Goal: Task Accomplishment & Management: Manage account settings

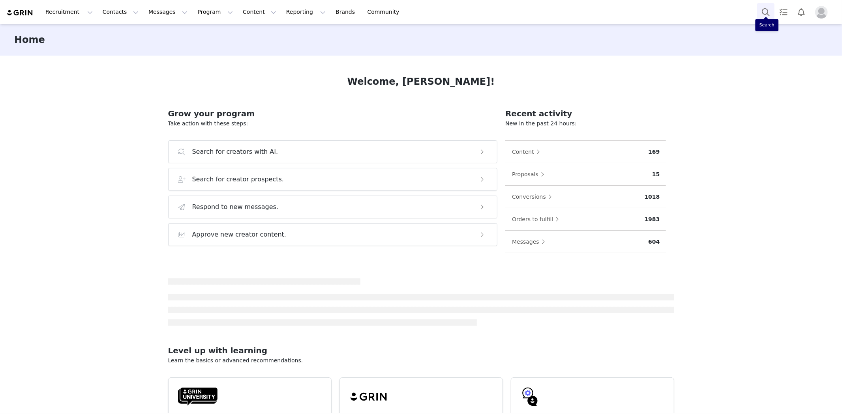
click at [764, 8] on button "Search" at bounding box center [765, 12] width 17 height 18
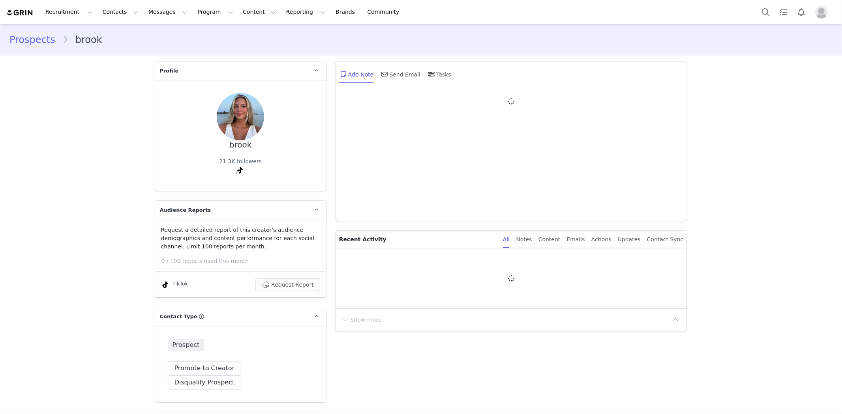
type input "+1 ([GEOGRAPHIC_DATA])"
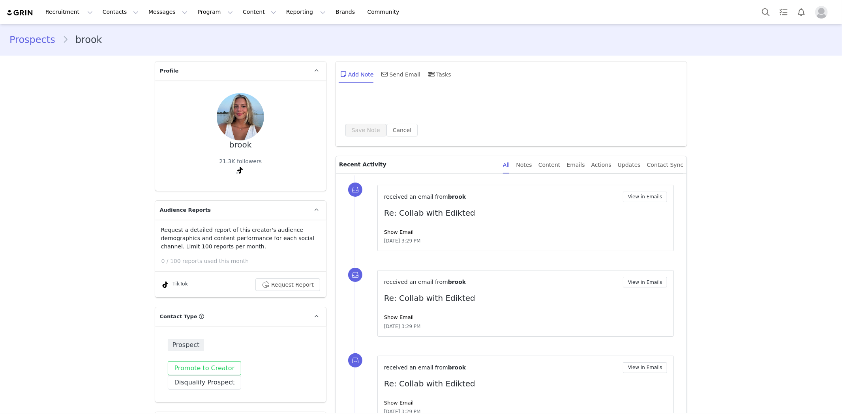
scroll to position [131, 0]
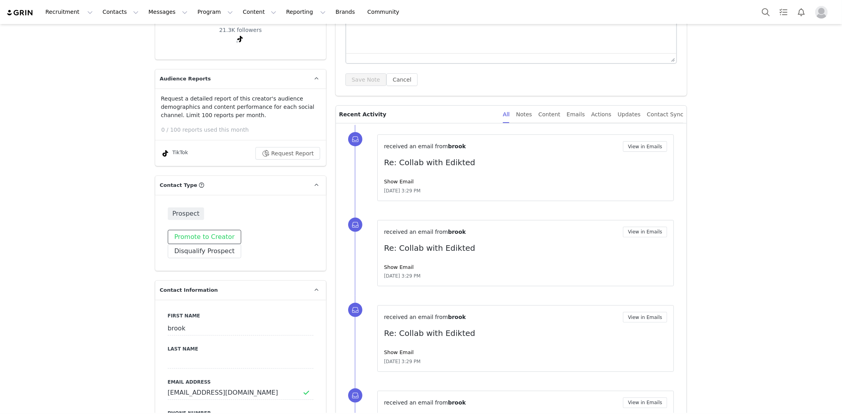
click at [210, 242] on button "Promote to Creator" at bounding box center [205, 237] width 74 height 14
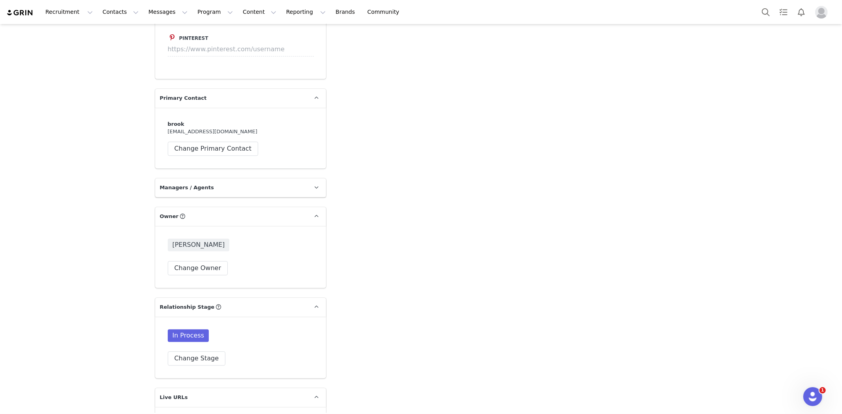
scroll to position [1754, 0]
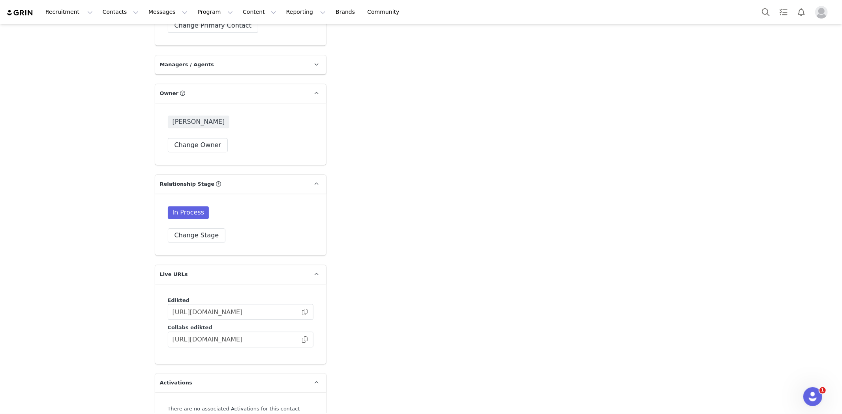
click at [191, 231] on div "In Process Change Stage" at bounding box center [240, 225] width 171 height 62
click at [195, 229] on button "Change Stage" at bounding box center [197, 236] width 58 height 14
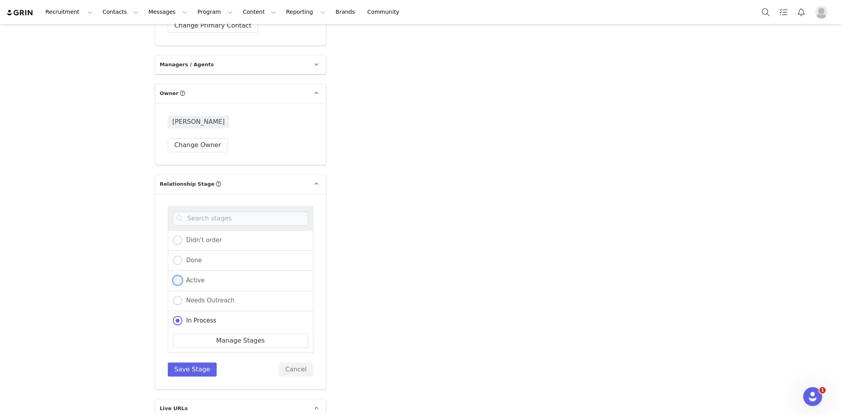
click at [197, 277] on span "Active" at bounding box center [193, 280] width 22 height 7
click at [182, 276] on input "Active" at bounding box center [177, 281] width 9 height 10
radio input "true"
radio input "false"
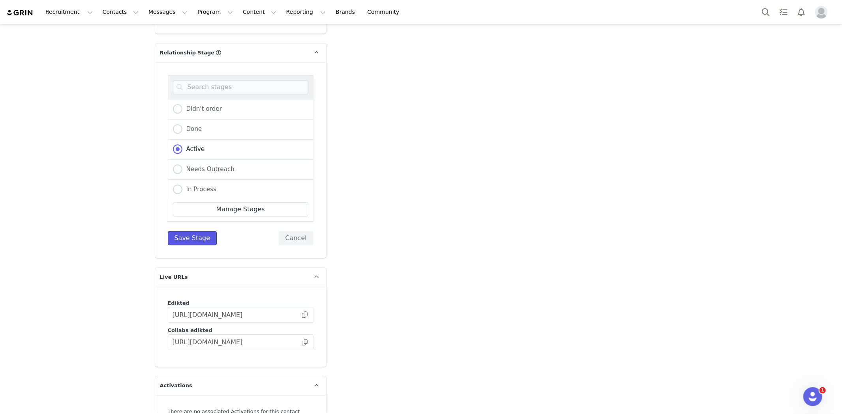
click at [196, 231] on button "Save Stage" at bounding box center [192, 238] width 49 height 14
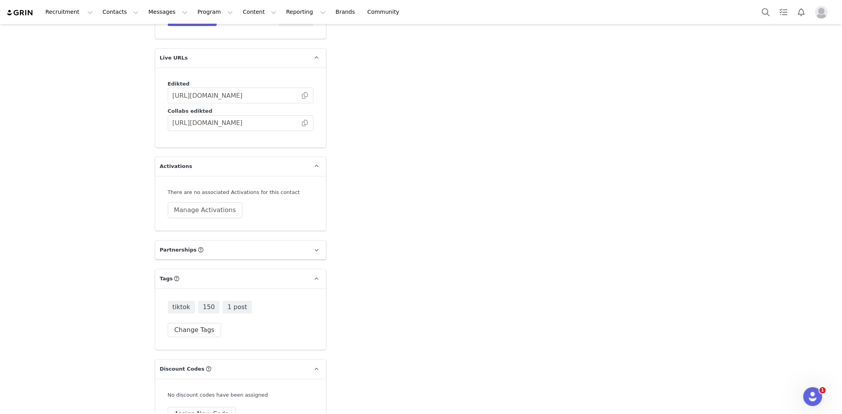
scroll to position [1971, 0]
click at [194, 202] on button "Manage Activations" at bounding box center [205, 210] width 75 height 16
click at [204, 220] on div "Select Activation" at bounding box center [180, 226] width 77 height 12
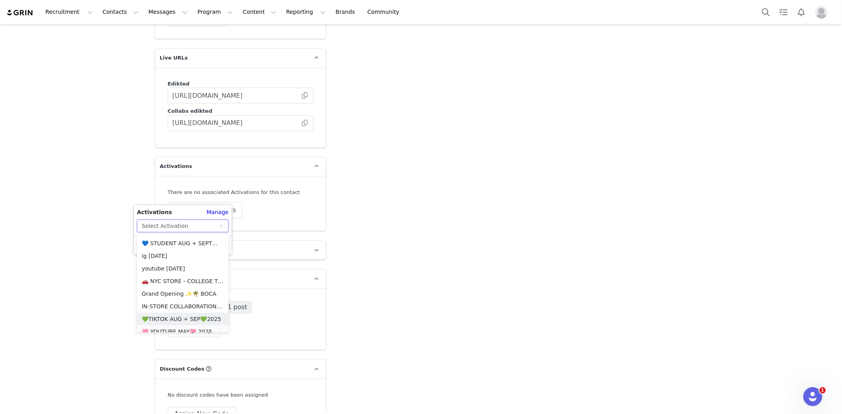
scroll to position [180, 0]
click at [182, 314] on li "💚TIKTOK AUG + SEP💚2025" at bounding box center [183, 314] width 92 height 13
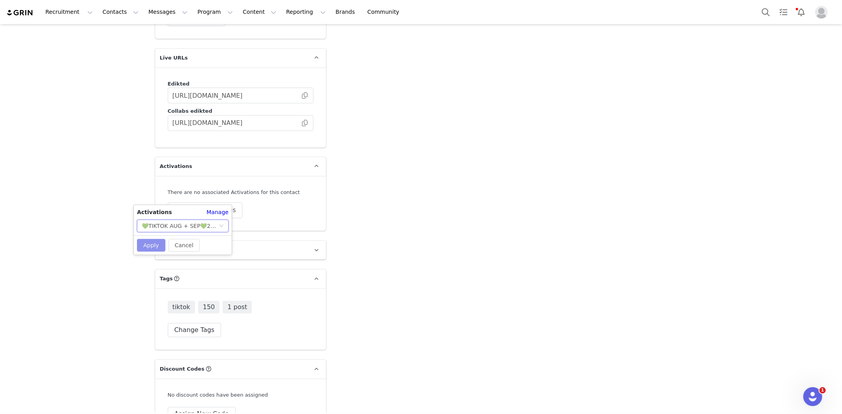
click at [144, 245] on button "Apply" at bounding box center [151, 245] width 28 height 13
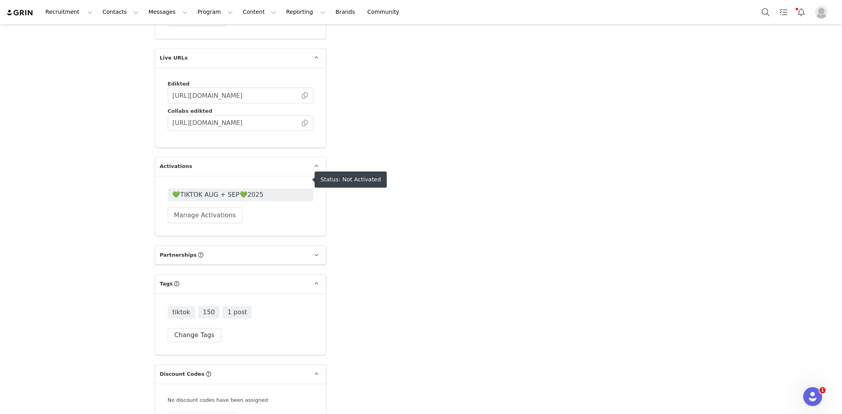
click at [219, 190] on span "💚TIKTOK AUG + SEP💚2025" at bounding box center [240, 194] width 136 height 9
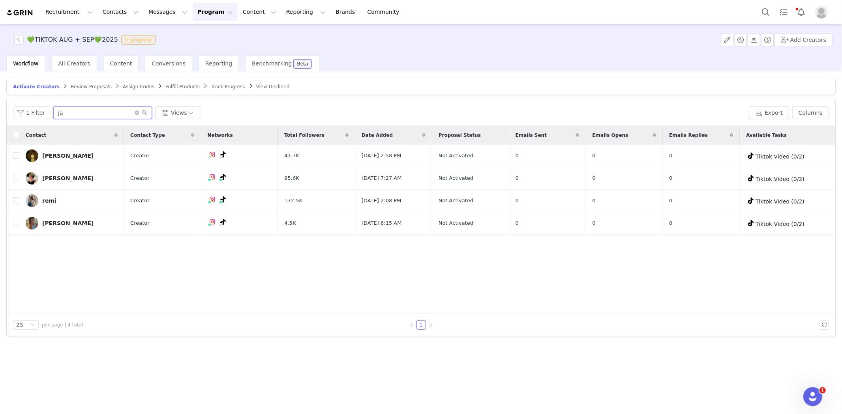
drag, startPoint x: 81, startPoint y: 116, endPoint x: 4, endPoint y: 115, distance: 76.2
click at [4, 115] on div "Activate Creators Review Proposals Assign Codes Fulfill Products Track Progress…" at bounding box center [421, 242] width 842 height 342
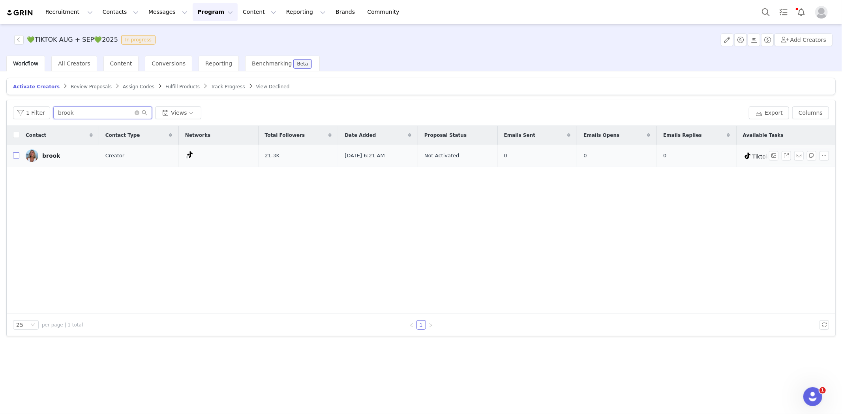
type input "brook"
click at [16, 155] on input "checkbox" at bounding box center [16, 155] width 6 height 6
checkbox input "true"
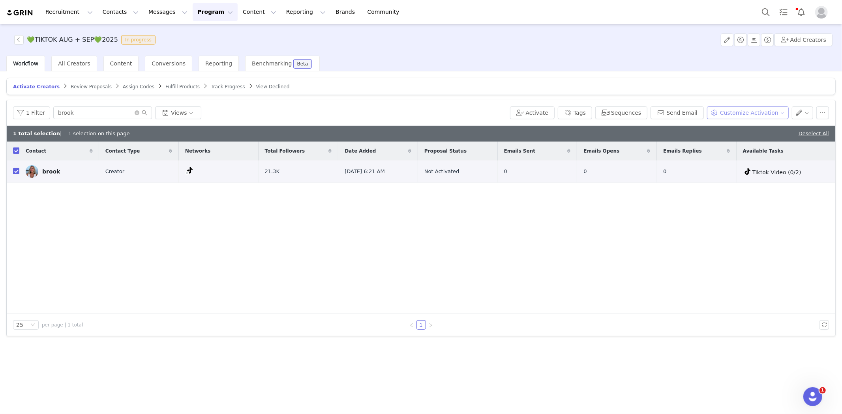
click at [761, 107] on button "Customize Activation" at bounding box center [748, 113] width 82 height 13
click at [741, 127] on span "Edit Product Selection" at bounding box center [758, 128] width 61 height 9
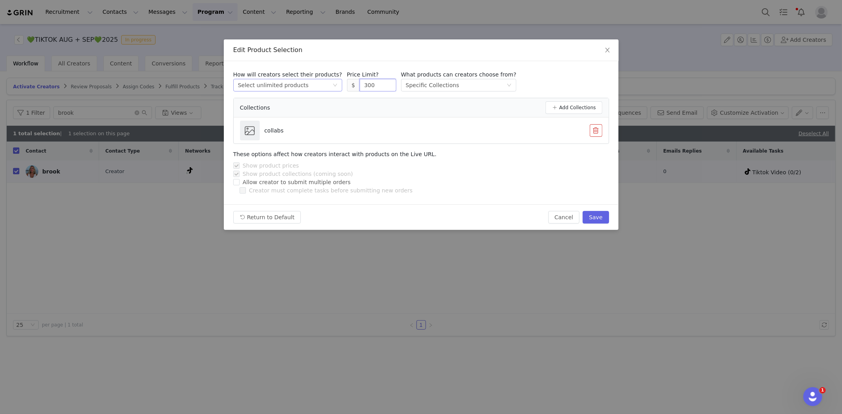
drag, startPoint x: 370, startPoint y: 82, endPoint x: 315, endPoint y: 87, distance: 55.1
click at [316, 87] on div "How will creators select their products? Select method Select unlimited product…" at bounding box center [421, 81] width 376 height 21
click at [538, 71] on div "How will creators select their products? Select method Select unlimited product…" at bounding box center [421, 81] width 376 height 21
click at [602, 214] on button "Save" at bounding box center [596, 217] width 26 height 13
type input "300"
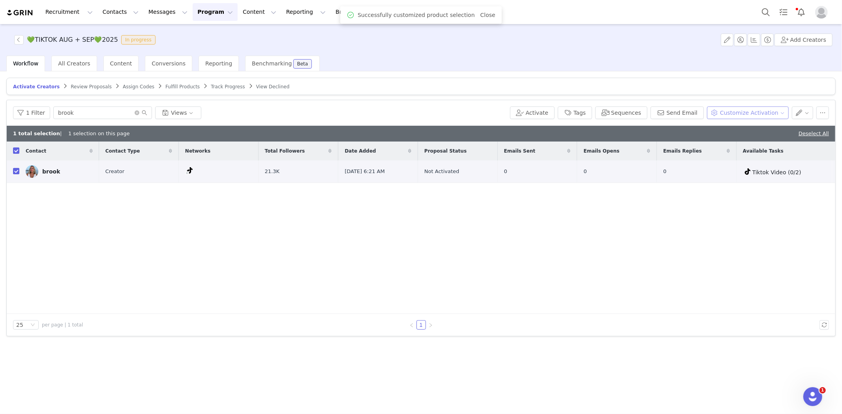
click at [763, 112] on button "Customize Activation" at bounding box center [748, 113] width 82 height 13
click at [750, 140] on span "Edit Available Tasks" at bounding box center [755, 141] width 54 height 9
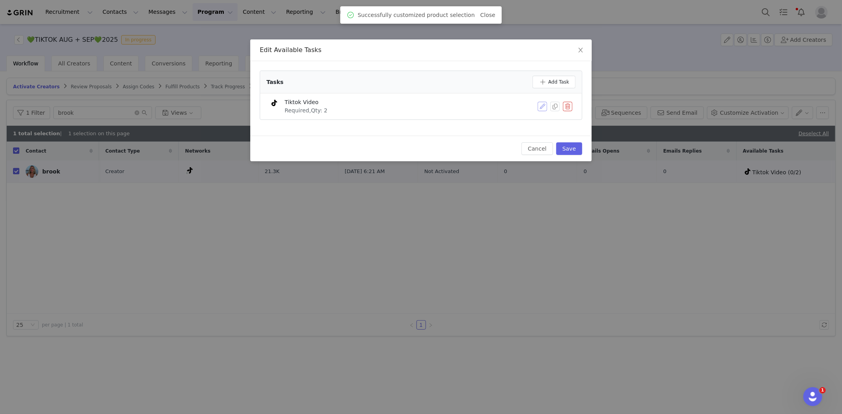
click at [542, 106] on button "button" at bounding box center [542, 106] width 9 height 9
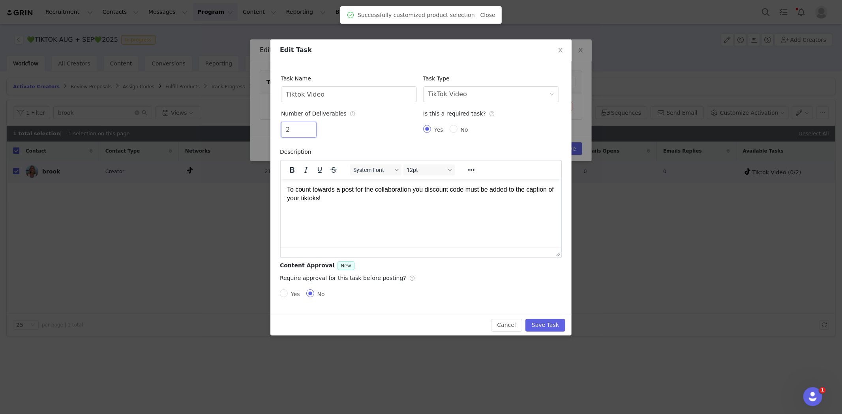
drag, startPoint x: 298, startPoint y: 129, endPoint x: 249, endPoint y: 132, distance: 48.6
click at [249, 132] on div "Edit Task Task Name Tiktok Video Task Type Select task type TikTok Video Number…" at bounding box center [421, 207] width 842 height 414
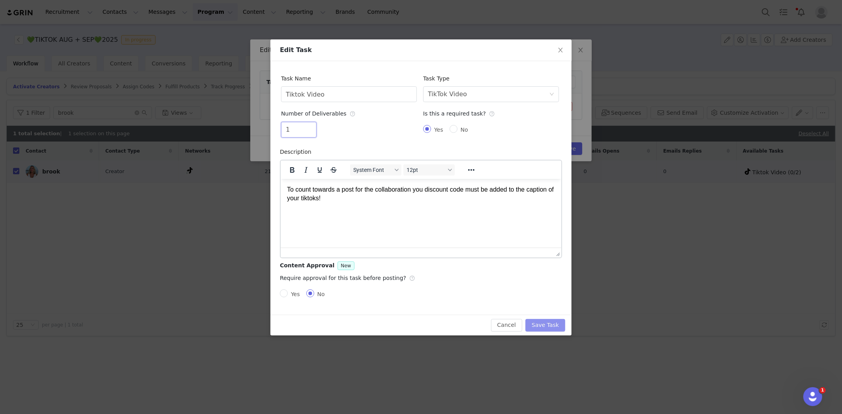
type input "1"
click at [555, 323] on button "Save Task" at bounding box center [545, 325] width 40 height 13
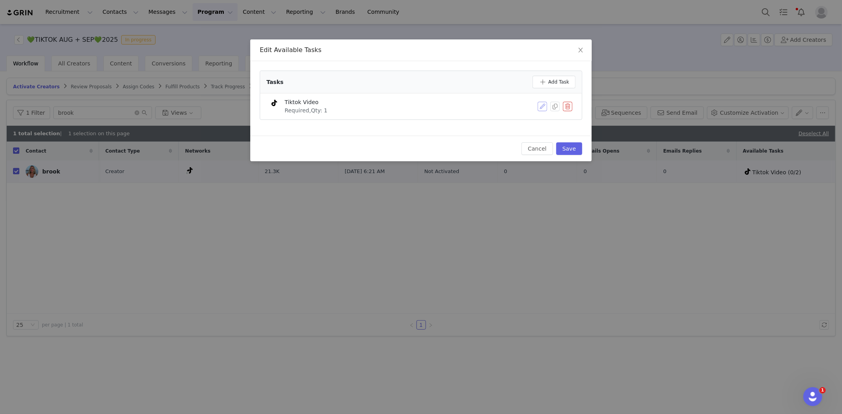
click at [583, 253] on div "Edit Available Tasks Tasks Add Task Tiktok Video Required, Qty: 1 Cancel Save" at bounding box center [421, 207] width 842 height 414
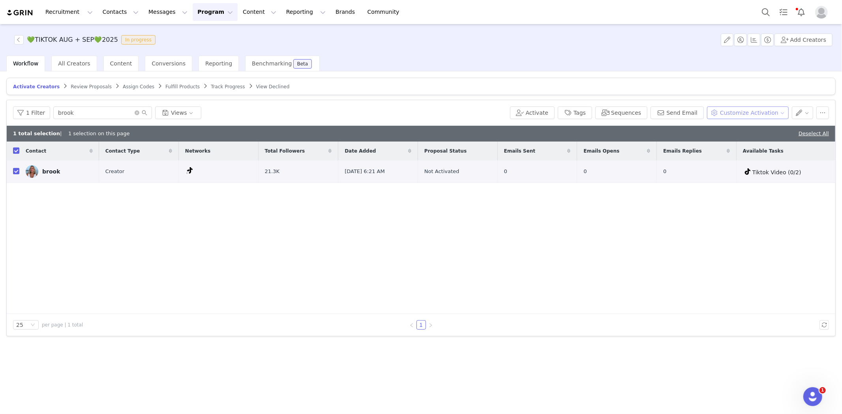
click at [742, 111] on button "Customize Activation" at bounding box center [748, 113] width 82 height 13
click at [750, 143] on span "Edit Available Tasks" at bounding box center [755, 141] width 54 height 9
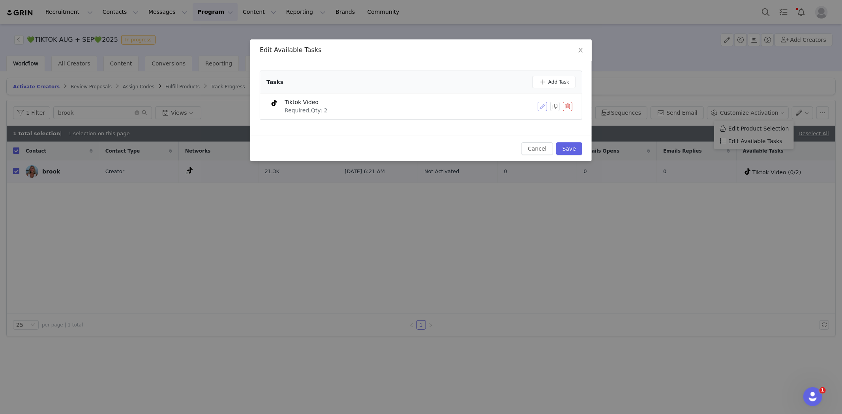
click at [541, 108] on button "button" at bounding box center [542, 106] width 9 height 9
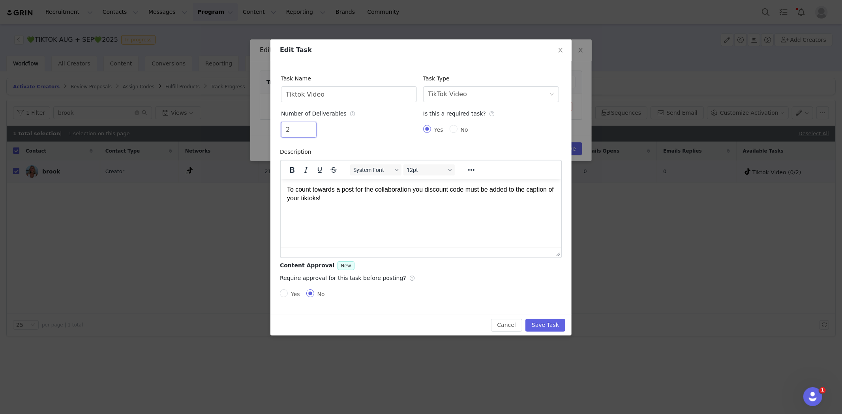
drag, startPoint x: 298, startPoint y: 133, endPoint x: 244, endPoint y: 133, distance: 54.5
click at [244, 133] on div "Edit Task Task Name Tiktok Video Task Type Select task type TikTok Video Number…" at bounding box center [421, 207] width 842 height 414
type input "1"
click at [559, 328] on button "Save Task" at bounding box center [545, 325] width 40 height 13
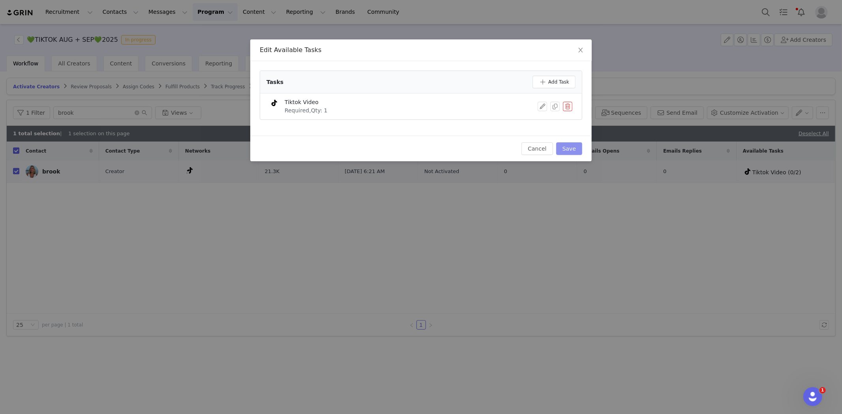
click at [572, 144] on button "Save" at bounding box center [569, 148] width 26 height 13
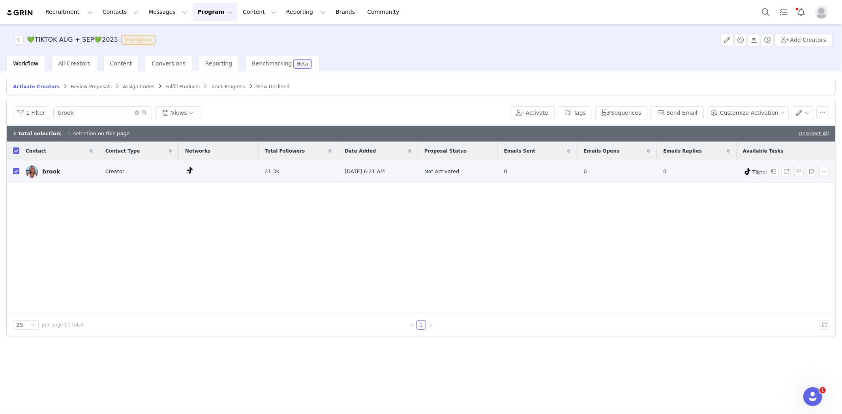
click at [46, 169] on div "brook" at bounding box center [51, 172] width 18 height 6
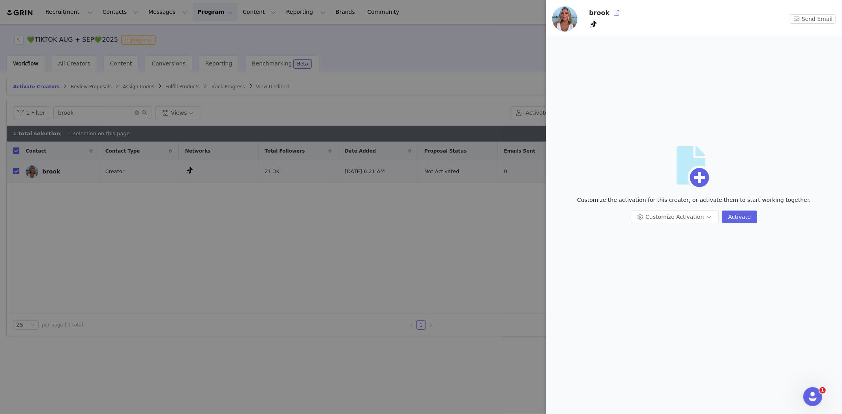
click at [615, 13] on button "button" at bounding box center [616, 13] width 13 height 13
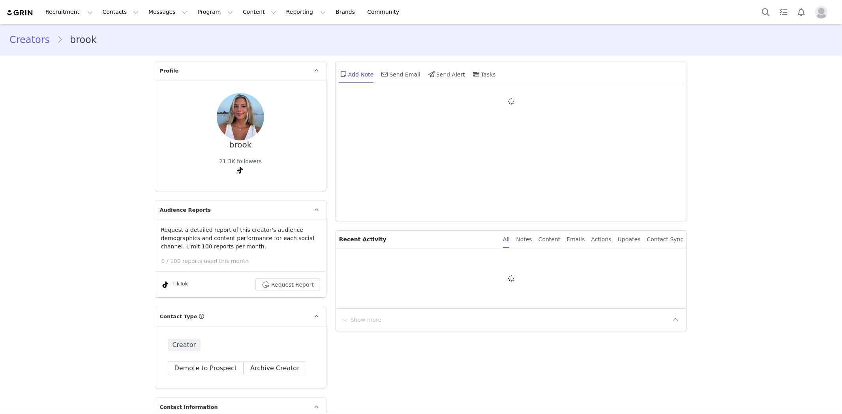
type input "+1 ([GEOGRAPHIC_DATA])"
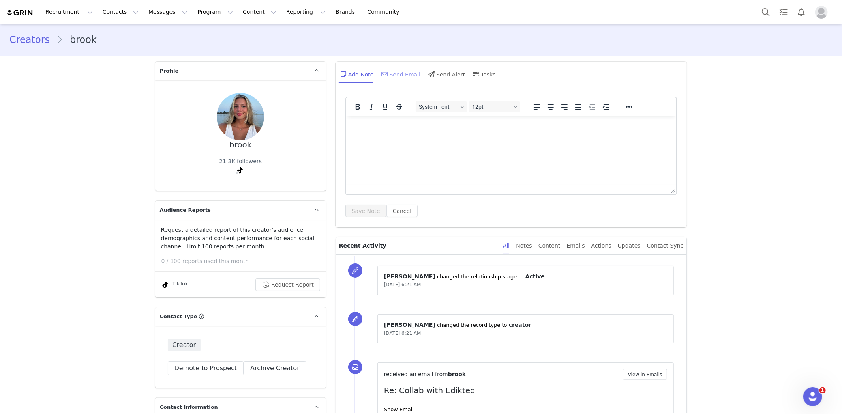
click at [403, 76] on div "Send Email" at bounding box center [400, 74] width 41 height 19
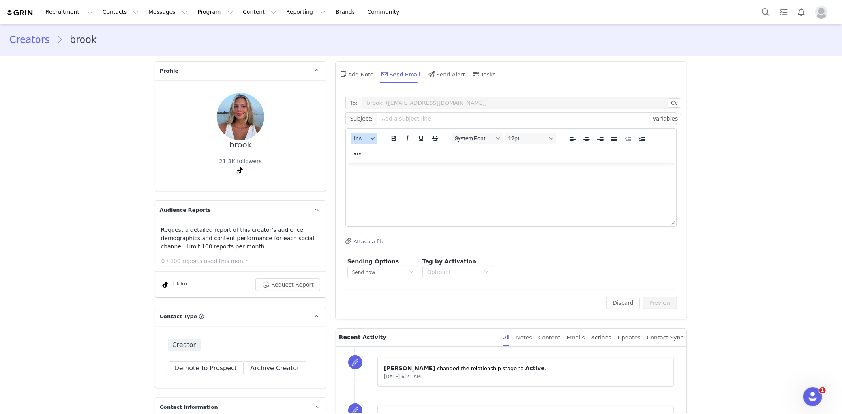
click at [371, 137] on icon "button" at bounding box center [373, 139] width 4 height 4
click at [370, 151] on div "Insert Template" at bounding box center [389, 151] width 71 height 9
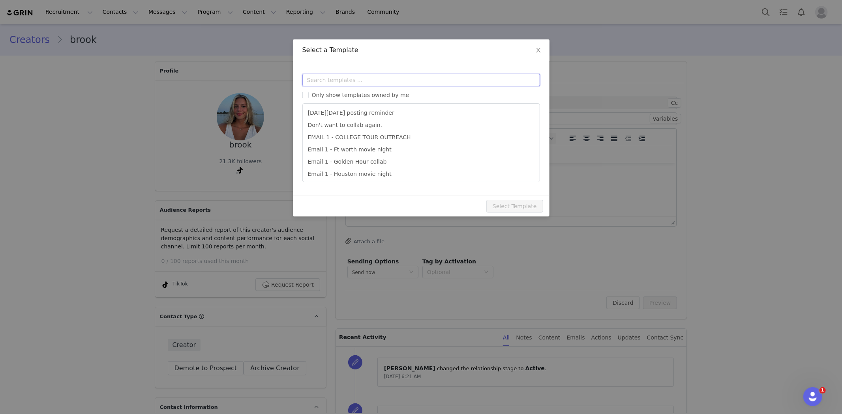
click at [378, 84] on input "text" at bounding box center [421, 80] width 238 height 13
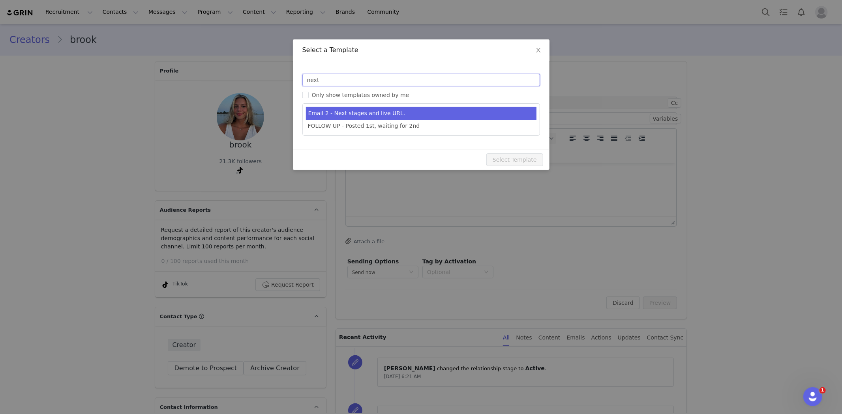
type input "next"
type input "Collab with Edikted"
click at [388, 113] on li "Email 2 - Next stages and live URL." at bounding box center [421, 113] width 231 height 13
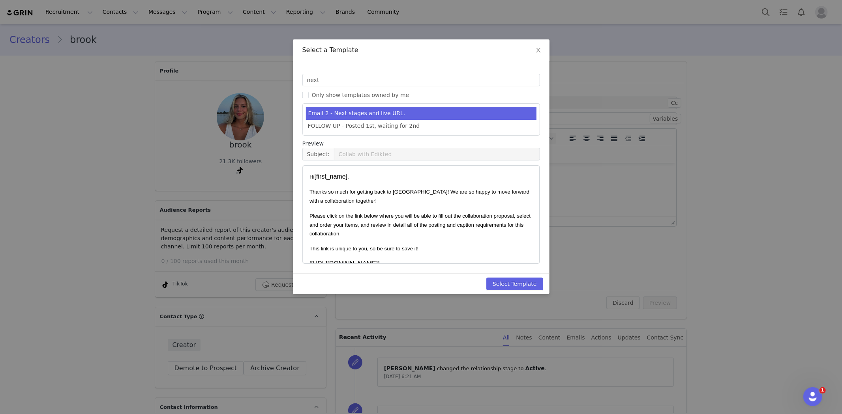
click at [524, 277] on div "Select Template" at bounding box center [421, 284] width 257 height 21
click at [527, 282] on button "Select Template" at bounding box center [514, 284] width 57 height 13
type input "Collab with Edikted"
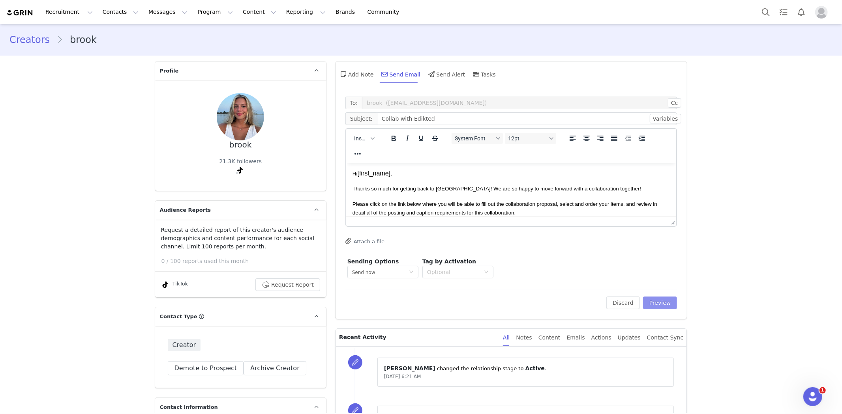
click at [658, 299] on button "Preview" at bounding box center [660, 303] width 34 height 13
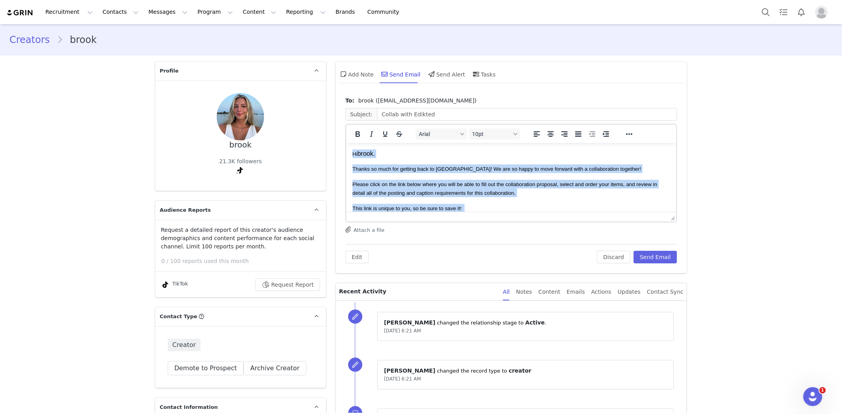
scroll to position [184, 0]
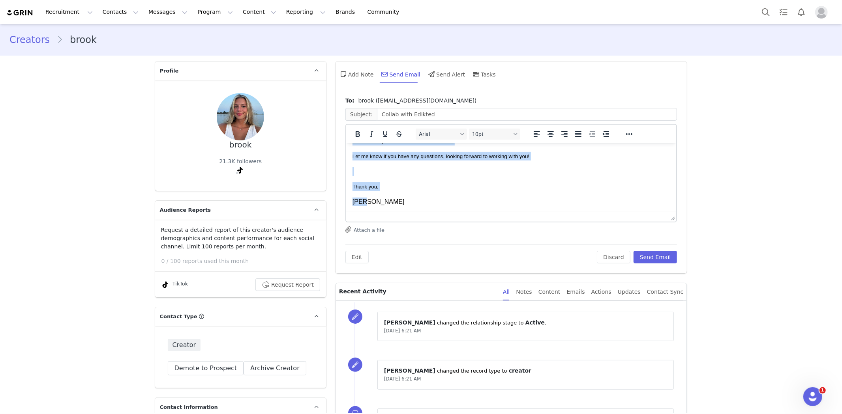
drag, startPoint x: 352, startPoint y: 153, endPoint x: 416, endPoint y: 262, distance: 126.9
click at [416, 212] on html "Hi brook , Thanks so much for getting back to us! We are so happy to move forwa…" at bounding box center [511, 86] width 330 height 254
copy body "Hi brook , Thanks so much for getting back to us! We are so happy to move forwa…"
click at [766, 13] on button "Search" at bounding box center [765, 12] width 17 height 18
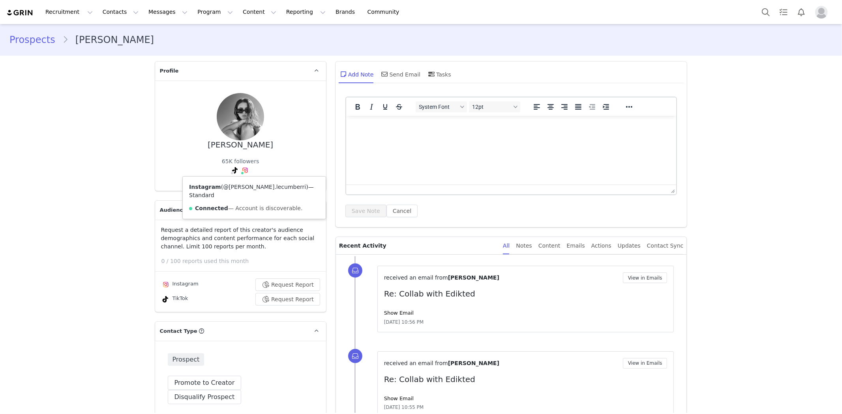
click at [232, 184] on link "@maria.lecumberri" at bounding box center [264, 187] width 83 height 6
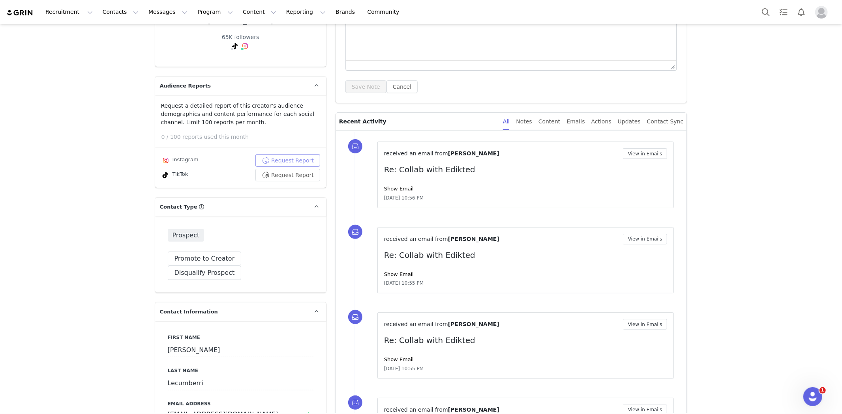
scroll to position [131, 0]
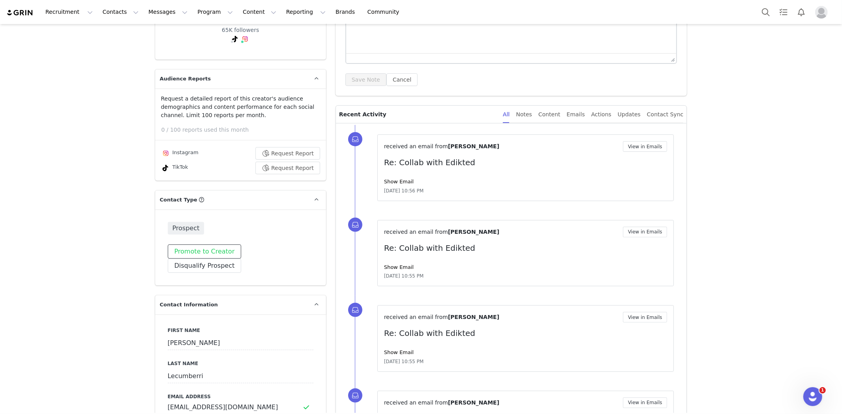
click at [188, 257] on button "Promote to Creator" at bounding box center [205, 252] width 74 height 14
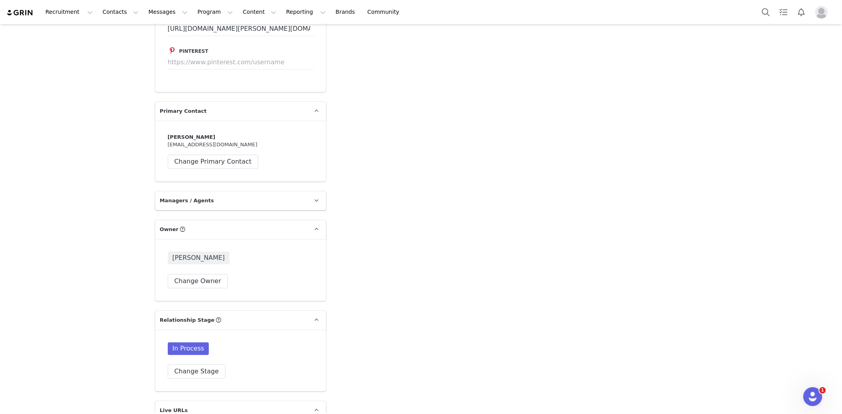
scroll to position [1667, 0]
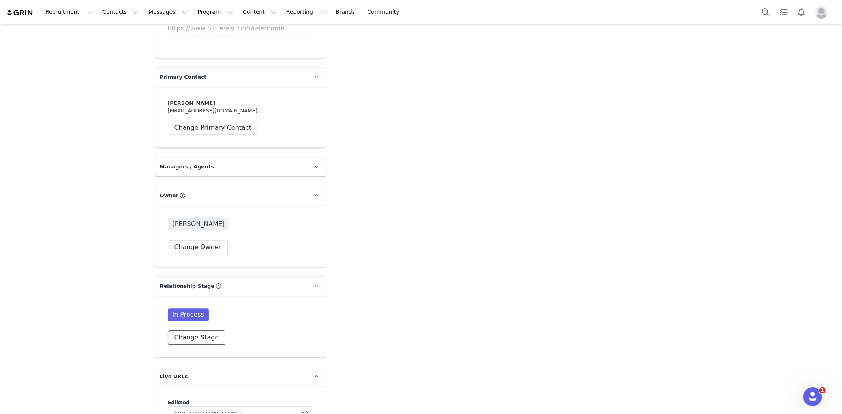
click at [196, 331] on button "Change Stage" at bounding box center [197, 338] width 58 height 14
click at [199, 378] on label "Active" at bounding box center [189, 383] width 32 height 10
click at [182, 378] on input "Active" at bounding box center [177, 383] width 9 height 10
radio input "true"
radio input "false"
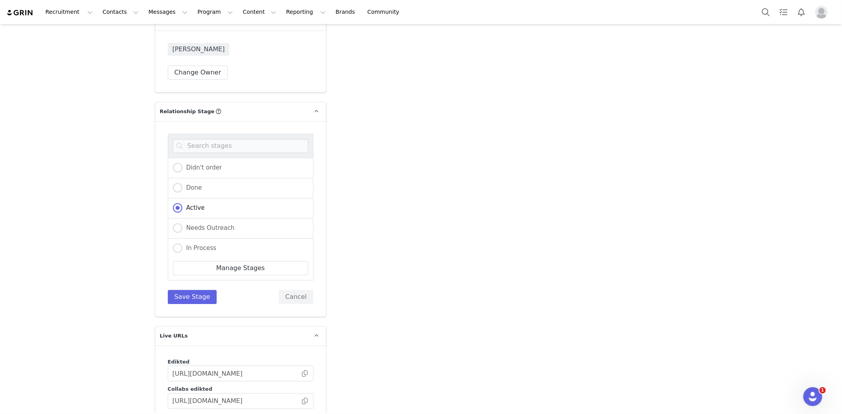
scroll to position [1842, 0]
click at [180, 290] on button "Save Stage" at bounding box center [192, 297] width 49 height 14
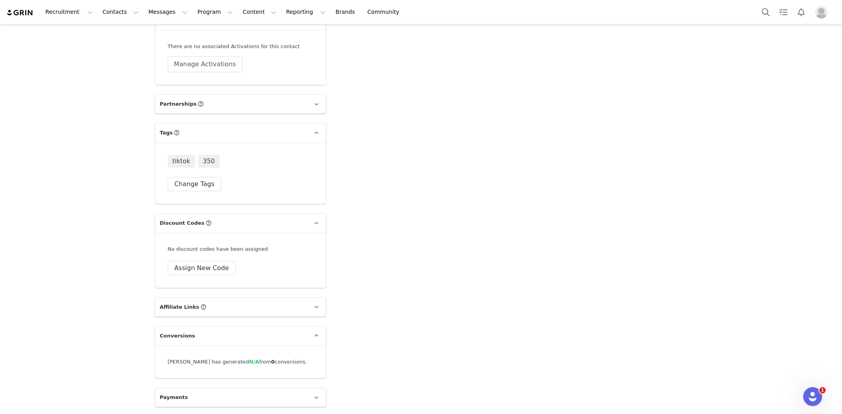
scroll to position [2014, 0]
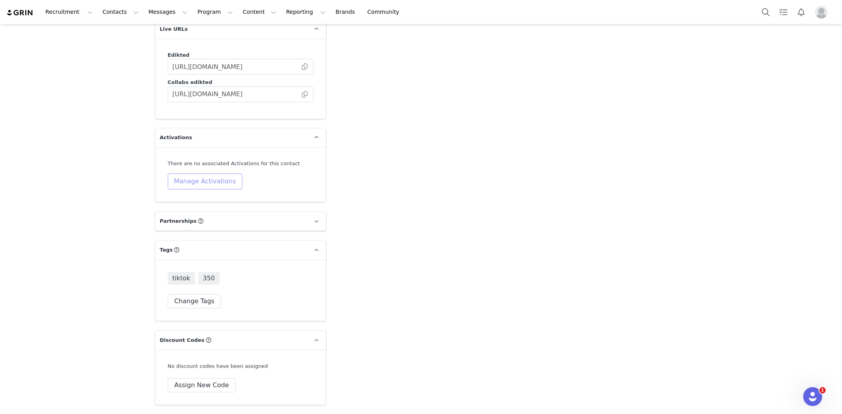
click at [188, 174] on button "Manage Activations" at bounding box center [205, 182] width 75 height 16
click at [202, 196] on div "Select Activation" at bounding box center [180, 197] width 77 height 12
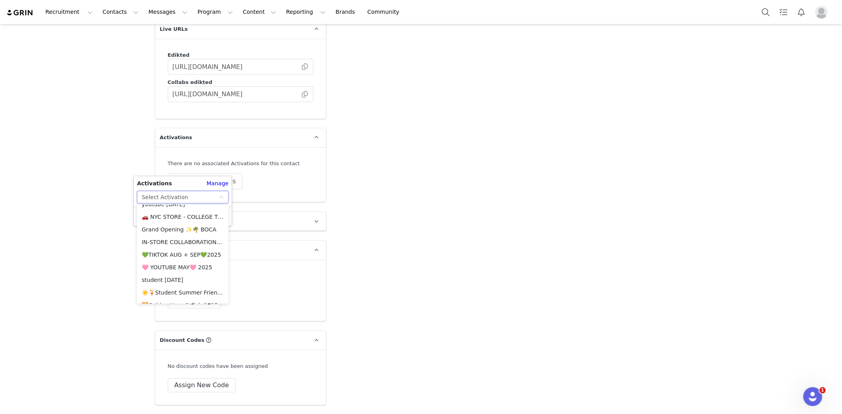
scroll to position [219, 0]
click at [184, 247] on li "💚TIKTOK AUG + SEP💚2025" at bounding box center [183, 246] width 92 height 13
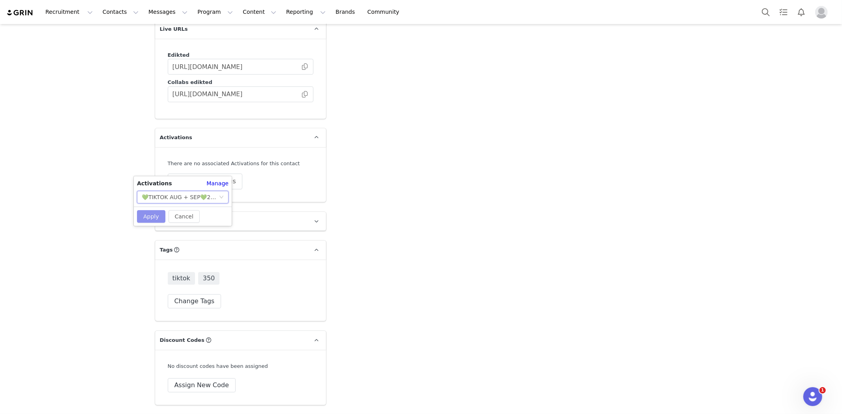
click at [153, 214] on button "Apply" at bounding box center [151, 216] width 28 height 13
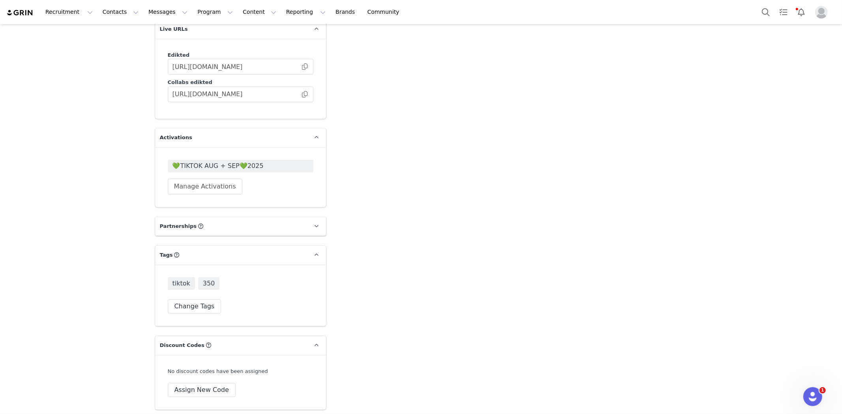
click at [205, 160] on span "💚TIKTOK AUG + SEP💚2025" at bounding box center [241, 166] width 146 height 13
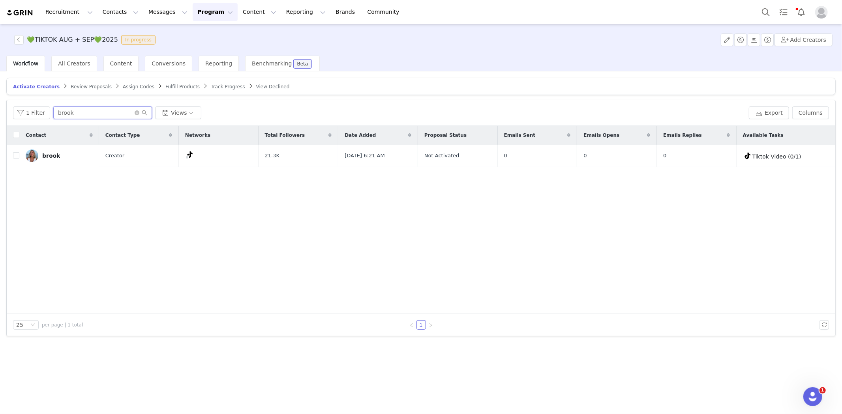
drag, startPoint x: 85, startPoint y: 111, endPoint x: 0, endPoint y: 114, distance: 85.4
click at [0, 114] on div "Activate Creators Review Proposals Assign Codes Fulfill Products Track Progress…" at bounding box center [421, 242] width 842 height 342
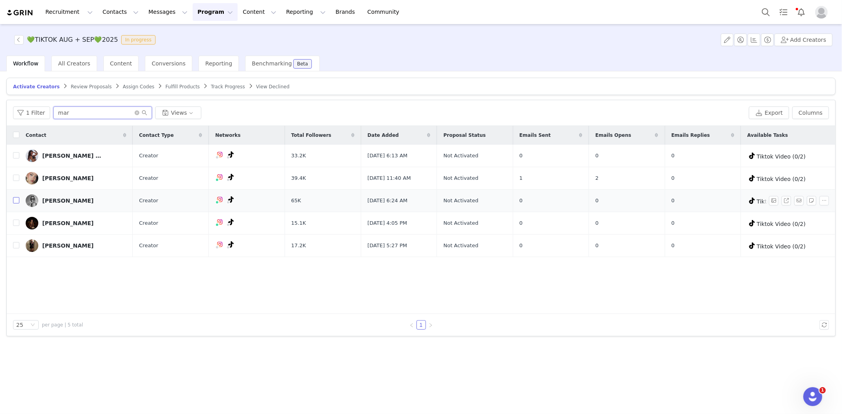
type input "mar"
click at [15, 202] on input "checkbox" at bounding box center [16, 200] width 6 height 6
checkbox input "true"
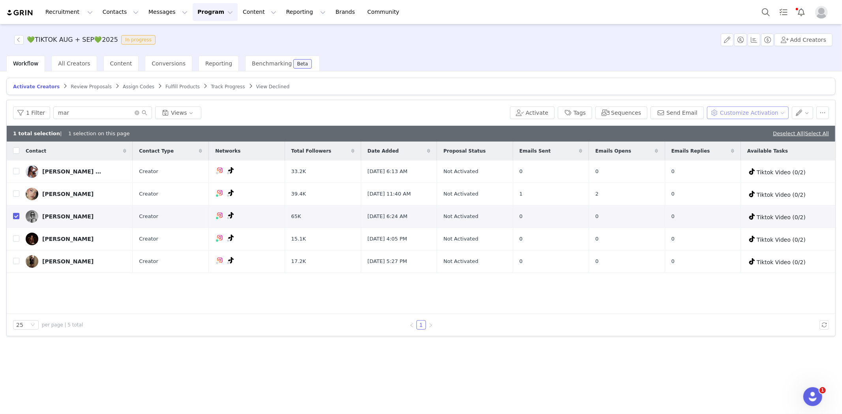
click at [770, 114] on button "Customize Activation" at bounding box center [748, 113] width 82 height 13
click at [754, 129] on span "Edit Product Selection" at bounding box center [758, 128] width 61 height 9
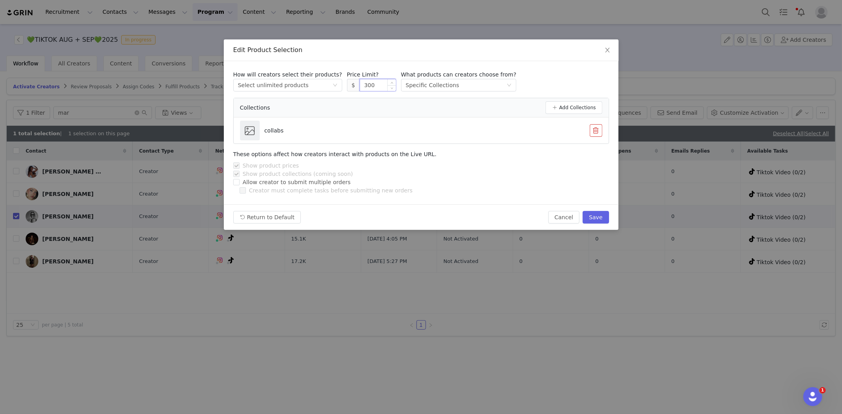
drag, startPoint x: 363, startPoint y: 85, endPoint x: 355, endPoint y: 87, distance: 8.1
click at [360, 87] on input "300" at bounding box center [378, 85] width 36 height 12
click at [597, 214] on button "Save" at bounding box center [596, 217] width 26 height 13
type input "300"
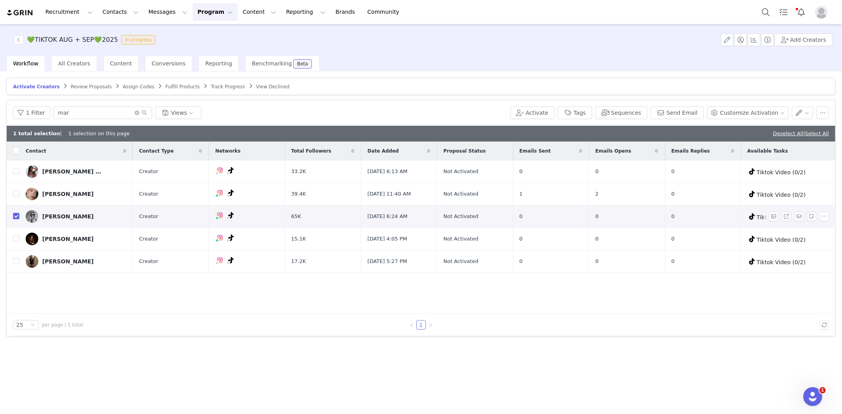
click at [62, 216] on div "Maria Lecumberri" at bounding box center [67, 217] width 51 height 6
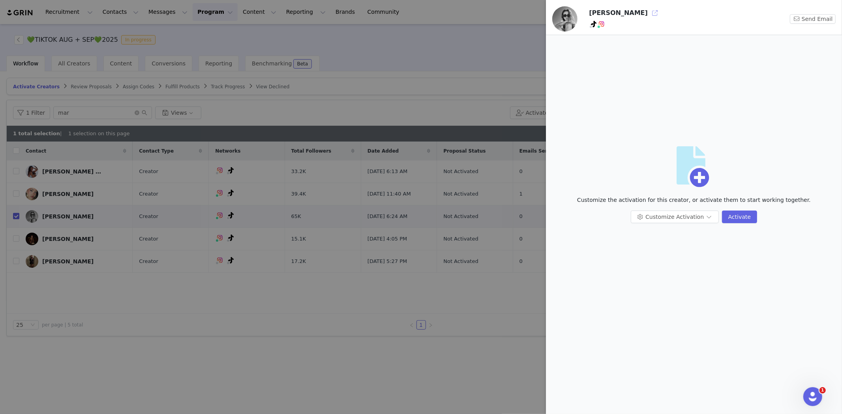
click at [649, 12] on button "button" at bounding box center [655, 13] width 13 height 13
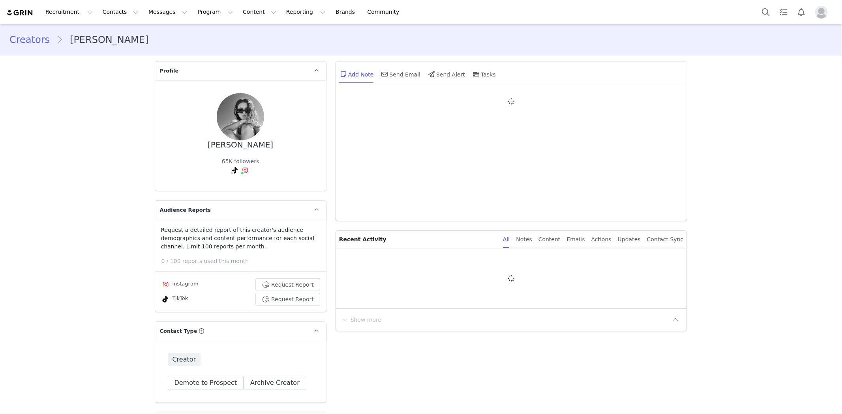
type input "+1 ([GEOGRAPHIC_DATA])"
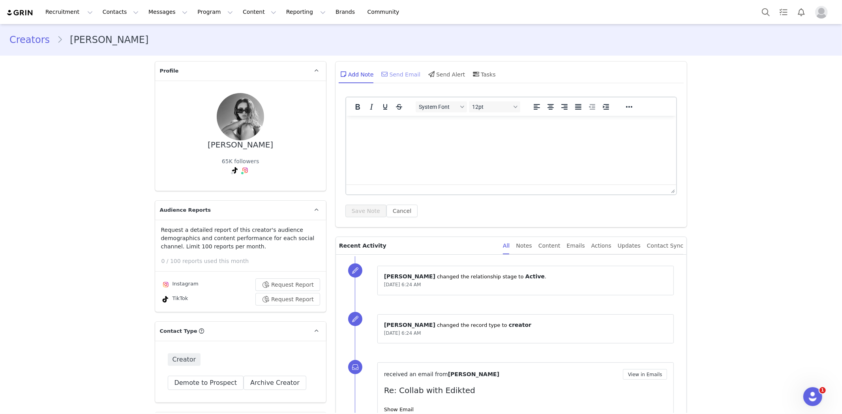
click at [412, 69] on div "Send Email" at bounding box center [400, 74] width 41 height 19
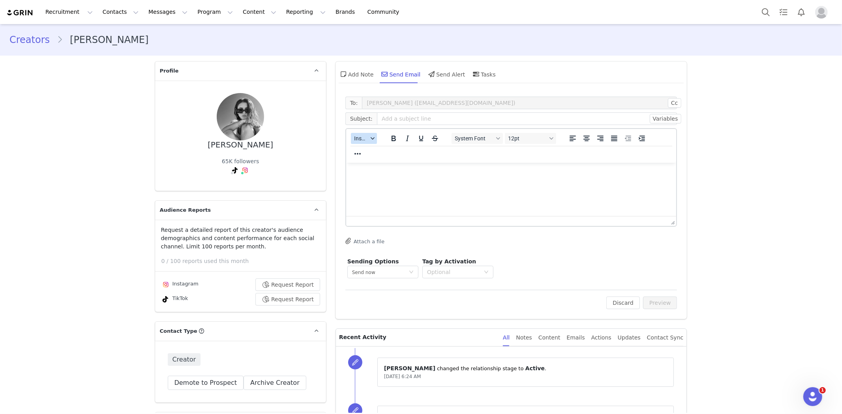
click at [364, 138] on span "Insert" at bounding box center [361, 138] width 14 height 6
click at [366, 151] on div "Insert Template" at bounding box center [389, 151] width 71 height 9
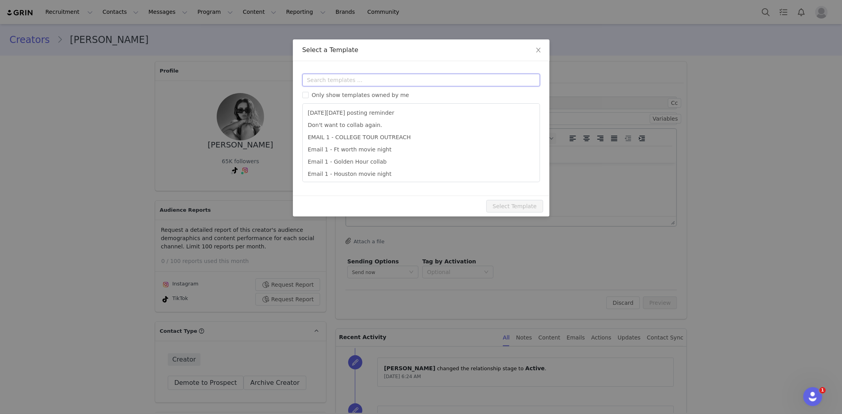
click at [377, 77] on input "text" at bounding box center [421, 80] width 238 height 13
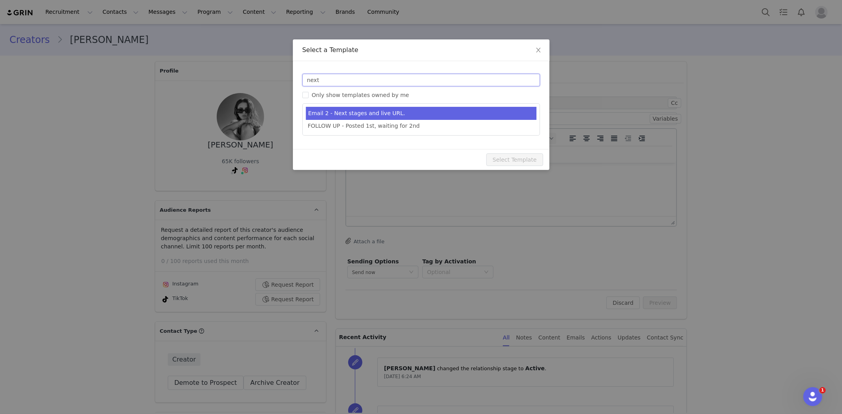
type input "next"
type input "Collab with Edikted"
click at [392, 110] on li "Email 2 - Next stages and live URL." at bounding box center [421, 113] width 231 height 13
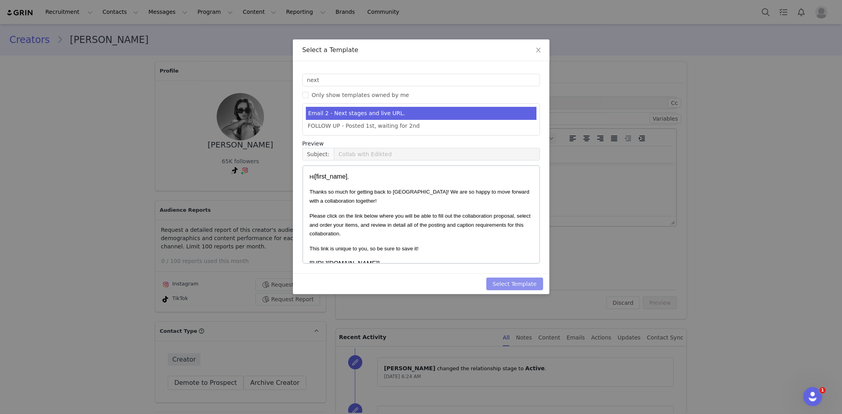
click at [527, 285] on button "Select Template" at bounding box center [514, 284] width 57 height 13
type input "Collab with Edikted"
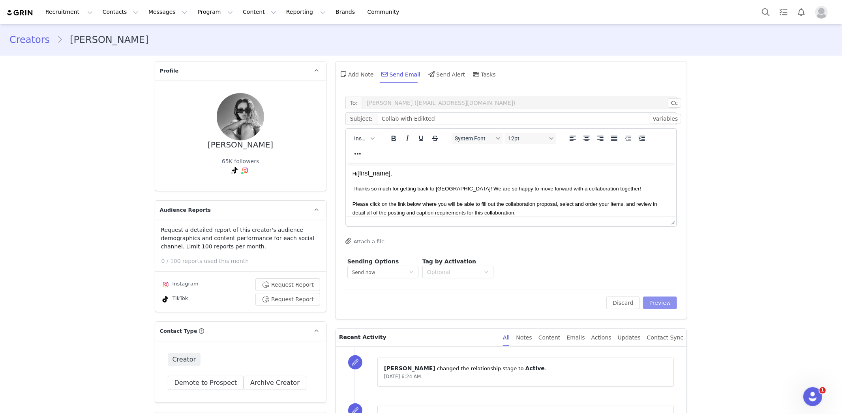
click at [668, 305] on button "Preview" at bounding box center [660, 303] width 34 height 13
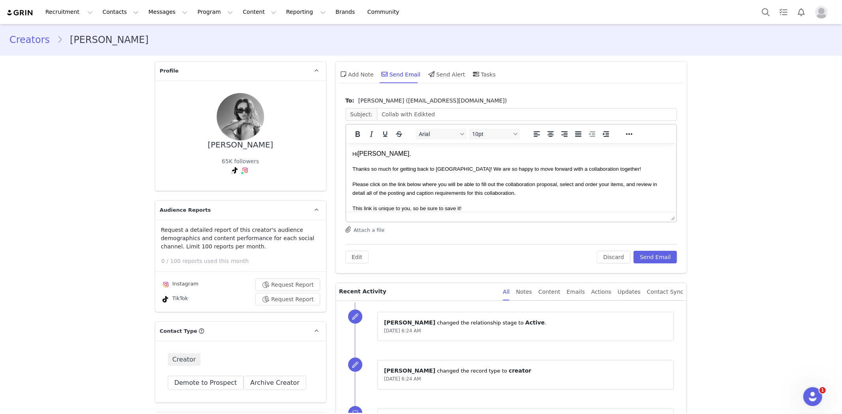
click at [351, 154] on html "Hi [PERSON_NAME] , Thanks so much for getting back to [GEOGRAPHIC_DATA]! We are…" at bounding box center [511, 270] width 330 height 254
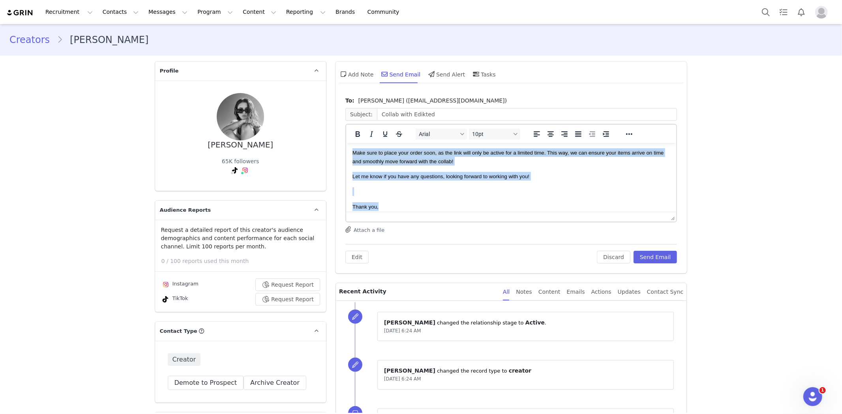
scroll to position [184, 0]
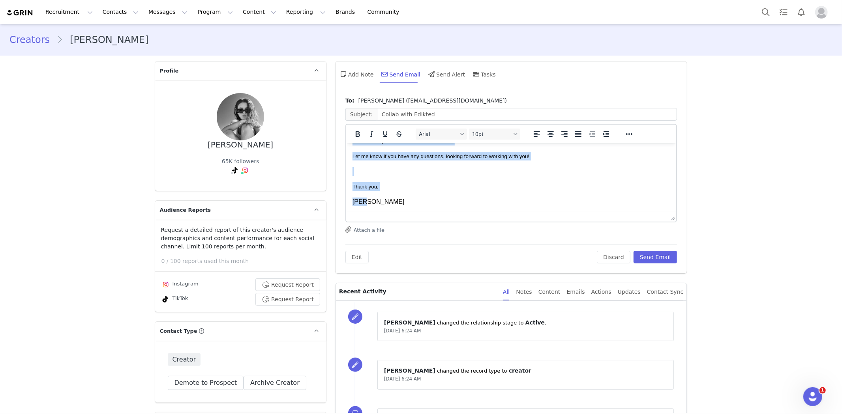
drag, startPoint x: 352, startPoint y: 154, endPoint x: 743, endPoint y: 432, distance: 479.8
click at [399, 212] on html "Hi [PERSON_NAME] , Thanks so much for getting back to [GEOGRAPHIC_DATA]! We are…" at bounding box center [511, 86] width 330 height 254
copy body "Lo Ipsum , Dolors am cons adi elitsed doei te in! Ut lab et dolor ma aliq enima…"
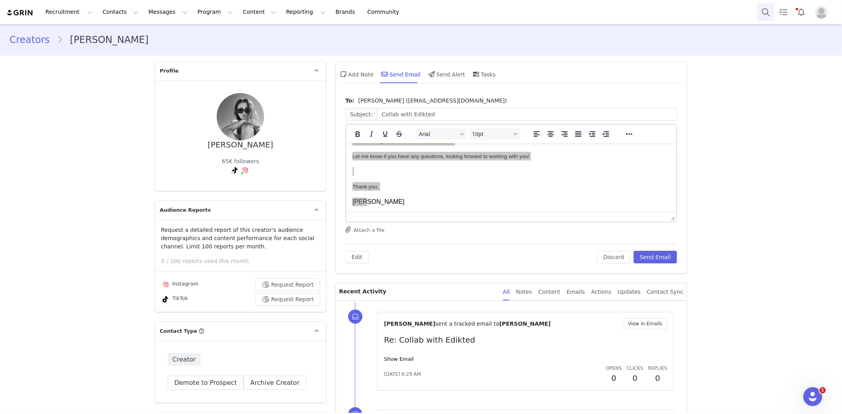
click at [764, 11] on button "Search" at bounding box center [765, 12] width 17 height 18
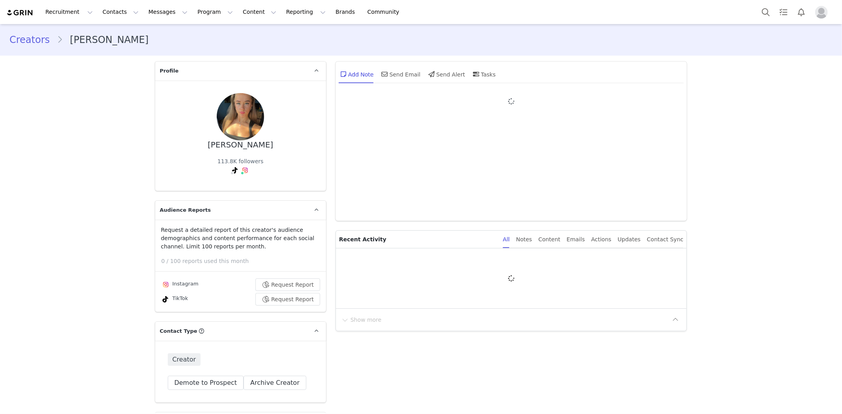
type input "+1 ([GEOGRAPHIC_DATA])"
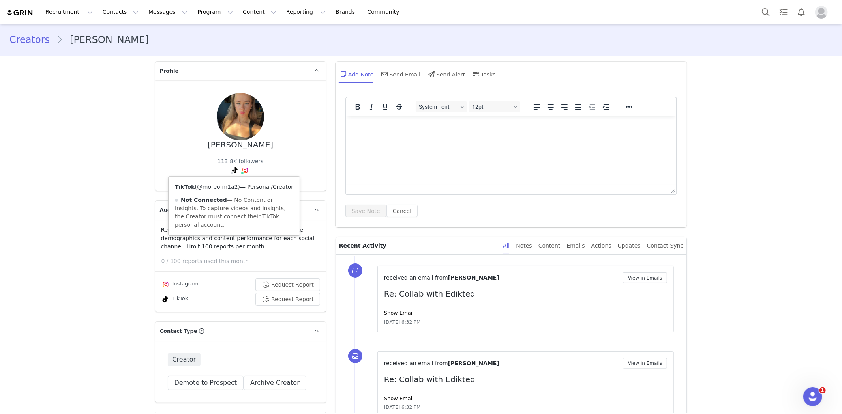
click at [221, 184] on link "@moreofm1a2" at bounding box center [217, 187] width 41 height 6
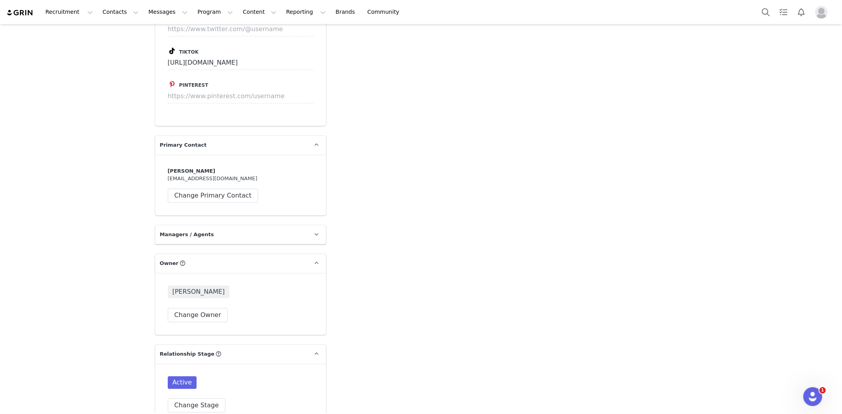
scroll to position [2017, 0]
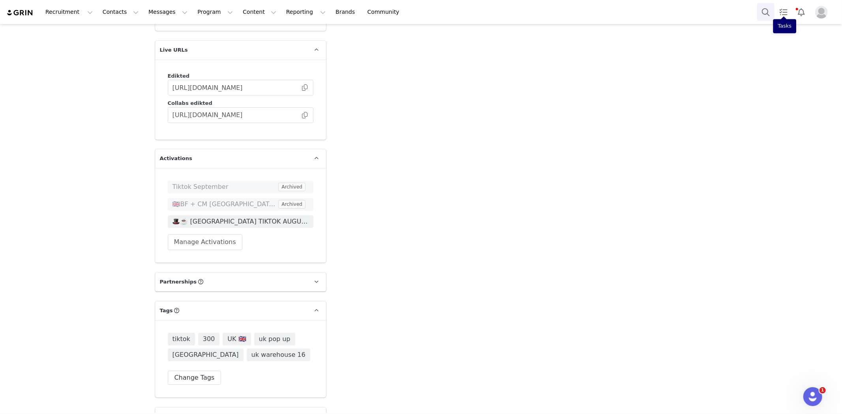
click at [755, 15] on div "Recruitment Recruitment Creator Search Curated Lists Landing Pages Web Extensio…" at bounding box center [421, 12] width 842 height 24
click at [764, 11] on button "Search" at bounding box center [765, 12] width 17 height 18
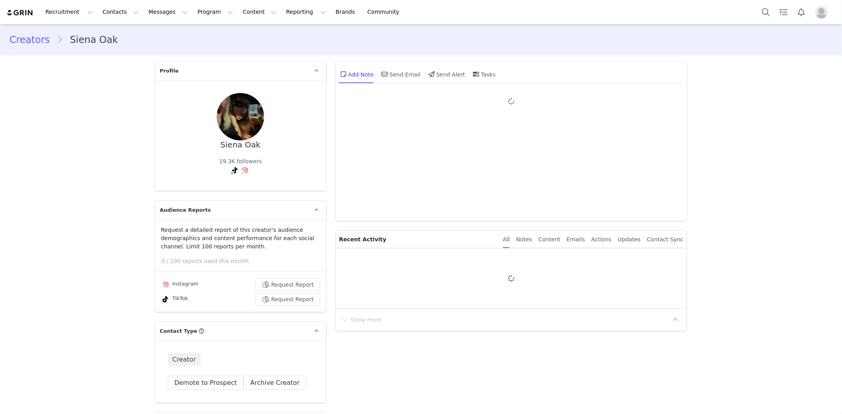
type input "+1 ([GEOGRAPHIC_DATA])"
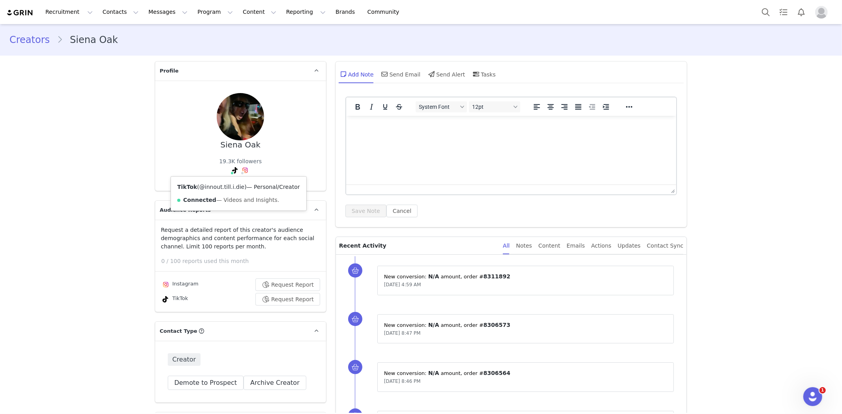
click at [225, 190] on link "@innout.till.i.die" at bounding box center [221, 187] width 45 height 6
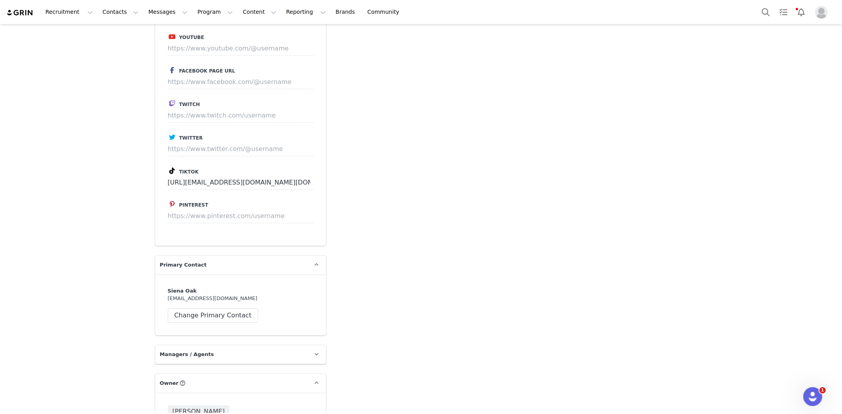
scroll to position [1754, 0]
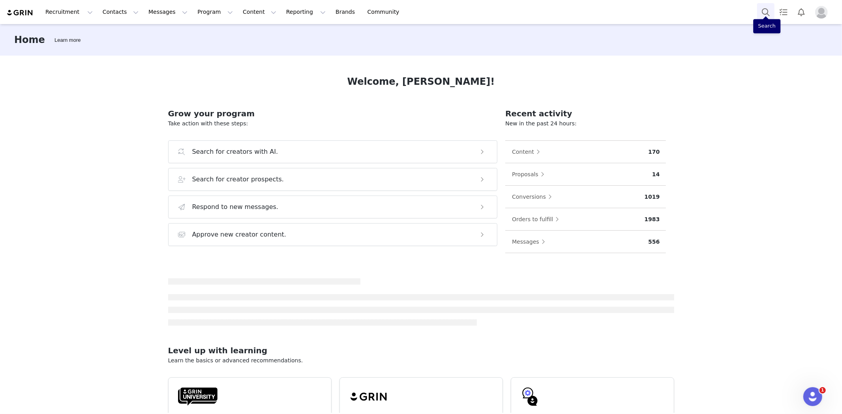
click at [757, 15] on button "Search" at bounding box center [765, 12] width 17 height 18
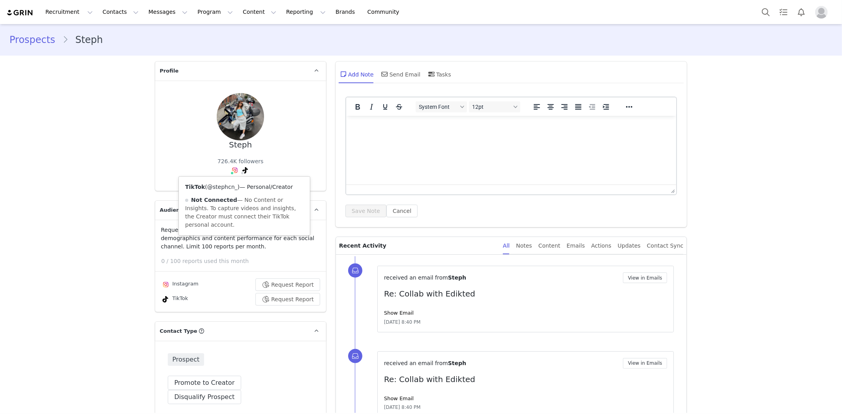
click at [218, 186] on link "@stephcn_" at bounding box center [222, 187] width 30 height 6
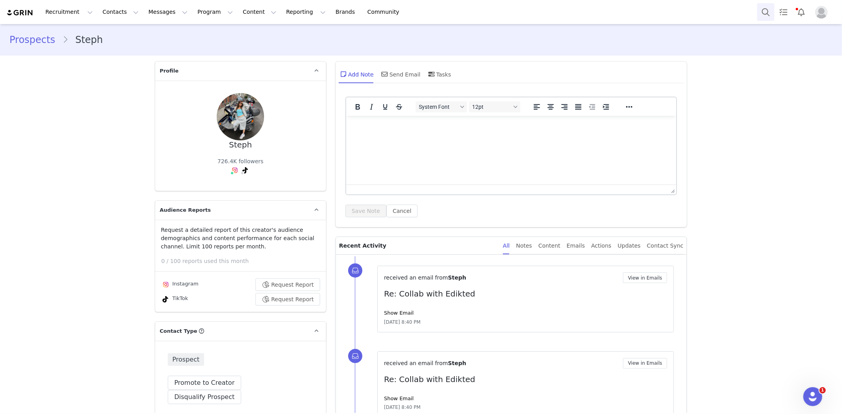
click at [759, 13] on button "Search" at bounding box center [765, 12] width 17 height 18
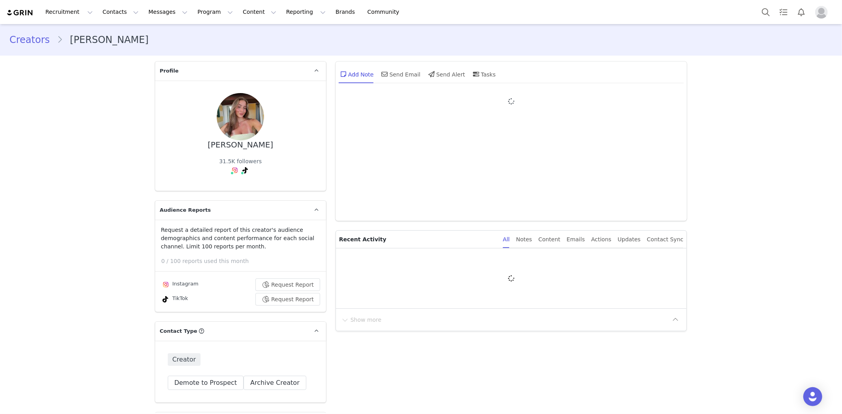
type input "+1 ([GEOGRAPHIC_DATA])"
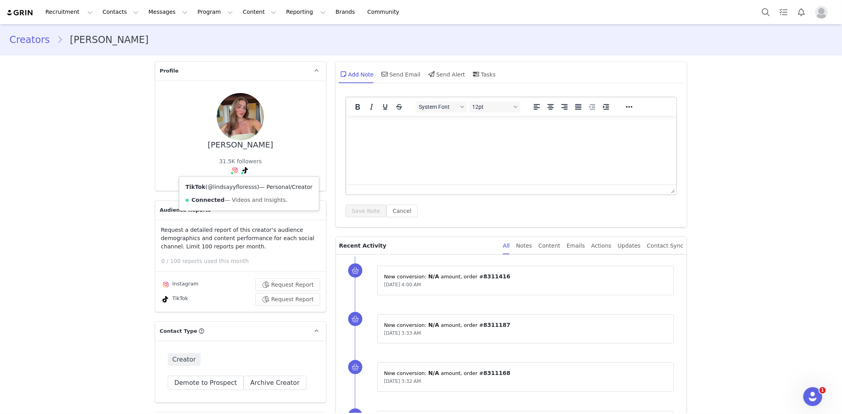
click at [238, 186] on link "@lindsayyfloresss" at bounding box center [232, 187] width 49 height 6
click at [764, 17] on button "Search" at bounding box center [765, 12] width 17 height 18
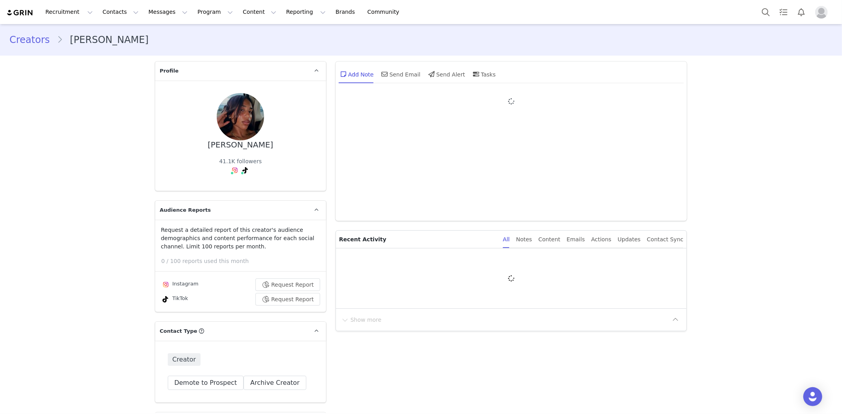
type input "+1 ([GEOGRAPHIC_DATA])"
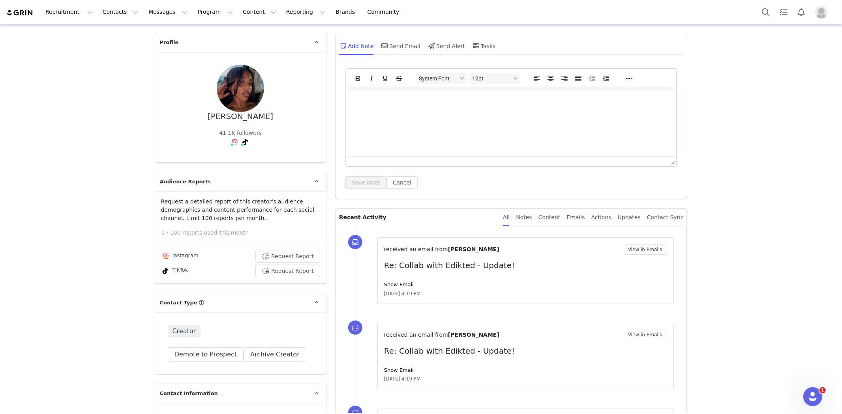
scroll to position [44, 0]
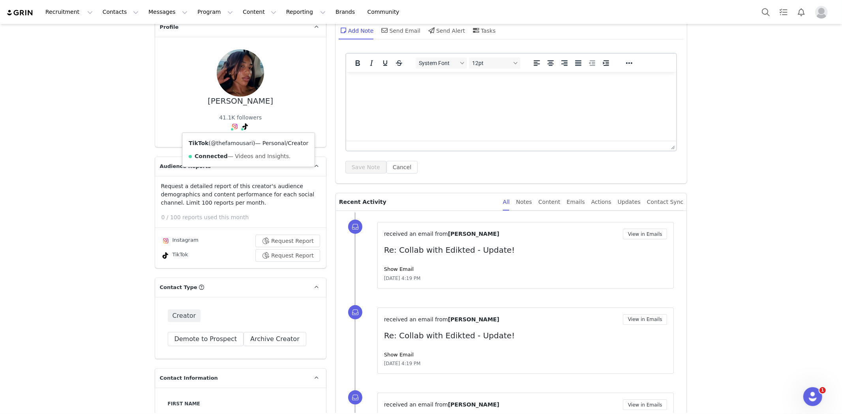
click at [223, 143] on link "@thefamousari" at bounding box center [232, 143] width 42 height 6
click at [770, 13] on button "Search" at bounding box center [765, 12] width 17 height 18
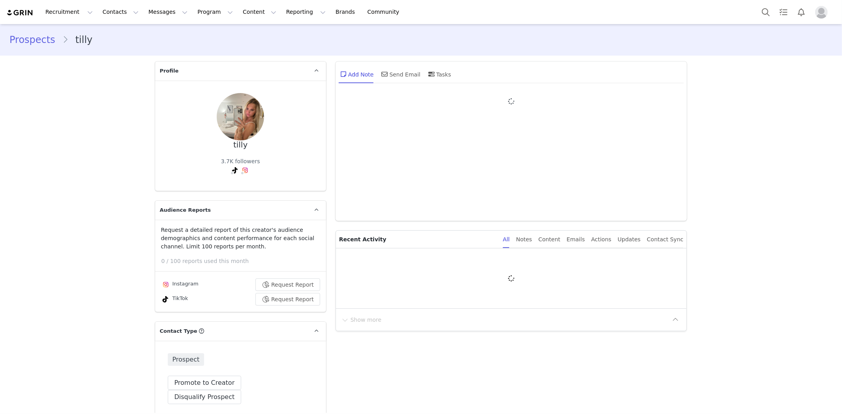
type input "+1 ([GEOGRAPHIC_DATA])"
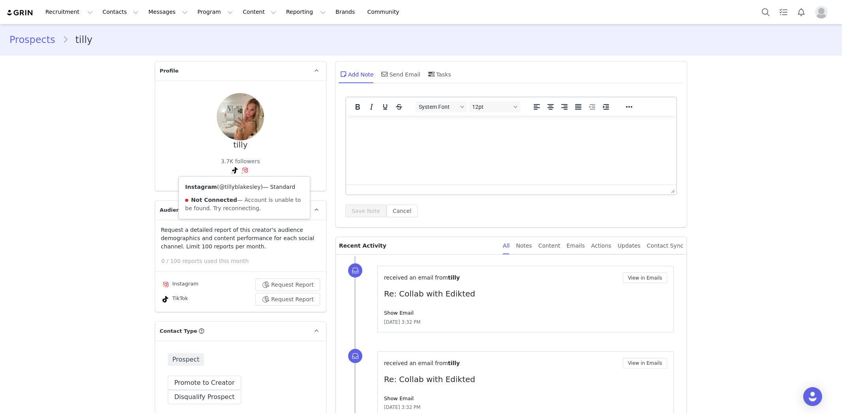
click at [241, 188] on link "@tillyblakesley" at bounding box center [239, 187] width 41 height 6
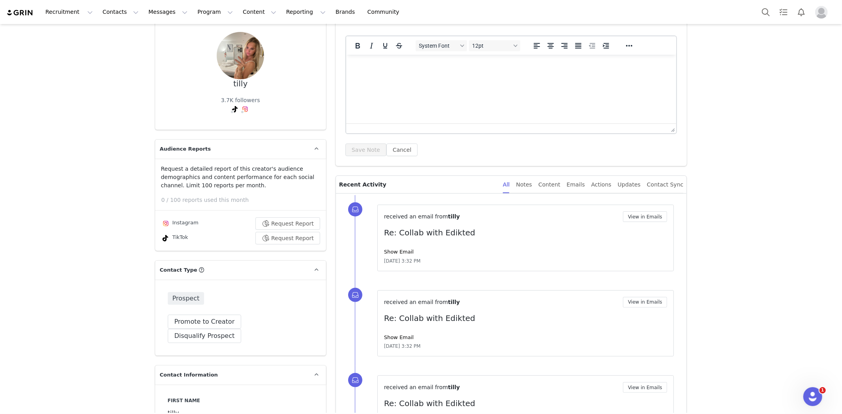
scroll to position [219, 0]
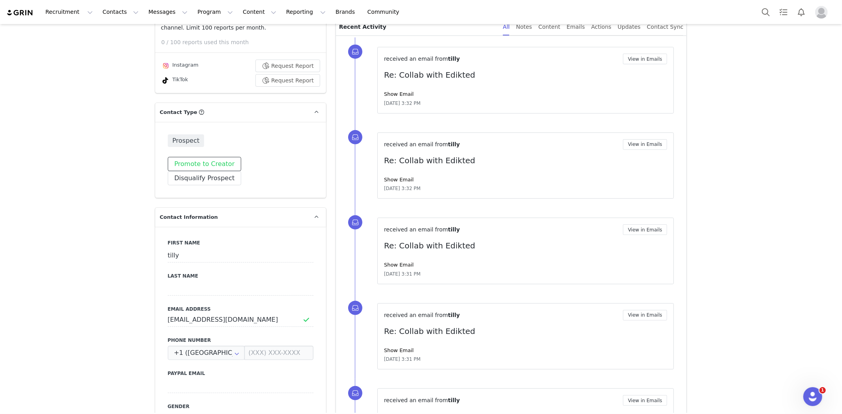
click at [194, 164] on button "Promote to Creator" at bounding box center [205, 164] width 74 height 14
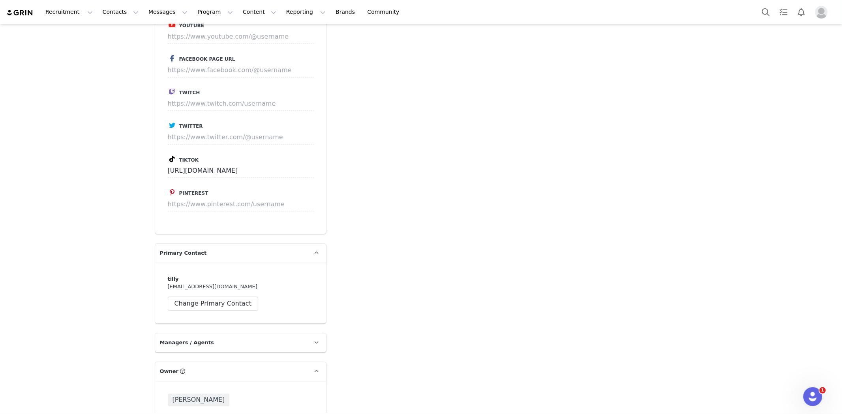
scroll to position [1710, 0]
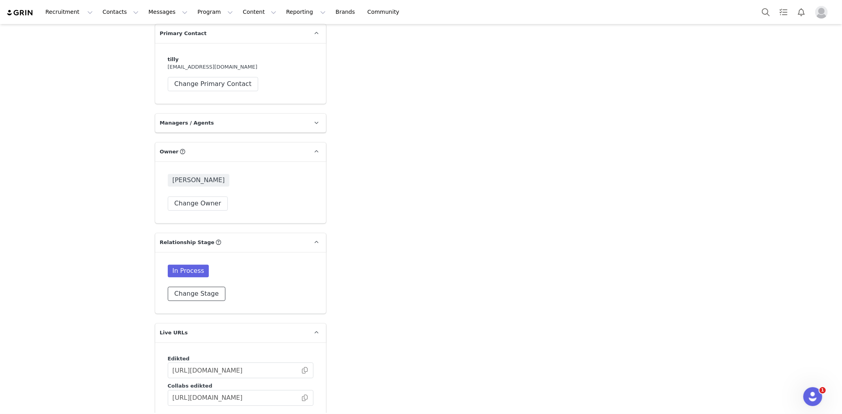
click at [198, 287] on button "Change Stage" at bounding box center [197, 294] width 58 height 14
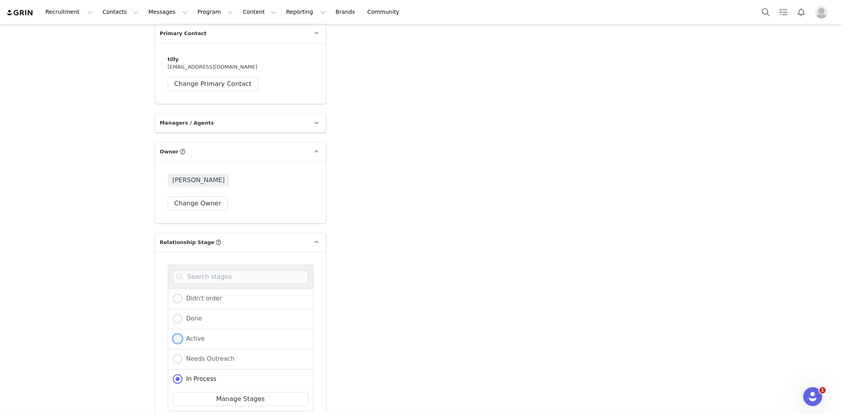
click at [176, 334] on span at bounding box center [177, 338] width 9 height 9
click at [176, 334] on input "Active" at bounding box center [177, 339] width 9 height 10
radio input "true"
radio input "false"
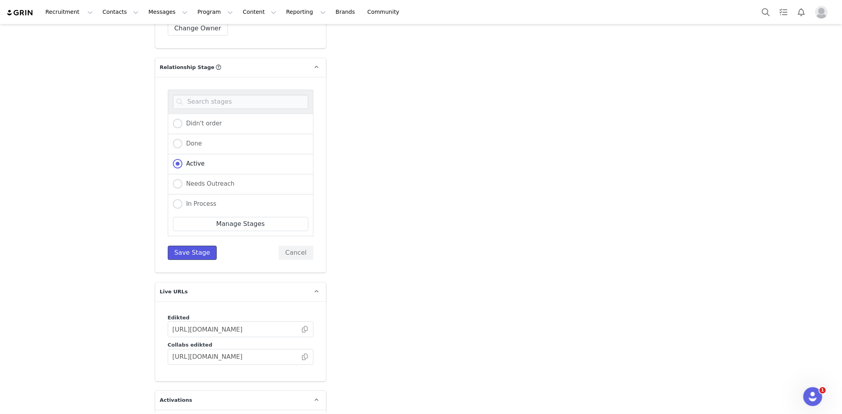
click at [184, 246] on button "Save Stage" at bounding box center [192, 253] width 49 height 14
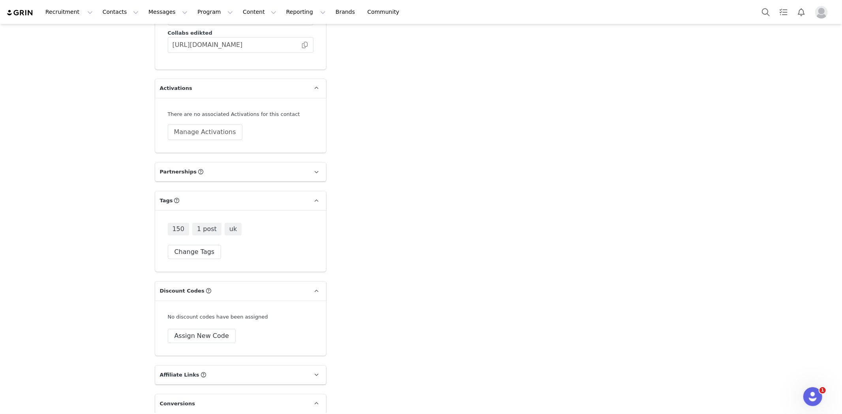
scroll to position [2017, 0]
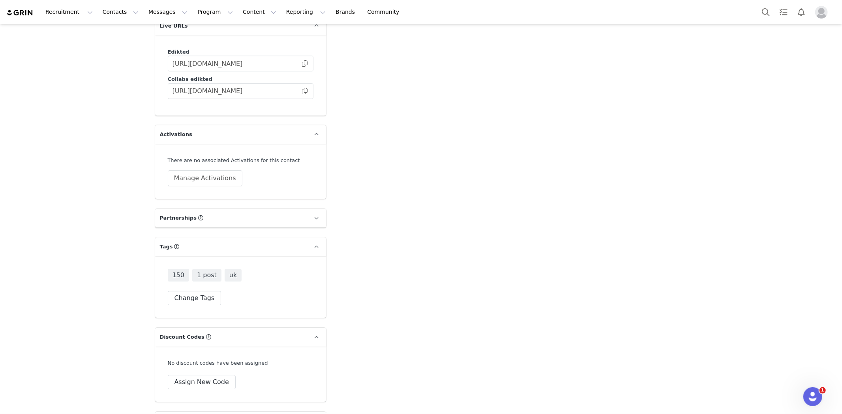
click at [199, 175] on div "There are no associated Activations for this contact Manage Activations" at bounding box center [240, 171] width 171 height 55
click at [202, 171] on button "Manage Activations" at bounding box center [205, 179] width 75 height 16
click at [157, 193] on div "Select Activation" at bounding box center [165, 194] width 47 height 12
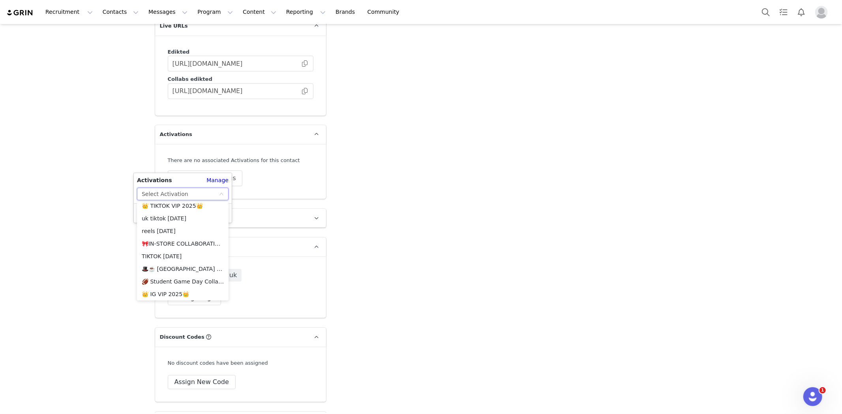
scroll to position [687, 0]
click at [193, 266] on li "🎩☕️ [GEOGRAPHIC_DATA] TIKTOK AUGUST 🎩☕️ 2025" at bounding box center [183, 268] width 92 height 13
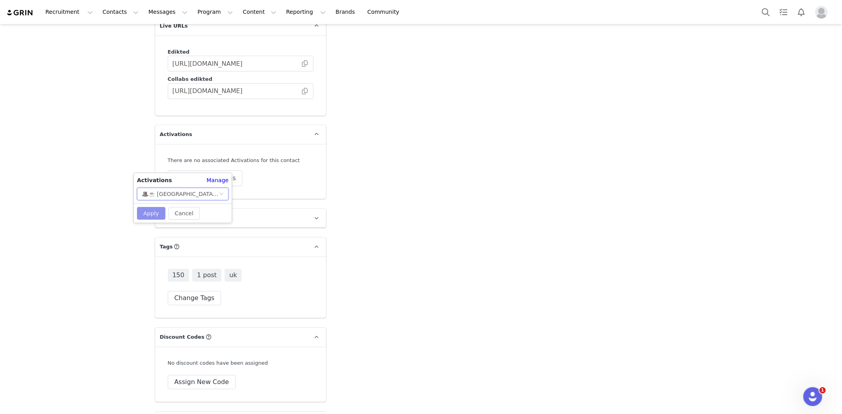
click at [143, 214] on button "Apply" at bounding box center [151, 213] width 28 height 13
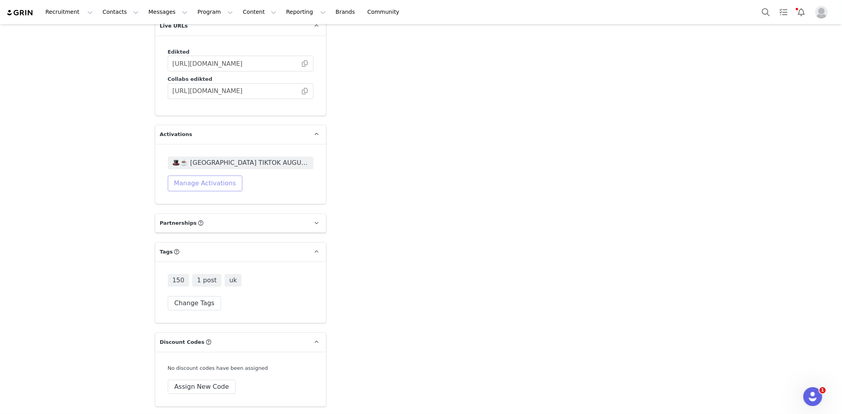
click at [216, 176] on button "Manage Activations" at bounding box center [205, 184] width 75 height 16
click at [209, 195] on div "Select Activation" at bounding box center [180, 199] width 77 height 12
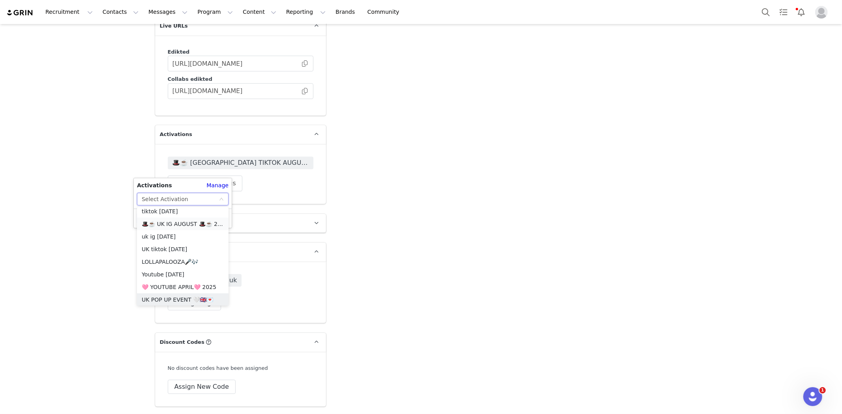
scroll to position [337, 0]
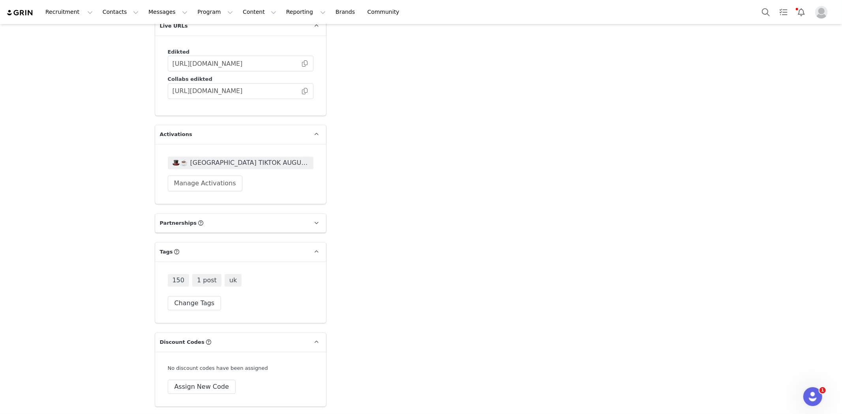
scroll to position [2, 0]
click at [220, 158] on span "🎩☕️ [GEOGRAPHIC_DATA] TIKTOK AUGUST 🎩☕️ 2025" at bounding box center [240, 162] width 136 height 9
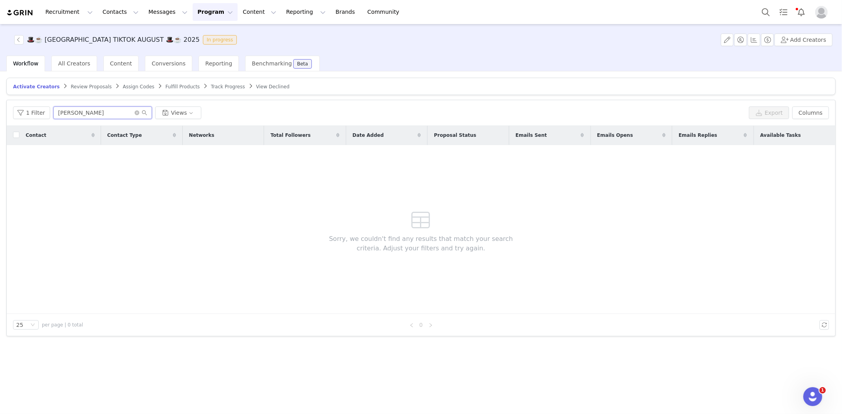
drag, startPoint x: 101, startPoint y: 111, endPoint x: 10, endPoint y: 113, distance: 91.6
click at [10, 113] on div "1 Filter kier Views Export Columns" at bounding box center [421, 113] width 829 height 26
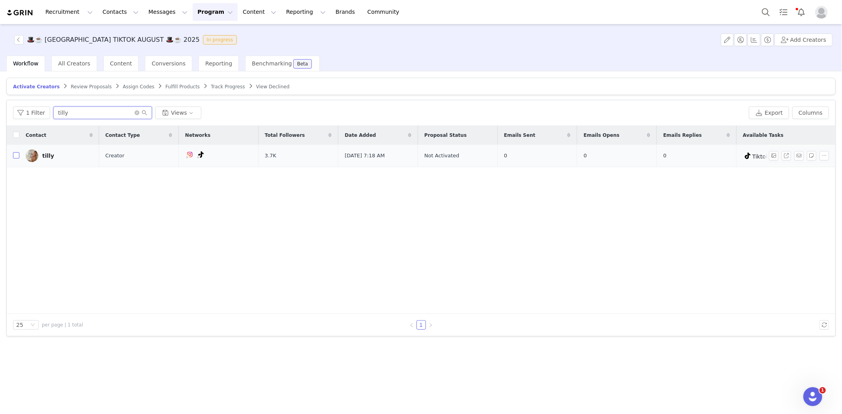
type input "tilly"
drag, startPoint x: 15, startPoint y: 156, endPoint x: 212, endPoint y: 144, distance: 197.3
click at [15, 156] on input "checkbox" at bounding box center [16, 155] width 6 height 6
checkbox input "true"
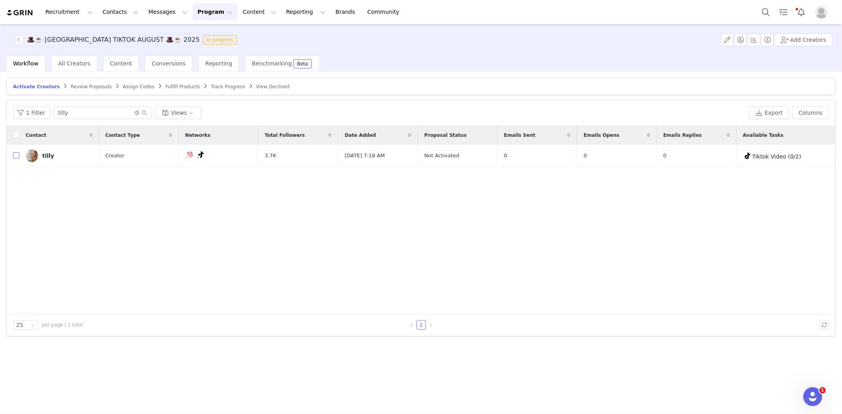
checkbox input "true"
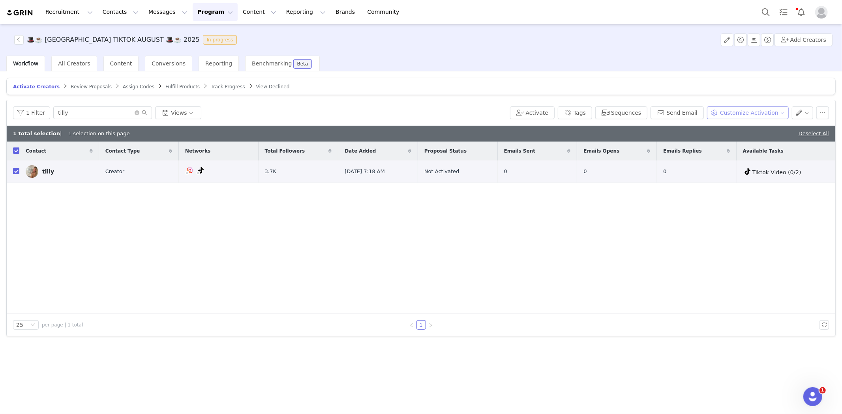
click at [772, 111] on button "Customize Activation" at bounding box center [748, 113] width 82 height 13
click at [747, 125] on span "Edit Product Selection" at bounding box center [758, 128] width 61 height 9
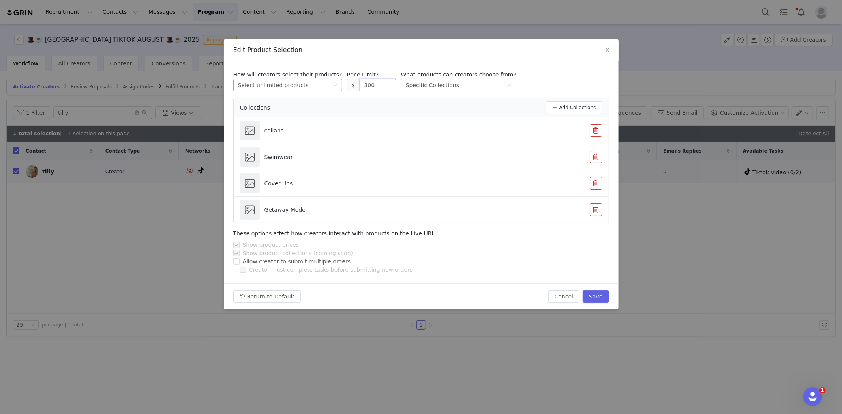
drag, startPoint x: 367, startPoint y: 80, endPoint x: 295, endPoint y: 82, distance: 72.7
click at [295, 82] on div "How will creators select their products? Select method Select unlimited product…" at bounding box center [421, 81] width 376 height 21
click at [595, 296] on button "Save" at bounding box center [596, 297] width 26 height 13
type input "300"
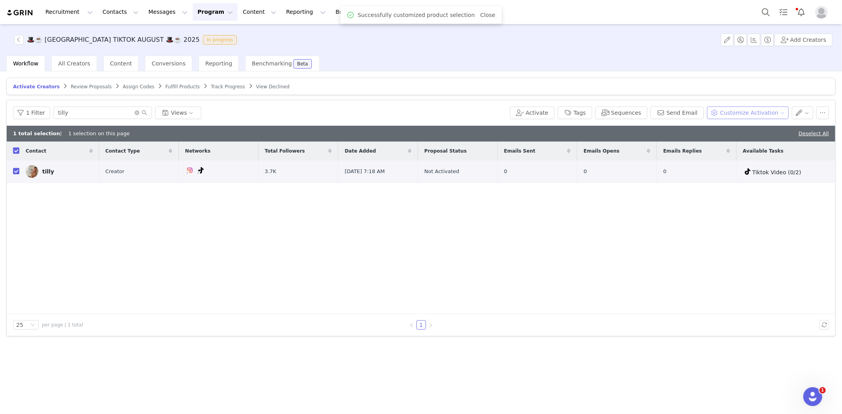
click at [745, 116] on button "Customize Activation" at bounding box center [748, 113] width 82 height 13
click at [736, 146] on li "Edit Available Tasks" at bounding box center [754, 141] width 80 height 13
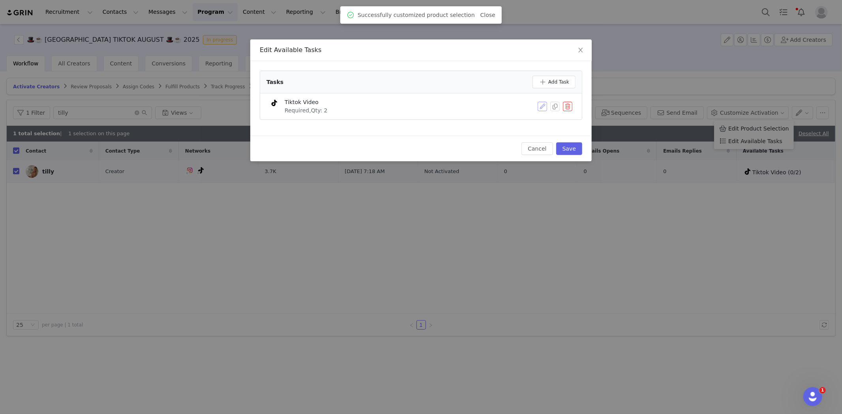
click at [538, 109] on button "button" at bounding box center [542, 106] width 9 height 9
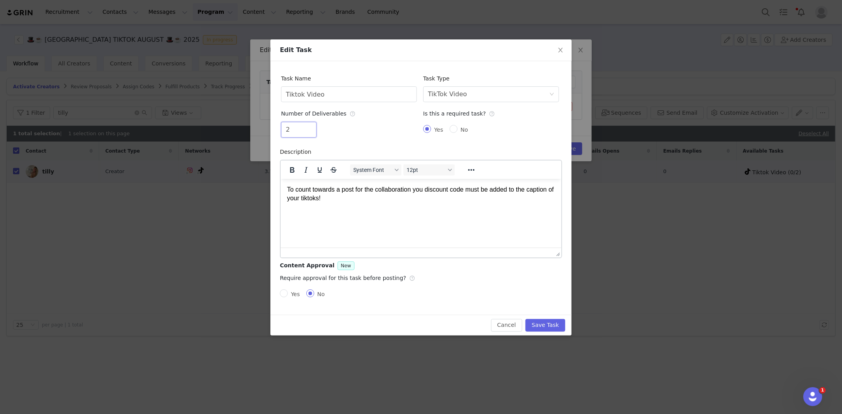
drag, startPoint x: 300, startPoint y: 128, endPoint x: 236, endPoint y: 129, distance: 64.0
click at [236, 129] on div "Edit Task Task Name Tiktok Video Task Type Select task type TikTok Video Number…" at bounding box center [421, 207] width 842 height 414
type input "1"
drag, startPoint x: 546, startPoint y: 322, endPoint x: 557, endPoint y: 321, distance: 11.2
click at [547, 322] on button "Save Task" at bounding box center [545, 325] width 40 height 13
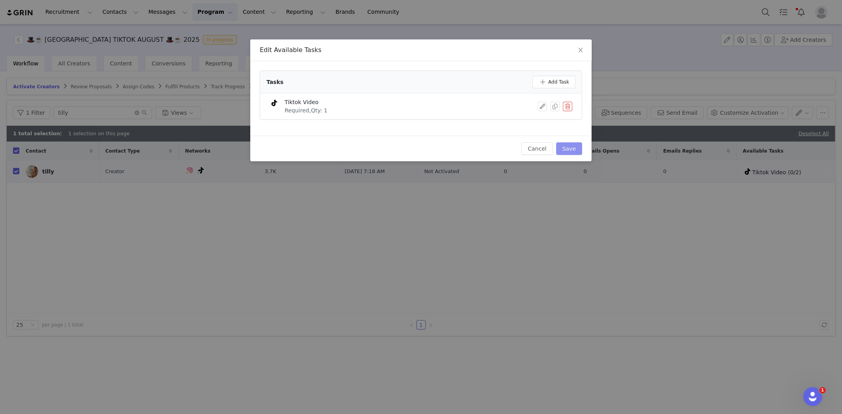
click at [573, 149] on button "Save" at bounding box center [569, 148] width 26 height 13
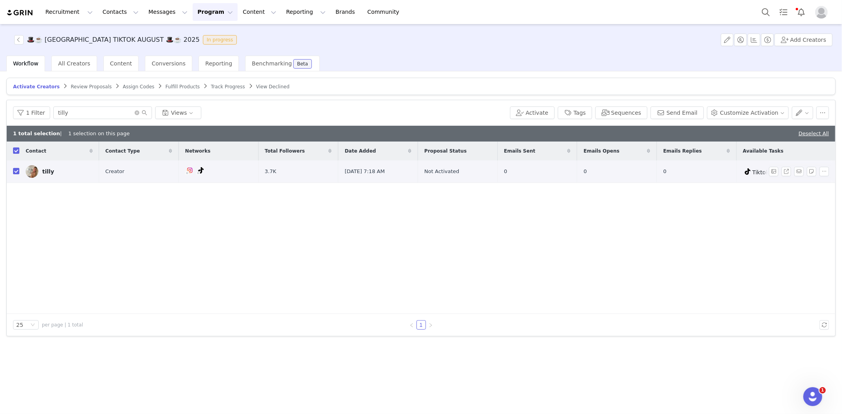
click at [48, 172] on div "tilly" at bounding box center [48, 172] width 12 height 6
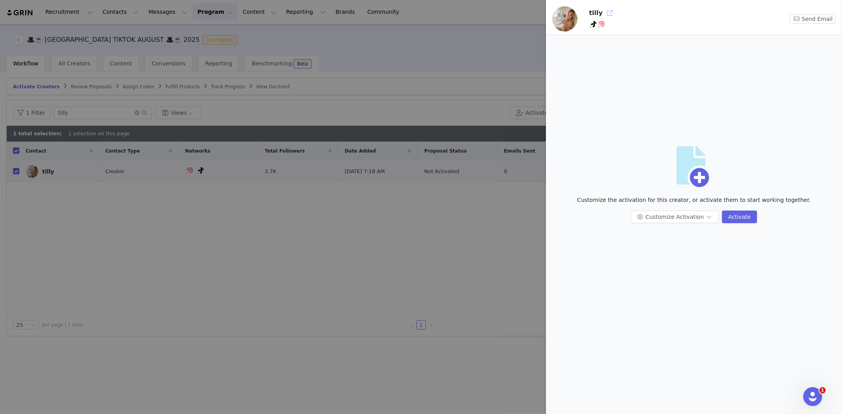
click at [605, 12] on button "button" at bounding box center [610, 13] width 13 height 13
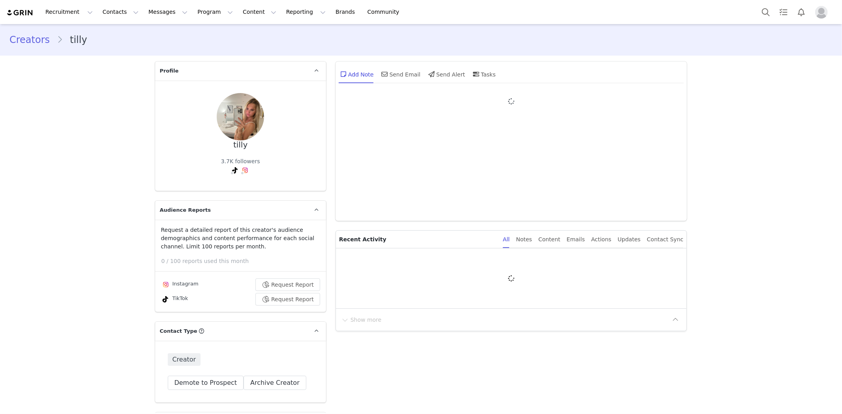
type input "+1 ([GEOGRAPHIC_DATA])"
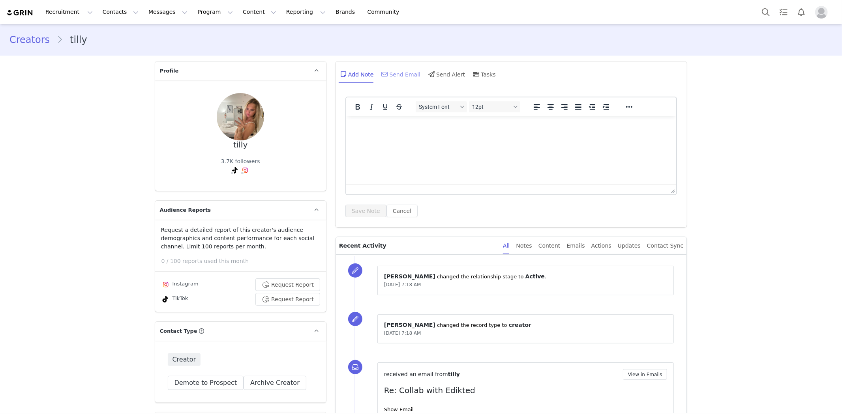
click at [403, 65] on div "Send Email" at bounding box center [400, 74] width 41 height 19
click at [404, 73] on div "Send Email" at bounding box center [400, 74] width 41 height 19
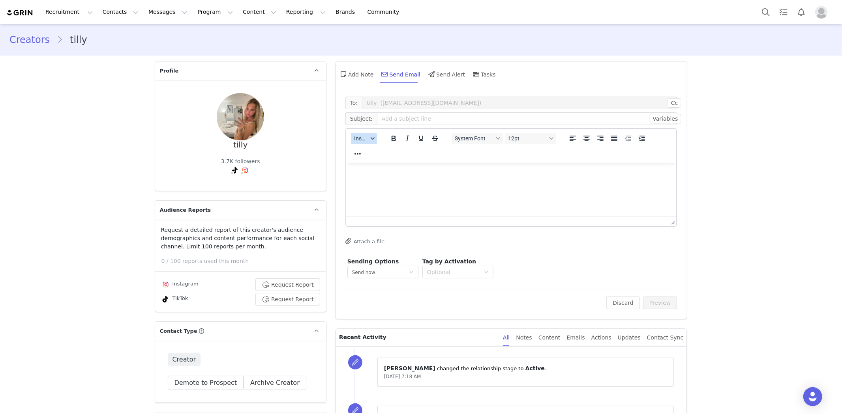
click at [360, 137] on span "Insert" at bounding box center [361, 138] width 14 height 6
click at [365, 150] on div "Insert Template" at bounding box center [389, 151] width 71 height 9
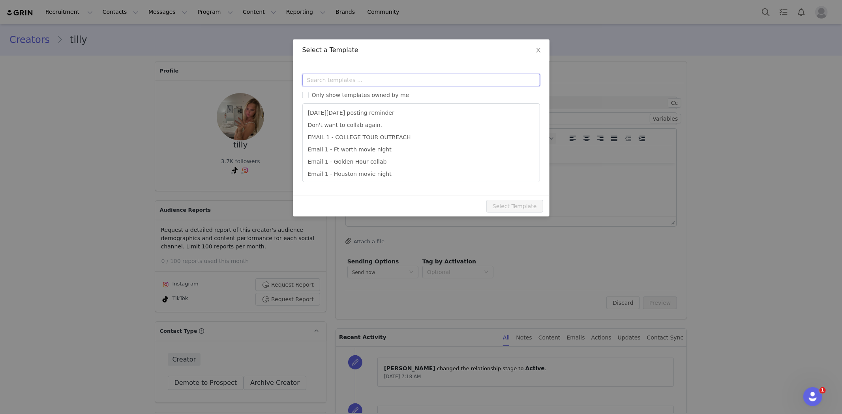
click at [360, 84] on input "text" at bounding box center [421, 80] width 238 height 13
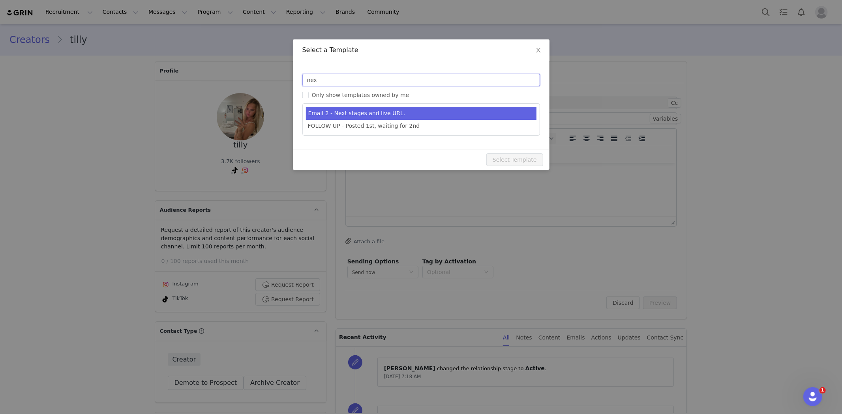
type input "nex"
type input "Collab with Edikted"
click at [369, 111] on li "Email 2 - Next stages and live URL." at bounding box center [421, 113] width 231 height 13
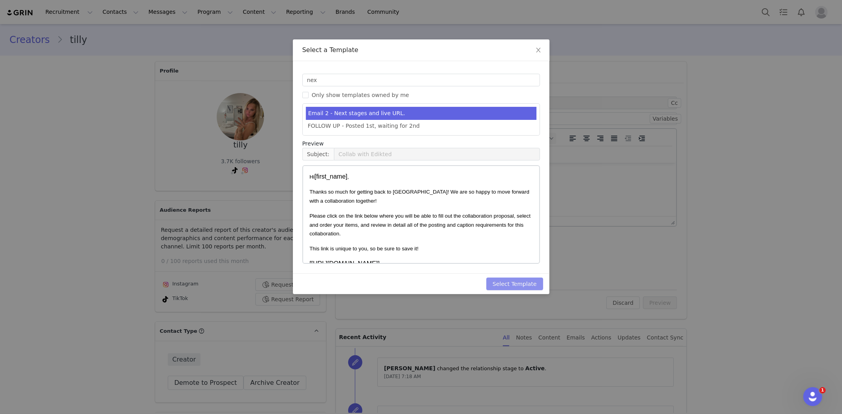
click at [532, 282] on button "Select Template" at bounding box center [514, 284] width 57 height 13
type input "Collab with Edikted"
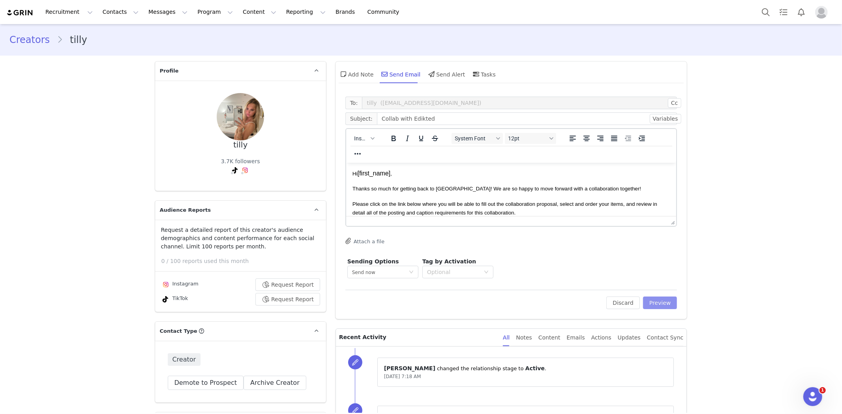
click at [650, 300] on button "Preview" at bounding box center [660, 303] width 34 height 13
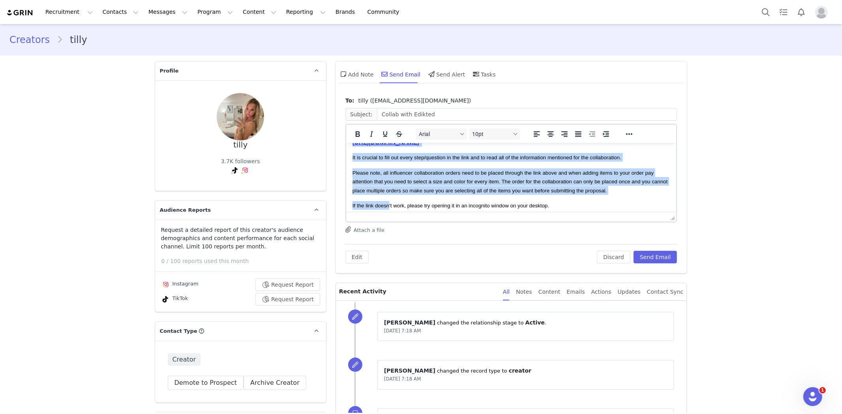
scroll to position [184, 0]
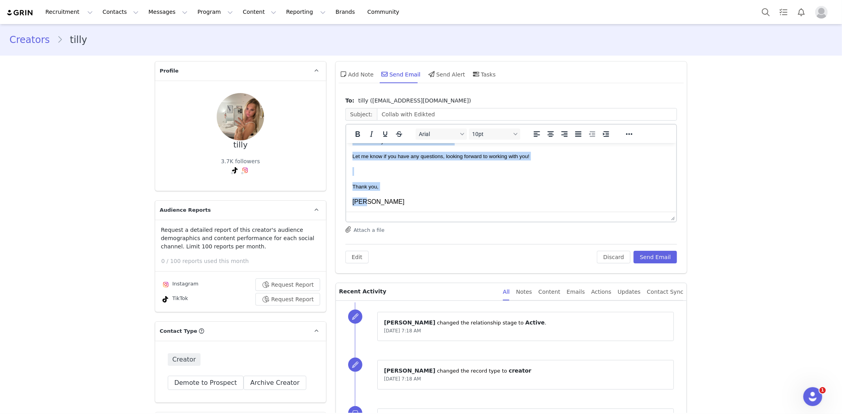
drag, startPoint x: 353, startPoint y: 152, endPoint x: 388, endPoint y: 234, distance: 89.8
click at [388, 212] on html "Hi [PERSON_NAME] , Thanks so much for getting back to us! We are so happy to mo…" at bounding box center [511, 86] width 330 height 254
copy body "Lo ipsum , Dolors am cons adi elitsed doei te in! Ut lab et dolor ma aliq enima…"
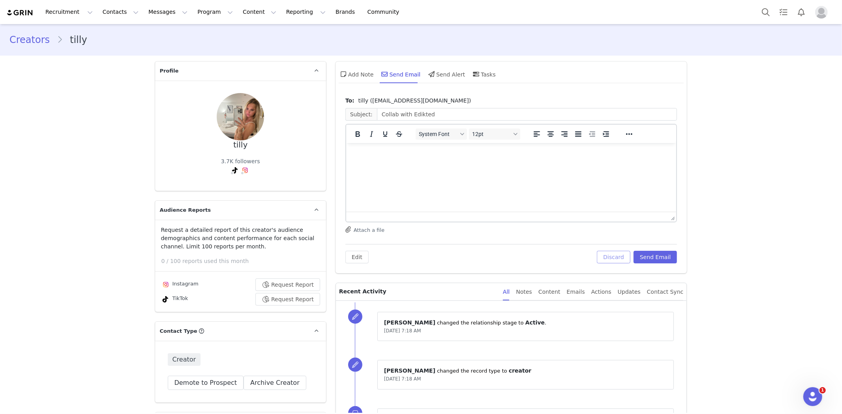
click at [613, 251] on button "Discard" at bounding box center [614, 257] width 34 height 13
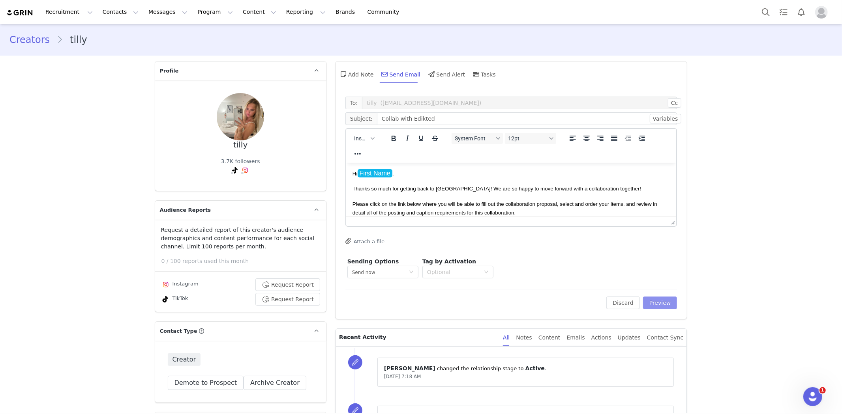
click at [666, 306] on button "Preview" at bounding box center [660, 303] width 34 height 13
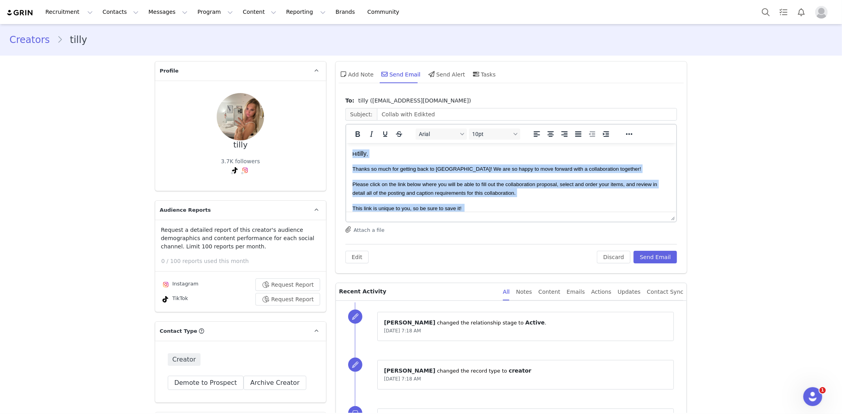
scroll to position [184, 0]
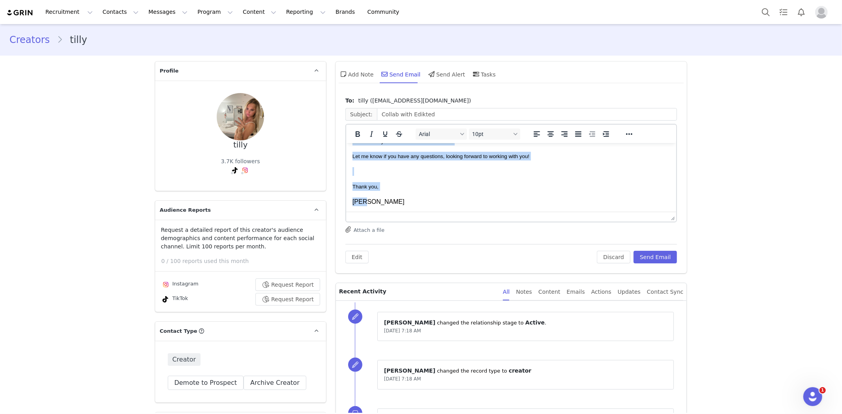
drag, startPoint x: 353, startPoint y: 155, endPoint x: 425, endPoint y: 257, distance: 125.2
click at [425, 212] on html "Hi [PERSON_NAME] , Thanks so much for getting back to us! We are so happy to mo…" at bounding box center [511, 86] width 330 height 254
copy body "Lo ipsum , Dolors am cons adi elitsed doei te in! Ut lab et dolor ma aliq enima…"
click at [759, 6] on button "Search" at bounding box center [765, 12] width 17 height 18
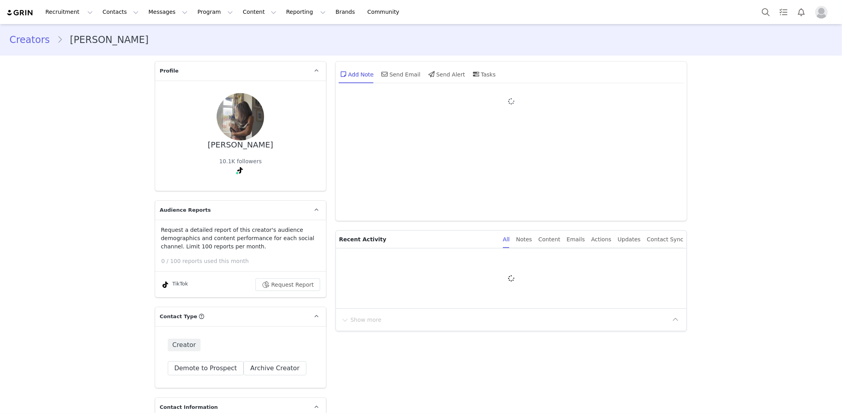
type input "+1 ([GEOGRAPHIC_DATA])"
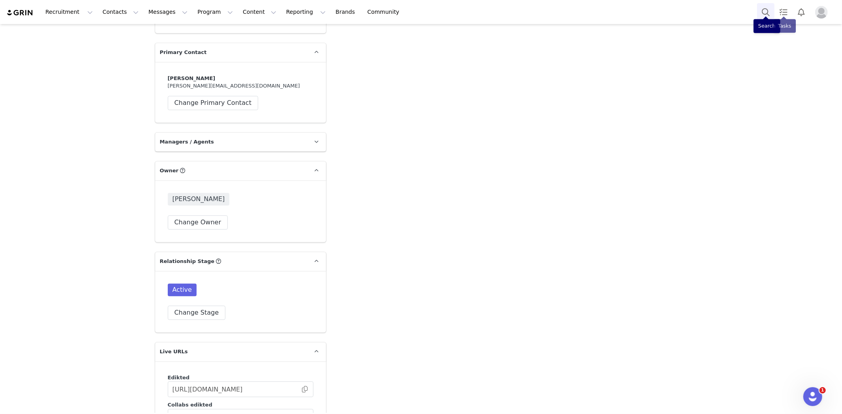
click at [759, 11] on button "Search" at bounding box center [765, 12] width 17 height 18
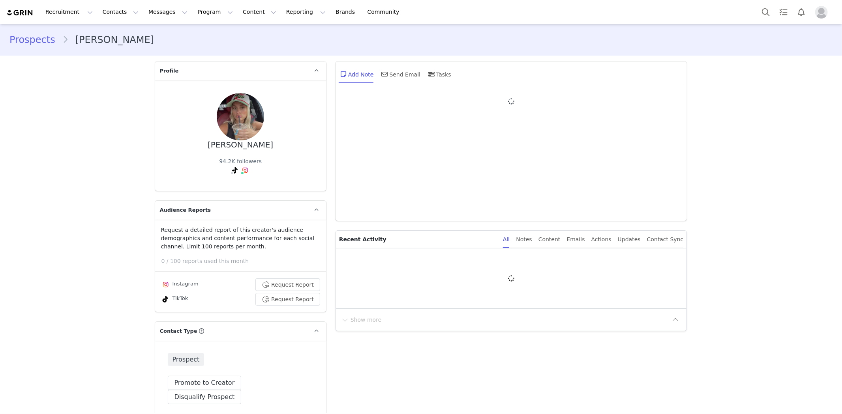
type input "+1 ([GEOGRAPHIC_DATA])"
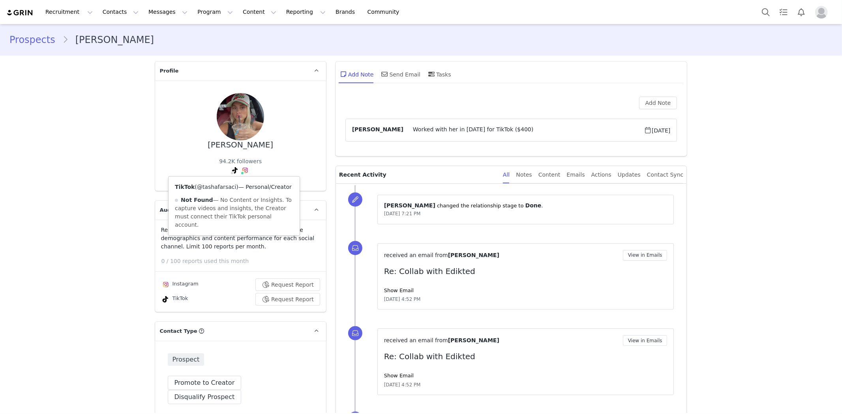
click at [216, 187] on link "@tashafarsaci" at bounding box center [216, 187] width 39 height 6
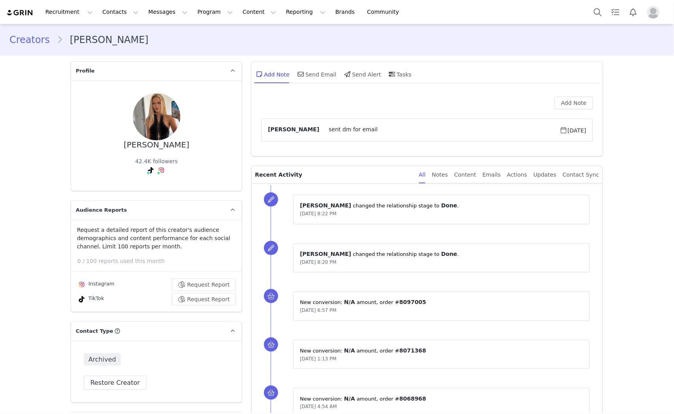
type input "+44 ([GEOGRAPHIC_DATA])"
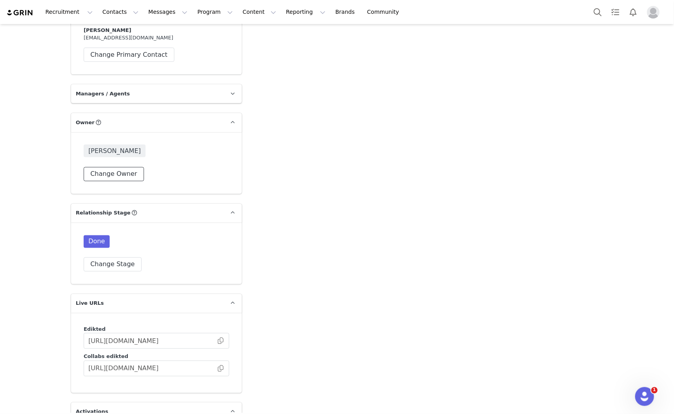
click at [112, 167] on button "Change Owner" at bounding box center [114, 174] width 60 height 14
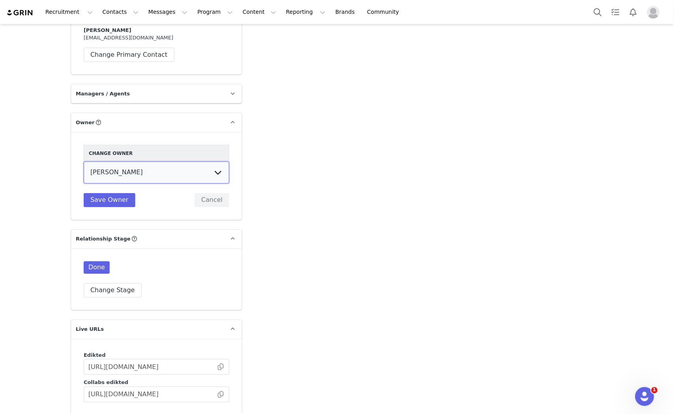
click at [132, 168] on select "Talia Zion Ashley Adler Maya Vandermolen Martina Villaverde Dana israeli Mia Ma…" at bounding box center [157, 173] width 146 height 22
select select "e2f7c43e-e03d-41a3-a78c-21da971660ac"
click at [84, 162] on select "Talia Zion Ashley Adler Maya Vandermolen Martina Villaverde Dana israeli Mia Ma…" at bounding box center [157, 173] width 146 height 22
click at [117, 285] on button "Change Stage" at bounding box center [113, 291] width 58 height 14
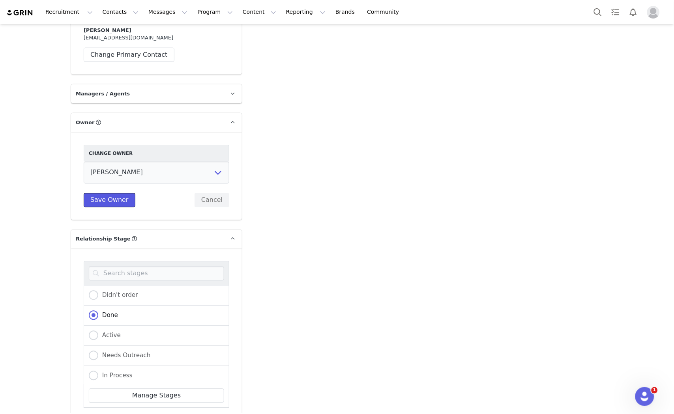
click at [111, 195] on button "Save Owner" at bounding box center [110, 200] width 52 height 14
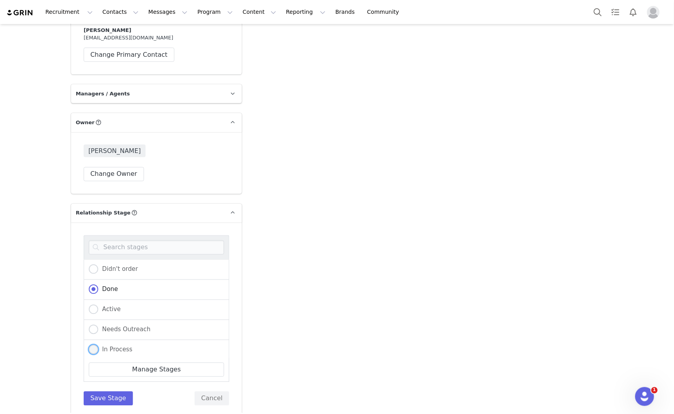
click at [108, 347] on span "In Process" at bounding box center [115, 350] width 34 height 7
click at [98, 345] on input "In Process" at bounding box center [93, 350] width 9 height 10
radio input "true"
radio input "false"
radio input "true"
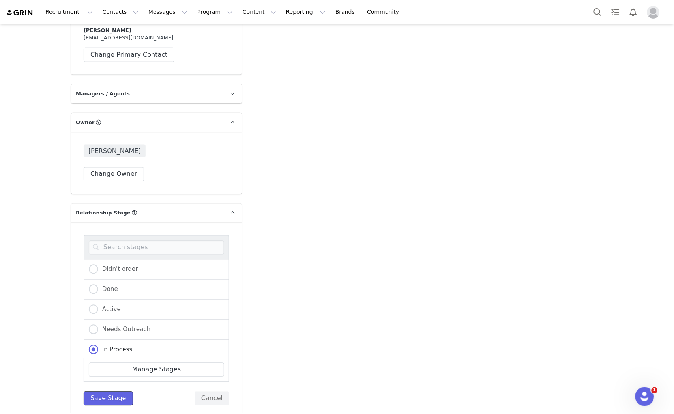
click at [103, 392] on button "Save Stage" at bounding box center [108, 399] width 49 height 14
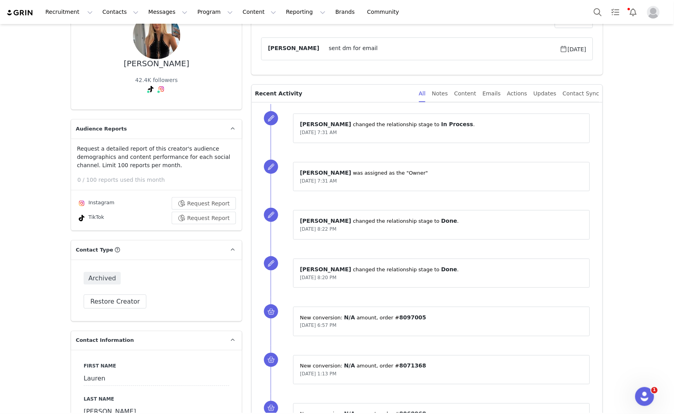
scroll to position [131, 0]
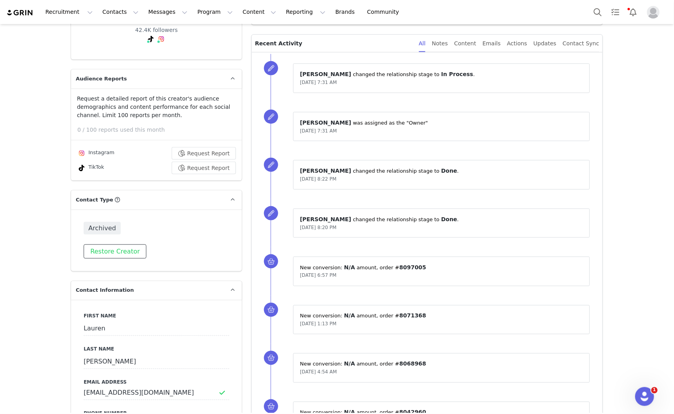
click at [112, 257] on button "Restore Creator" at bounding box center [115, 252] width 63 height 14
click at [125, 249] on button "Demote to Prospect" at bounding box center [122, 252] width 76 height 14
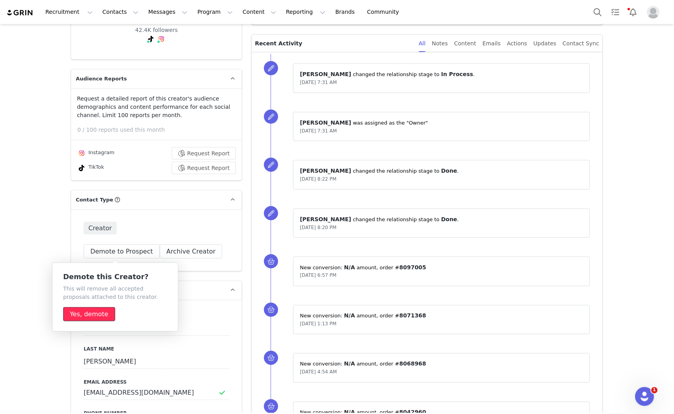
click at [74, 318] on button "Yes, demote" at bounding box center [89, 314] width 52 height 14
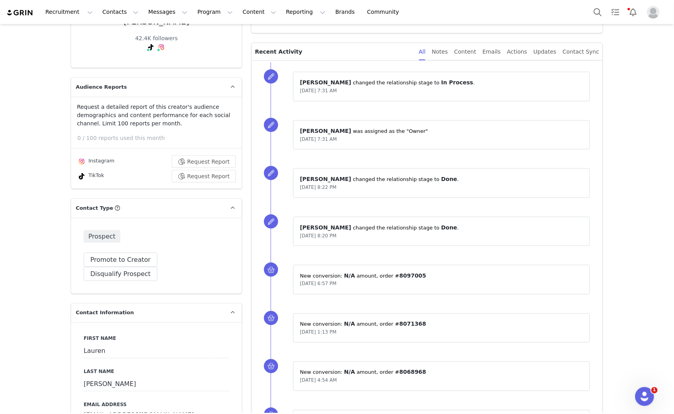
scroll to position [1, 0]
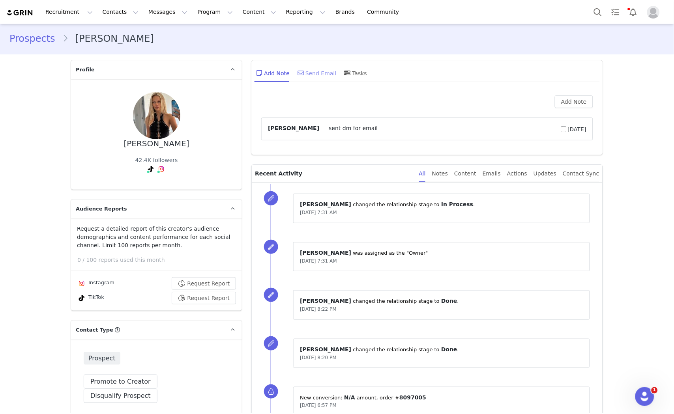
drag, startPoint x: 306, startPoint y: 38, endPoint x: 310, endPoint y: 69, distance: 31.1
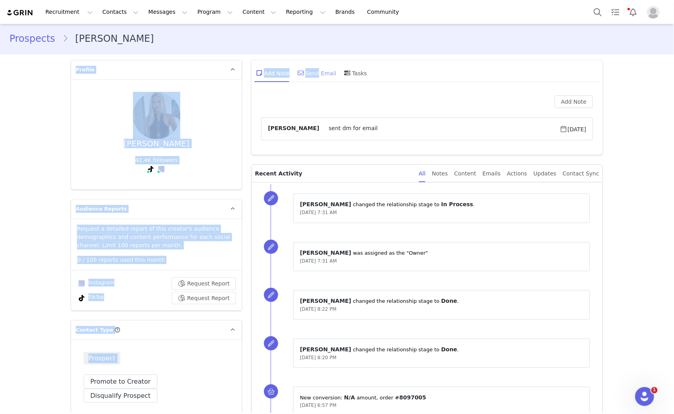
click at [309, 67] on div "Send Email" at bounding box center [316, 73] width 41 height 19
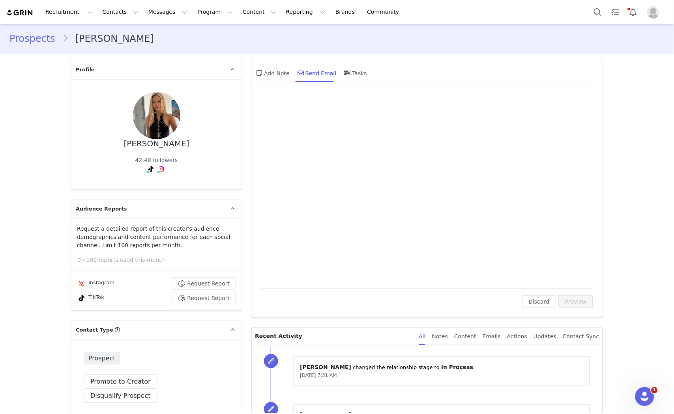
scroll to position [0, 0]
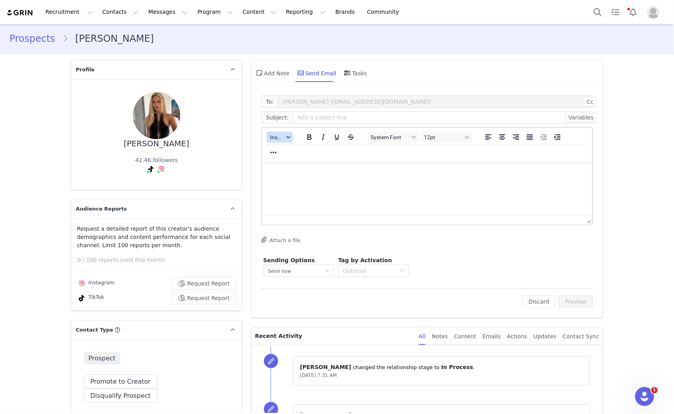
click at [277, 134] on span "Insert" at bounding box center [277, 137] width 14 height 6
click at [279, 153] on div "Insert Template" at bounding box center [305, 150] width 71 height 9
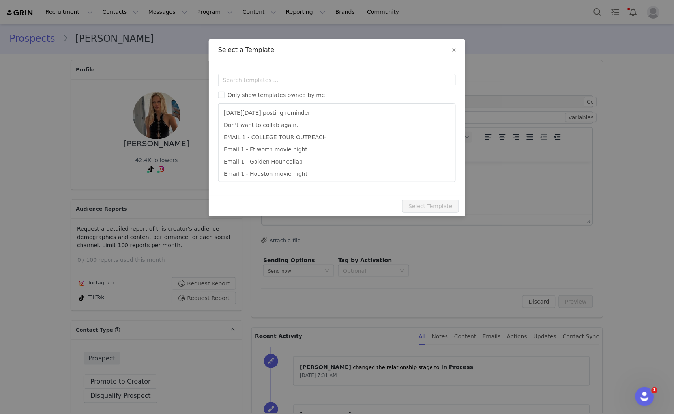
click at [287, 89] on div "Only show templates owned by me Black Friday posting reminder Don't want to col…" at bounding box center [337, 128] width 238 height 109
click at [281, 78] on input "text" at bounding box center [337, 80] width 238 height 13
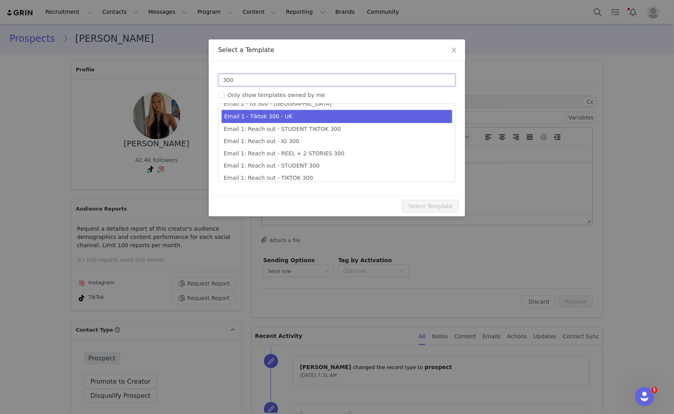
scroll to position [14, 0]
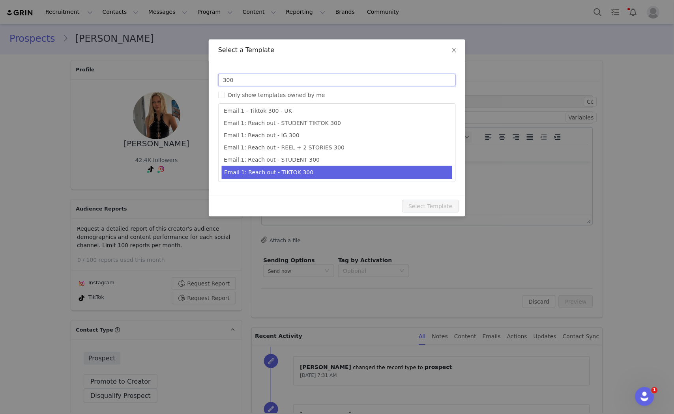
type input "300"
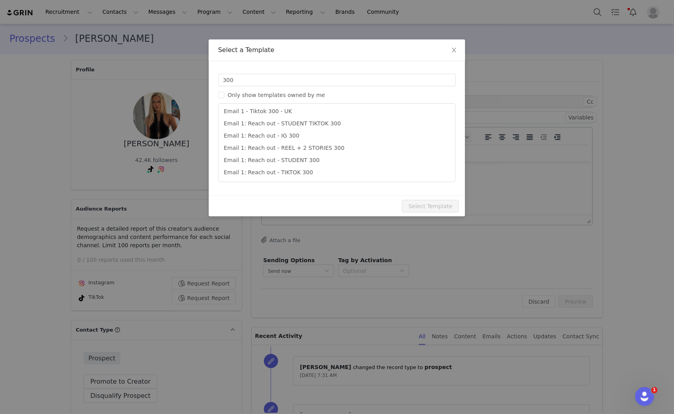
type input "Collab with Edikted"
drag, startPoint x: 306, startPoint y: 168, endPoint x: 343, endPoint y: 191, distance: 43.8
click at [306, 168] on li "Email 1: Reach out - TIKTOK 300" at bounding box center [337, 173] width 231 height 12
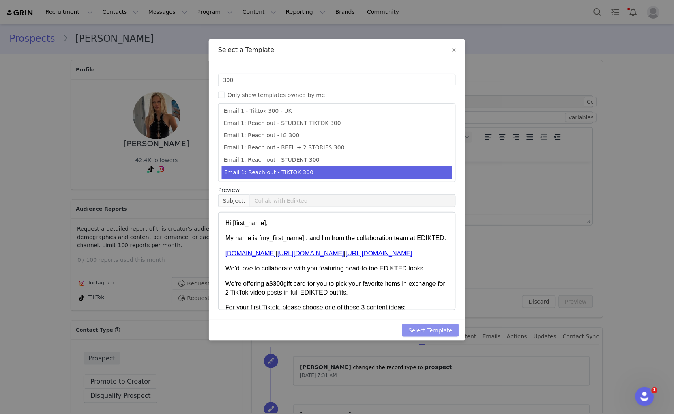
click at [420, 336] on div "Select Template" at bounding box center [337, 330] width 257 height 21
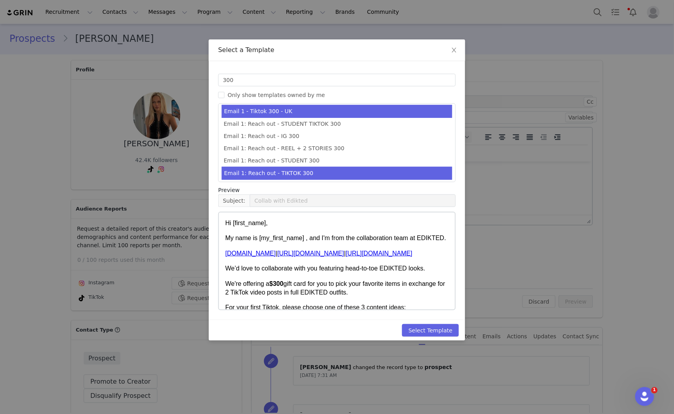
click at [285, 113] on li "Email 1 - Tiktok 300 - UK" at bounding box center [337, 111] width 231 height 13
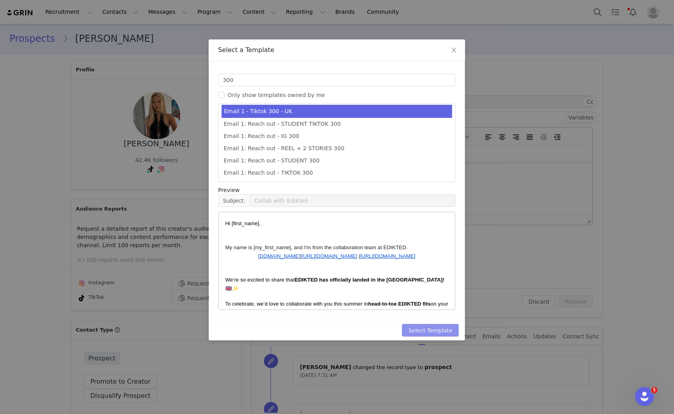
click at [437, 331] on button "Select Template" at bounding box center [430, 330] width 57 height 13
type input "Collab with Edikted"
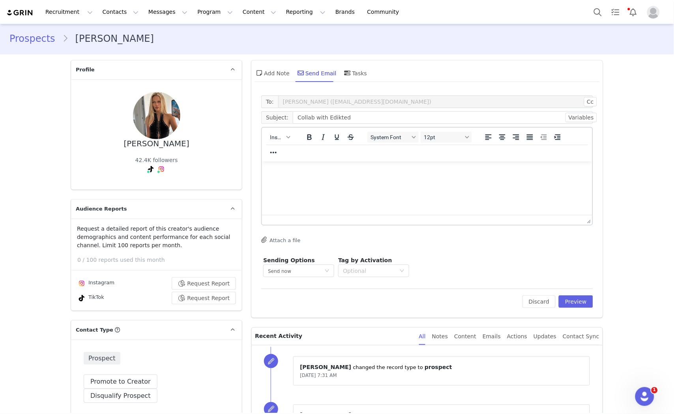
scroll to position [0, 0]
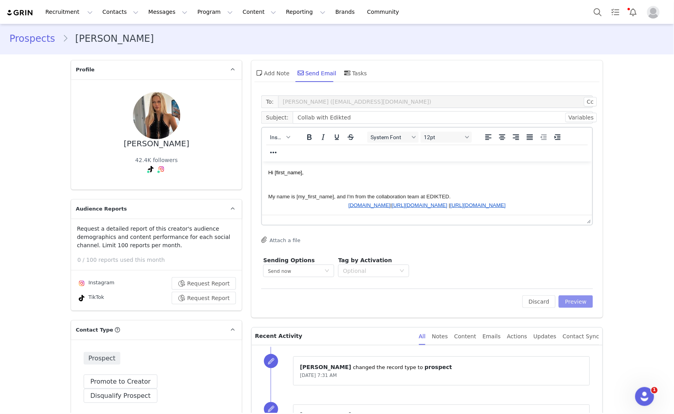
click at [570, 296] on button "Preview" at bounding box center [576, 302] width 34 height 13
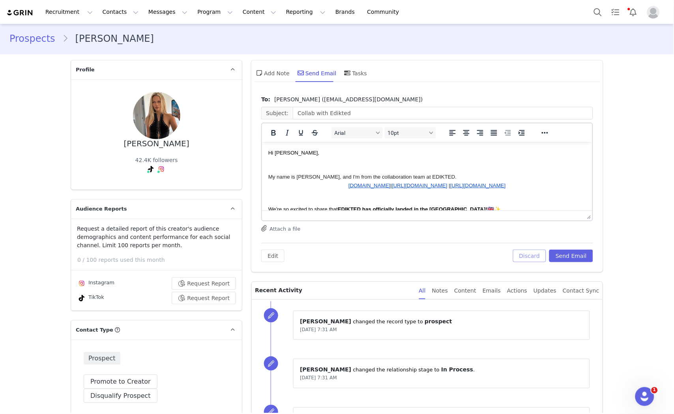
click at [520, 253] on button "Discard" at bounding box center [530, 256] width 34 height 13
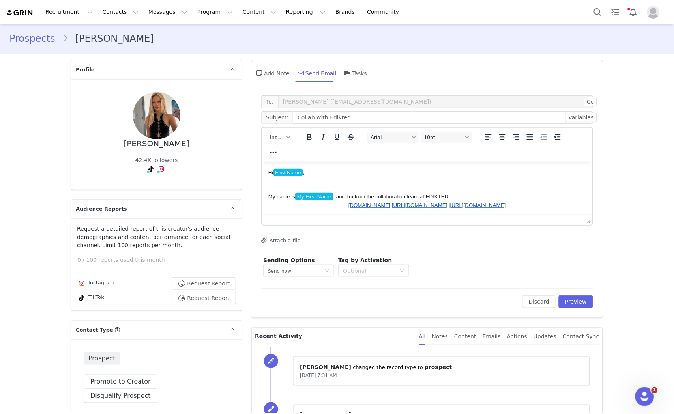
click at [287, 131] on div "Insert" at bounding box center [280, 136] width 36 height 15
click at [287, 135] on icon "button" at bounding box center [289, 137] width 4 height 4
click at [295, 153] on div "Insert Template" at bounding box center [305, 150] width 71 height 9
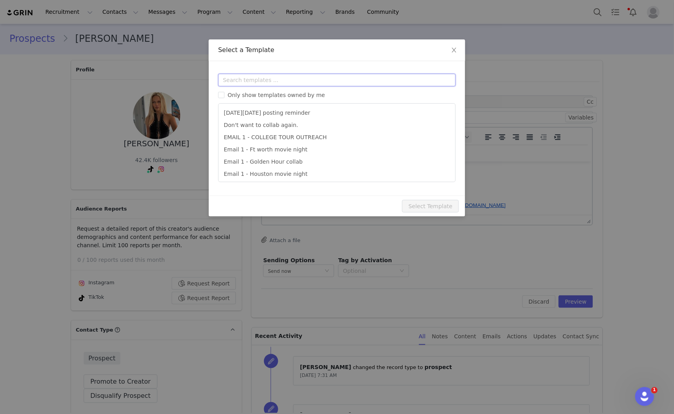
click at [315, 79] on input "text" at bounding box center [337, 80] width 238 height 13
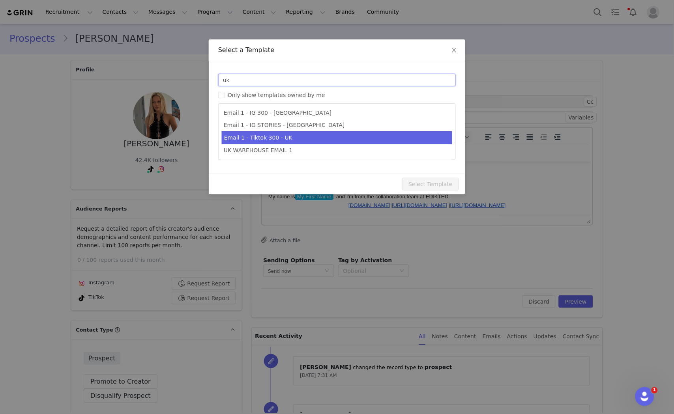
type input "uk"
type input "Collab with Edikted"
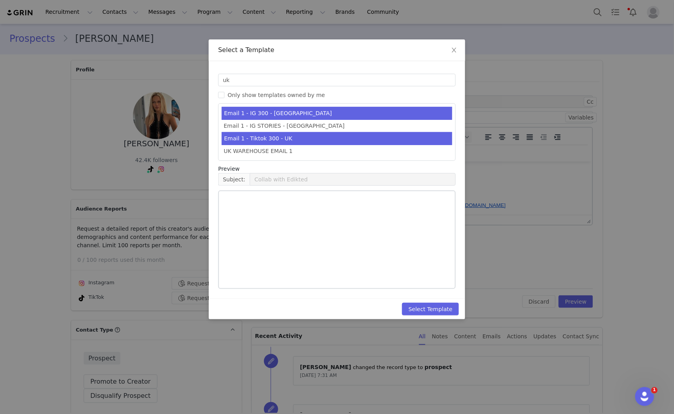
click at [289, 139] on li "Email 1 - Tiktok 300 - UK" at bounding box center [337, 138] width 231 height 13
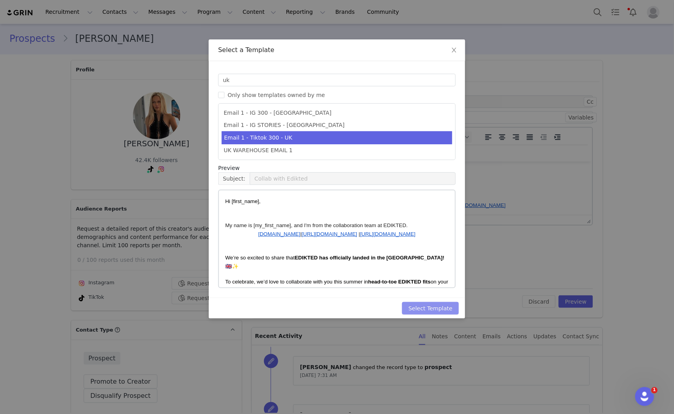
click at [412, 313] on button "Select Template" at bounding box center [430, 308] width 57 height 13
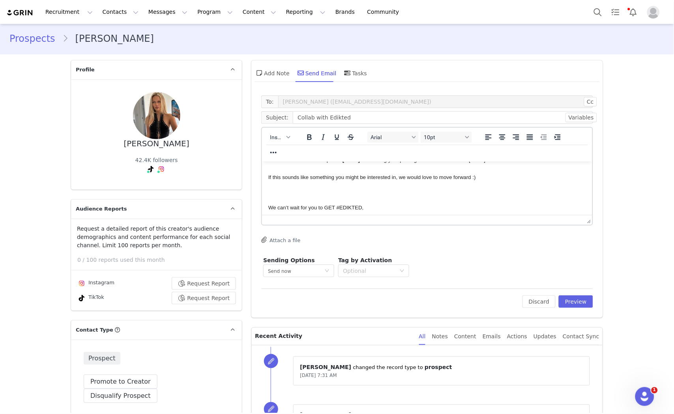
scroll to position [178, 0]
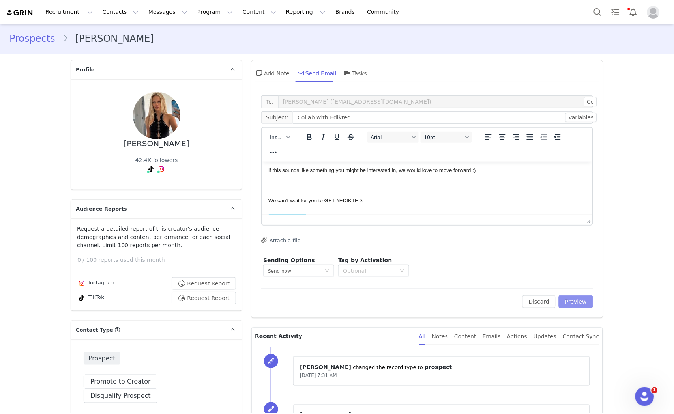
click at [575, 304] on button "Preview" at bounding box center [576, 302] width 34 height 13
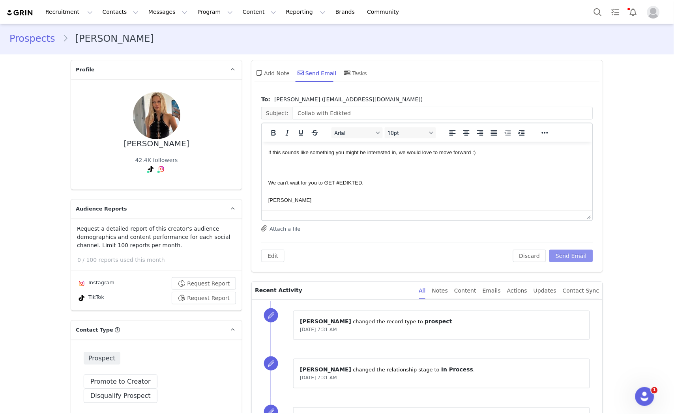
click at [558, 253] on button "Send Email" at bounding box center [571, 256] width 44 height 13
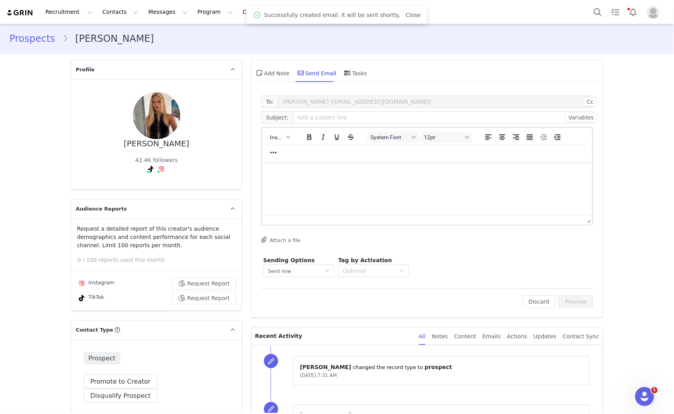
scroll to position [0, 0]
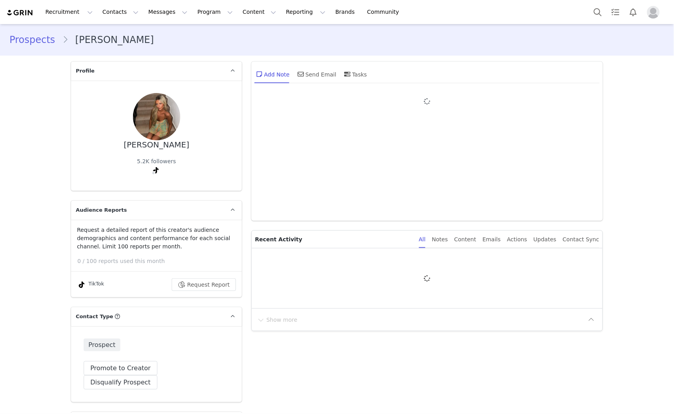
type input "+1 ([GEOGRAPHIC_DATA])"
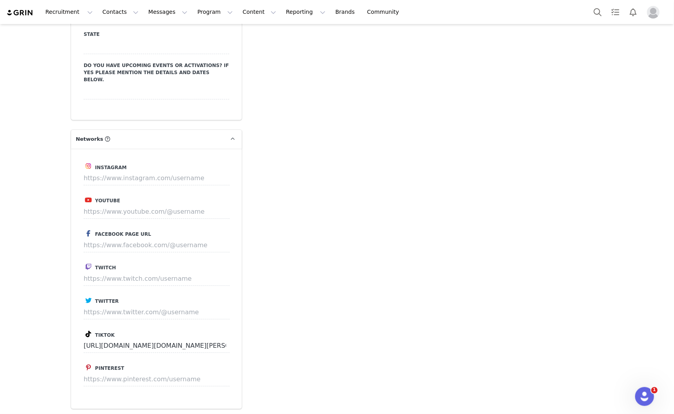
scroll to position [1316, 0]
click at [140, 171] on input at bounding box center [157, 178] width 146 height 14
paste input "[URL][DOMAIN_NAME]"
type input "[URL][DOMAIN_NAME]"
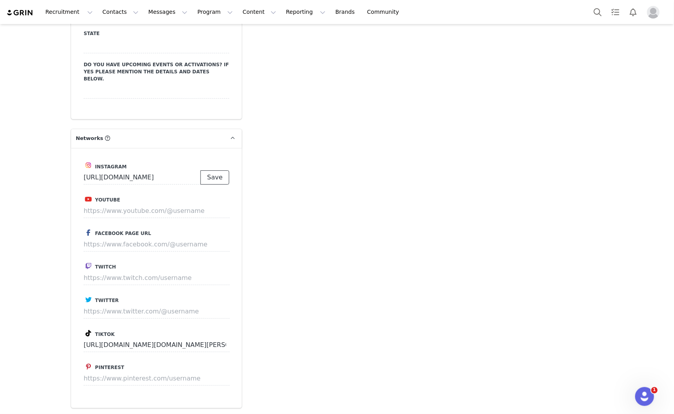
click at [223, 171] on button "Save" at bounding box center [215, 178] width 29 height 14
click at [191, 171] on input at bounding box center [157, 178] width 146 height 14
click at [202, 171] on input at bounding box center [157, 178] width 146 height 14
type input "[URL][DOMAIN_NAME]"
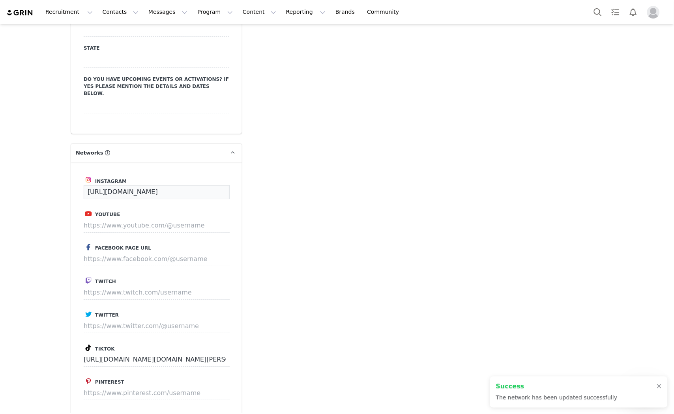
scroll to position [1330, 0]
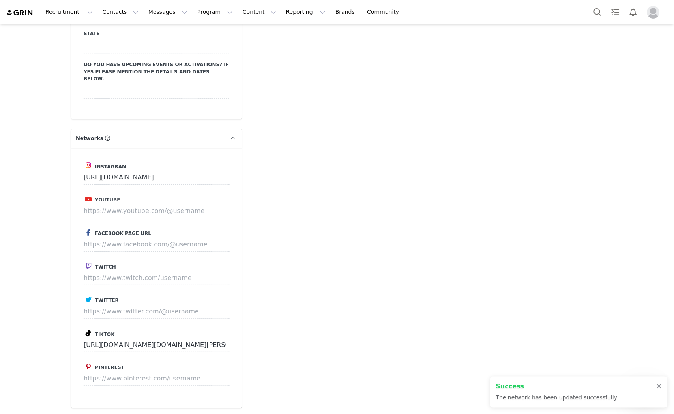
drag, startPoint x: 202, startPoint y: 144, endPoint x: 361, endPoint y: 214, distance: 173.6
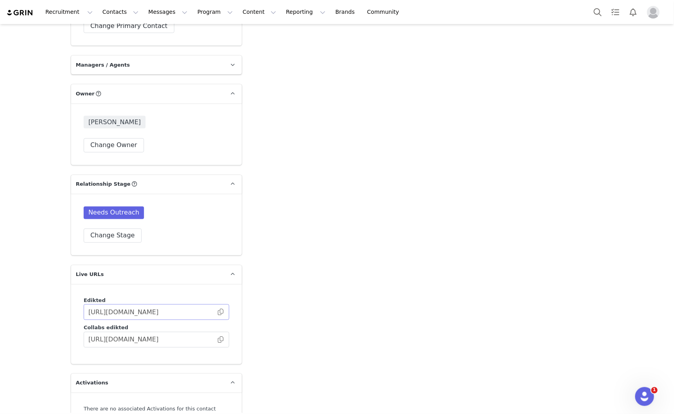
scroll to position [1884, 0]
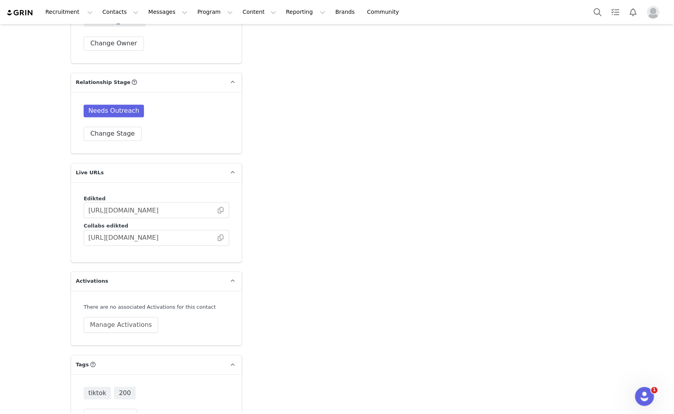
click at [118, 388] on div "tiktok 200 Change Tags" at bounding box center [157, 406] width 146 height 36
click at [120, 410] on button "Change Tags" at bounding box center [111, 417] width 54 height 14
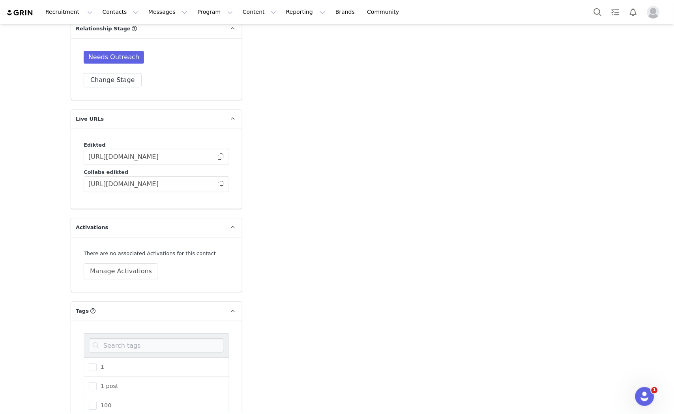
scroll to position [2019, 0]
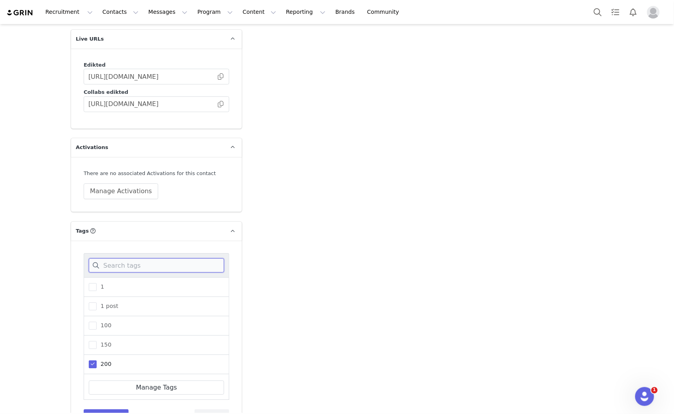
click at [199, 259] on input at bounding box center [156, 266] width 135 height 14
click at [89, 303] on span at bounding box center [93, 307] width 8 height 8
click at [97, 303] on input "uk" at bounding box center [97, 303] width 0 height 0
click at [143, 253] on div "uk" at bounding box center [157, 265] width 146 height 24
drag, startPoint x: 141, startPoint y: 237, endPoint x: 80, endPoint y: 239, distance: 61.2
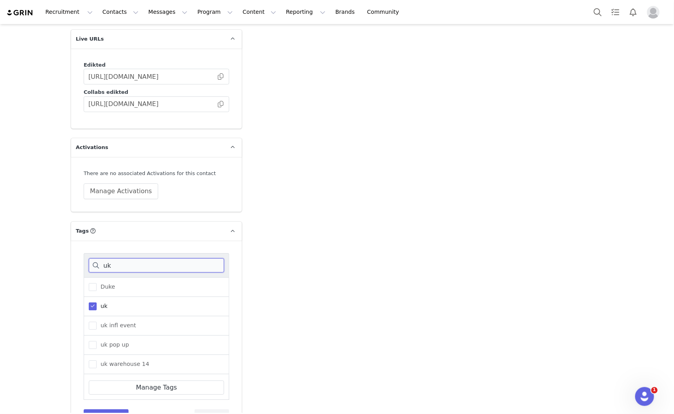
click at [84, 253] on div "uk" at bounding box center [157, 265] width 146 height 24
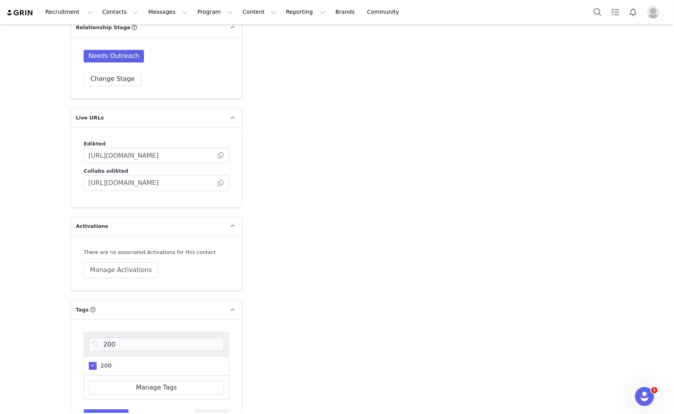
click at [92, 362] on span at bounding box center [93, 366] width 8 height 8
click at [97, 362] on input "200" at bounding box center [97, 362] width 0 height 0
drag, startPoint x: 131, startPoint y: 321, endPoint x: 81, endPoint y: 321, distance: 50.1
click at [84, 332] on div "200" at bounding box center [157, 344] width 146 height 24
type input "25"
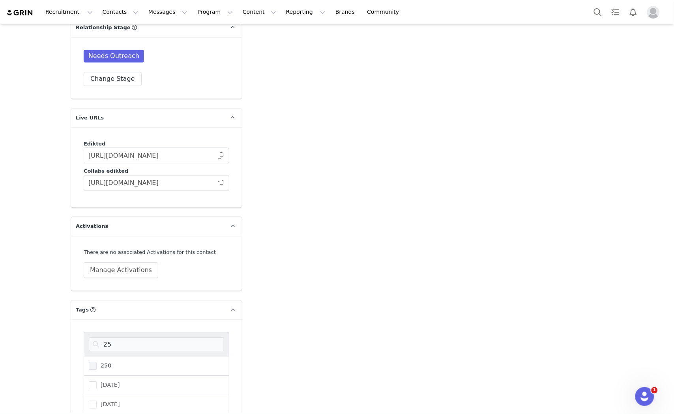
click at [99, 362] on span "250" at bounding box center [104, 365] width 15 height 7
click at [97, 362] on input "250" at bounding box center [97, 362] width 0 height 0
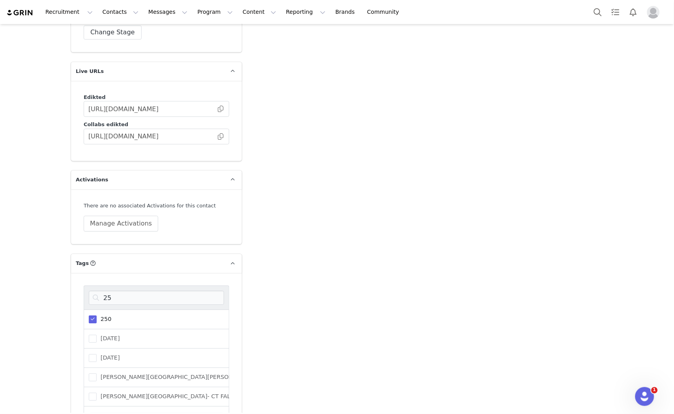
scroll to position [2019, 0]
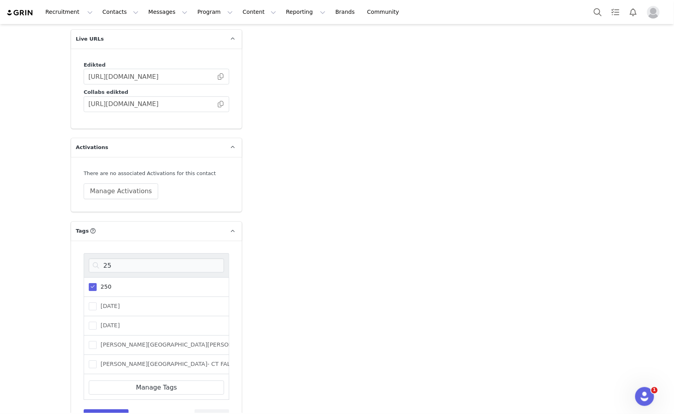
drag, startPoint x: 77, startPoint y: 390, endPoint x: 86, endPoint y: 390, distance: 8.7
click at [80, 390] on div "25 250 April 2025 april 2025 George Mason University - CT FALL 2025 James Madis…" at bounding box center [156, 339] width 171 height 196
click at [93, 410] on button "Save Tags" at bounding box center [106, 417] width 45 height 14
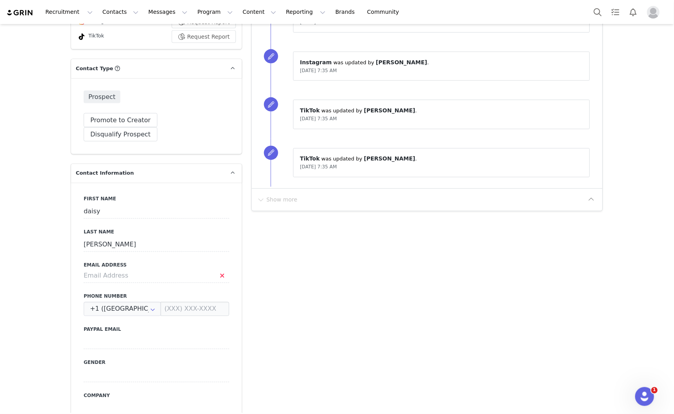
scroll to position [86, 0]
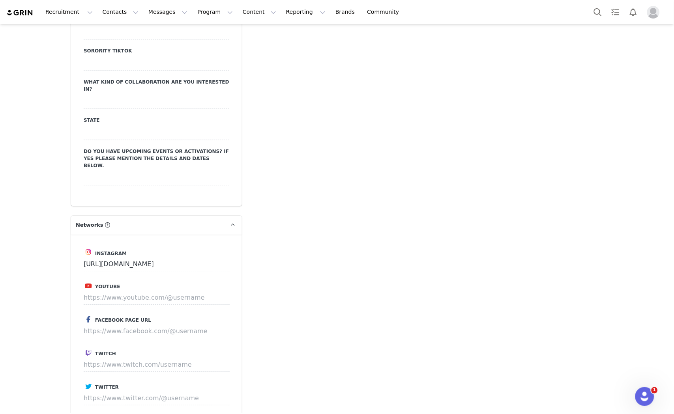
scroll to position [1316, 0]
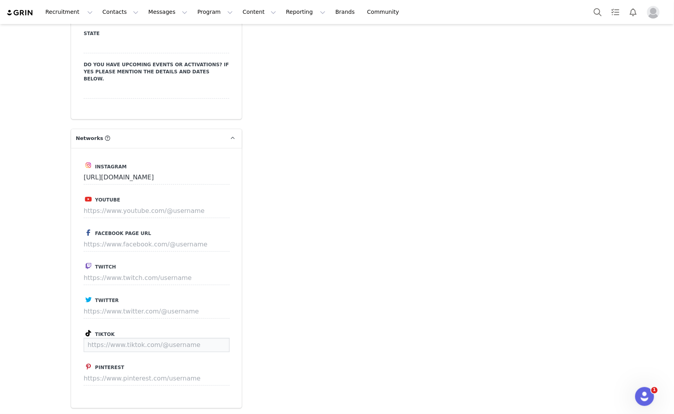
click at [141, 338] on input at bounding box center [157, 345] width 146 height 14
paste input "[URL][DOMAIN_NAME]"
type input "[URL][DOMAIN_NAME]"
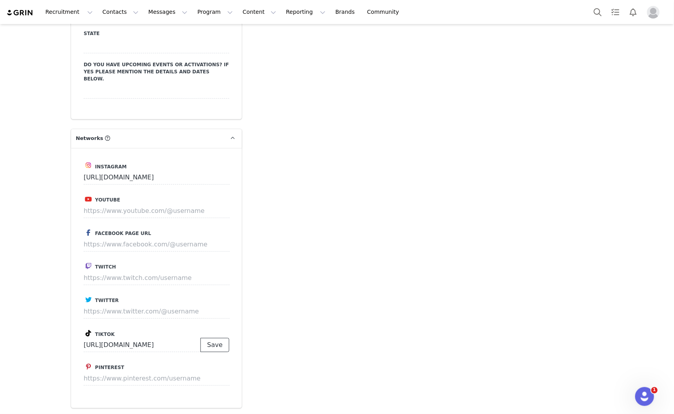
click at [208, 338] on button "Save" at bounding box center [215, 345] width 29 height 14
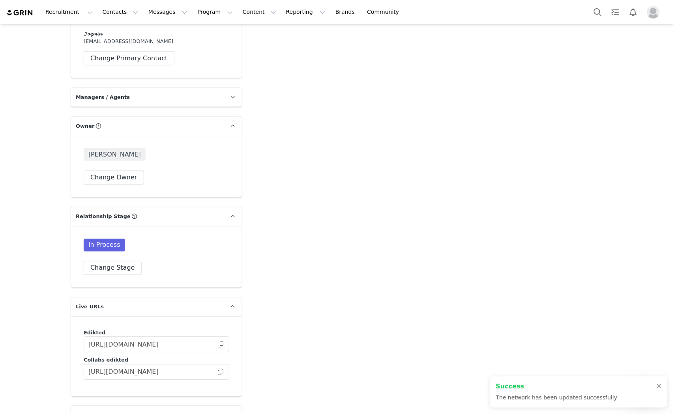
scroll to position [1769, 0]
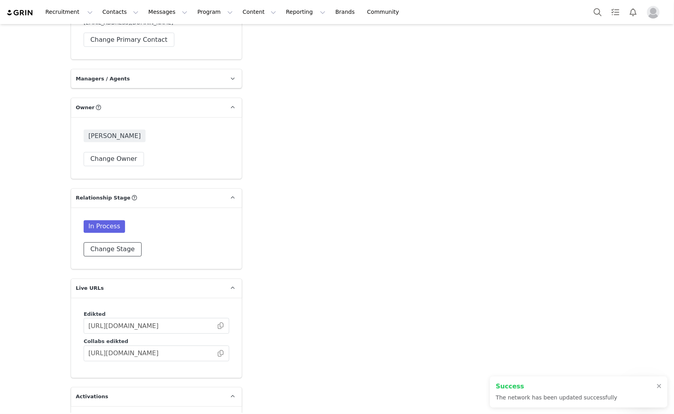
click at [124, 243] on button "Change Stage" at bounding box center [113, 250] width 58 height 14
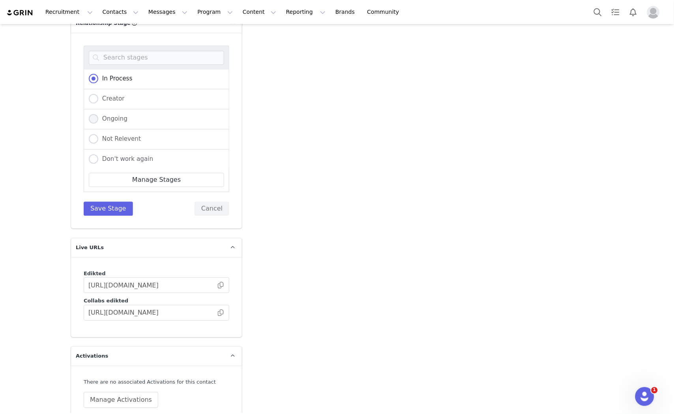
scroll to position [82, 0]
click at [117, 129] on div "Not Relevent" at bounding box center [157, 139] width 146 height 20
click at [121, 135] on span "Not Relevent" at bounding box center [119, 138] width 43 height 7
click at [98, 133] on input "Not Relevent" at bounding box center [93, 138] width 9 height 10
radio input "true"
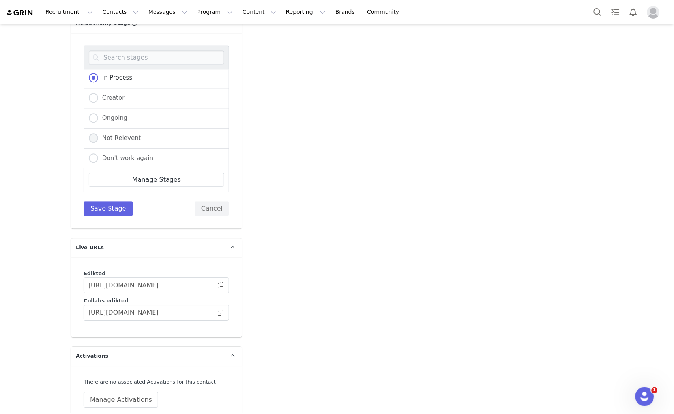
radio input "false"
radio input "true"
click at [107, 202] on button "Save Stage" at bounding box center [108, 209] width 49 height 14
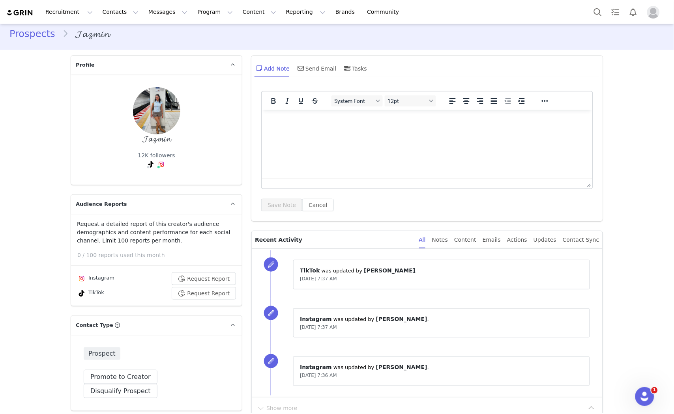
scroll to position [0, 0]
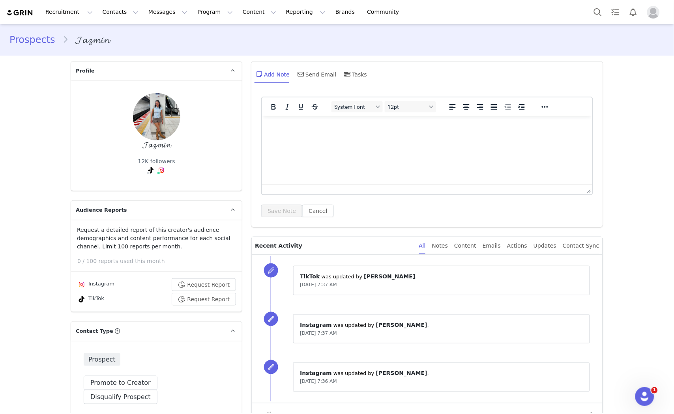
click at [302, 137] on html at bounding box center [427, 126] width 330 height 21
click at [276, 214] on button "Save Note" at bounding box center [281, 211] width 41 height 13
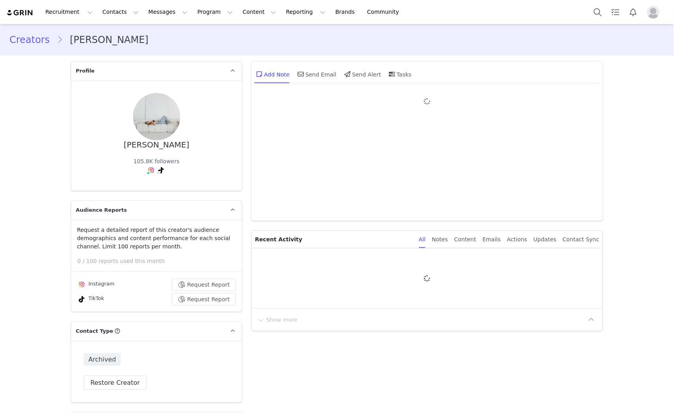
type input "+1 ([GEOGRAPHIC_DATA])"
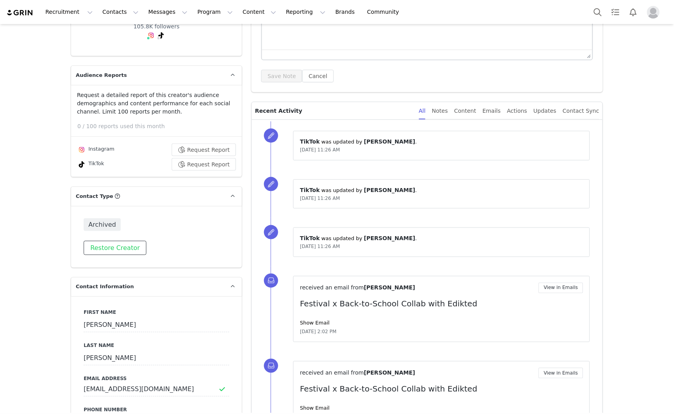
click at [111, 243] on button "Restore Creator" at bounding box center [115, 248] width 63 height 14
click at [117, 253] on button "Demote to Prospect" at bounding box center [122, 248] width 76 height 14
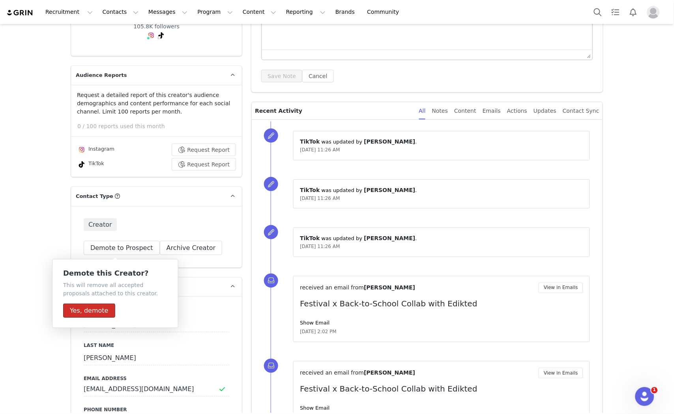
click at [84, 317] on button "Yes, demote" at bounding box center [89, 311] width 52 height 14
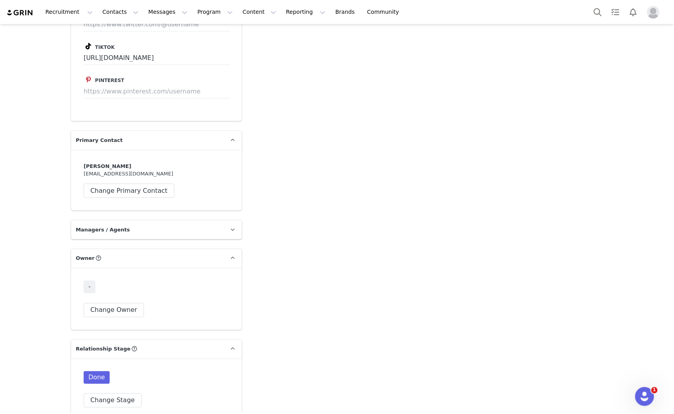
scroll to position [1670, 0]
click at [120, 303] on button "Change Owner" at bounding box center [114, 310] width 60 height 14
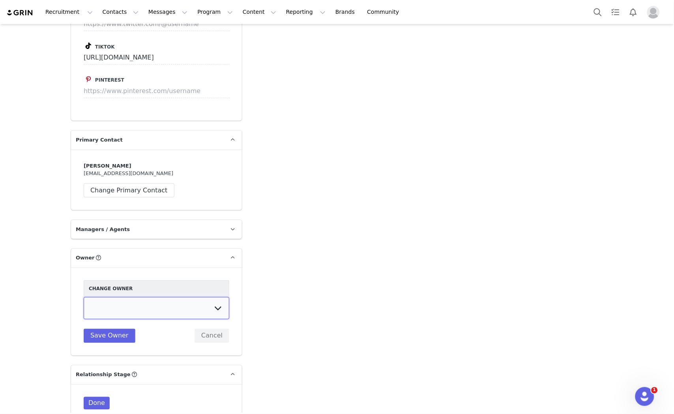
drag, startPoint x: 125, startPoint y: 273, endPoint x: 129, endPoint y: 273, distance: 4.7
click at [125, 298] on select "Talia Zion Ashley Adler Maya Vandermolen Martina Villaverde Dana israeli Mia Ma…" at bounding box center [157, 309] width 146 height 22
select select "e2f7c43e-e03d-41a3-a78c-21da971660ac"
click at [84, 298] on select "Talia Zion Ashley Adler Maya Vandermolen Martina Villaverde Dana israeli Mia Ma…" at bounding box center [157, 309] width 146 height 22
drag, startPoint x: 103, startPoint y: 297, endPoint x: 242, endPoint y: 309, distance: 139.5
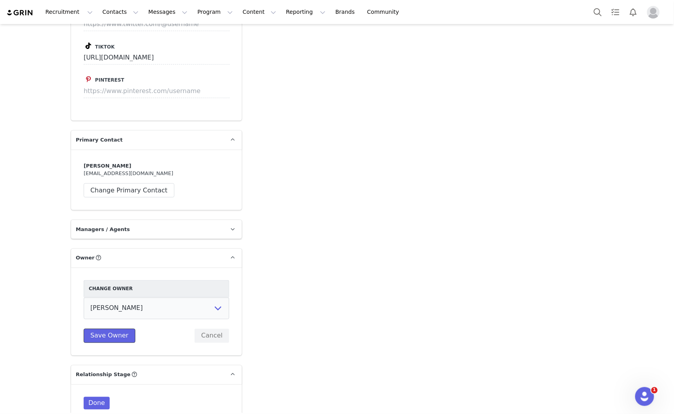
click at [103, 329] on button "Save Owner" at bounding box center [110, 336] width 52 height 14
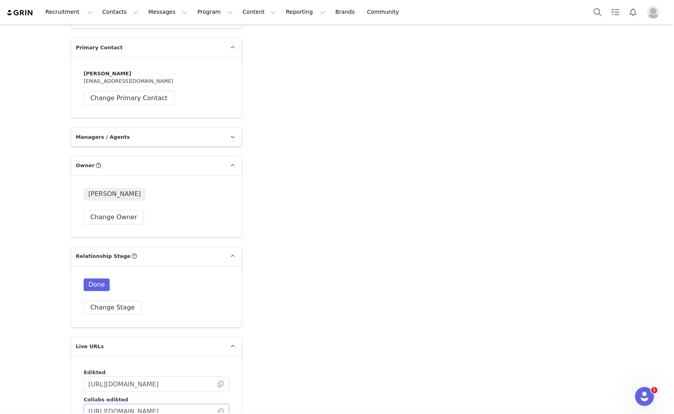
scroll to position [1889, 0]
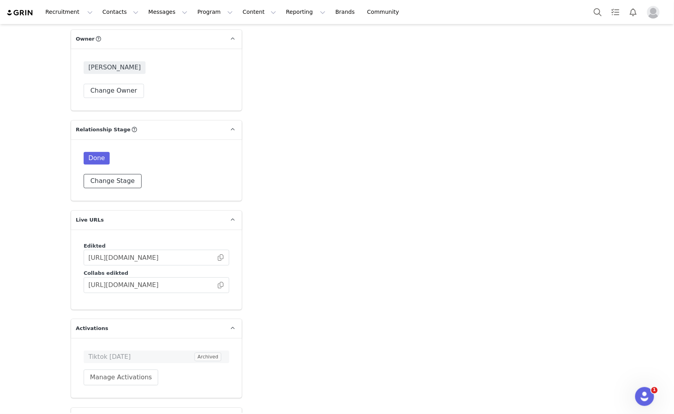
click at [113, 174] on button "Change Stage" at bounding box center [113, 181] width 58 height 14
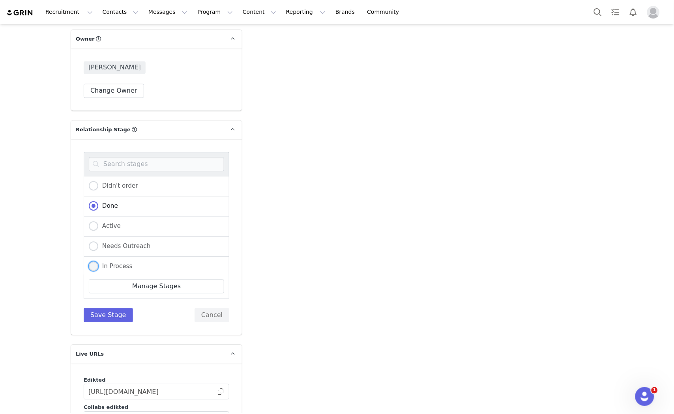
click at [113, 263] on span "In Process" at bounding box center [115, 266] width 34 height 7
click at [98, 262] on input "In Process" at bounding box center [93, 267] width 9 height 10
radio input "true"
radio input "false"
radio input "true"
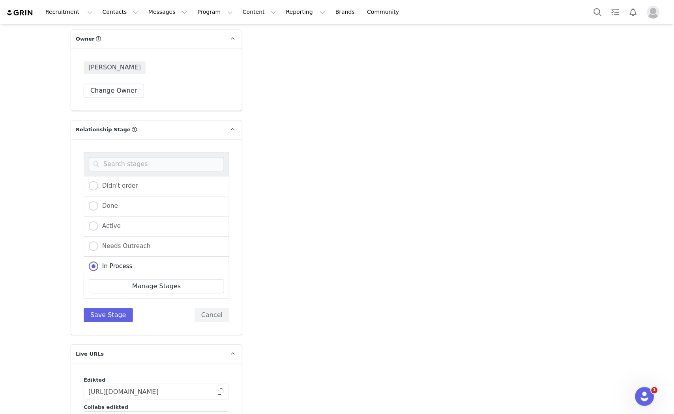
click at [112, 285] on div "Didn't order Done Active Needs Outreach In Process Creator Ongoing Not Relevent…" at bounding box center [156, 238] width 171 height 196
click at [117, 309] on button "Save Stage" at bounding box center [108, 316] width 49 height 14
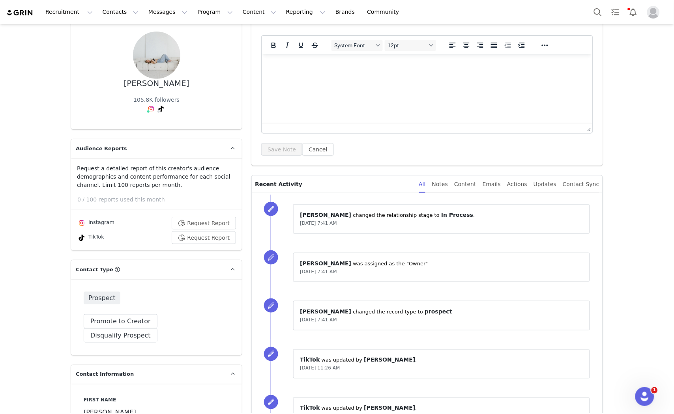
scroll to position [0, 0]
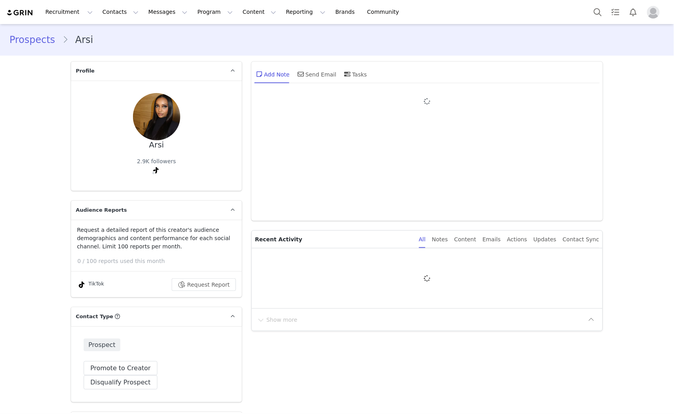
type input "+1 ([GEOGRAPHIC_DATA])"
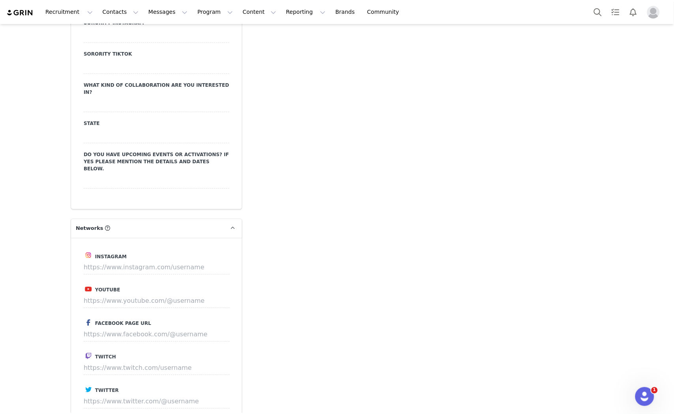
scroll to position [1232, 0]
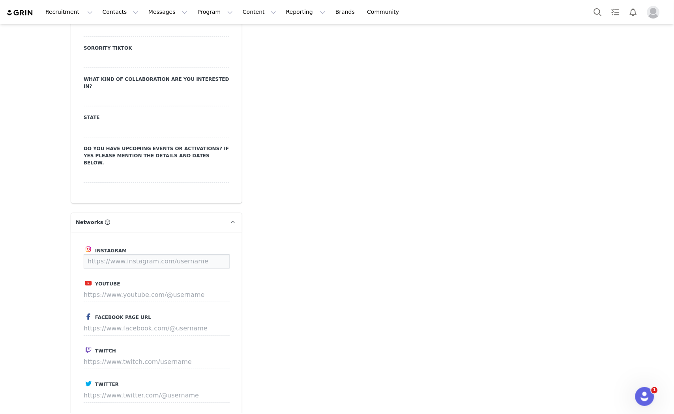
click at [129, 255] on input at bounding box center [157, 262] width 146 height 14
paste input "https://www.instagram.com/arsi.yz/"
click at [220, 255] on button "Save" at bounding box center [215, 262] width 29 height 14
type input "https://www.instagram.com/arsi.yz"
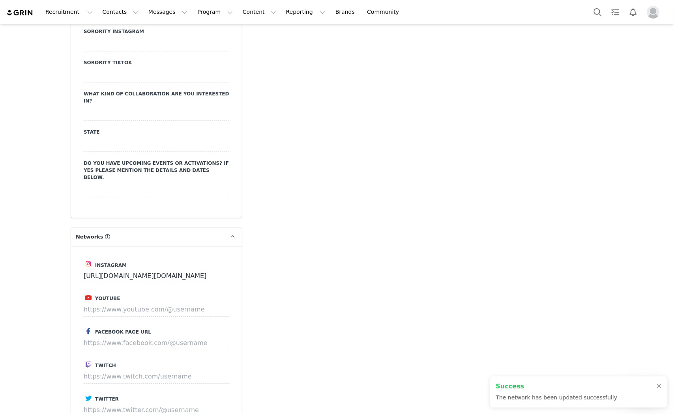
scroll to position [1246, 0]
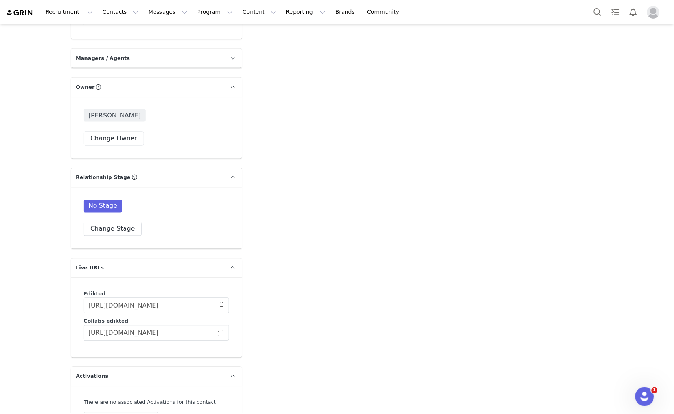
scroll to position [1884, 0]
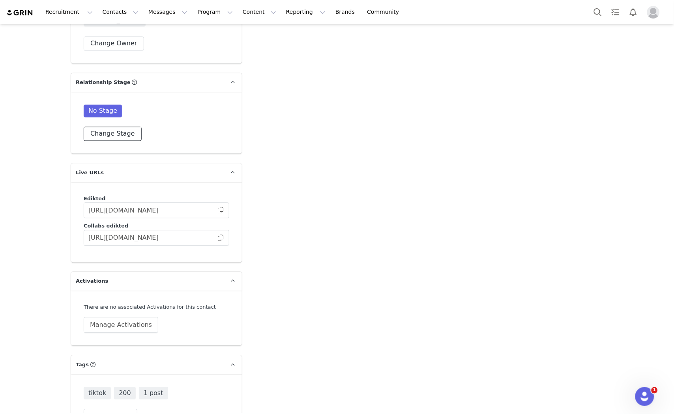
click at [109, 127] on button "Change Stage" at bounding box center [113, 134] width 58 height 14
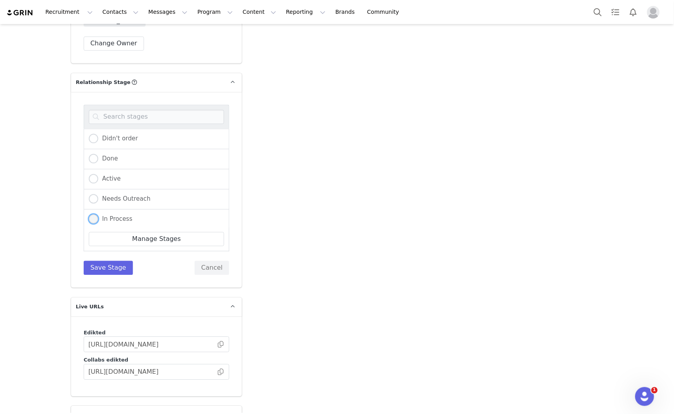
drag, startPoint x: 123, startPoint y: 189, endPoint x: 122, endPoint y: 193, distance: 4.0
click at [123, 216] on span "In Process" at bounding box center [115, 219] width 34 height 7
click at [98, 215] on input "In Process" at bounding box center [93, 220] width 9 height 10
radio input "true"
click at [107, 261] on button "Save Stage" at bounding box center [108, 268] width 49 height 14
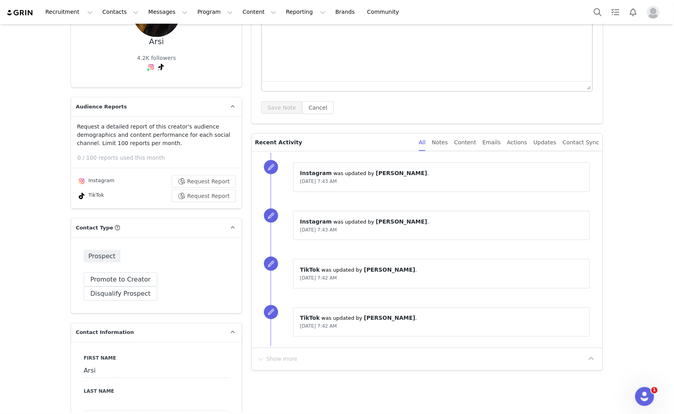
scroll to position [0, 0]
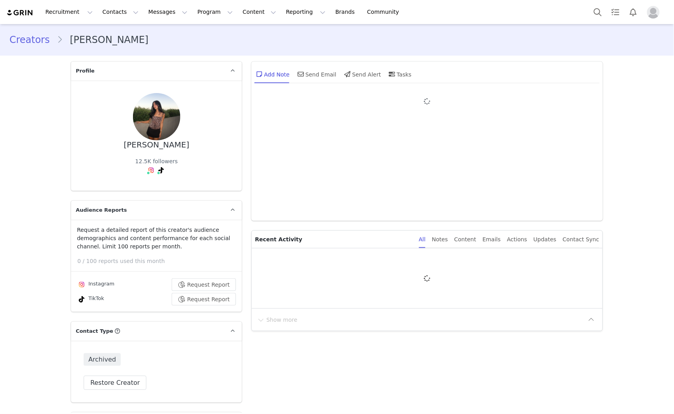
type input "+1 ([GEOGRAPHIC_DATA])"
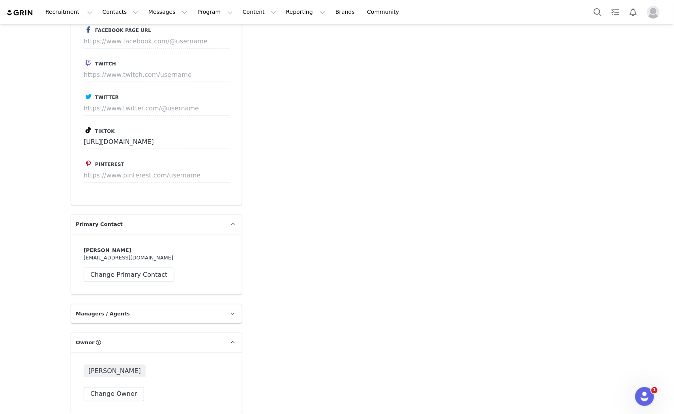
scroll to position [1408, 0]
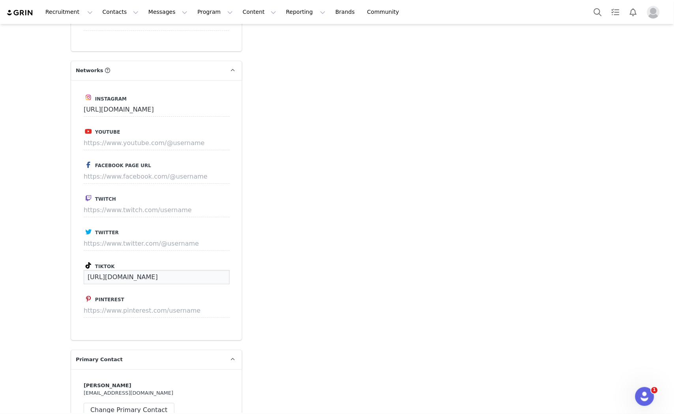
click at [147, 270] on input "[URL][DOMAIN_NAME]" at bounding box center [157, 277] width 146 height 14
click at [148, 270] on input "https://www.tiktok.com/@anyaabananya" at bounding box center [157, 277] width 146 height 14
click at [149, 270] on input "https://www.tiktok.com/@anyaabananya" at bounding box center [157, 277] width 146 height 14
paste input "sachedin"
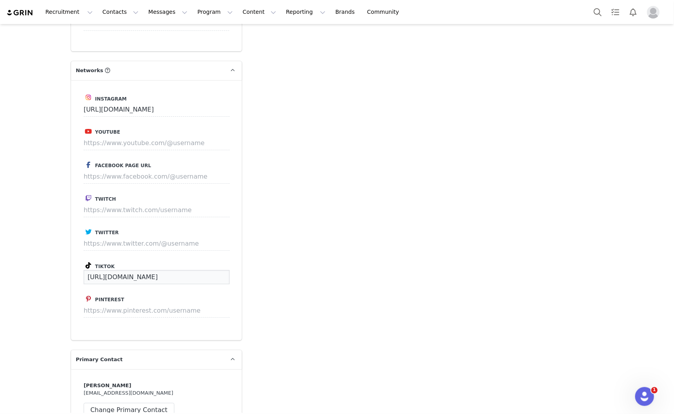
scroll to position [0, 2]
type input "https://www.tiktok.com/@anyasachedina"
click at [212, 270] on button "Save" at bounding box center [215, 277] width 29 height 14
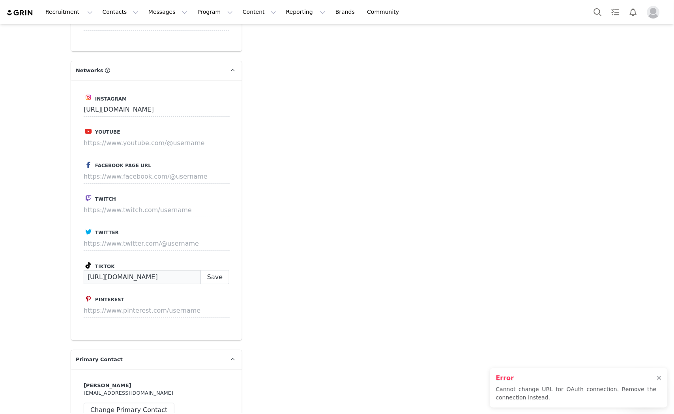
click at [175, 270] on input "https://www.tiktok.com/@anyasachedina" at bounding box center [142, 277] width 117 height 14
click at [206, 270] on button "Save" at bounding box center [215, 277] width 29 height 14
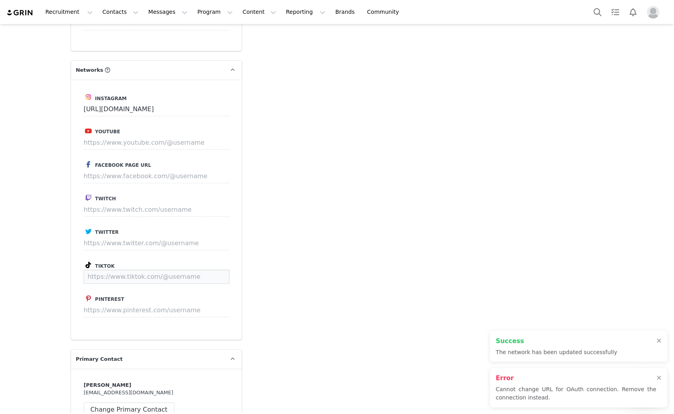
click at [181, 270] on input at bounding box center [157, 277] width 146 height 14
paste input "https://www.tiktok.com/@anyasachedina"
type input "https://www.tiktok.com/@anyasachedina"
click at [219, 270] on button "Save" at bounding box center [215, 277] width 29 height 14
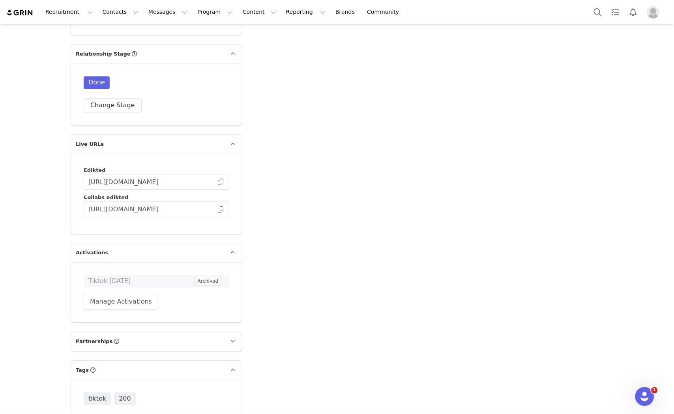
scroll to position [1929, 0]
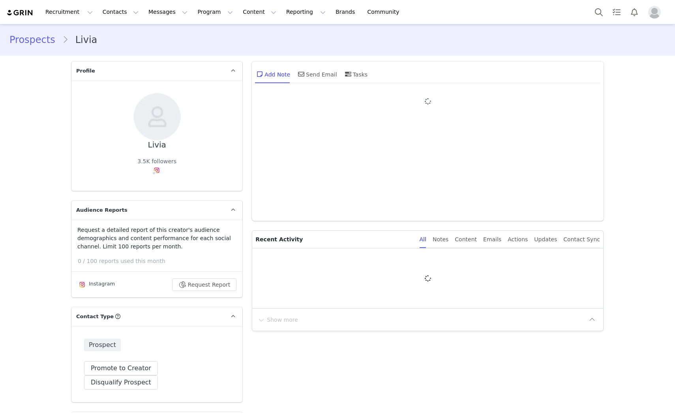
type input "+1 ([GEOGRAPHIC_DATA])"
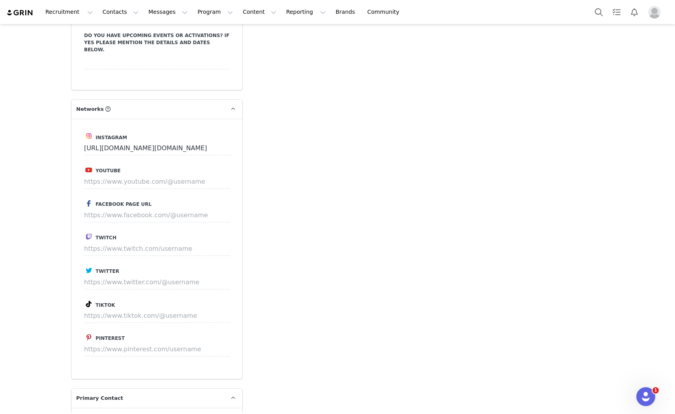
scroll to position [1359, 0]
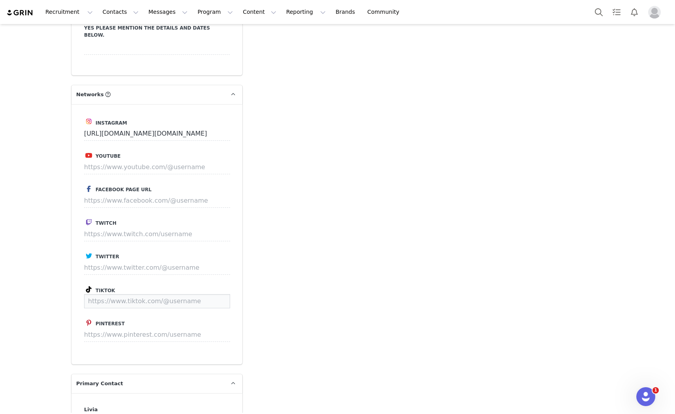
click at [120, 294] on input at bounding box center [157, 301] width 146 height 14
paste input "https://www.tiktok.com/@notliviagross"
type input "https://www.tiktok.com/@notliviagross"
click at [210, 294] on button "Save" at bounding box center [215, 301] width 29 height 14
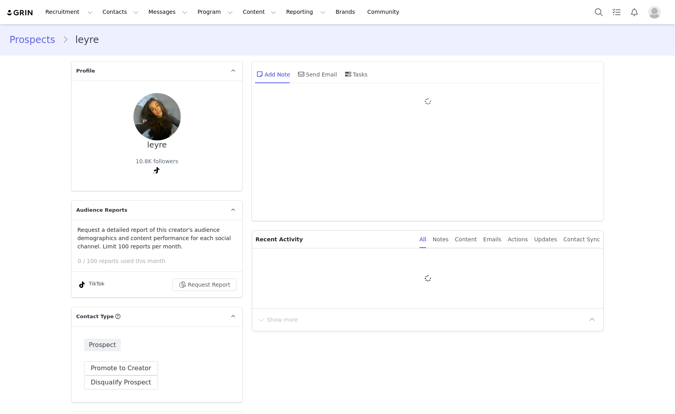
type input "+1 ([GEOGRAPHIC_DATA])"
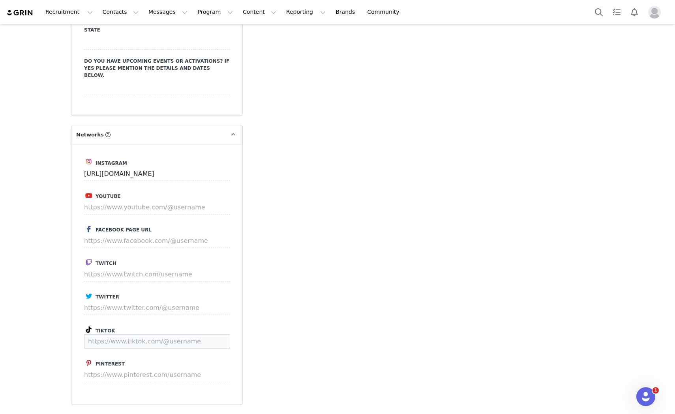
click at [122, 335] on input at bounding box center [157, 342] width 146 height 14
paste input "[URL][DOMAIN_NAME][DOMAIN_NAME][PERSON_NAME]"
type input "[URL][DOMAIN_NAME][DOMAIN_NAME][PERSON_NAME]"
click at [210, 335] on button "Save" at bounding box center [215, 342] width 29 height 14
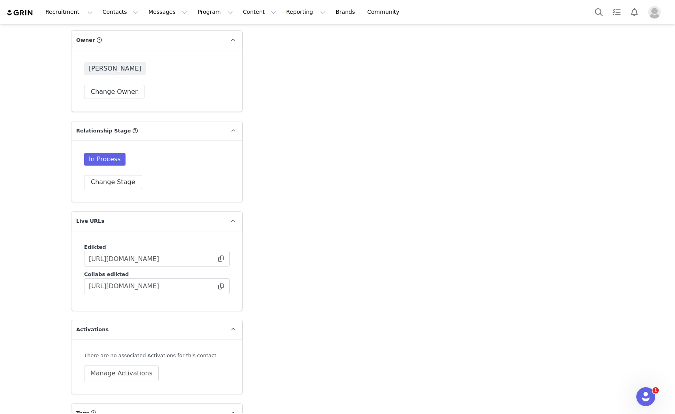
scroll to position [1870, 0]
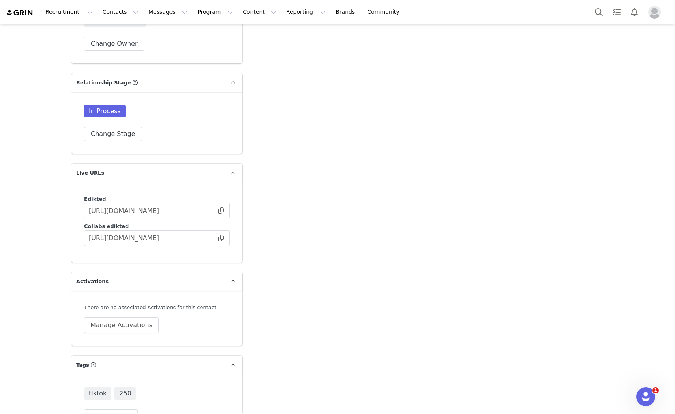
click at [111, 395] on div "tiktok 250 Change Tags" at bounding box center [156, 406] width 171 height 62
drag, startPoint x: 131, startPoint y: 384, endPoint x: 121, endPoint y: 382, distance: 10.5
click at [124, 388] on div "tiktok 250 Change Tags" at bounding box center [157, 406] width 146 height 36
click at [112, 410] on button "Change Tags" at bounding box center [111, 417] width 54 height 14
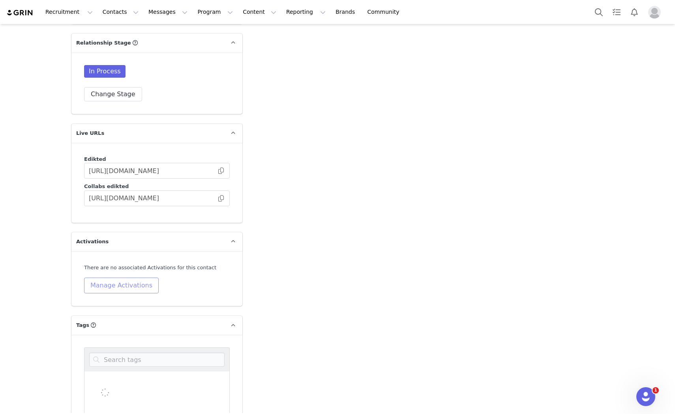
scroll to position [1948, 0]
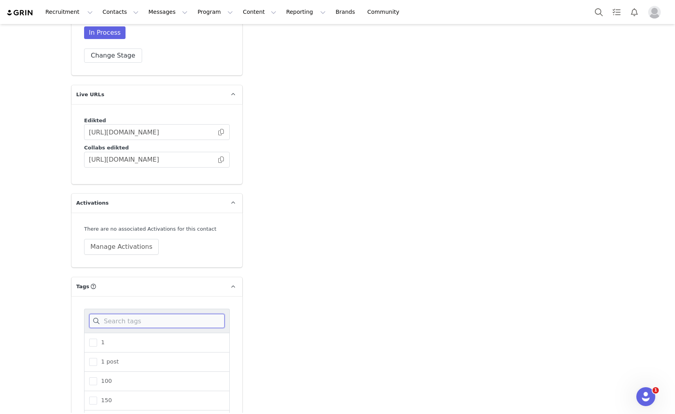
click at [126, 314] on input at bounding box center [156, 321] width 135 height 14
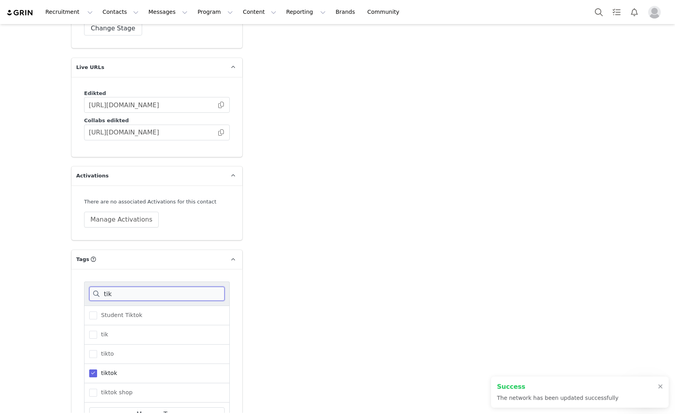
scroll to position [2017, 0]
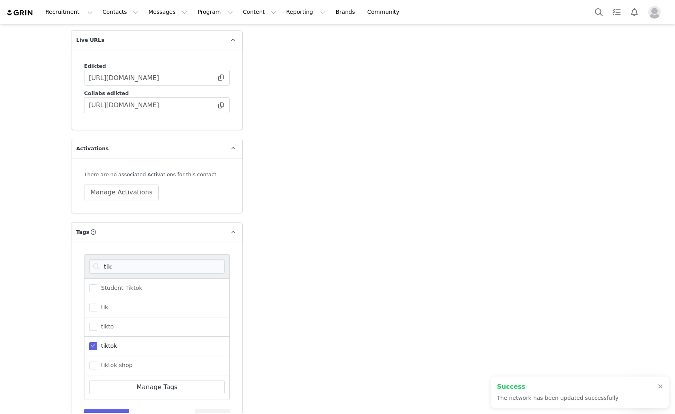
click at [89, 343] on span at bounding box center [93, 347] width 8 height 8
click at [97, 343] on input "tiktok" at bounding box center [97, 343] width 0 height 0
drag, startPoint x: 145, startPoint y: 238, endPoint x: 94, endPoint y: 235, distance: 51.0
click at [94, 260] on input "tik" at bounding box center [156, 267] width 135 height 14
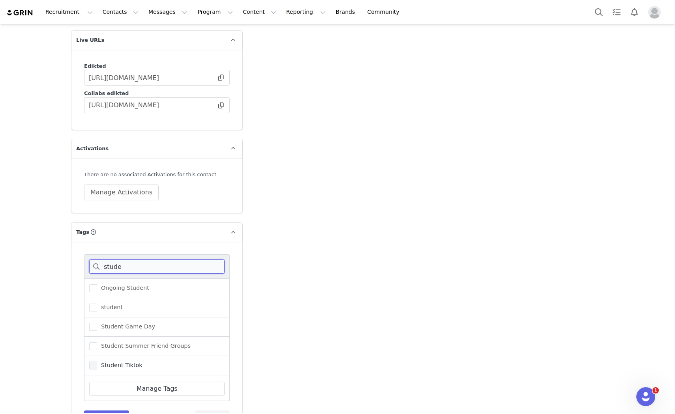
type input "stude"
click at [92, 362] on span at bounding box center [93, 366] width 8 height 8
click at [97, 362] on input "Student Tiktok" at bounding box center [97, 362] width 0 height 0
click at [112, 411] on button "Save Tags" at bounding box center [106, 418] width 45 height 14
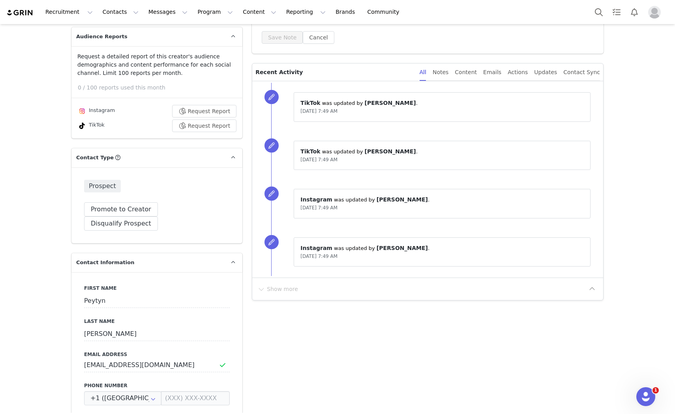
scroll to position [0, 0]
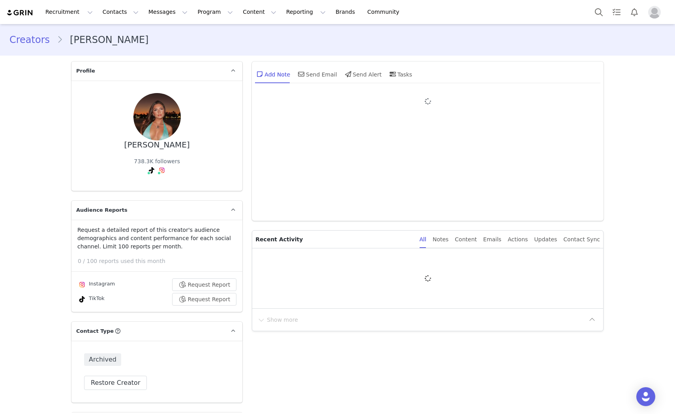
type input "+1 ([GEOGRAPHIC_DATA])"
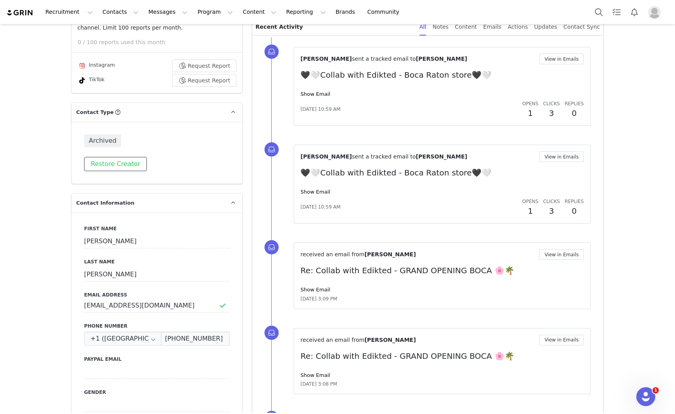
click at [115, 160] on button "Restore Creator" at bounding box center [115, 164] width 63 height 14
click at [102, 164] on button "Demote to Prospect" at bounding box center [122, 164] width 76 height 14
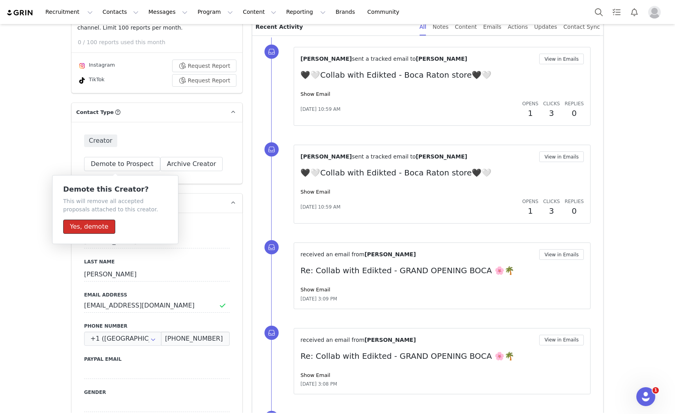
click at [93, 221] on button "Yes, demote" at bounding box center [89, 227] width 52 height 14
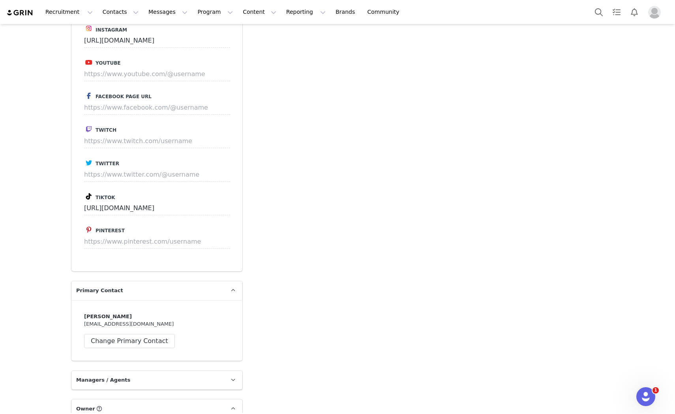
scroll to position [1667, 0]
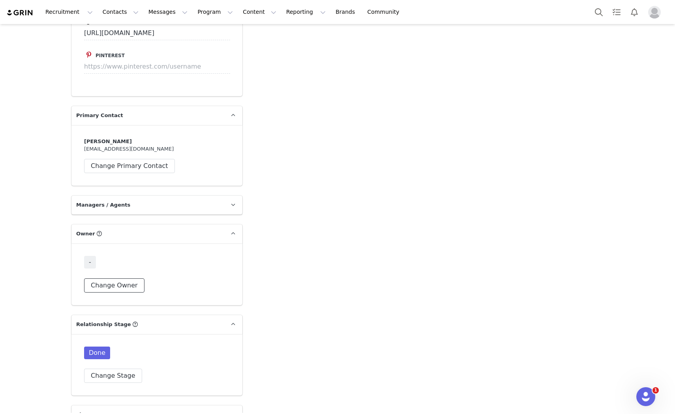
click at [120, 279] on button "Change Owner" at bounding box center [114, 286] width 60 height 14
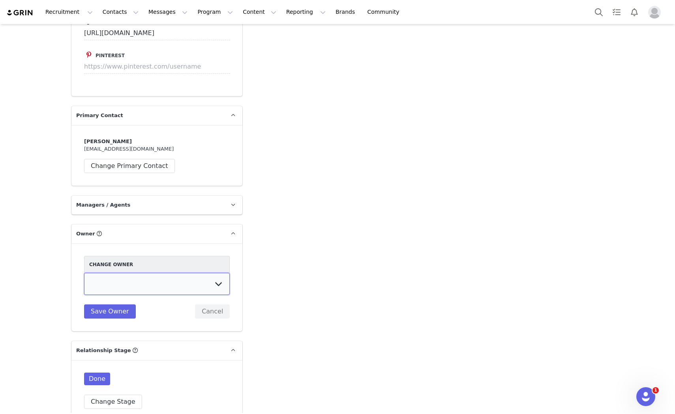
click at [124, 273] on select "[PERSON_NAME] [PERSON_NAME] [PERSON_NAME] [PERSON_NAME] [DEMOGRAPHIC_DATA] [PER…" at bounding box center [157, 284] width 146 height 22
select select "e2f7c43e-e03d-41a3-a78c-21da971660ac"
click at [84, 273] on select "[PERSON_NAME] [PERSON_NAME] [PERSON_NAME] [PERSON_NAME] [DEMOGRAPHIC_DATA] [PER…" at bounding box center [157, 284] width 146 height 22
click at [116, 305] on button "Save Owner" at bounding box center [110, 312] width 52 height 14
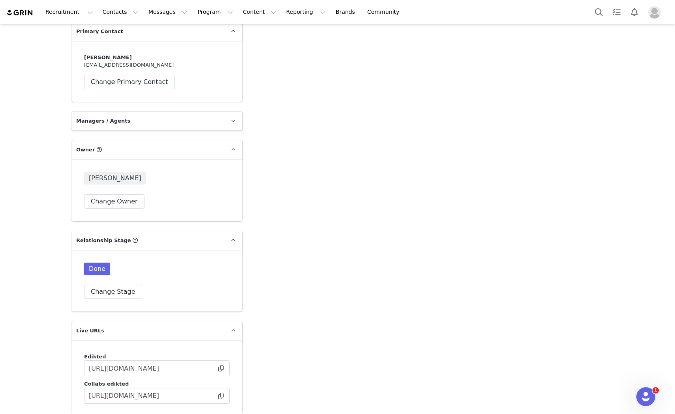
scroll to position [1798, 0]
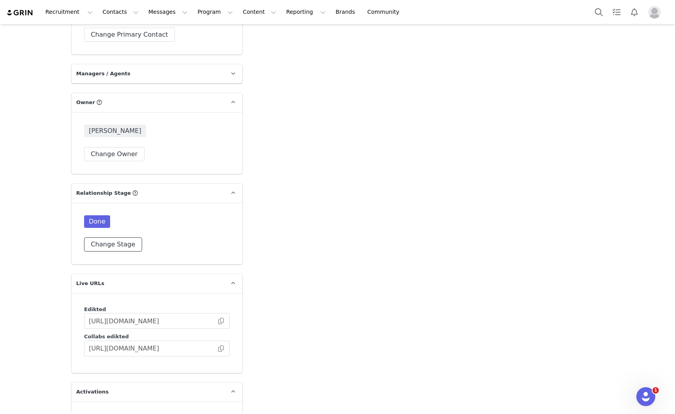
click at [107, 238] on button "Change Stage" at bounding box center [113, 245] width 58 height 14
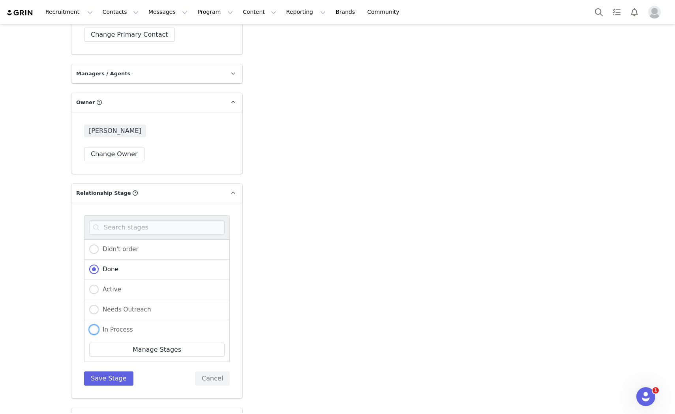
drag, startPoint x: 113, startPoint y: 298, endPoint x: 127, endPoint y: 333, distance: 37.7
click at [111, 326] on span "In Process" at bounding box center [116, 329] width 34 height 7
click at [99, 325] on input "In Process" at bounding box center [93, 330] width 9 height 10
radio input "true"
radio input "false"
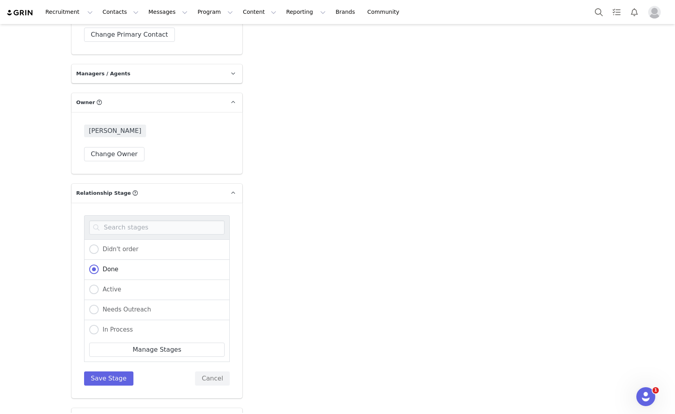
radio input "true"
click at [111, 372] on button "Save Stage" at bounding box center [108, 379] width 49 height 14
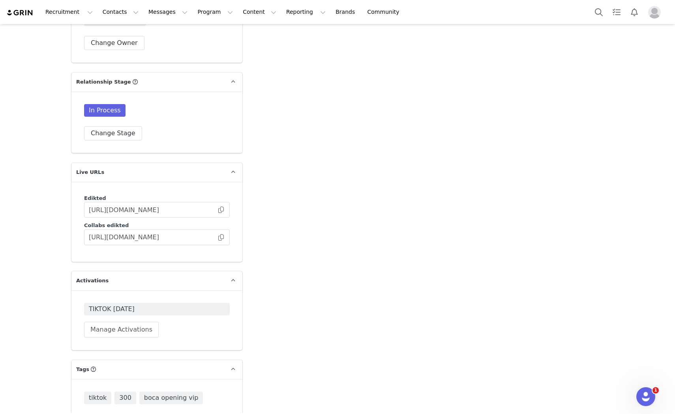
scroll to position [1913, 0]
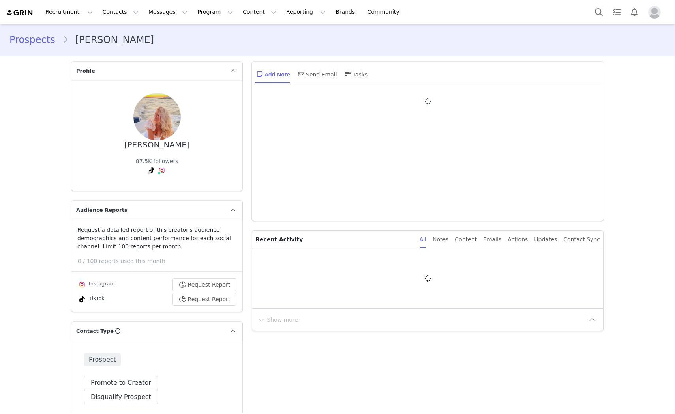
type input "+1 ([GEOGRAPHIC_DATA])"
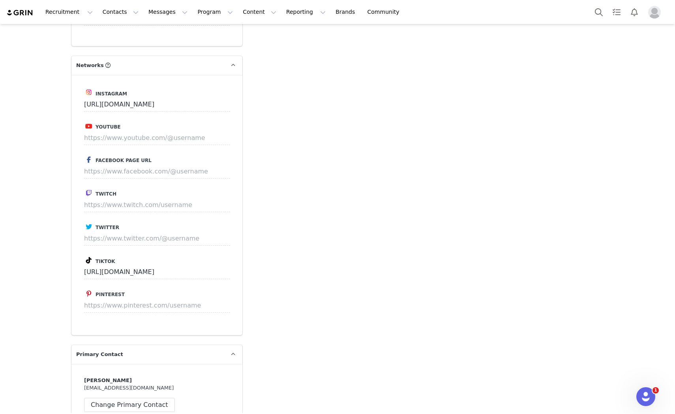
scroll to position [1710, 0]
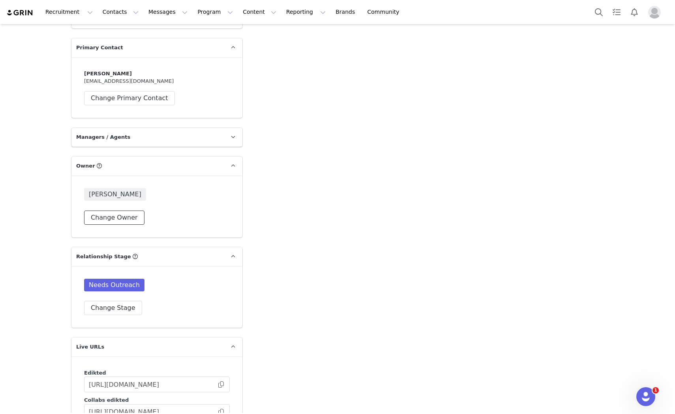
click at [99, 211] on button "Change Owner" at bounding box center [114, 218] width 60 height 14
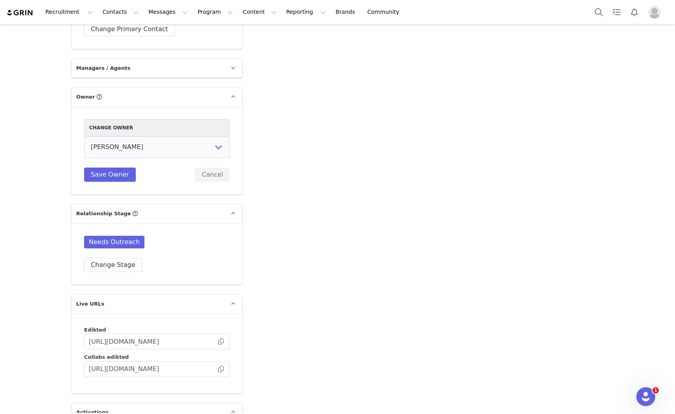
scroll to position [1691, 0]
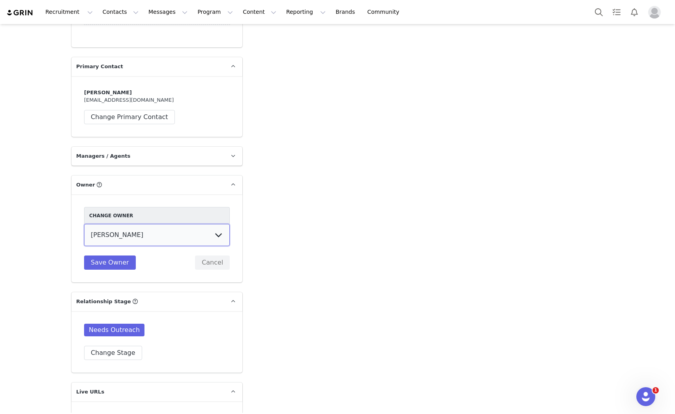
click at [115, 224] on select "[PERSON_NAME] [PERSON_NAME] [PERSON_NAME] [PERSON_NAME] [DEMOGRAPHIC_DATA] [PER…" at bounding box center [157, 235] width 146 height 22
select select "e2f7c43e-e03d-41a3-a78c-21da971660ac"
click at [84, 224] on select "[PERSON_NAME] [PERSON_NAME] [PERSON_NAME] [PERSON_NAME] [DEMOGRAPHIC_DATA] [PER…" at bounding box center [157, 235] width 146 height 22
click at [116, 256] on button "Save Owner" at bounding box center [110, 263] width 52 height 14
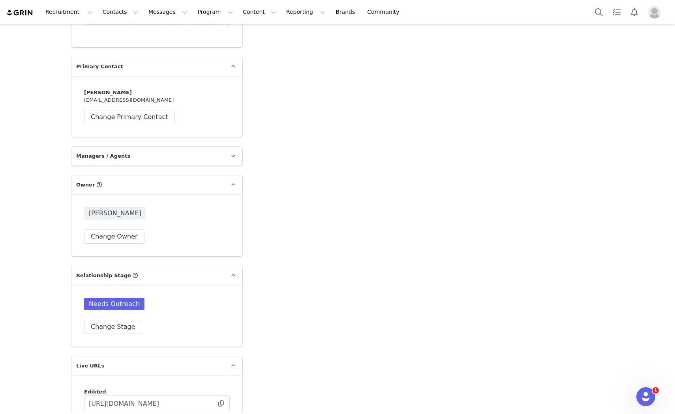
click at [117, 357] on p "Live URLs" at bounding box center [147, 366] width 152 height 19
click at [110, 320] on button "Change Stage" at bounding box center [113, 327] width 58 height 14
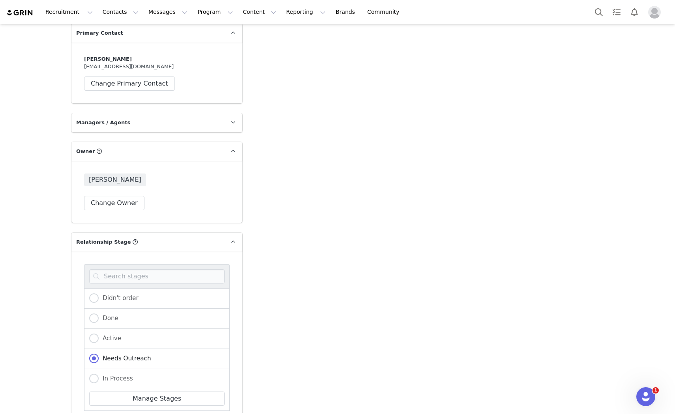
scroll to position [1779, 0]
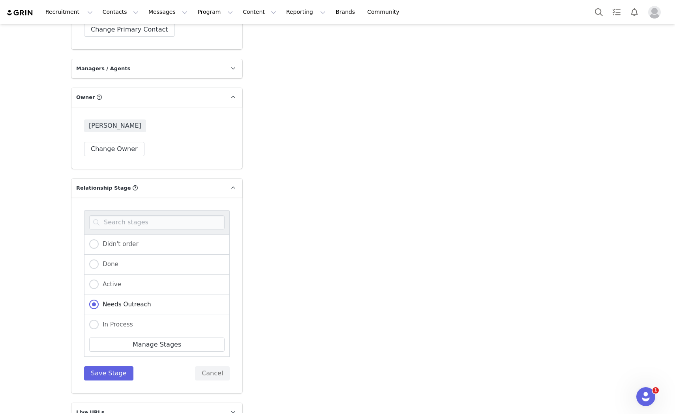
click at [101, 315] on div "In Process" at bounding box center [157, 325] width 146 height 20
click at [114, 321] on span "In Process" at bounding box center [116, 324] width 34 height 7
click at [99, 320] on input "In Process" at bounding box center [93, 325] width 9 height 10
radio input "true"
radio input "false"
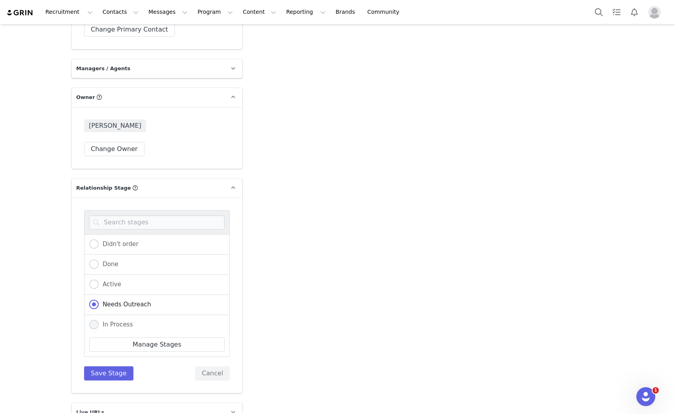
radio input "true"
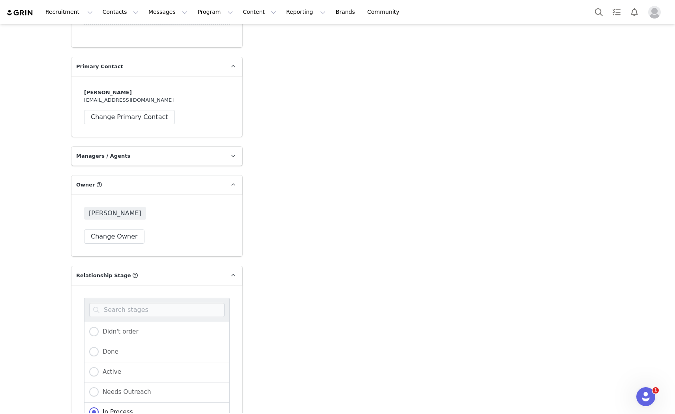
scroll to position [1823, 0]
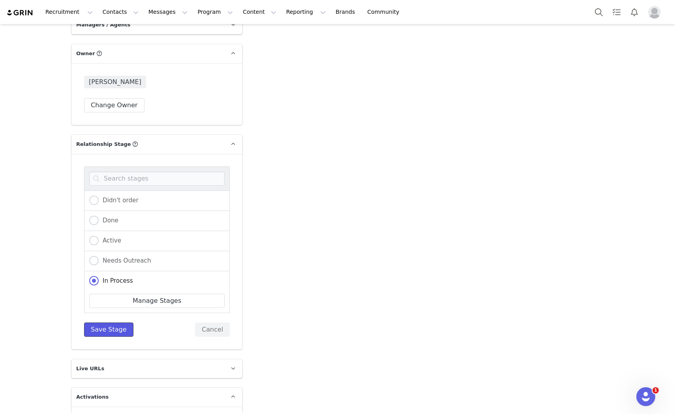
click at [101, 323] on button "Save Stage" at bounding box center [108, 330] width 49 height 14
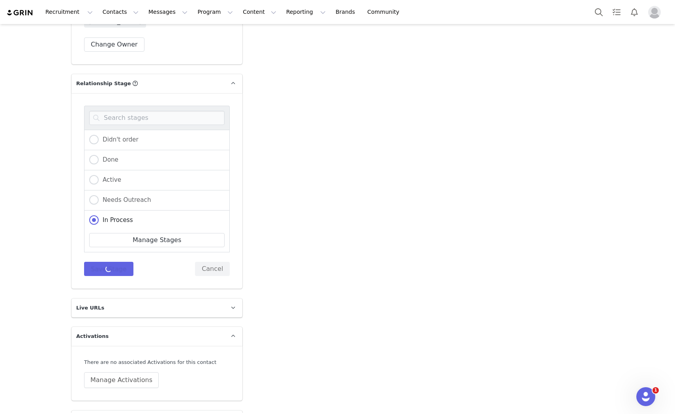
scroll to position [1804, 0]
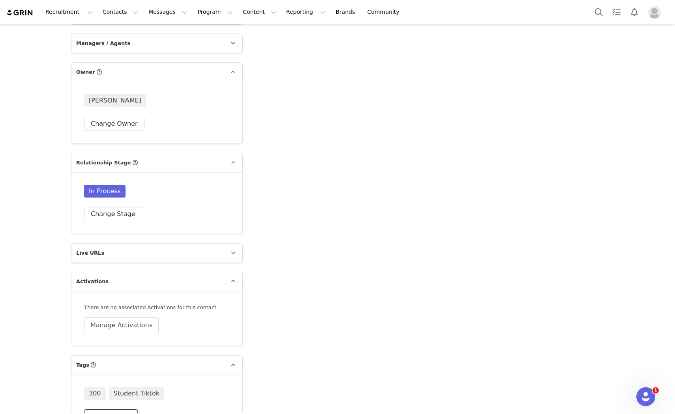
click at [116, 410] on button "Change Tags" at bounding box center [111, 417] width 54 height 14
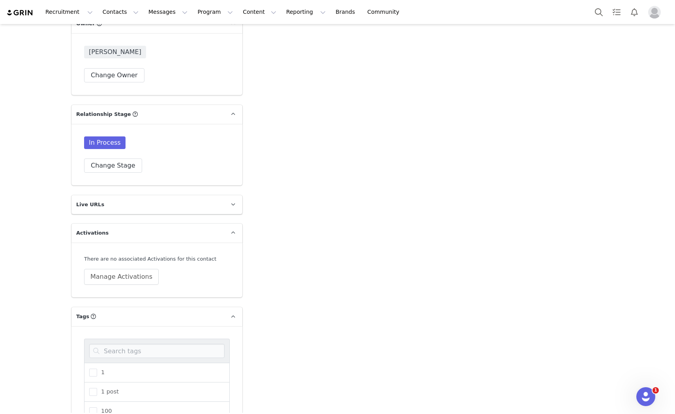
scroll to position [1936, 0]
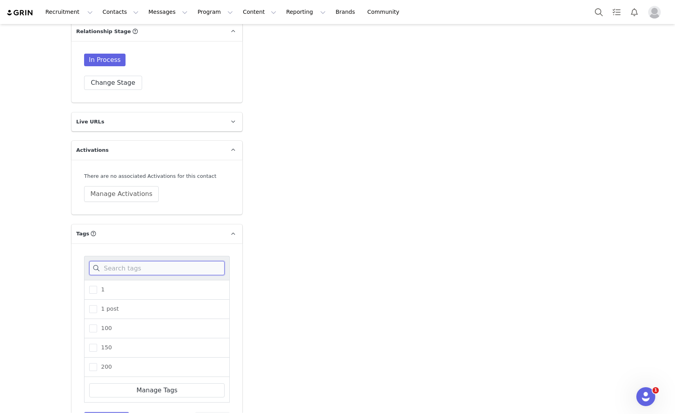
click at [141, 261] on input at bounding box center [156, 268] width 135 height 14
click at [89, 364] on span at bounding box center [93, 368] width 8 height 8
click at [97, 364] on input "Student Tiktok" at bounding box center [97, 364] width 0 height 0
drag, startPoint x: 104, startPoint y: 246, endPoint x: 57, endPoint y: 250, distance: 47.2
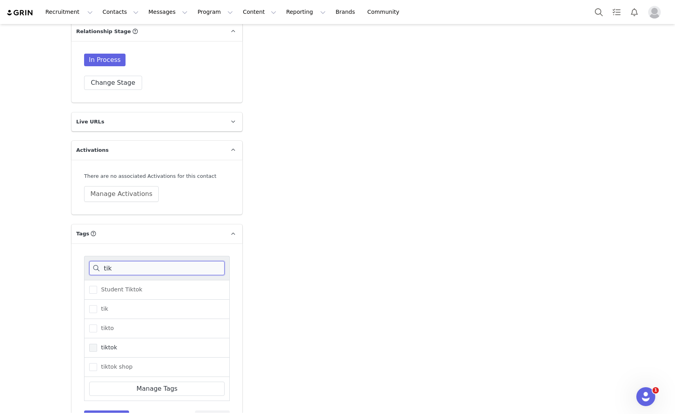
type input "tik"
click at [92, 344] on span at bounding box center [93, 348] width 8 height 8
click at [97, 344] on input "tiktok" at bounding box center [97, 344] width 0 height 0
click at [107, 411] on button "Save Tags" at bounding box center [106, 418] width 45 height 14
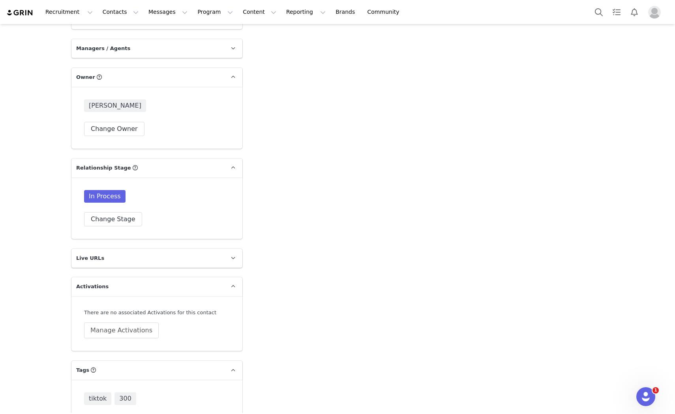
scroll to position [1804, 0]
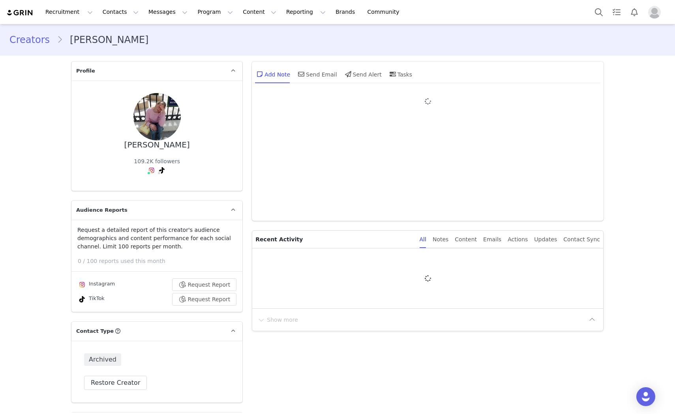
type input "+1 ([GEOGRAPHIC_DATA])"
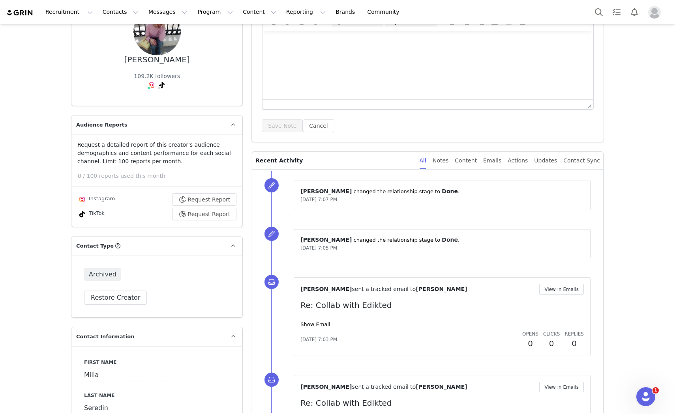
scroll to position [219, 0]
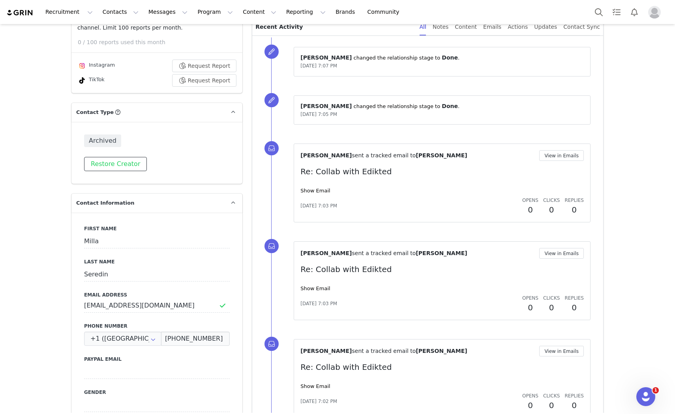
click at [107, 165] on button "Restore Creator" at bounding box center [115, 164] width 63 height 14
click at [91, 164] on button "Demote to Prospect" at bounding box center [122, 164] width 76 height 14
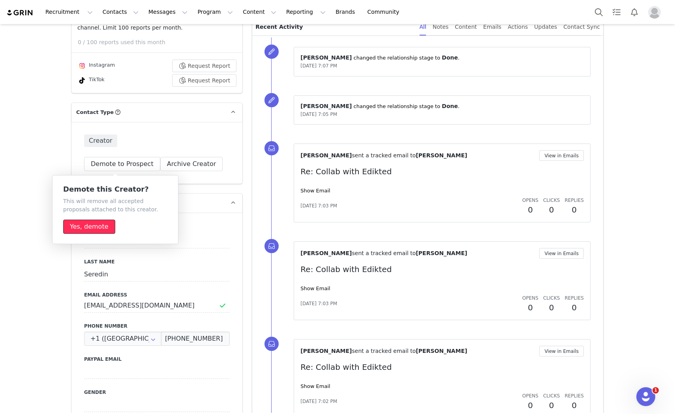
click at [89, 227] on button "Yes, demote" at bounding box center [89, 227] width 52 height 14
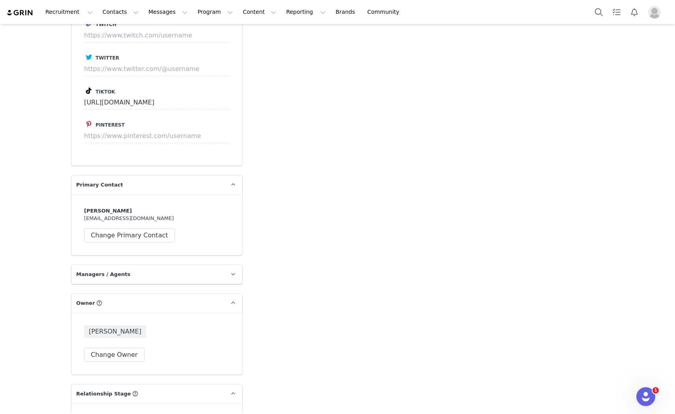
scroll to position [1754, 0]
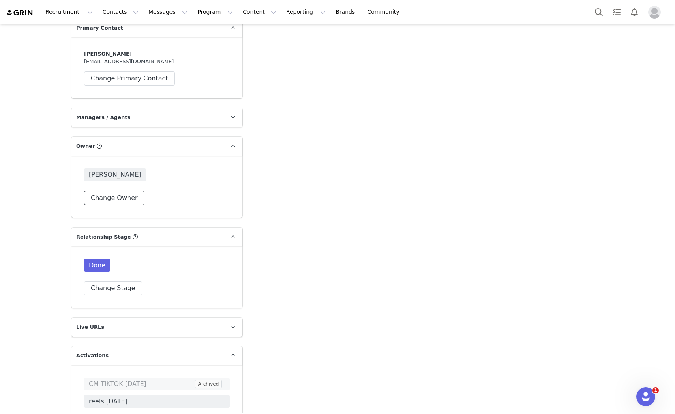
click at [120, 191] on button "Change Owner" at bounding box center [114, 198] width 60 height 14
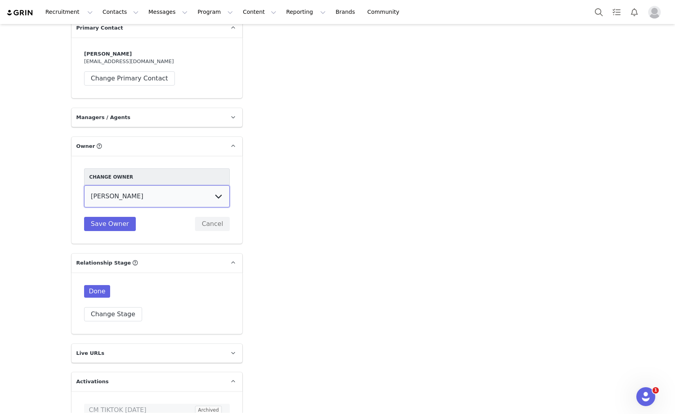
click at [139, 186] on select "Talia Zion Ashley Adler Maya Vandermolen Martina Villaverde Dana israeli Mia Ma…" at bounding box center [157, 197] width 146 height 22
select select "e2f7c43e-e03d-41a3-a78c-21da971660ac"
click at [84, 186] on select "Talia Zion Ashley Adler Maya Vandermolen Martina Villaverde Dana israeli Mia Ma…" at bounding box center [157, 197] width 146 height 22
click at [93, 217] on button "Save Owner" at bounding box center [110, 224] width 52 height 14
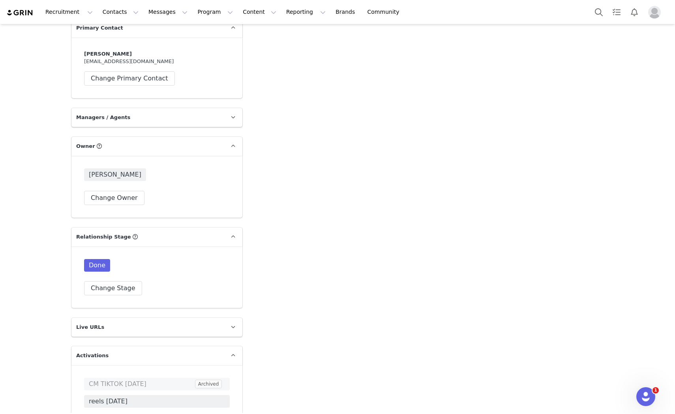
click at [107, 318] on p "Live URLs" at bounding box center [147, 327] width 152 height 19
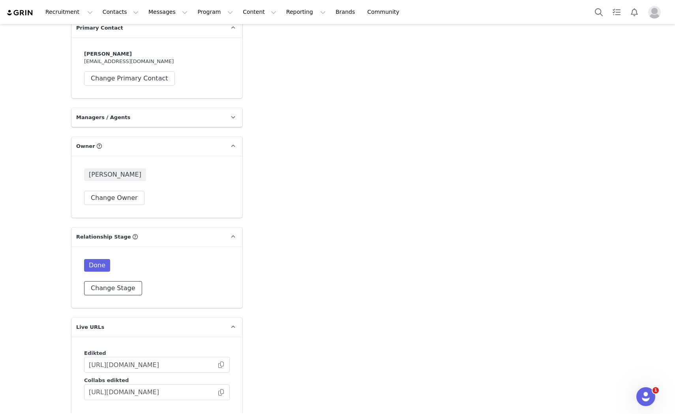
click at [116, 281] on button "Change Stage" at bounding box center [113, 288] width 58 height 14
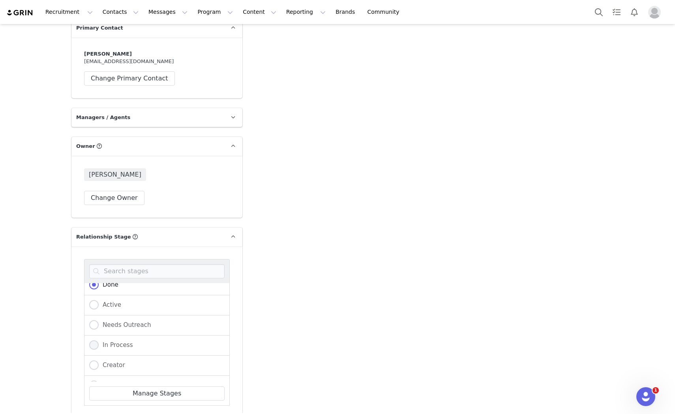
scroll to position [44, 0]
click at [99, 326] on span "In Process" at bounding box center [116, 329] width 34 height 7
click at [98, 325] on input "In Process" at bounding box center [93, 330] width 9 height 10
radio input "true"
radio input "false"
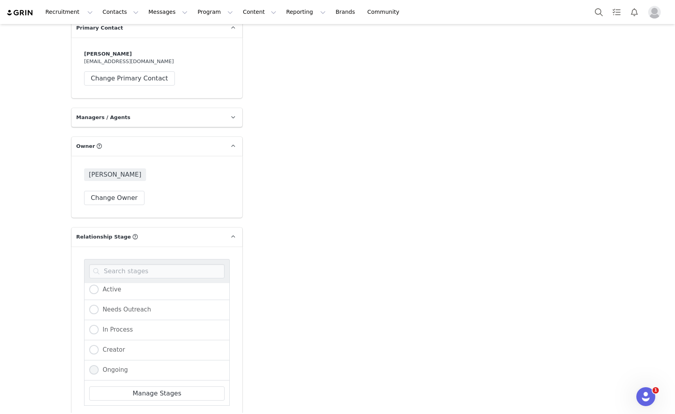
radio input "true"
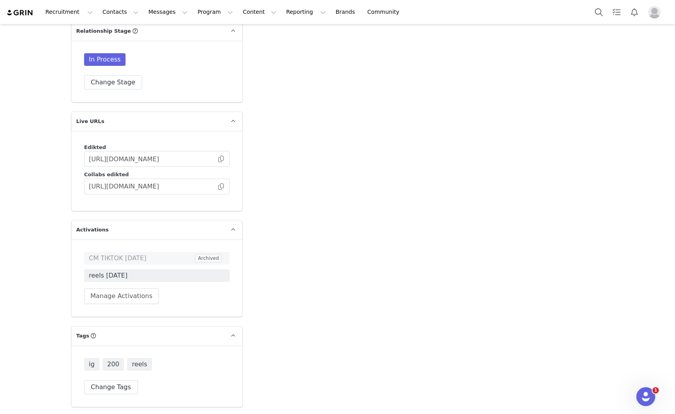
scroll to position [1931, 0]
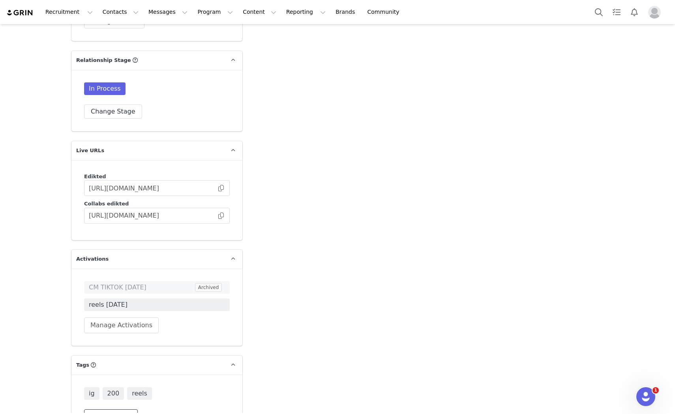
drag, startPoint x: 108, startPoint y: 386, endPoint x: 195, endPoint y: 357, distance: 91.9
click at [108, 410] on button "Change Tags" at bounding box center [111, 417] width 54 height 14
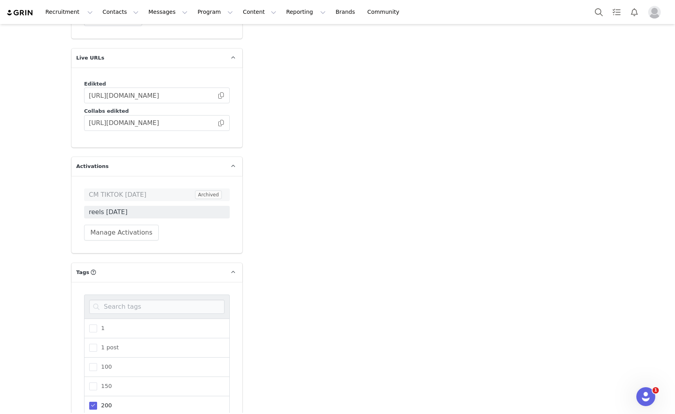
scroll to position [2065, 0]
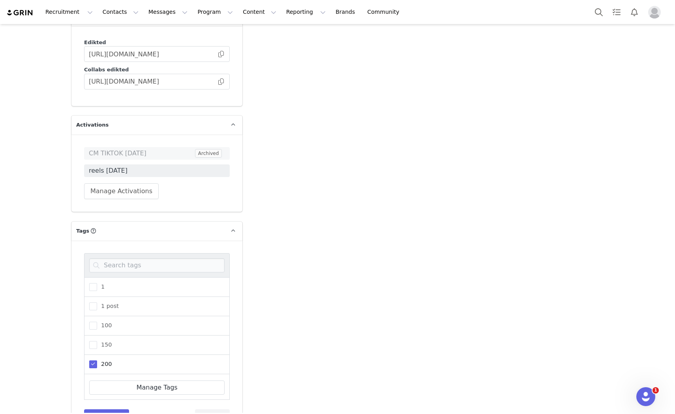
drag, startPoint x: 92, startPoint y: 332, endPoint x: 152, endPoint y: 255, distance: 98.2
click at [94, 360] on label "200" at bounding box center [100, 364] width 22 height 9
click at [97, 361] on input "200" at bounding box center [97, 361] width 0 height 0
click at [159, 253] on div at bounding box center [157, 265] width 146 height 24
click at [156, 259] on input at bounding box center [156, 266] width 135 height 14
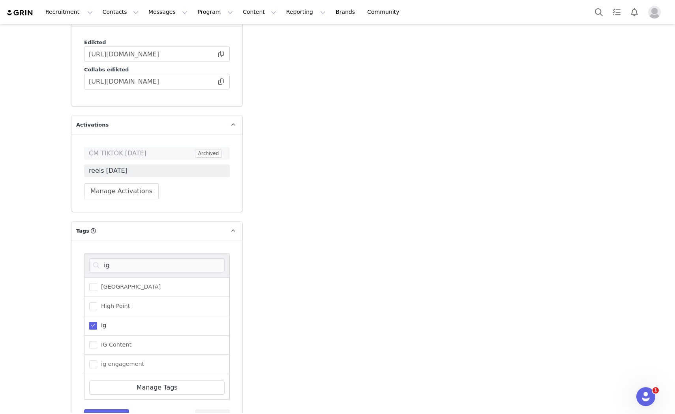
click at [97, 322] on span "ig" at bounding box center [101, 325] width 9 height 7
click at [97, 322] on input "ig" at bounding box center [97, 322] width 0 height 0
drag, startPoint x: 113, startPoint y: 240, endPoint x: 86, endPoint y: 239, distance: 27.3
click at [89, 259] on input "ig" at bounding box center [156, 266] width 135 height 14
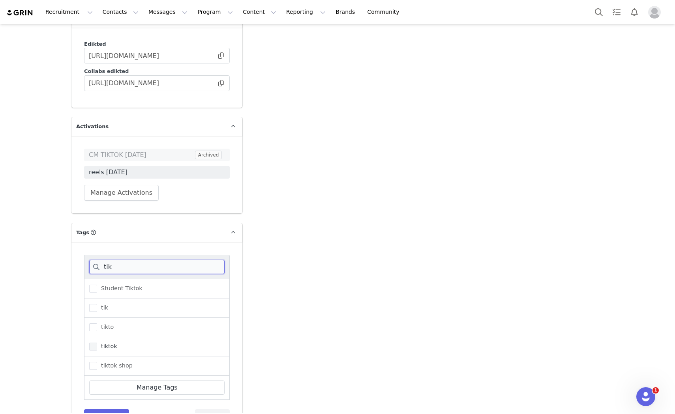
type input "tik"
click at [97, 343] on span "tiktok" at bounding box center [107, 346] width 20 height 7
click at [97, 343] on input "tiktok" at bounding box center [97, 343] width 0 height 0
click at [107, 410] on button "Save Tags" at bounding box center [106, 417] width 45 height 14
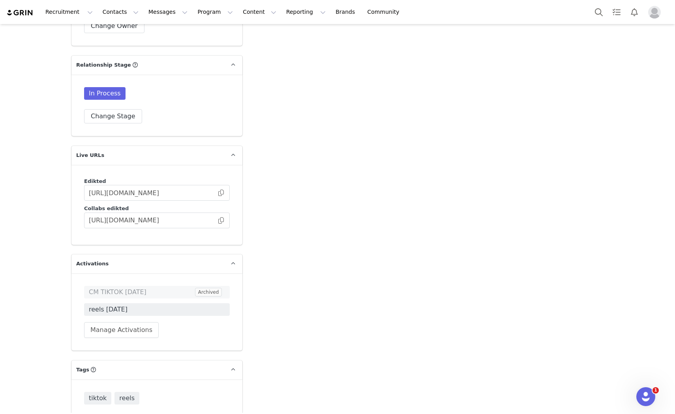
scroll to position [1931, 0]
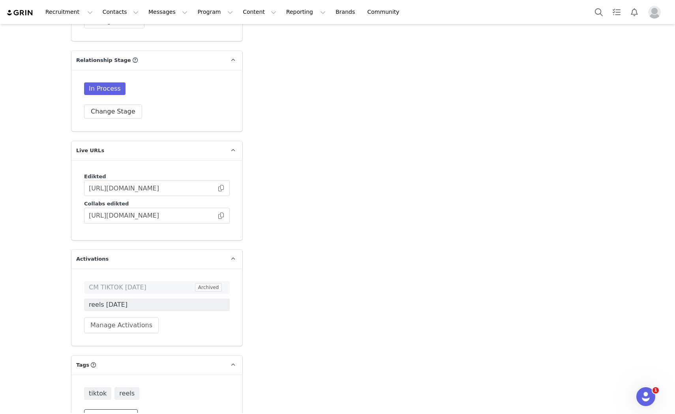
click at [118, 410] on button "Change Tags" at bounding box center [111, 417] width 54 height 14
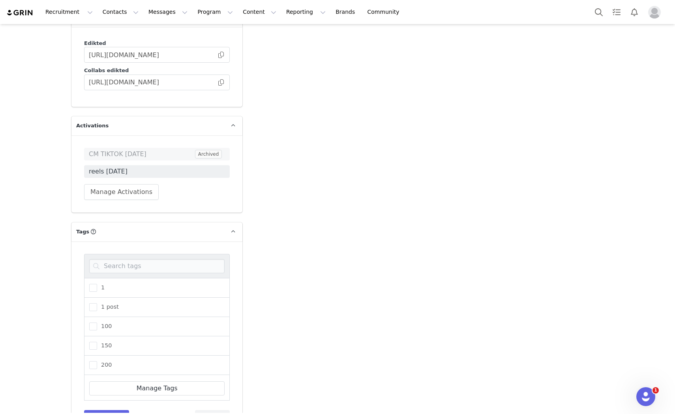
scroll to position [2065, 0]
click at [109, 259] on input at bounding box center [156, 266] width 135 height 14
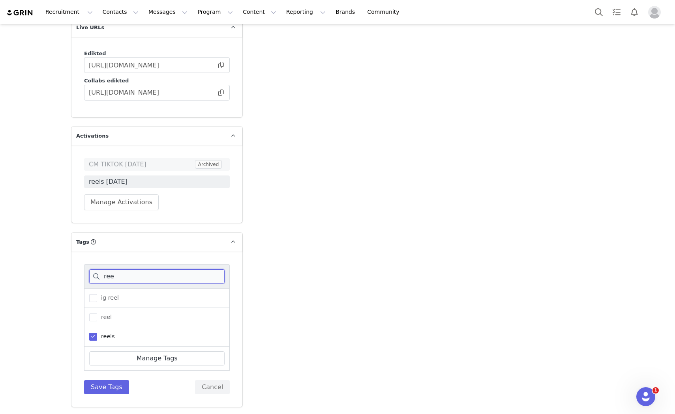
scroll to position [2025, 0]
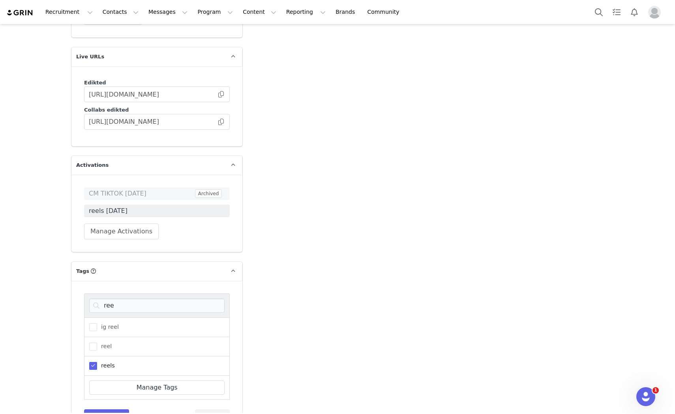
click at [89, 362] on span at bounding box center [93, 366] width 8 height 8
click at [97, 362] on input "reels" at bounding box center [97, 362] width 0 height 0
drag, startPoint x: 125, startPoint y: 274, endPoint x: 74, endPoint y: 266, distance: 51.9
click at [74, 281] on div "ree ig reel reel reels Manage Tags Save Tags Cancel" at bounding box center [156, 359] width 171 height 156
type input "3"
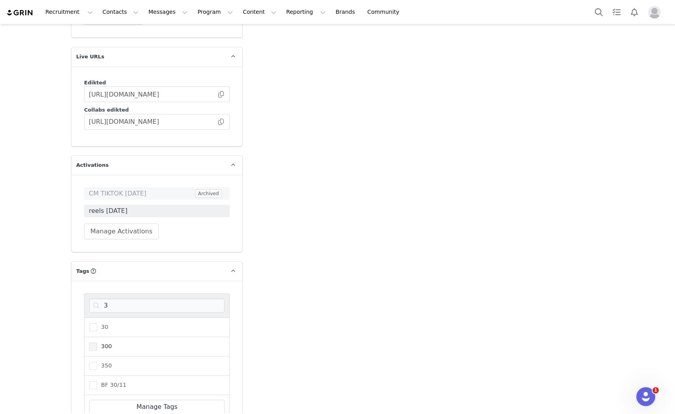
click at [90, 343] on span at bounding box center [93, 347] width 8 height 8
click at [97, 343] on input "300" at bounding box center [97, 343] width 0 height 0
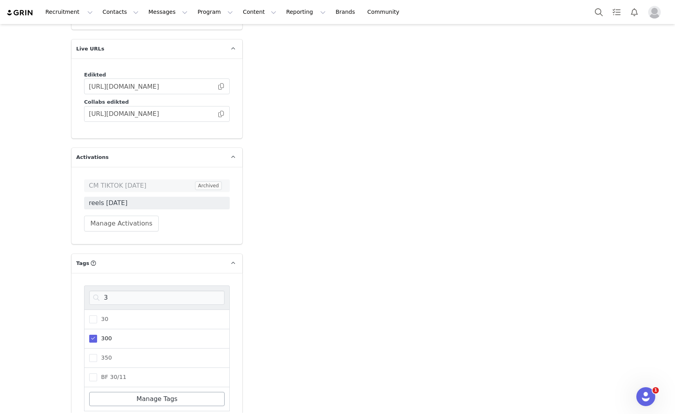
scroll to position [2044, 0]
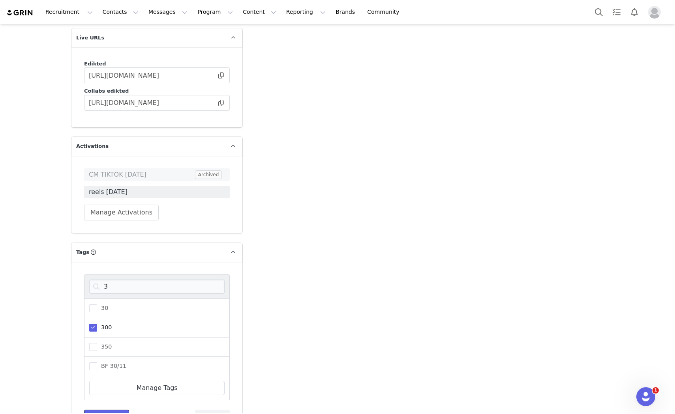
click at [84, 410] on button "Save Tags" at bounding box center [106, 417] width 45 height 14
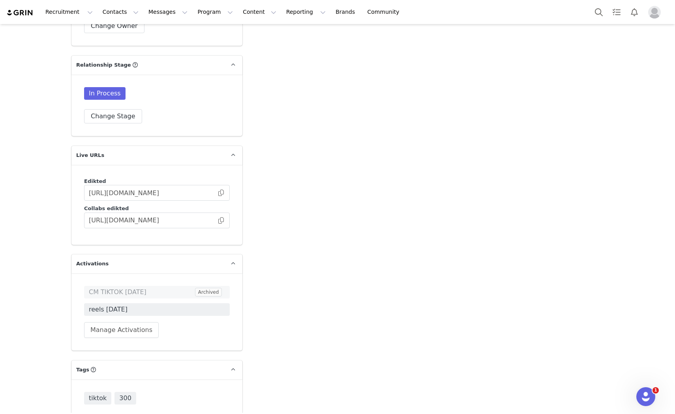
scroll to position [1931, 0]
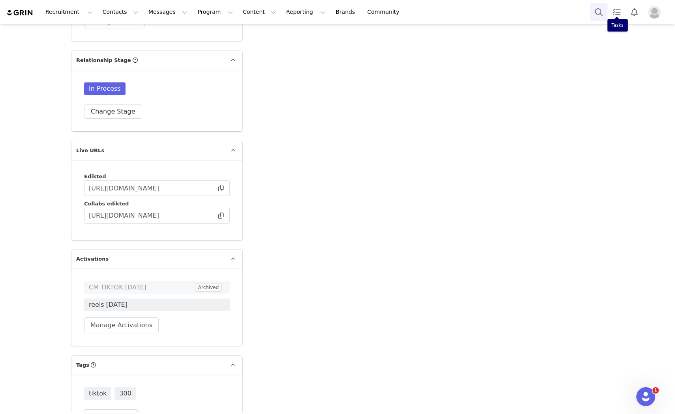
click at [603, 10] on button "Search" at bounding box center [598, 12] width 17 height 18
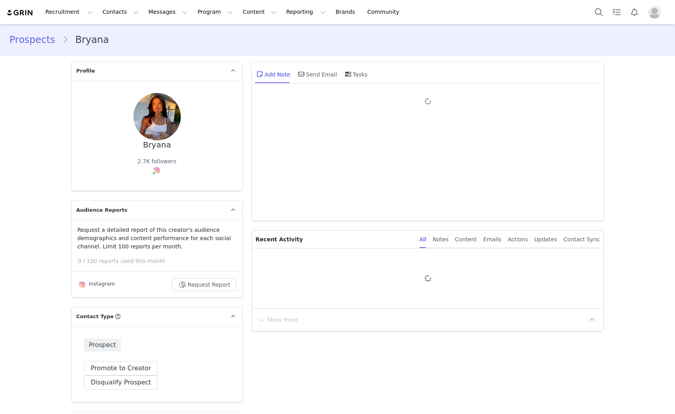
type input "+1 ([GEOGRAPHIC_DATA])"
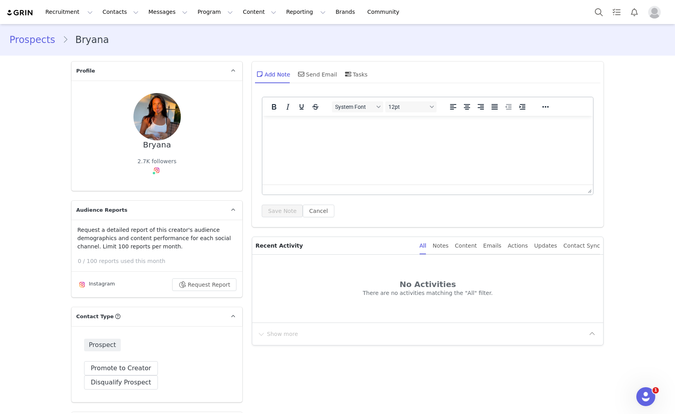
drag, startPoint x: 265, startPoint y: 160, endPoint x: 262, endPoint y: 156, distance: 5.4
click at [262, 137] on html at bounding box center [427, 126] width 330 height 21
paste body "Rich Text Area. Press ALT-0 for help."
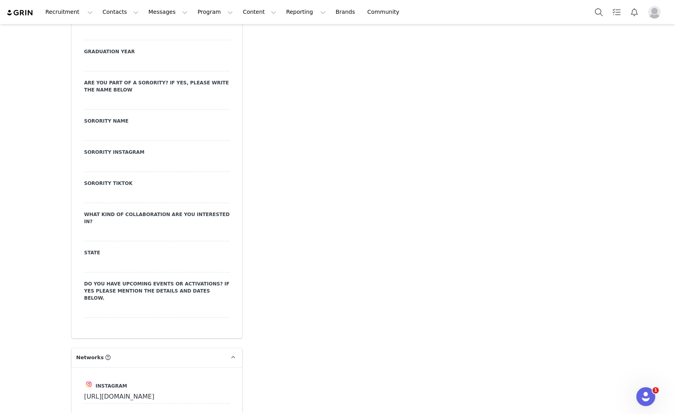
scroll to position [1403, 0]
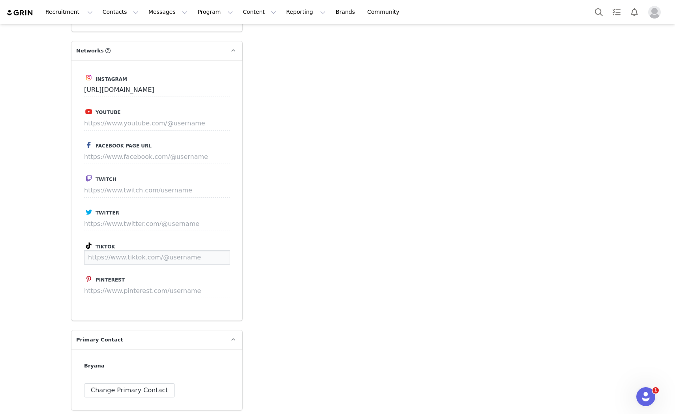
click at [128, 251] on input at bounding box center [157, 258] width 146 height 14
type input "https://www.tiktok.com/@bgirlie24"
click at [210, 251] on button "Save" at bounding box center [215, 258] width 29 height 14
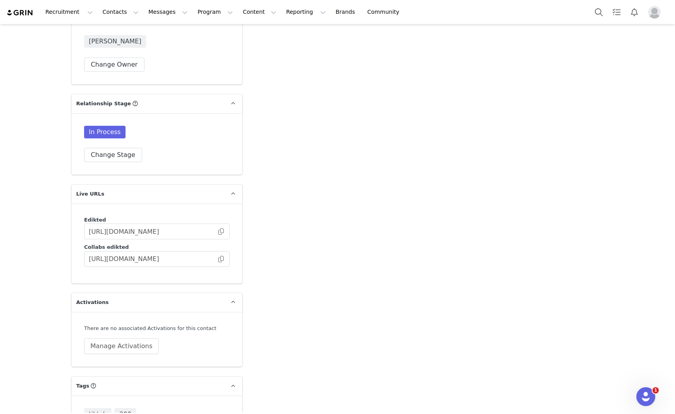
scroll to position [1884, 0]
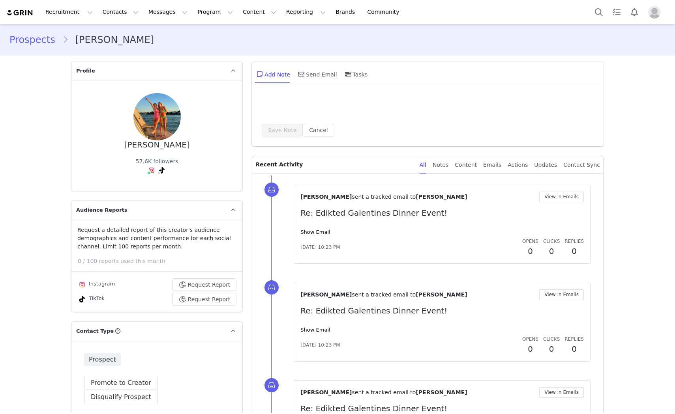
type input "+1 ([GEOGRAPHIC_DATA])"
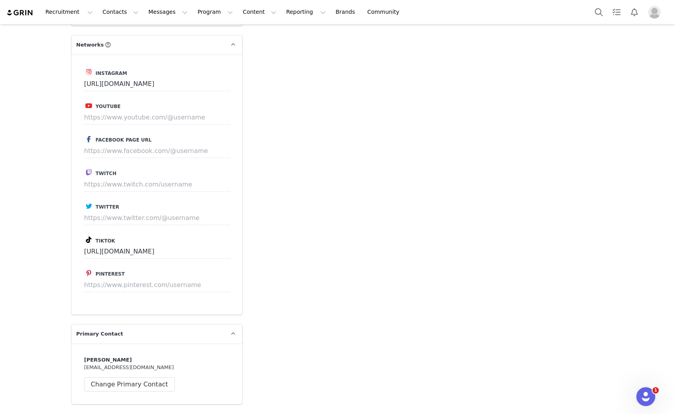
scroll to position [1667, 0]
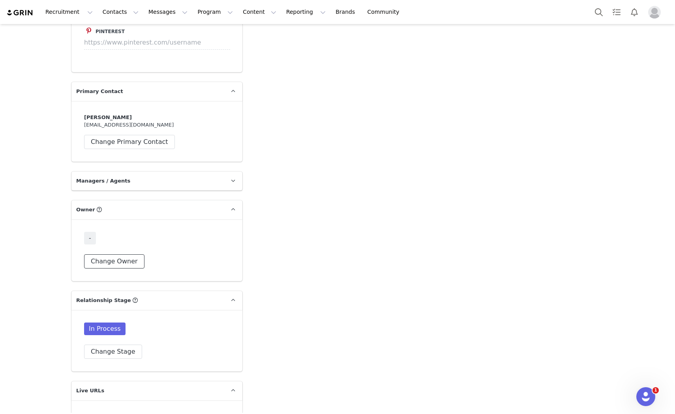
click at [93, 255] on button "Change Owner" at bounding box center [114, 262] width 60 height 14
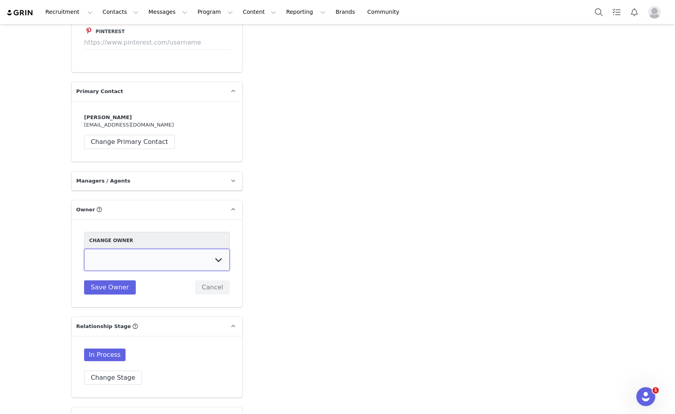
click at [158, 249] on select "Talia Zion Ashley Adler Maya Vandermolen Martina Villaverde Dana israeli Mia Ma…" at bounding box center [157, 260] width 146 height 22
select select "e2f7c43e-e03d-41a3-a78c-21da971660ac"
click at [84, 249] on select "Talia Zion Ashley Adler Maya Vandermolen Martina Villaverde Dana israeli Mia Ma…" at bounding box center [157, 260] width 146 height 22
click at [119, 281] on button "Save Owner" at bounding box center [110, 288] width 52 height 14
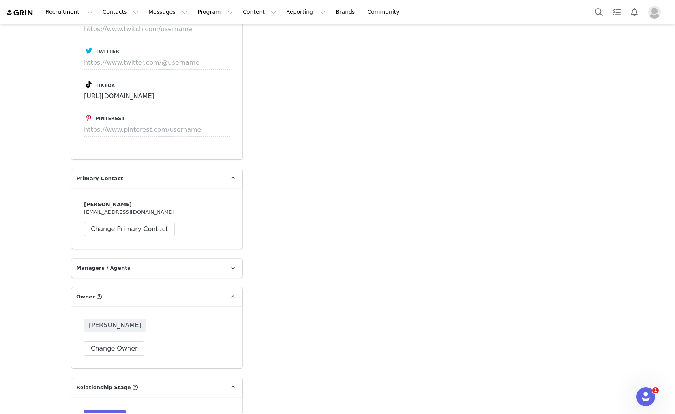
scroll to position [1314, 0]
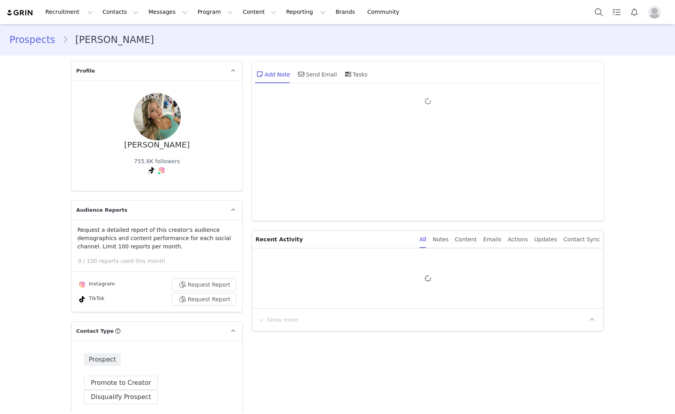
type input "+1 ([GEOGRAPHIC_DATA])"
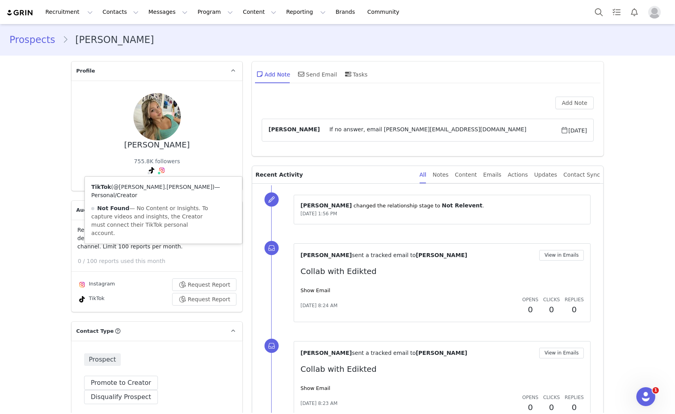
click at [136, 184] on link "@[PERSON_NAME].[PERSON_NAME]" at bounding box center [162, 187] width 99 height 6
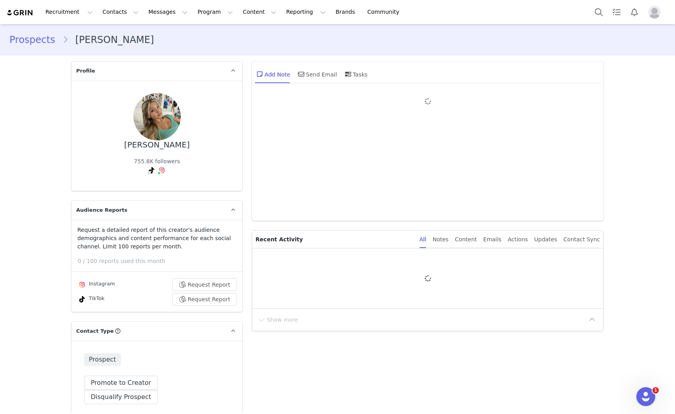
type input "+1 ([GEOGRAPHIC_DATA])"
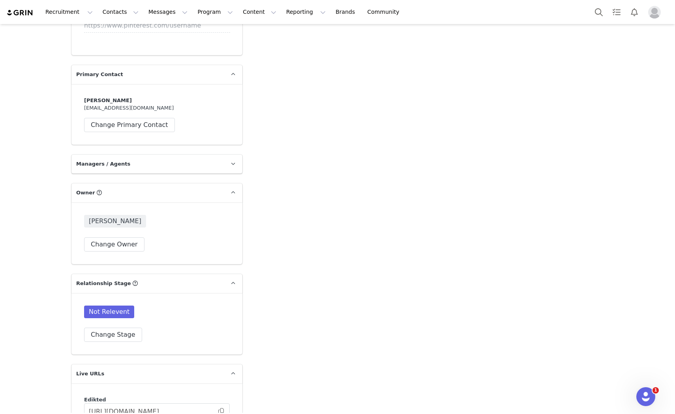
scroll to position [1579, 0]
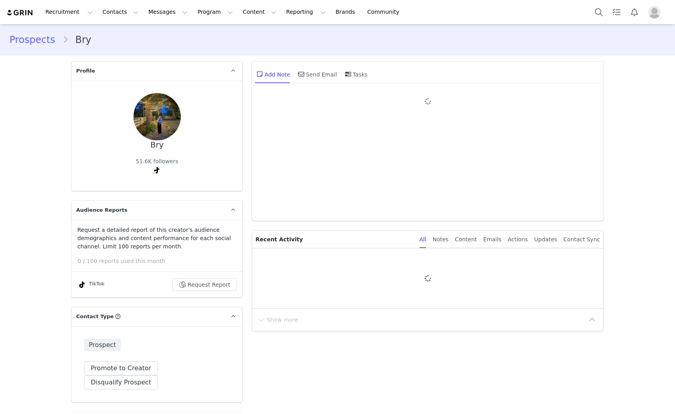
type input "+1 ([GEOGRAPHIC_DATA])"
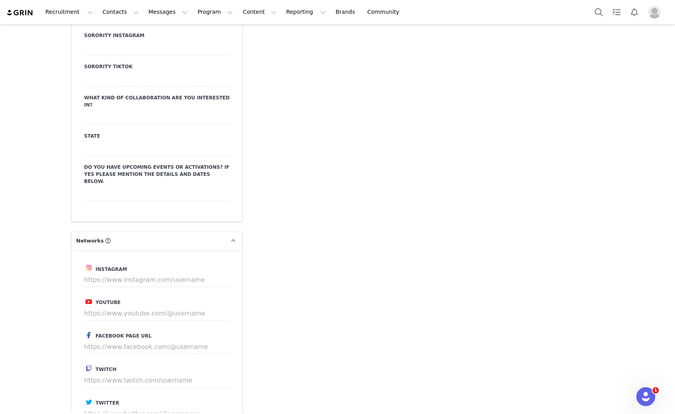
scroll to position [1316, 0]
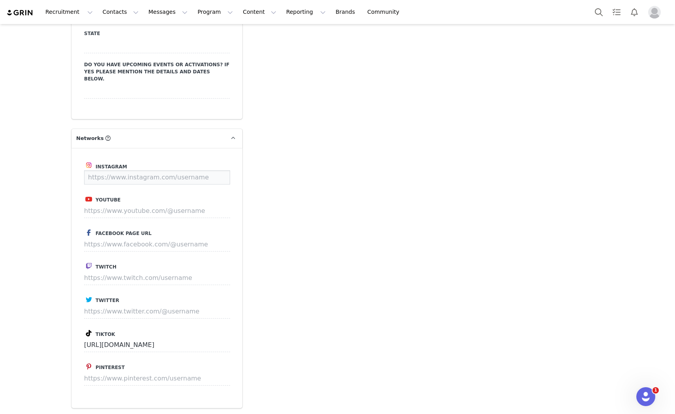
click at [153, 171] on input at bounding box center [157, 178] width 146 height 14
paste input "https://www.instagram.com/brylee_jeffs/"
type input "https://www.instagram.com/brylee_jeffs/"
click at [204, 171] on button "Save" at bounding box center [215, 178] width 29 height 14
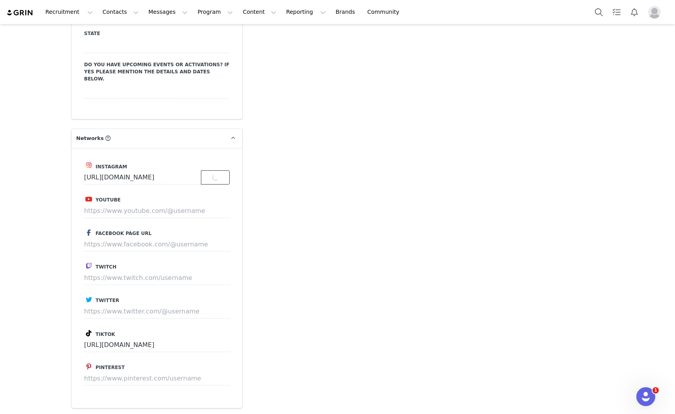
scroll to position [0, 0]
click at [182, 171] on input at bounding box center [157, 178] width 146 height 14
click at [184, 171] on input at bounding box center [157, 178] width 146 height 14
paste input "https://www.instagram.com/brylee_jeffs/"
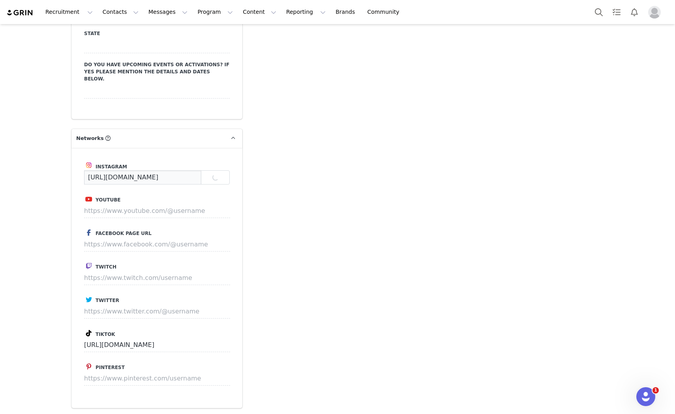
scroll to position [0, 1]
type input "https://www.instagram.com/brylee_jeffs"
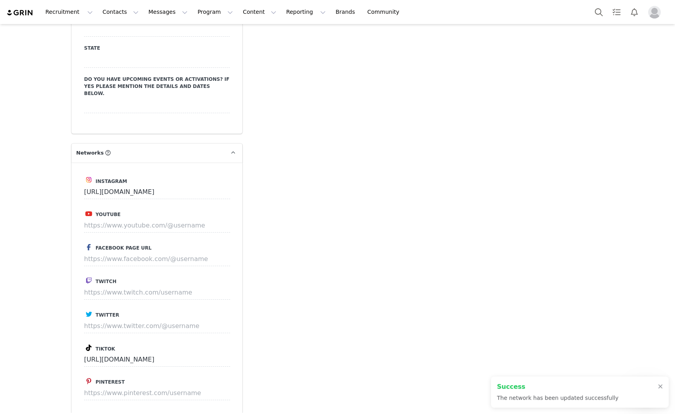
scroll to position [1330, 0]
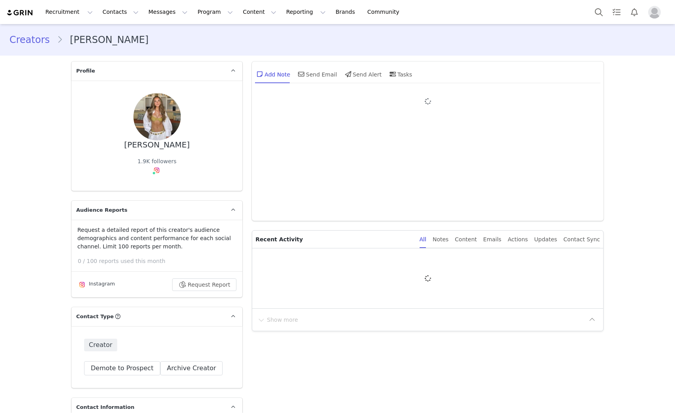
type input "+1 ([GEOGRAPHIC_DATA])"
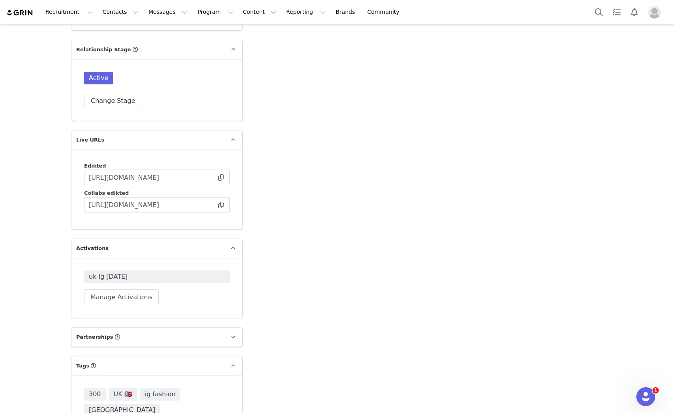
scroll to position [2017, 0]
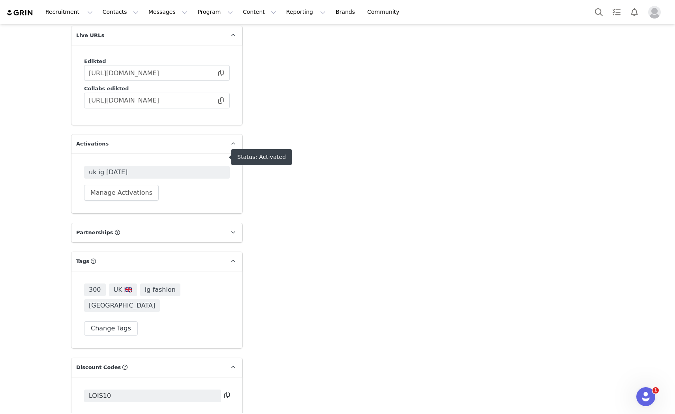
click at [105, 168] on span "uk ig july 2025" at bounding box center [157, 172] width 136 height 9
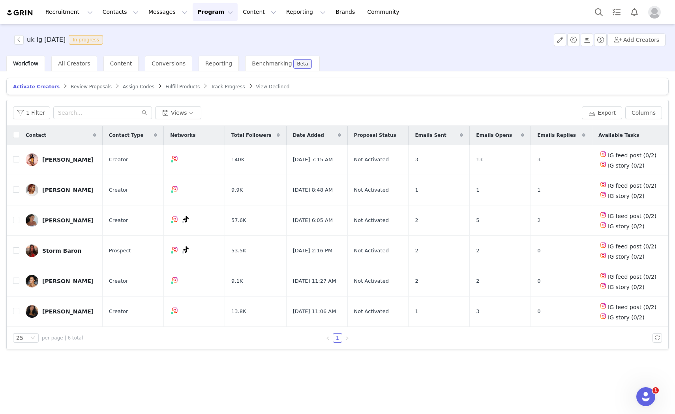
click at [211, 84] on span "Track Progress" at bounding box center [228, 87] width 34 height 6
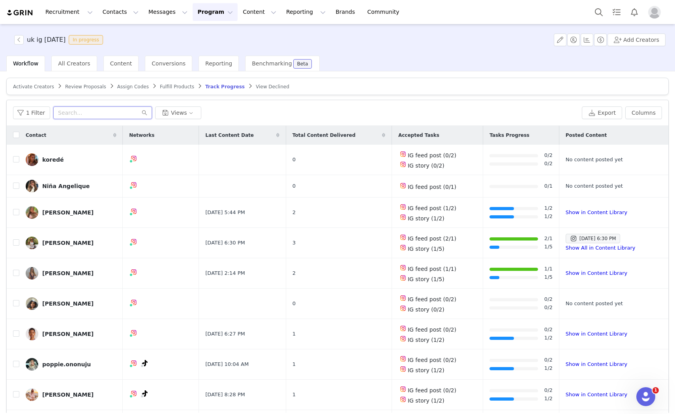
click at [89, 114] on input "text" at bounding box center [102, 113] width 99 height 13
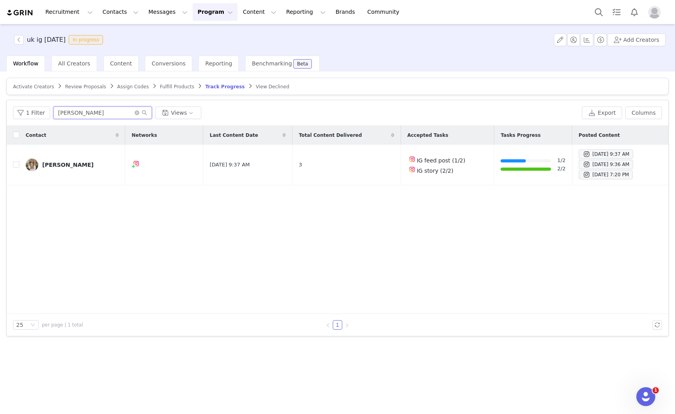
type input "lois"
click at [193, 17] on button "Program Program" at bounding box center [215, 12] width 45 height 18
click at [199, 34] on p "Activations" at bounding box center [195, 35] width 30 height 8
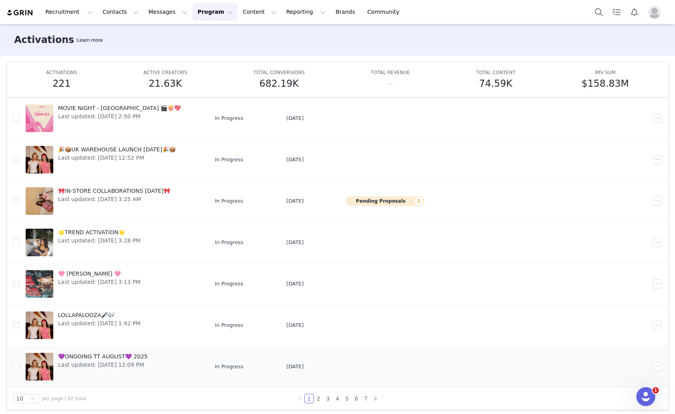
scroll to position [41, 0]
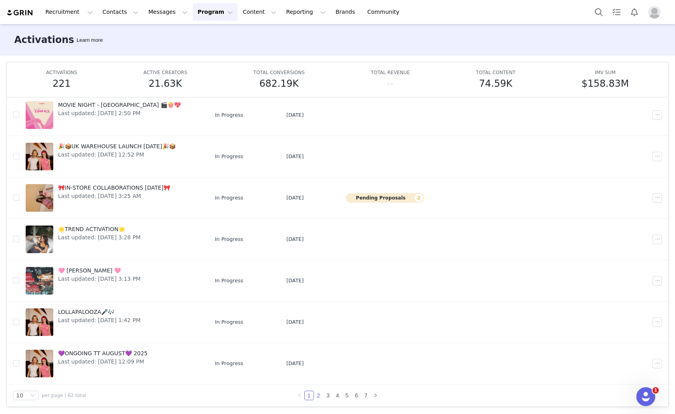
click at [315, 398] on link "2" at bounding box center [318, 396] width 9 height 9
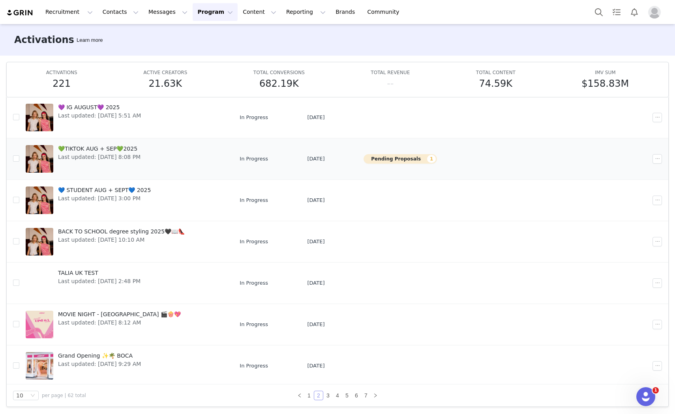
scroll to position [137, 0]
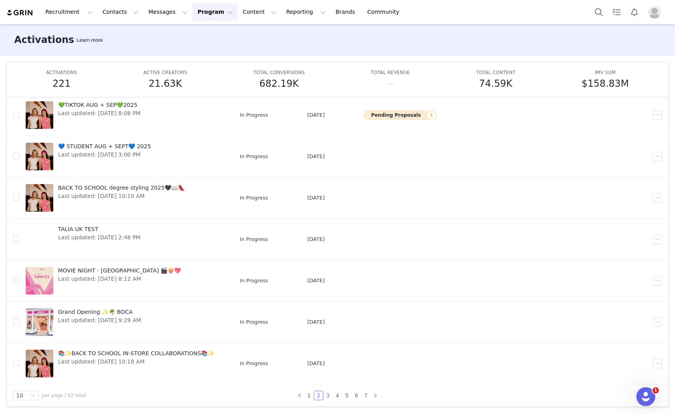
click at [324, 396] on link "3" at bounding box center [328, 396] width 9 height 9
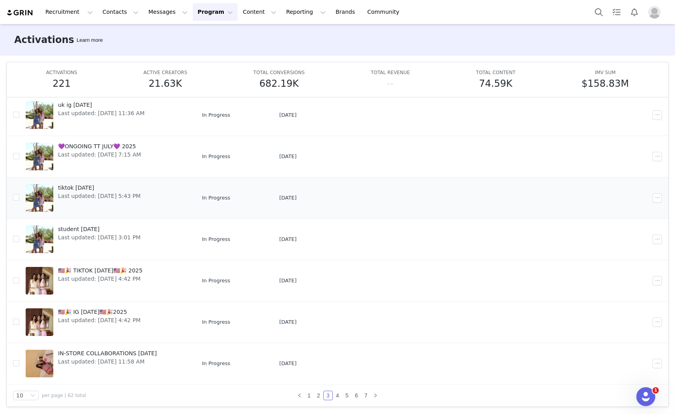
click at [84, 186] on span "tiktok july 2025" at bounding box center [99, 188] width 82 height 8
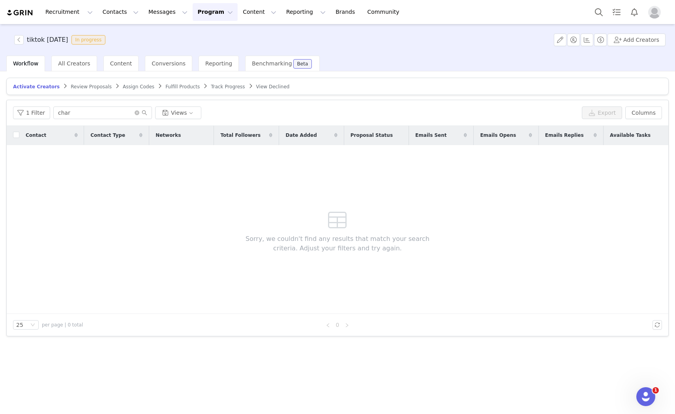
click at [206, 81] on article "Activate Creators Review Proposals Assign Codes Fulfill Products Track Progress…" at bounding box center [337, 86] width 662 height 17
click at [211, 87] on span "Track Progress" at bounding box center [228, 87] width 34 height 6
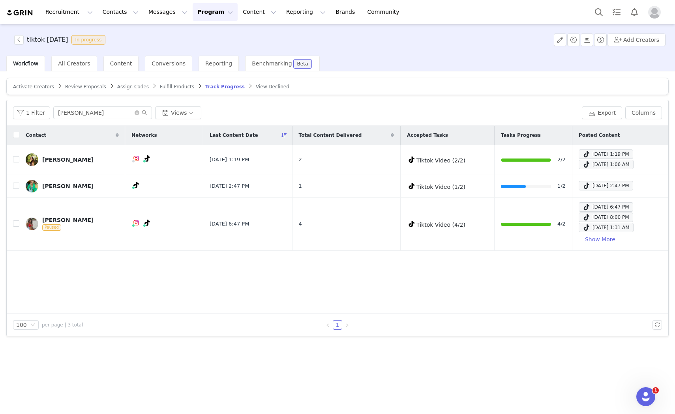
click at [193, 6] on button "Program Program" at bounding box center [215, 12] width 45 height 18
click at [199, 33] on p "Activations" at bounding box center [195, 35] width 30 height 8
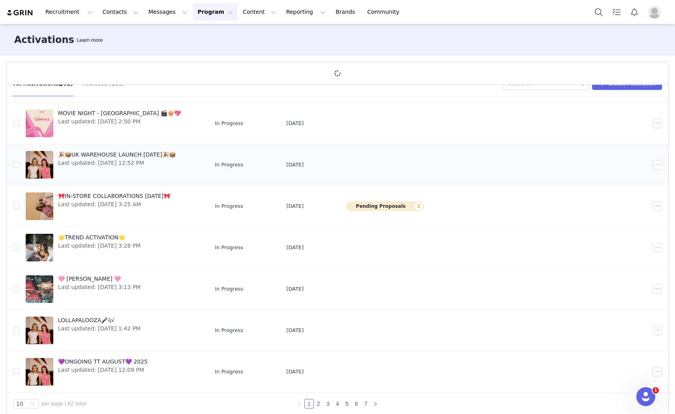
scroll to position [29, 0]
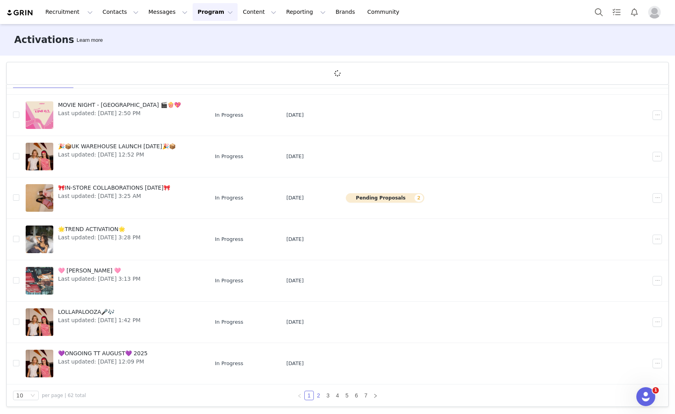
click at [317, 392] on link "2" at bounding box center [318, 396] width 9 height 9
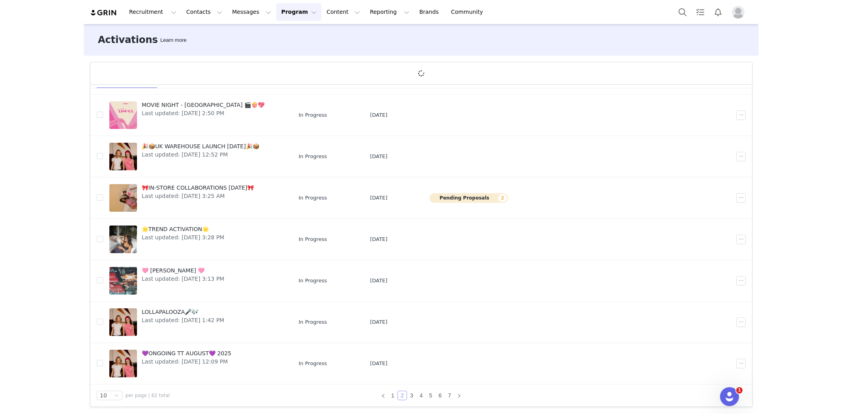
scroll to position [0, 0]
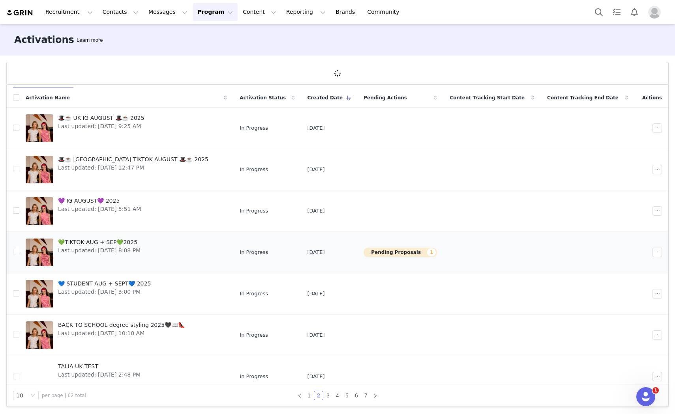
click at [114, 244] on span "💚TIKTOK AUG + SEP💚2025" at bounding box center [99, 242] width 82 height 8
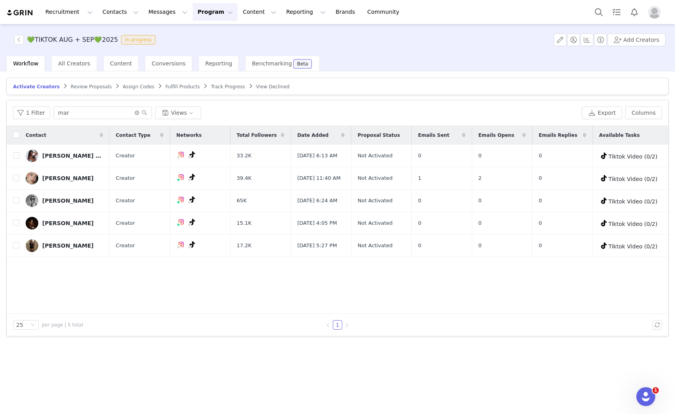
click at [84, 88] on span "Review Proposals" at bounding box center [91, 87] width 41 height 6
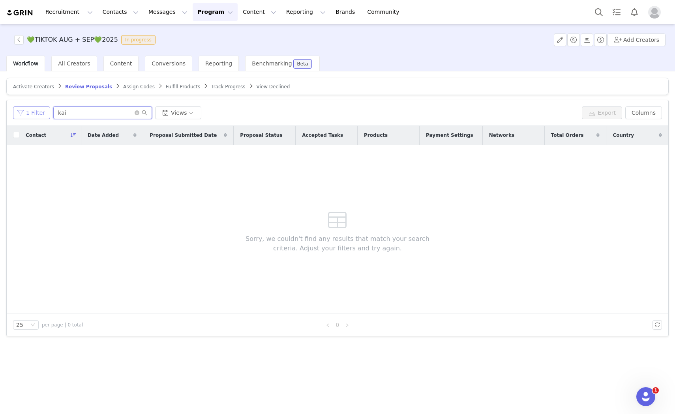
drag, startPoint x: 78, startPoint y: 119, endPoint x: 30, endPoint y: 119, distance: 48.6
click at [30, 119] on div "1 Filter kai Views" at bounding box center [296, 113] width 566 height 13
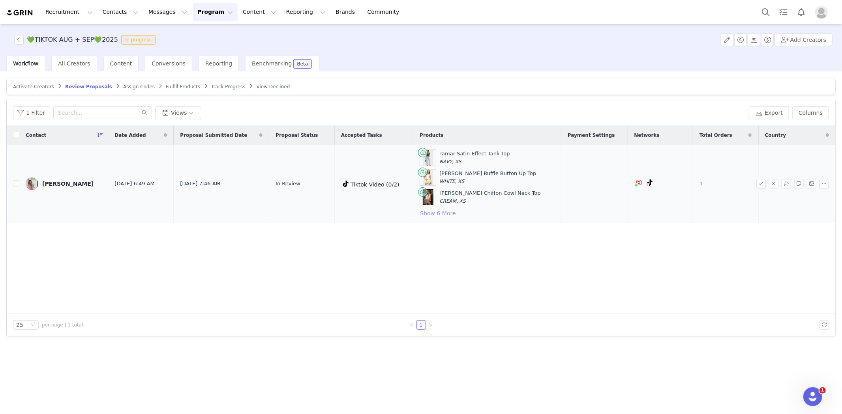
click at [433, 215] on button "Show 6 More" at bounding box center [438, 213] width 36 height 9
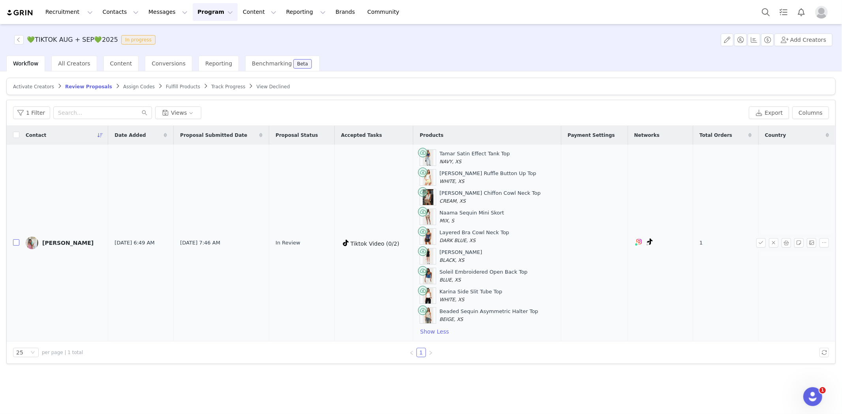
click at [15, 240] on input "checkbox" at bounding box center [16, 243] width 6 height 6
checkbox input "true"
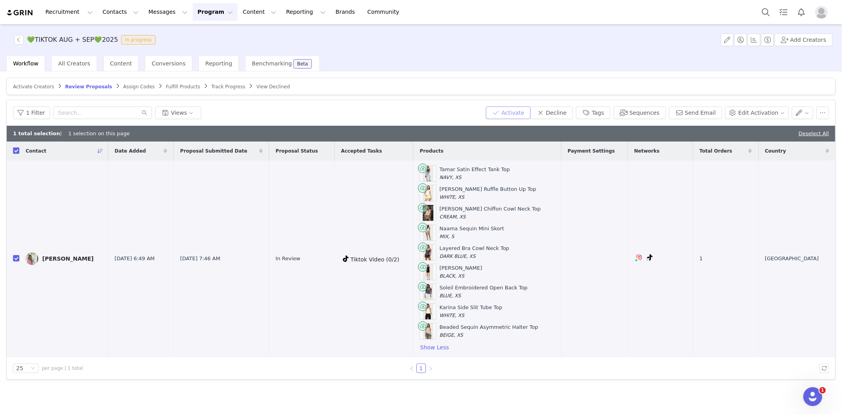
click at [526, 117] on button "Activate" at bounding box center [508, 113] width 45 height 13
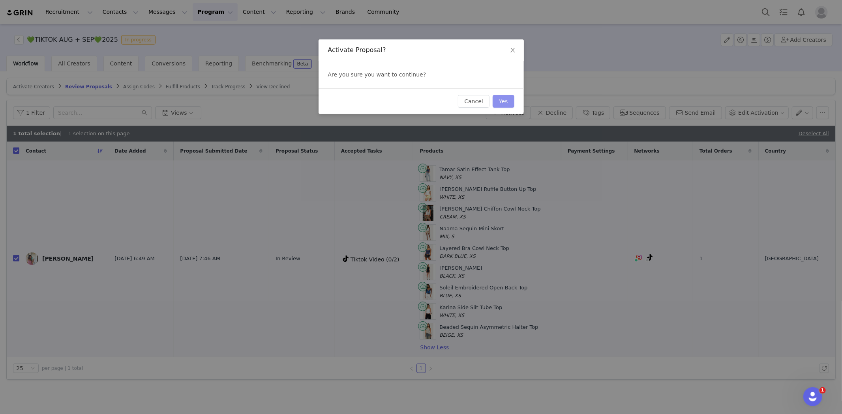
click at [502, 101] on button "Yes" at bounding box center [504, 101] width 22 height 13
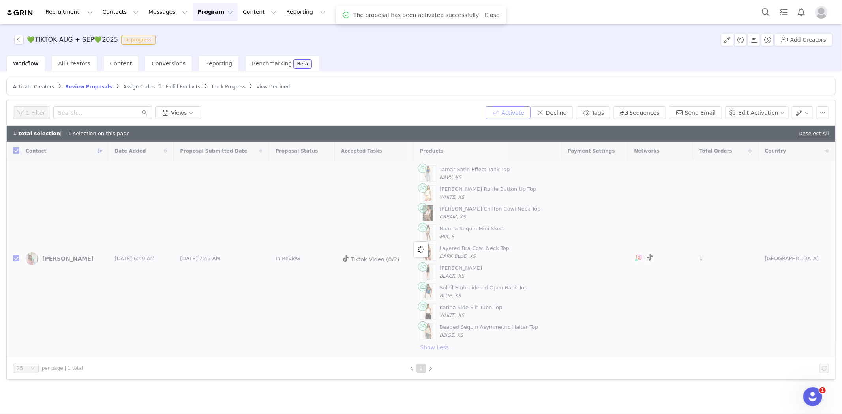
checkbox input "false"
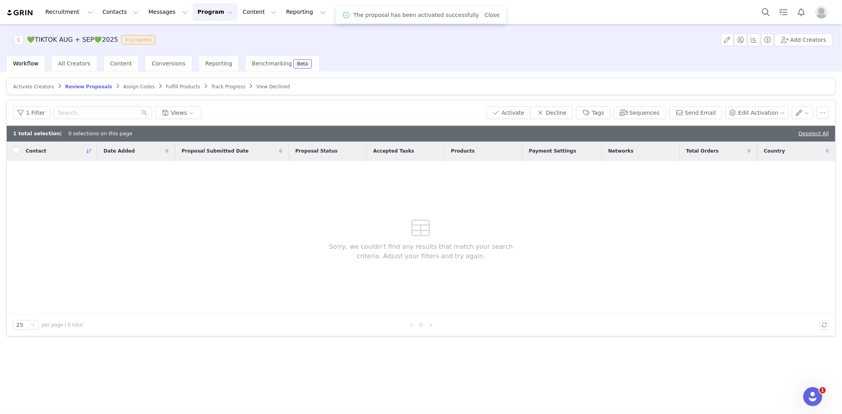
click at [131, 87] on span "Assign Codes" at bounding box center [139, 87] width 32 height 6
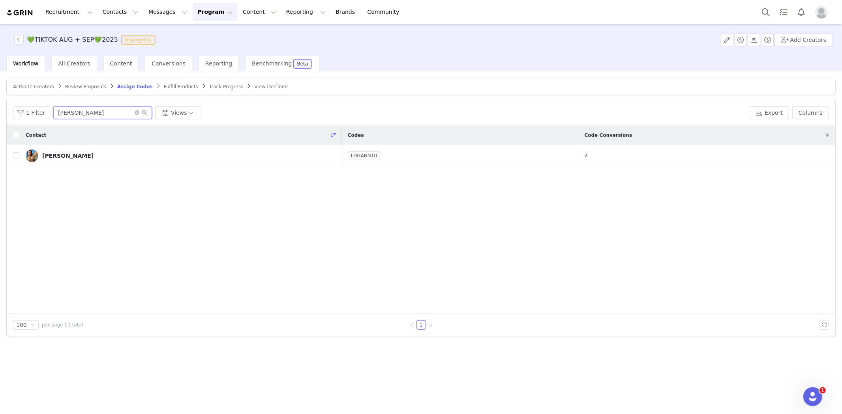
drag, startPoint x: 89, startPoint y: 115, endPoint x: 28, endPoint y: 119, distance: 61.3
click at [28, 119] on div "1 Filter LOGAN Views Export Columns" at bounding box center [421, 113] width 829 height 26
click at [24, 116] on button "1 Filter" at bounding box center [31, 113] width 37 height 13
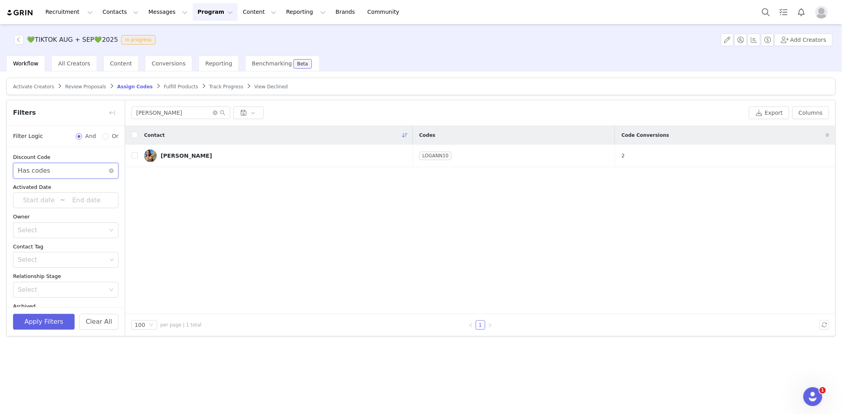
click at [61, 174] on div "Select Has codes" at bounding box center [63, 170] width 91 height 15
click at [49, 199] on li "Does not have codes" at bounding box center [62, 200] width 99 height 13
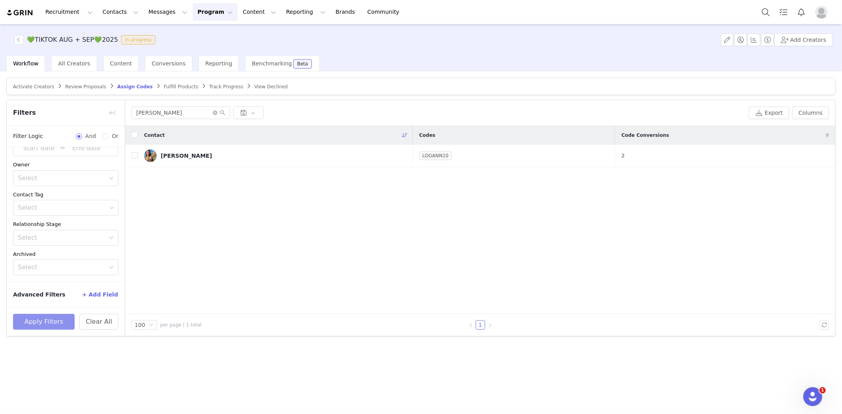
drag, startPoint x: 38, startPoint y: 326, endPoint x: 160, endPoint y: 202, distance: 173.3
click at [38, 324] on button "Apply Filters" at bounding box center [44, 322] width 62 height 16
click at [30, 328] on button "Apply Filters" at bounding box center [44, 322] width 62 height 16
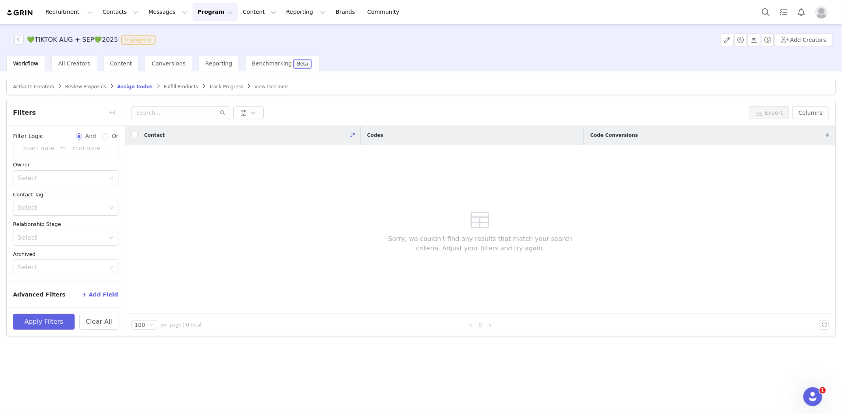
click at [169, 85] on span "Fulfill Products" at bounding box center [181, 87] width 34 height 6
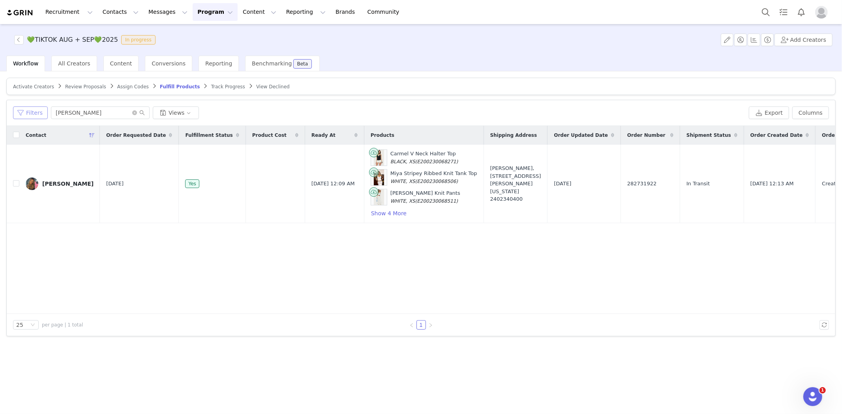
click at [34, 111] on button "Filters" at bounding box center [30, 113] width 35 height 13
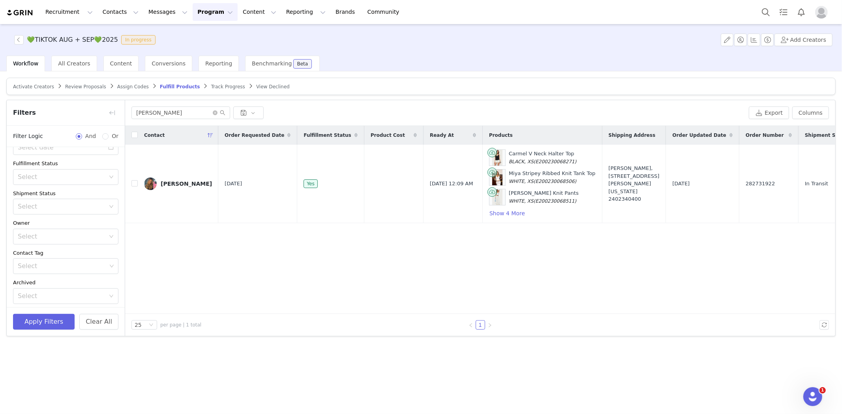
scroll to position [38, 0]
click at [58, 192] on div "Select" at bounding box center [61, 193] width 87 height 8
click at [53, 254] on div "Select" at bounding box center [61, 252] width 87 height 8
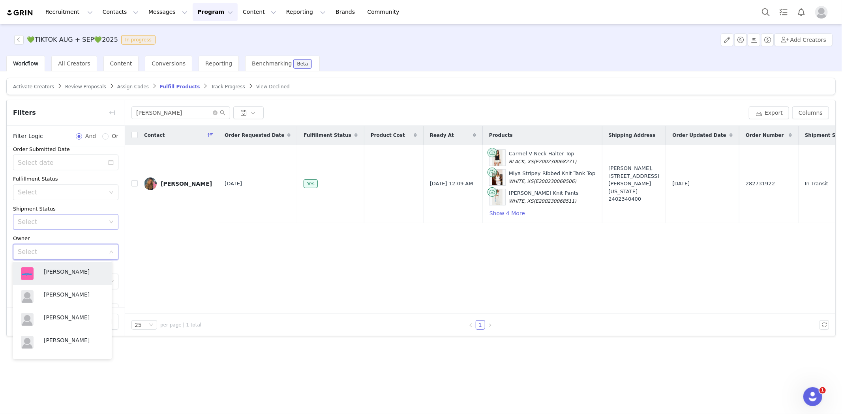
scroll to position [0, 0]
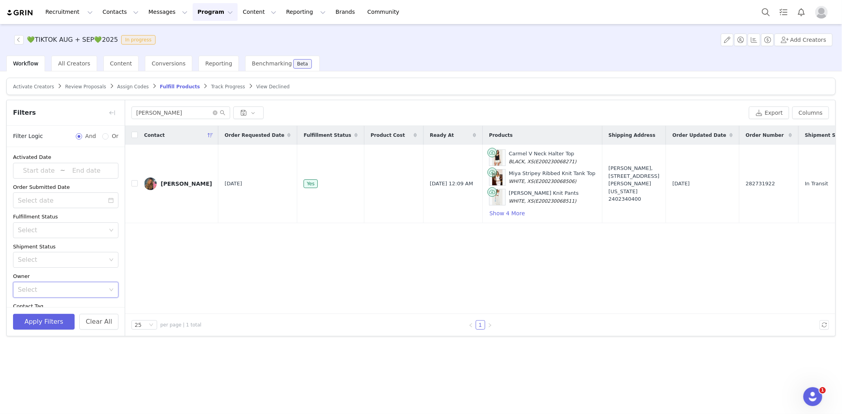
click at [63, 185] on div "Order Submitted Date" at bounding box center [65, 188] width 105 height 8
click at [62, 229] on div "Select" at bounding box center [61, 231] width 87 height 8
click at [64, 216] on div "Fulfillment Status" at bounding box center [65, 217] width 105 height 8
click at [215, 112] on icon "icon: close-circle" at bounding box center [215, 113] width 5 height 5
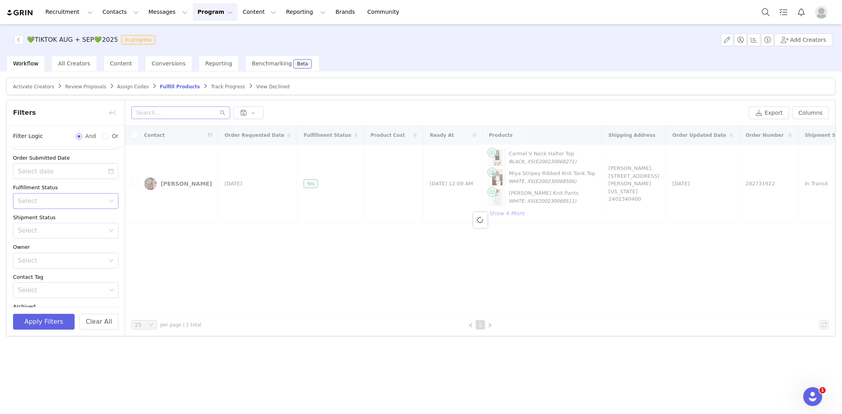
scroll to position [44, 0]
click at [60, 210] on div "Select" at bounding box center [63, 216] width 91 height 15
click at [53, 233] on li "Has No Order" at bounding box center [62, 233] width 99 height 13
click at [55, 320] on div "Activated Date ~ Order Submitted Date Fulfillment Status Select Shipment Status…" at bounding box center [66, 211] width 118 height 217
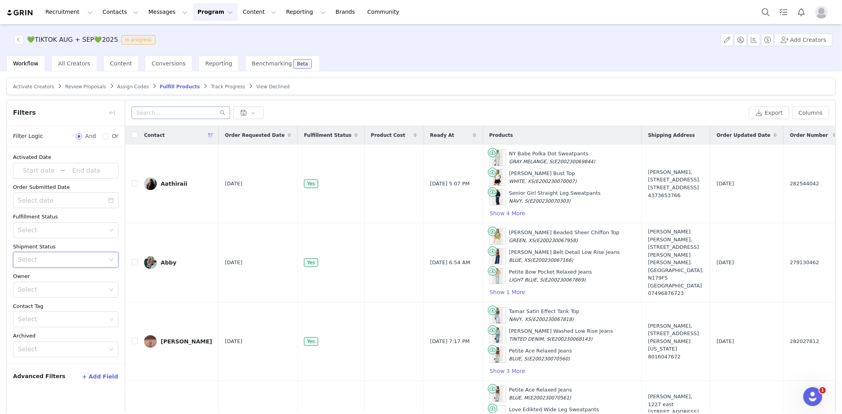
click at [69, 261] on div "Select" at bounding box center [61, 260] width 87 height 8
click at [47, 279] on li "Has No Order" at bounding box center [65, 277] width 105 height 13
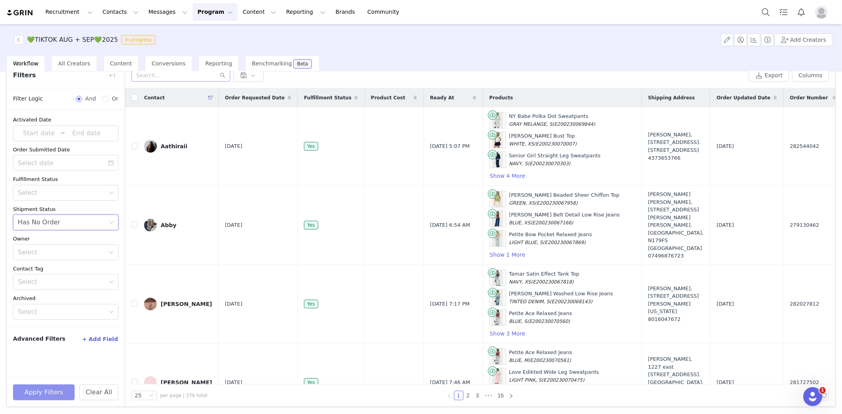
click at [37, 391] on button "Apply Filters" at bounding box center [44, 393] width 62 height 16
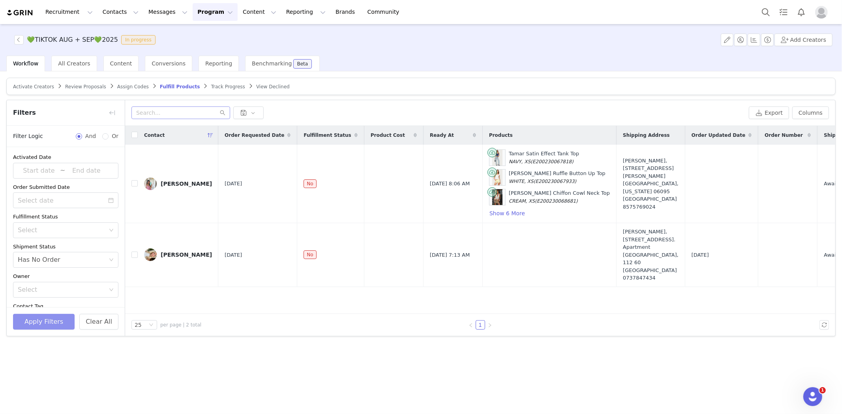
scroll to position [0, 0]
click at [483, 249] on td at bounding box center [549, 255] width 134 height 64
click at [135, 252] on input "checkbox" at bounding box center [134, 255] width 6 height 6
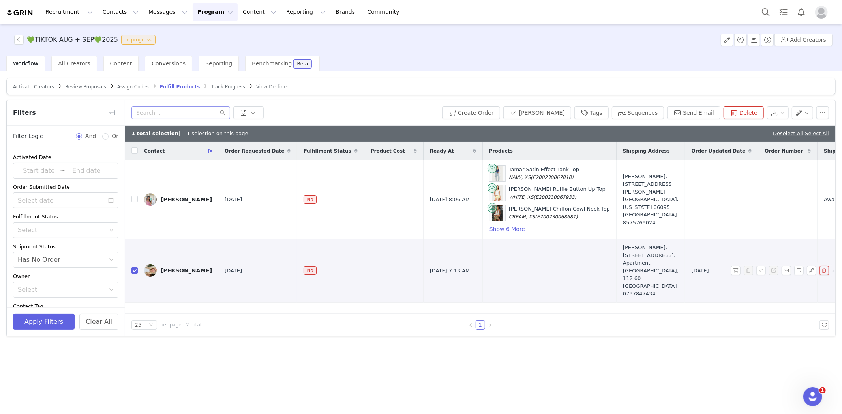
click at [191, 269] on div "Linnea Lammers" at bounding box center [186, 271] width 51 height 6
click at [172, 268] on div "Linnea Lammers" at bounding box center [186, 271] width 51 height 6
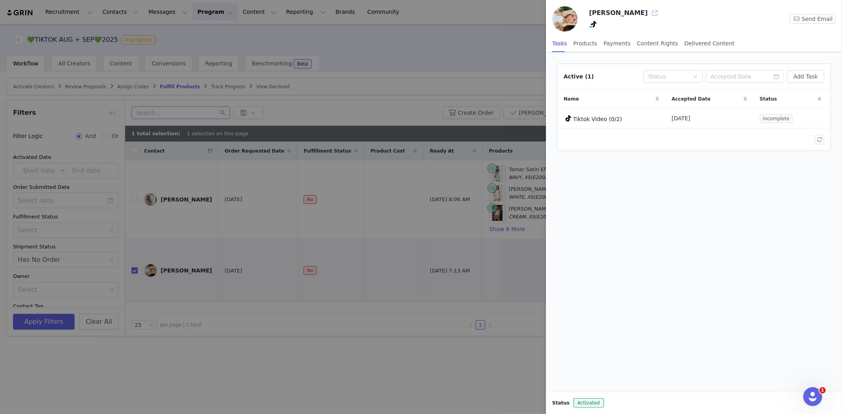
click at [649, 15] on button "button" at bounding box center [655, 13] width 13 height 13
click at [357, 361] on div at bounding box center [421, 207] width 842 height 414
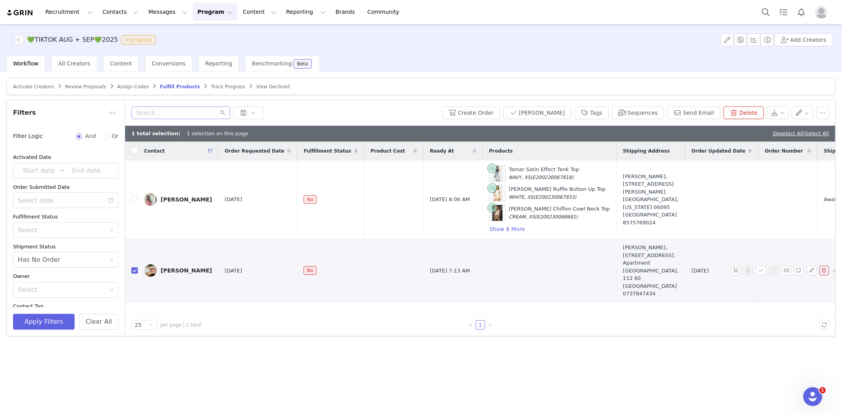
click at [135, 268] on input "checkbox" at bounding box center [134, 271] width 6 height 6
checkbox input "false"
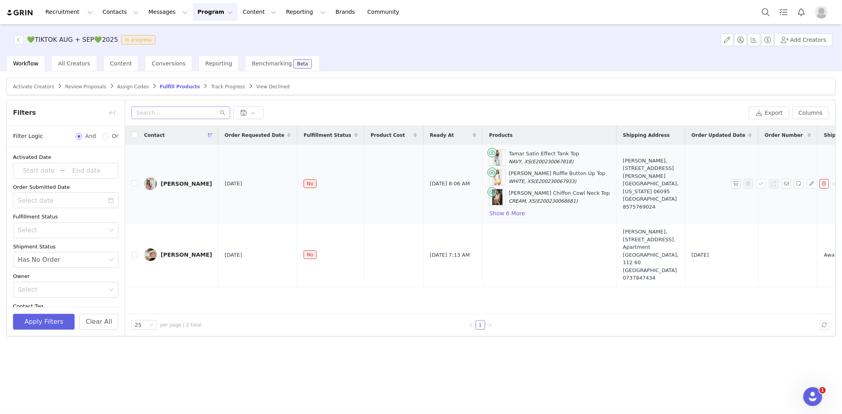
click at [135, 180] on label at bounding box center [134, 184] width 6 height 8
click at [135, 180] on input "checkbox" at bounding box center [134, 183] width 6 height 6
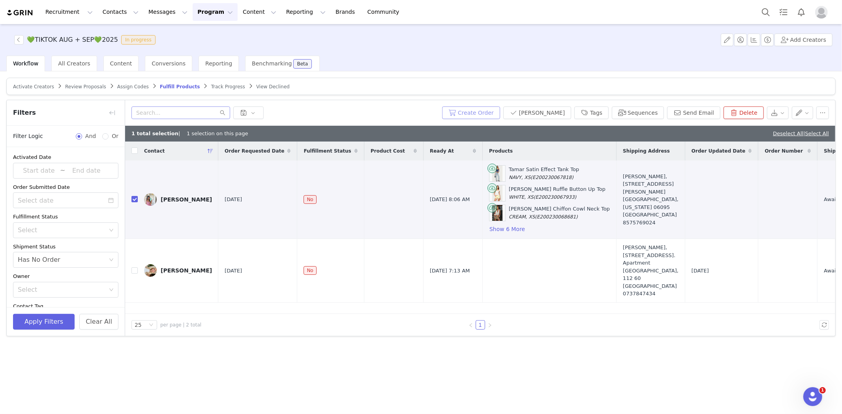
click at [492, 116] on button "Create Order" at bounding box center [471, 113] width 58 height 13
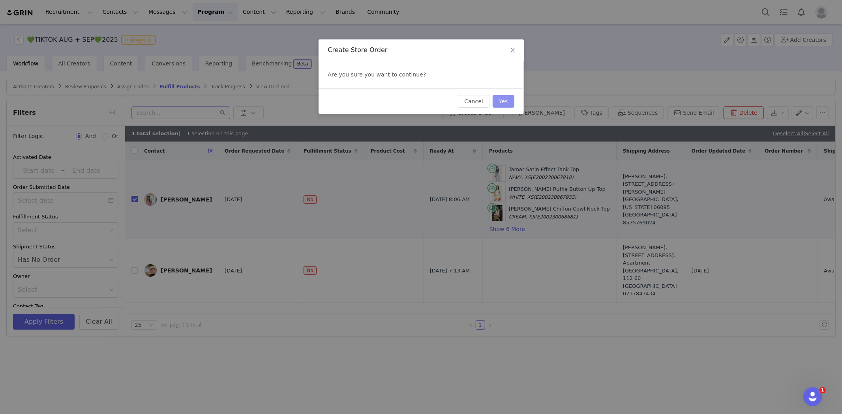
click at [512, 101] on button "Yes" at bounding box center [504, 101] width 22 height 13
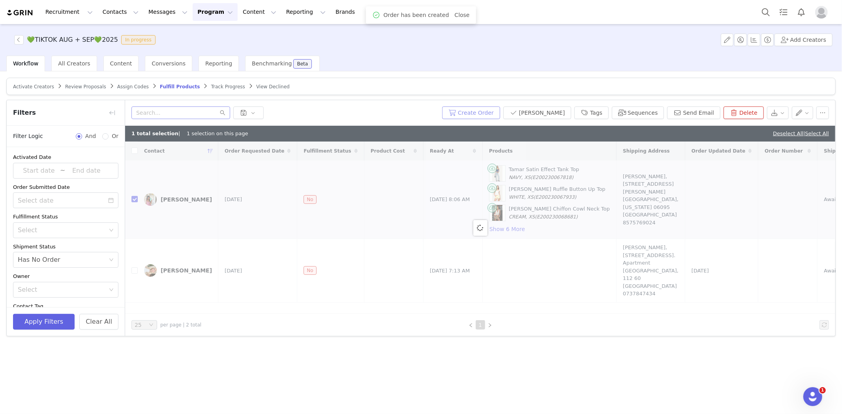
checkbox input "false"
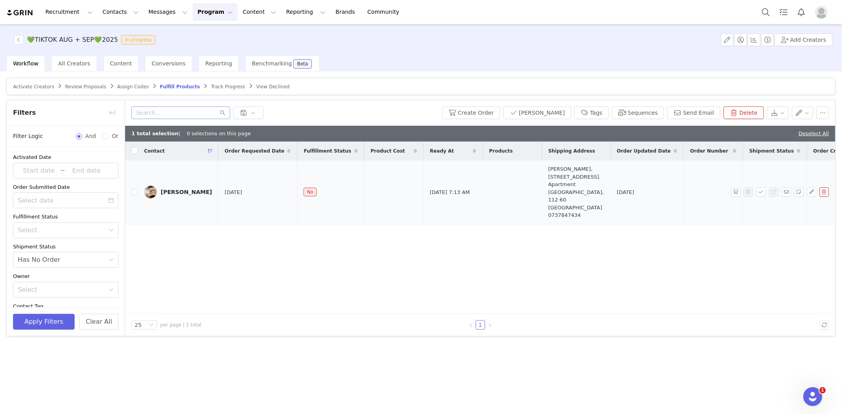
drag, startPoint x: 202, startPoint y: 186, endPoint x: 158, endPoint y: 189, distance: 43.9
click at [158, 189] on td "Linnea Lammers" at bounding box center [178, 193] width 81 height 64
copy link "Linnea Lammers"
click at [208, 94] on article "Activate Creators Review Proposals Assign Codes Fulfill Products Track Progress…" at bounding box center [420, 86] width 829 height 17
click at [211, 79] on article "Activate Creators Review Proposals Assign Codes Fulfill Products Track Progress…" at bounding box center [420, 86] width 829 height 17
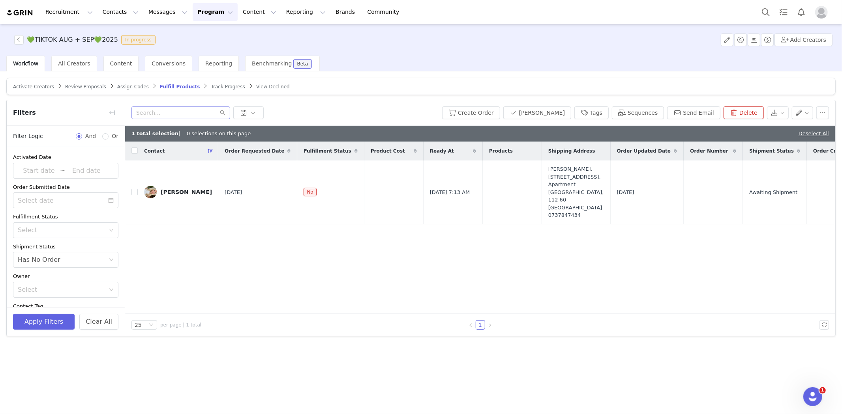
click at [215, 84] on span "Track Progress" at bounding box center [228, 87] width 34 height 6
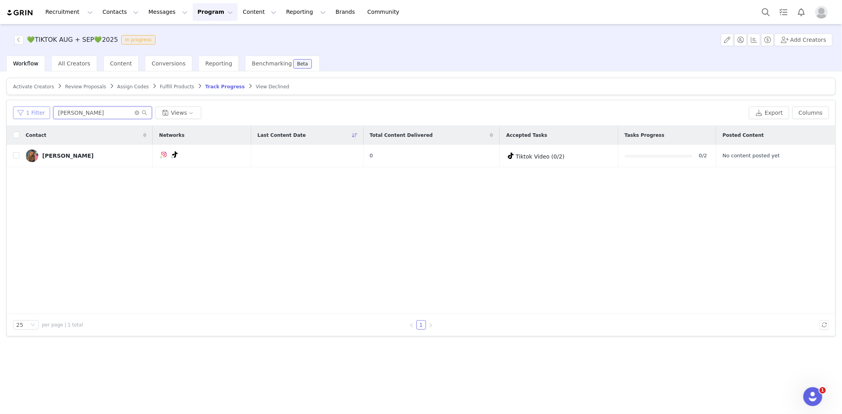
drag, startPoint x: 81, startPoint y: 114, endPoint x: 17, endPoint y: 107, distance: 64.3
click at [18, 107] on div "1 Filter jenna Views" at bounding box center [379, 113] width 733 height 13
paste input "Linnea Lammers"
type input "Linnea Lammers"
click at [54, 155] on div "Linnea Lammers" at bounding box center [67, 156] width 51 height 6
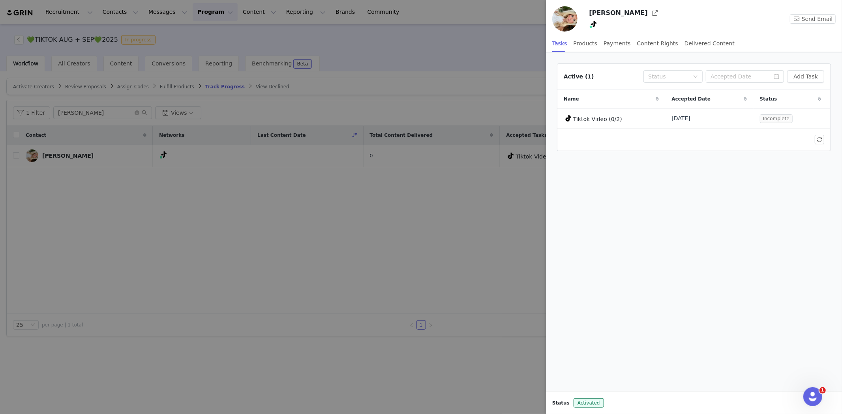
click at [406, 18] on div at bounding box center [421, 207] width 842 height 414
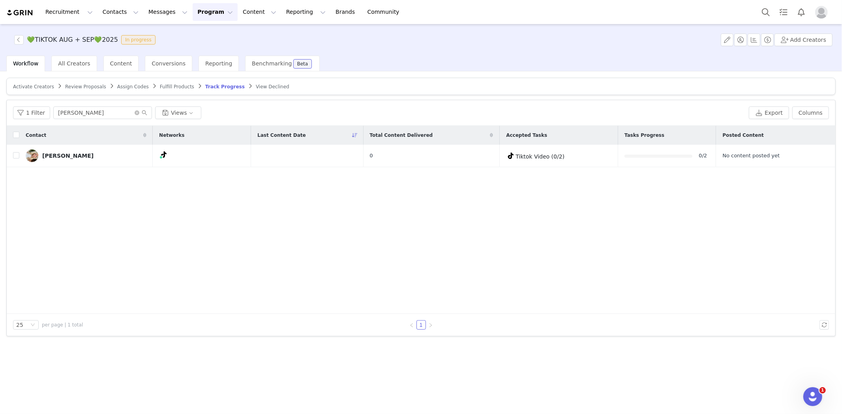
click at [161, 84] on span "Fulfill Products" at bounding box center [177, 87] width 34 height 6
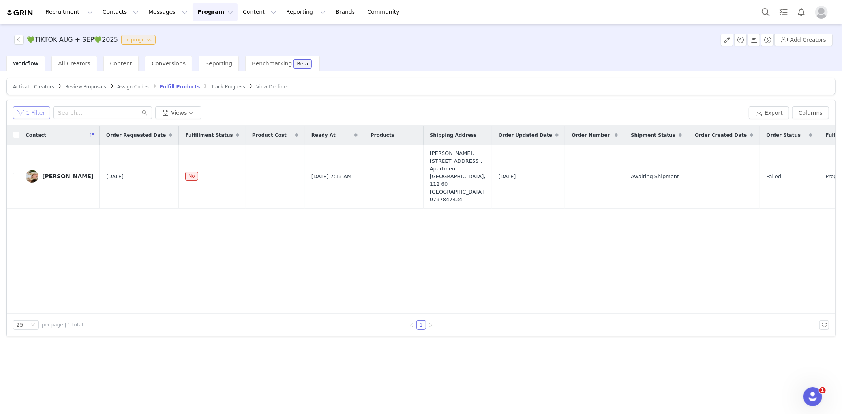
click at [28, 111] on button "1 Filter" at bounding box center [31, 113] width 37 height 13
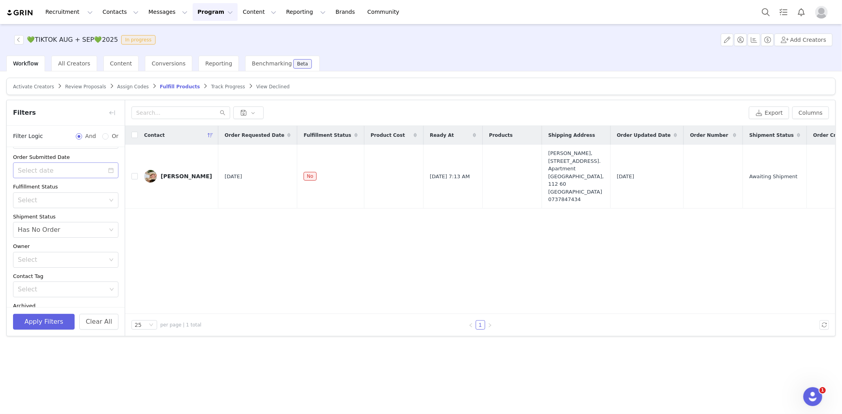
scroll to position [82, 0]
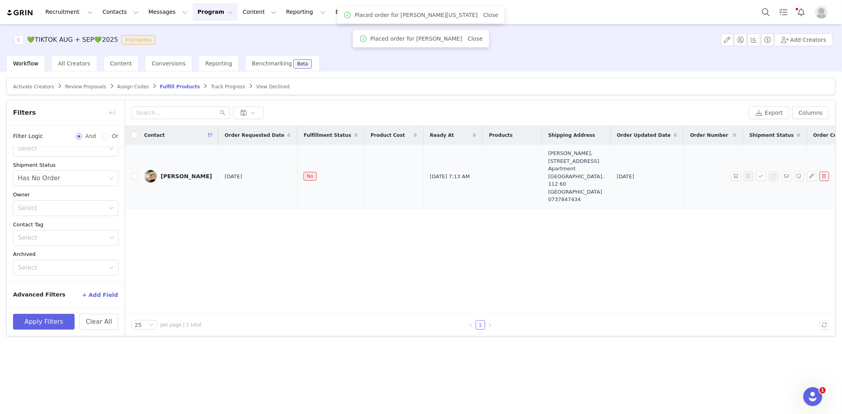
click at [177, 173] on div "Linnea Lammers" at bounding box center [186, 176] width 51 height 6
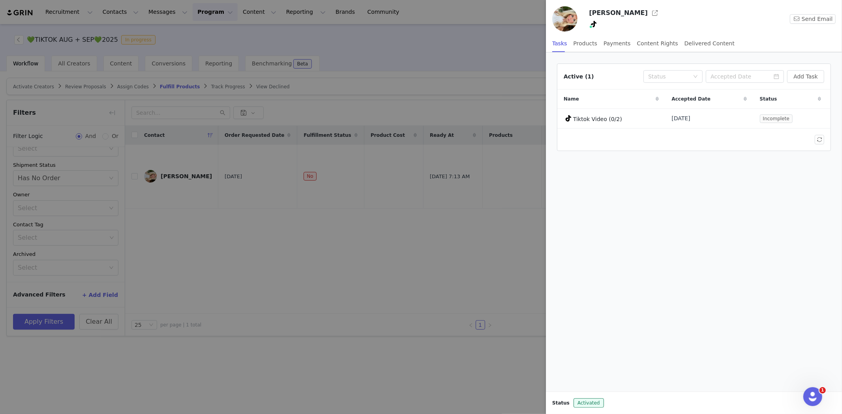
click at [334, 111] on div at bounding box center [421, 207] width 842 height 414
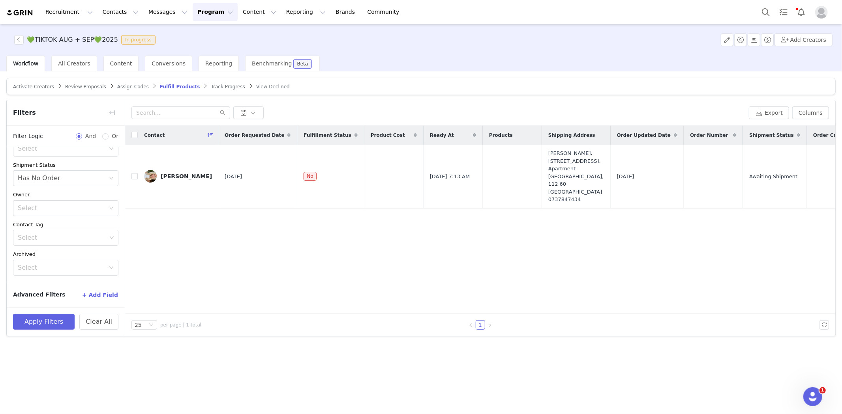
click at [211, 88] on span "Track Progress" at bounding box center [228, 87] width 34 height 6
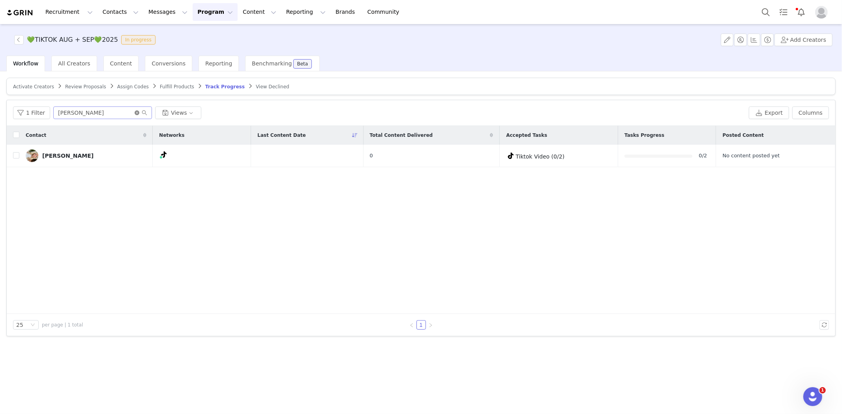
click at [135, 113] on icon "icon: close-circle" at bounding box center [137, 113] width 5 height 5
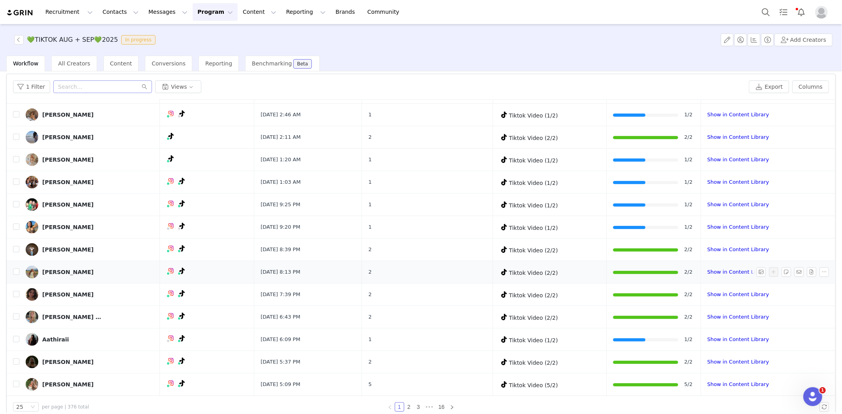
scroll to position [37, 0]
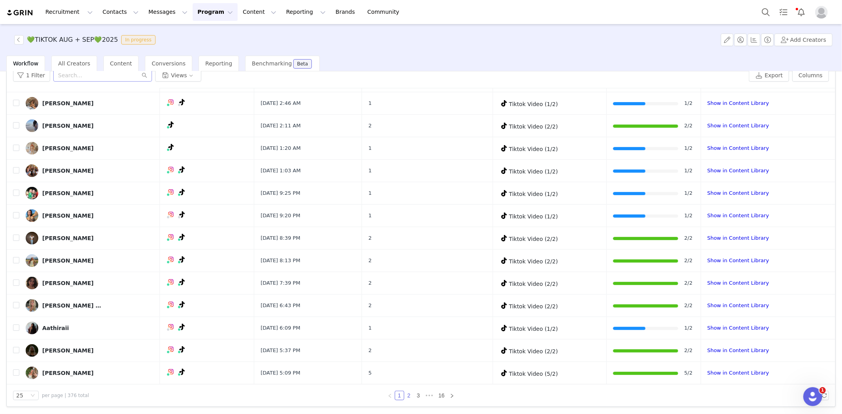
click at [406, 397] on link "2" at bounding box center [409, 396] width 9 height 9
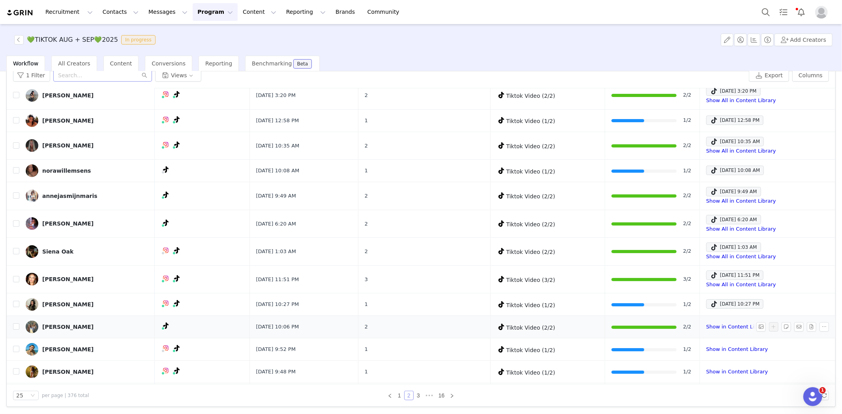
scroll to position [88, 0]
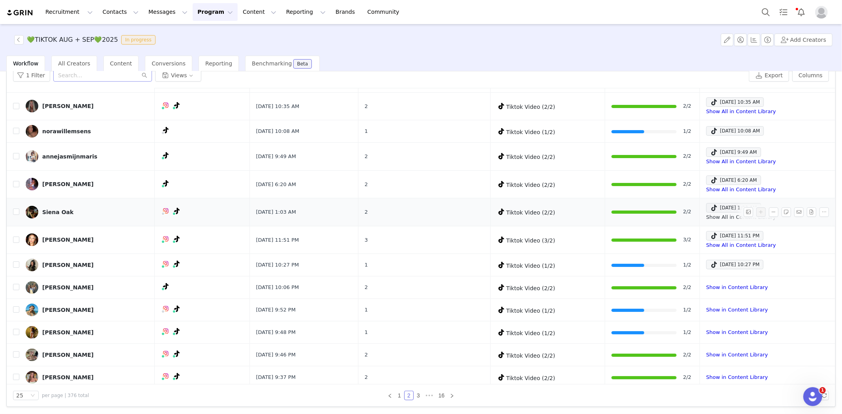
click at [675, 217] on link "Show All in Content Library" at bounding box center [741, 217] width 70 height 6
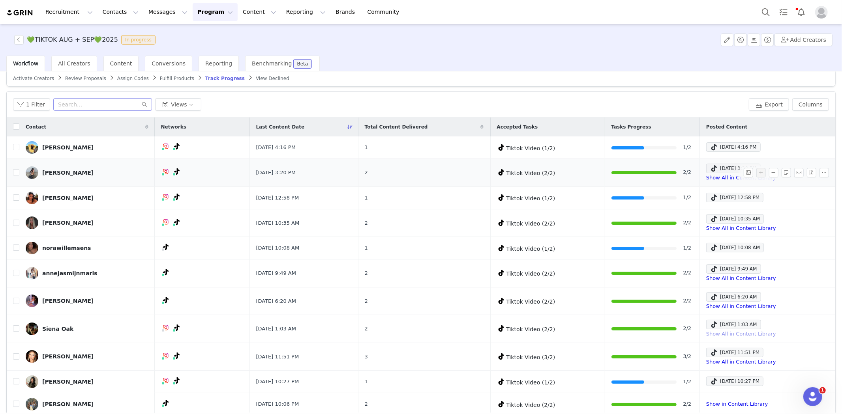
scroll to position [0, 0]
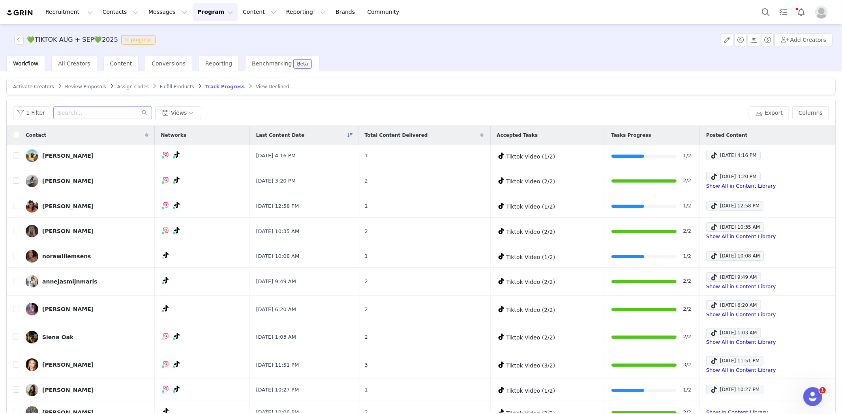
click at [161, 86] on span "Fulfill Products" at bounding box center [177, 87] width 34 height 6
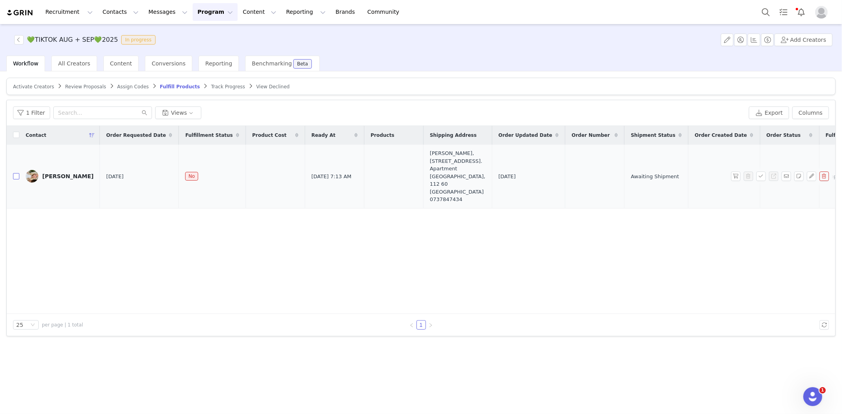
click at [17, 173] on input "checkbox" at bounding box center [16, 176] width 6 height 6
checkbox input "true"
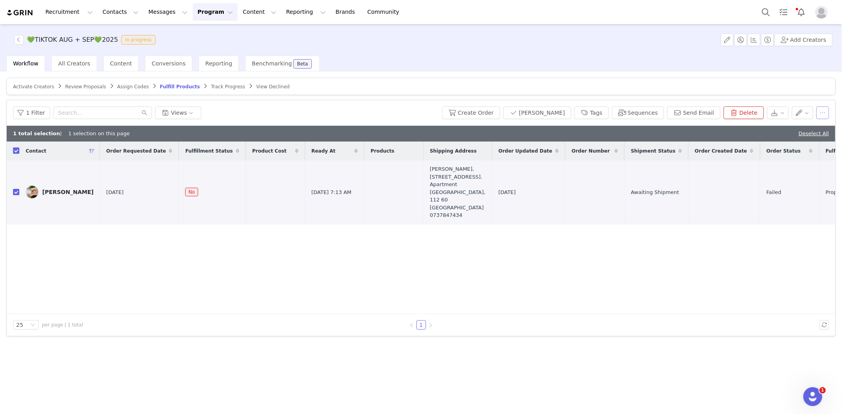
click at [675, 109] on button "button" at bounding box center [822, 113] width 13 height 13
click at [71, 186] on link "Linnea Lammers" at bounding box center [60, 192] width 68 height 13
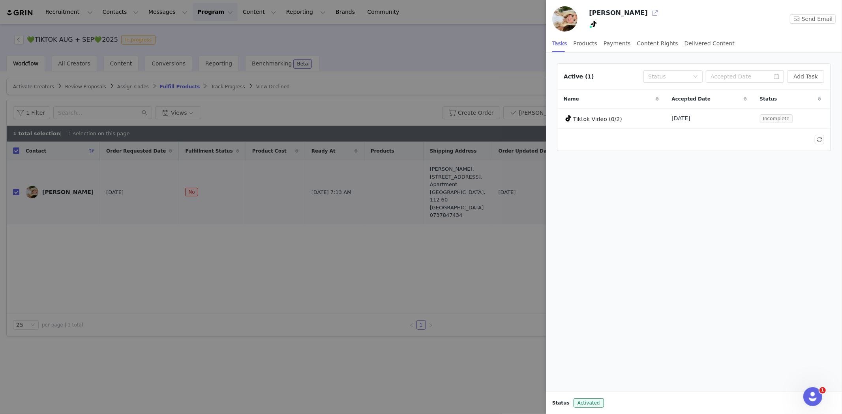
click at [649, 16] on button "button" at bounding box center [655, 13] width 13 height 13
click at [381, 284] on div at bounding box center [421, 207] width 842 height 414
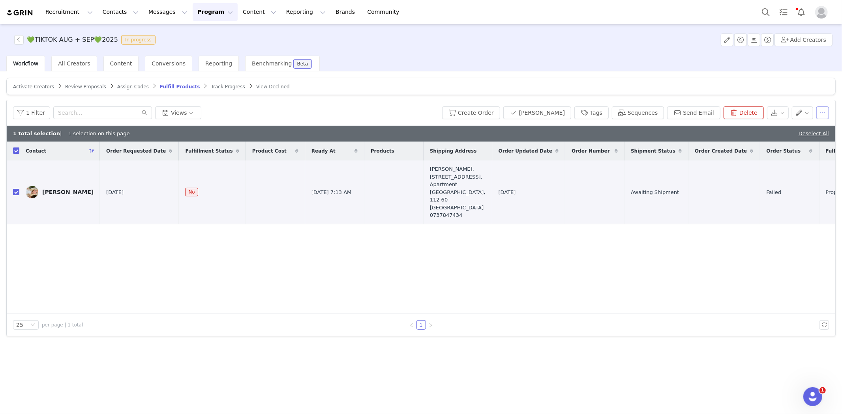
click at [675, 108] on button "button" at bounding box center [822, 113] width 13 height 13
click at [675, 178] on span "Remove Proposal" at bounding box center [774, 179] width 48 height 9
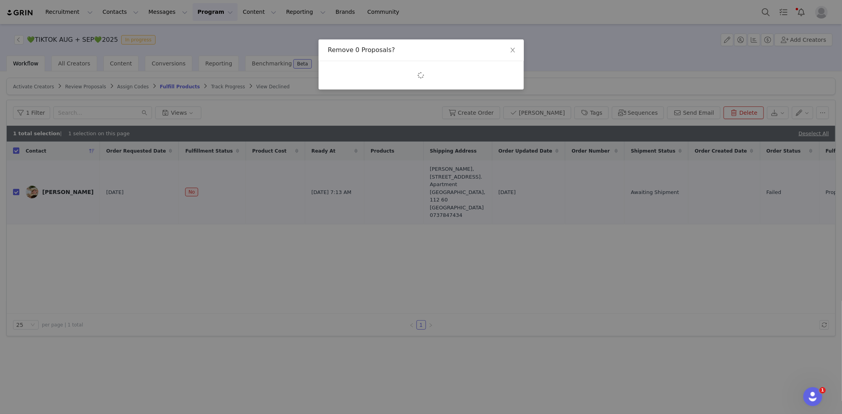
click at [675, 81] on div "Remove 0 Proposals?" at bounding box center [421, 207] width 842 height 414
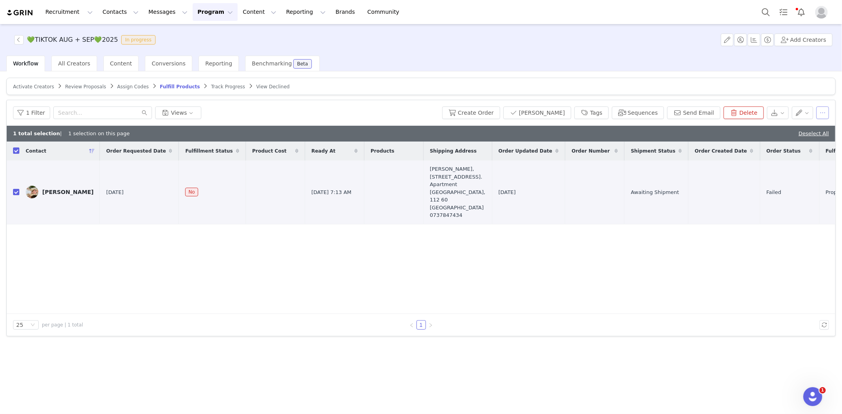
click at [675, 112] on button "button" at bounding box center [822, 113] width 13 height 13
click at [675, 176] on span "Remove Proposal" at bounding box center [774, 179] width 48 height 9
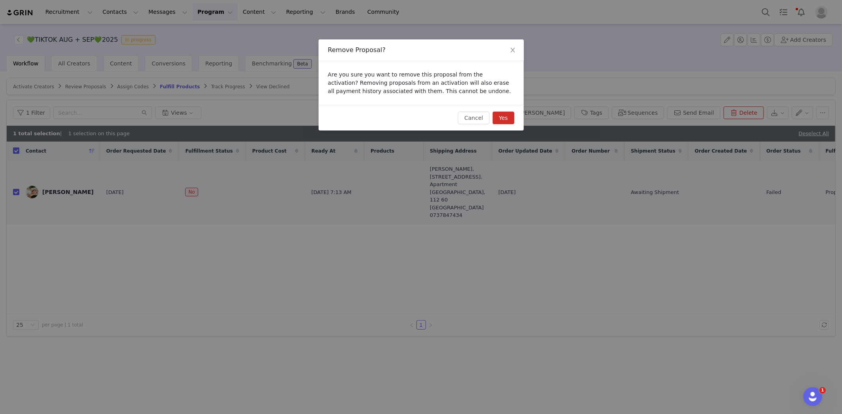
click at [506, 121] on button "Yes" at bounding box center [504, 118] width 22 height 13
checkbox input "false"
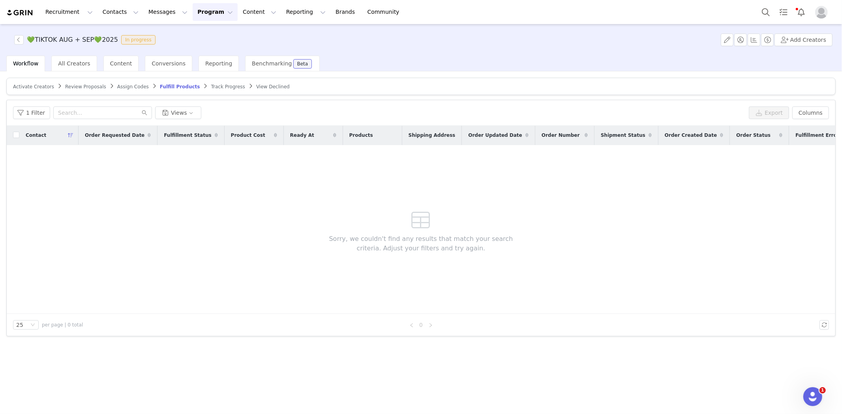
click at [211, 89] on span "Track Progress" at bounding box center [228, 87] width 34 height 6
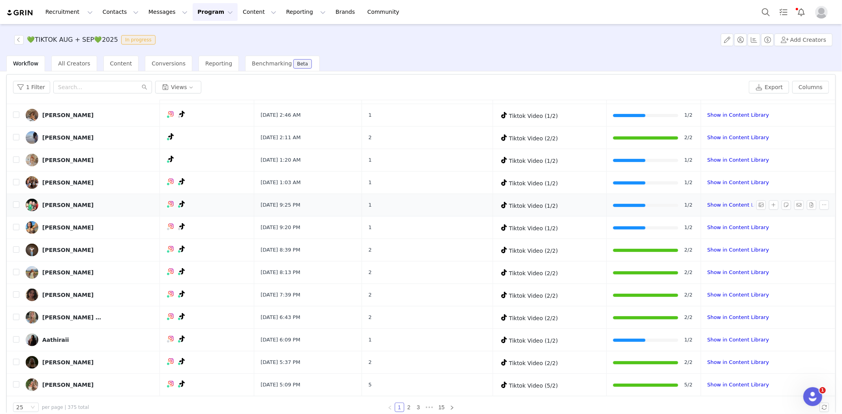
scroll to position [37, 0]
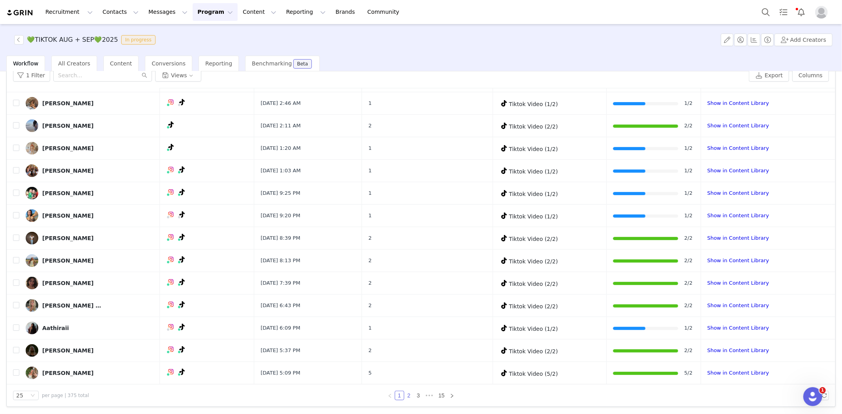
click at [407, 392] on link "2" at bounding box center [409, 396] width 9 height 9
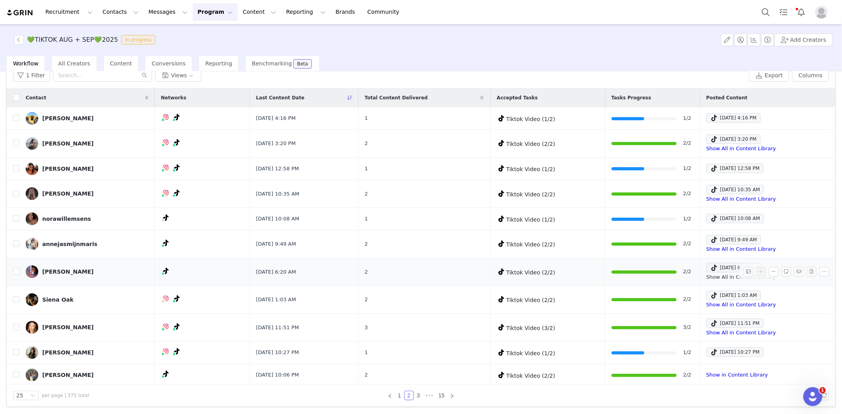
click at [675, 274] on link "Show All in Content Library" at bounding box center [741, 277] width 70 height 6
click at [675, 247] on link "Show All in Content Library" at bounding box center [741, 249] width 70 height 6
click at [675, 217] on div "Aug 29, 2025 10:08 AM" at bounding box center [735, 218] width 50 height 9
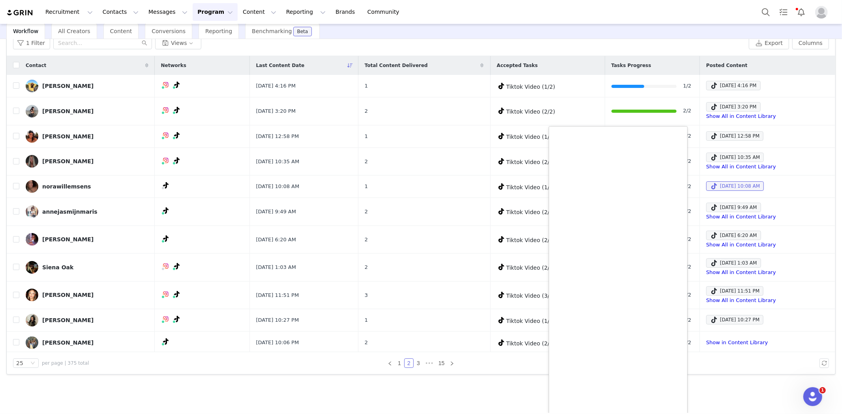
scroll to position [52, 0]
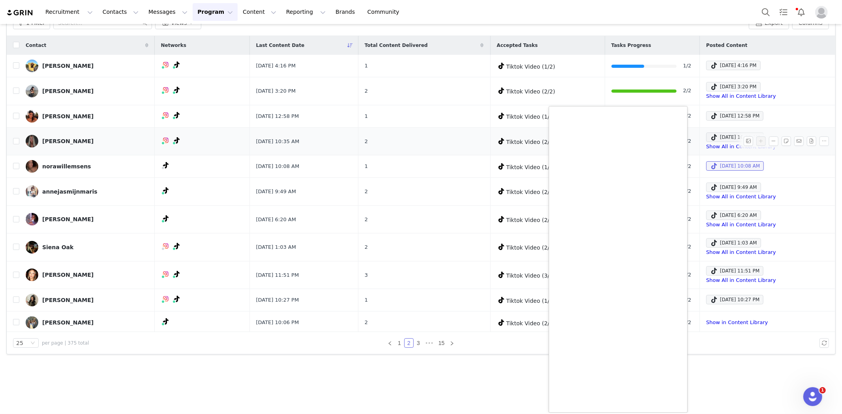
click at [55, 140] on tbody "Lu García Aug 29, 2025 4:16 PM 1 Tiktok Video (1/2) 1/2 Aug 29, 2025 4:16 PM Ra…" at bounding box center [421, 352] width 829 height 594
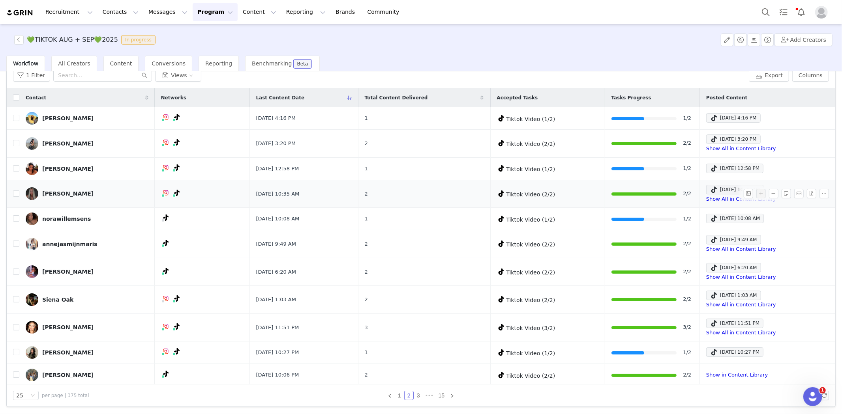
scroll to position [0, 0]
click at [675, 197] on link "Show All in Content Library" at bounding box center [741, 199] width 70 height 6
drag, startPoint x: 696, startPoint y: 140, endPoint x: 701, endPoint y: 140, distance: 4.7
click at [675, 140] on span at bounding box center [714, 139] width 8 height 9
click at [675, 144] on div "Aug 29, 2025 3:20 PM Show All in Content Library" at bounding box center [766, 144] width 120 height 18
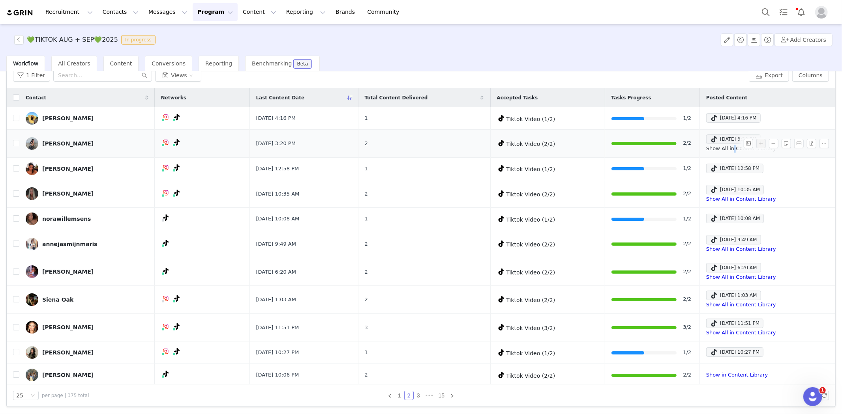
click at [675, 147] on link "Show All in Content Library" at bounding box center [741, 149] width 70 height 6
click at [675, 113] on div "Aug 29, 2025 4:16 PM" at bounding box center [733, 117] width 47 height 9
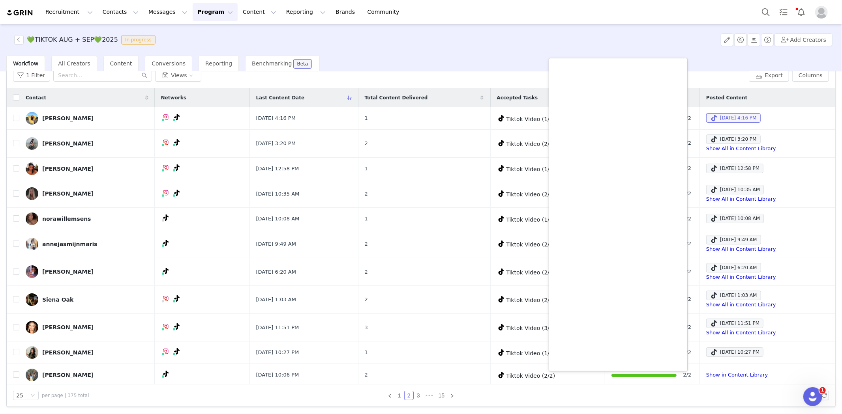
click at [440, 54] on div "💚TIKTOK AUG + SEP💚2025 In progress Add Creators" at bounding box center [421, 40] width 842 height 32
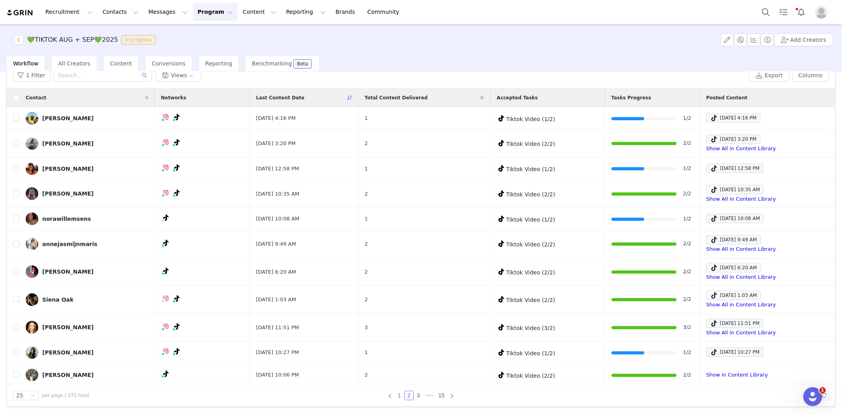
click at [395, 394] on link "1" at bounding box center [399, 396] width 9 height 9
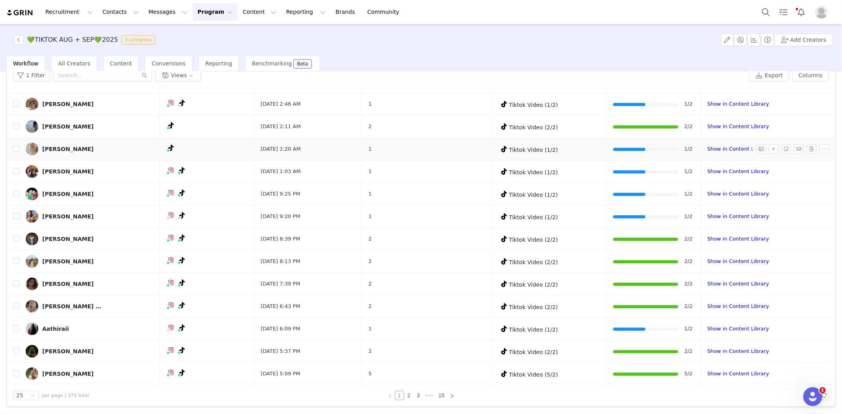
scroll to position [296, 0]
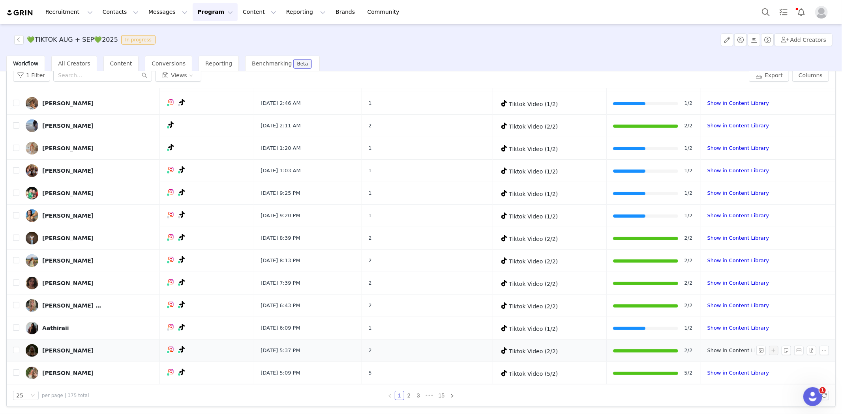
click at [675, 349] on link "Show in Content Library" at bounding box center [738, 351] width 62 height 6
click at [675, 330] on link "Show in Content Library" at bounding box center [738, 328] width 62 height 6
click at [675, 308] on link "Show in Content Library" at bounding box center [738, 306] width 62 height 6
click at [675, 285] on link "Show in Content Library" at bounding box center [738, 283] width 62 height 6
click at [675, 261] on link "Show in Content Library" at bounding box center [738, 261] width 62 height 6
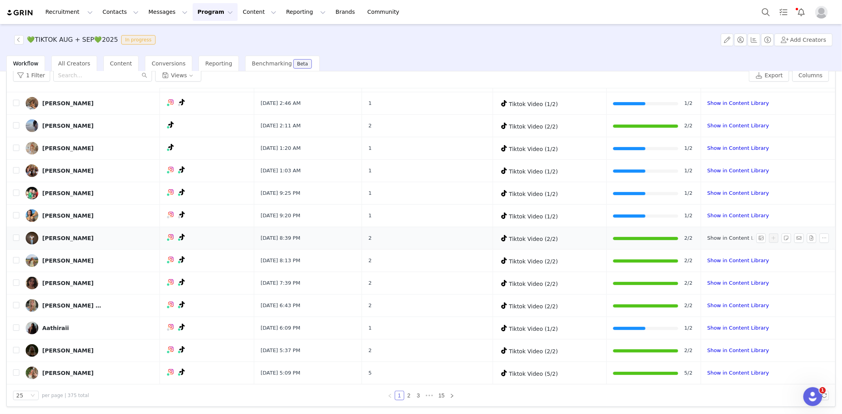
click at [675, 238] on link "Show in Content Library" at bounding box center [738, 238] width 62 height 6
click at [675, 215] on link "Show in Content Library" at bounding box center [738, 216] width 62 height 6
click at [675, 191] on link "Show in Content Library" at bounding box center [738, 193] width 62 height 6
click at [675, 170] on link "Show in Content Library" at bounding box center [738, 171] width 62 height 6
click at [675, 148] on link "Show in Content Library" at bounding box center [738, 148] width 62 height 6
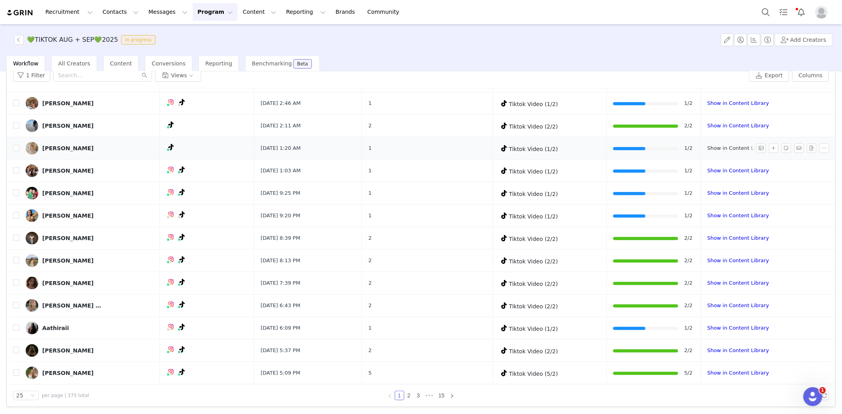
click at [675, 147] on link "Show in Content Library" at bounding box center [738, 148] width 62 height 6
click at [675, 126] on link "Show in Content Library" at bounding box center [738, 126] width 62 height 6
click at [675, 103] on link "Show in Content Library" at bounding box center [738, 103] width 62 height 6
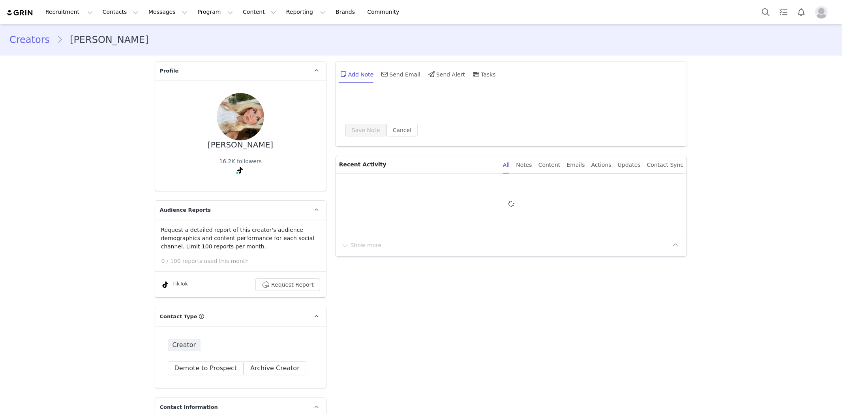
type input "+1 ([GEOGRAPHIC_DATA])"
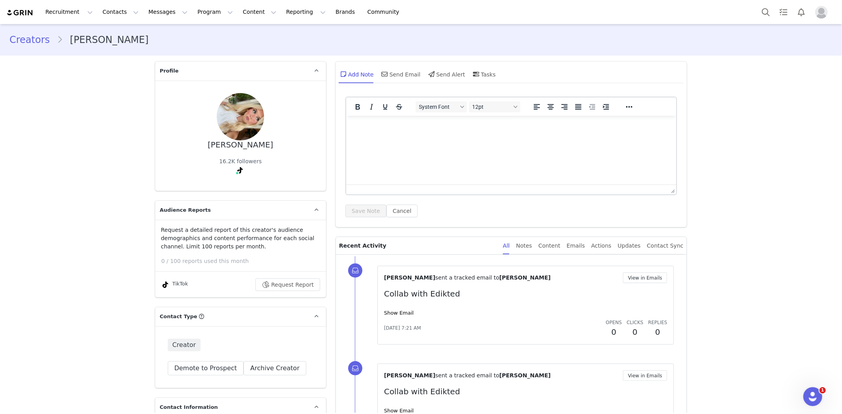
drag, startPoint x: 287, startPoint y: 136, endPoint x: 163, endPoint y: 153, distance: 124.7
click at [168, 153] on div "[PERSON_NAME] 16.2K followers" at bounding box center [241, 135] width 146 height 85
copy div "[PERSON_NAME]"
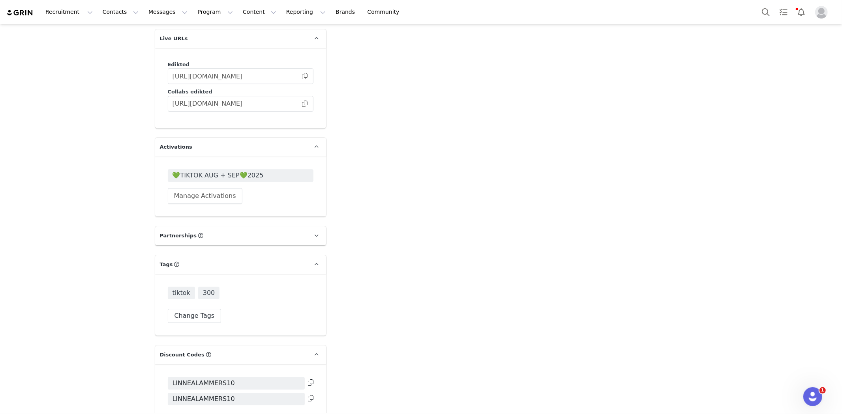
scroll to position [2032, 0]
click at [301, 105] on span at bounding box center [305, 105] width 8 height 0
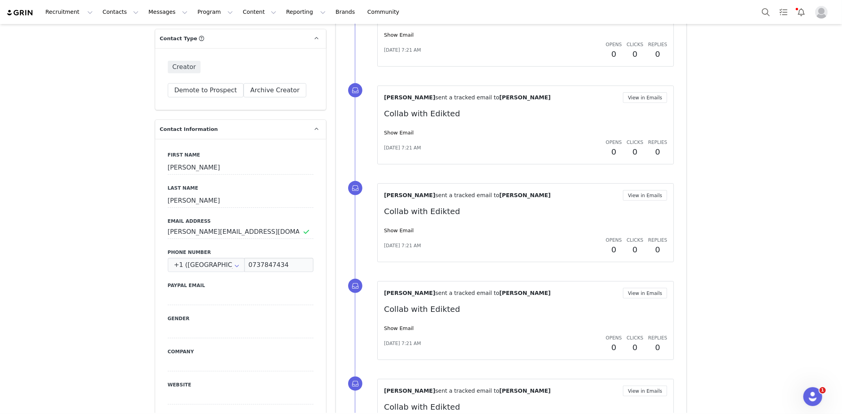
scroll to position [278, 0]
click at [227, 236] on input "[PERSON_NAME][EMAIL_ADDRESS][DOMAIN_NAME]" at bounding box center [241, 232] width 146 height 14
click at [226, 235] on input "[PERSON_NAME][EMAIL_ADDRESS][DOMAIN_NAME]" at bounding box center [241, 232] width 146 height 14
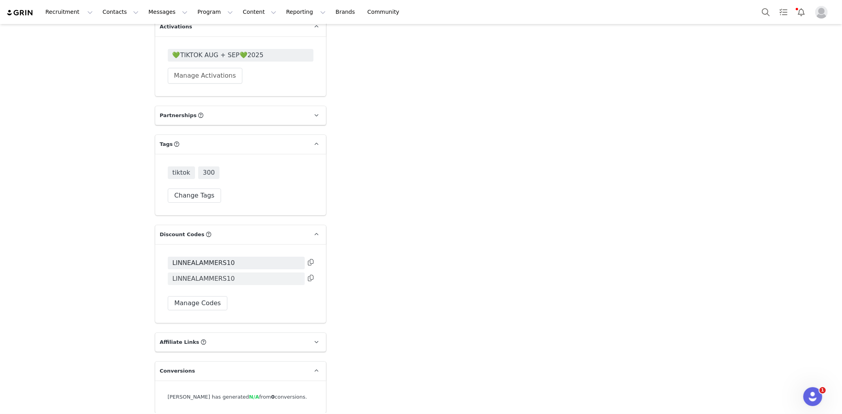
scroll to position [2164, 0]
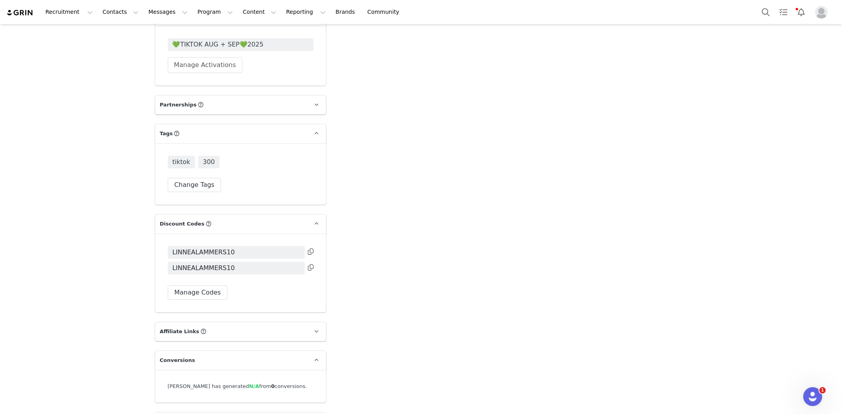
click at [307, 247] on div at bounding box center [310, 253] width 7 height 13
click at [308, 247] on button at bounding box center [311, 251] width 6 height 9
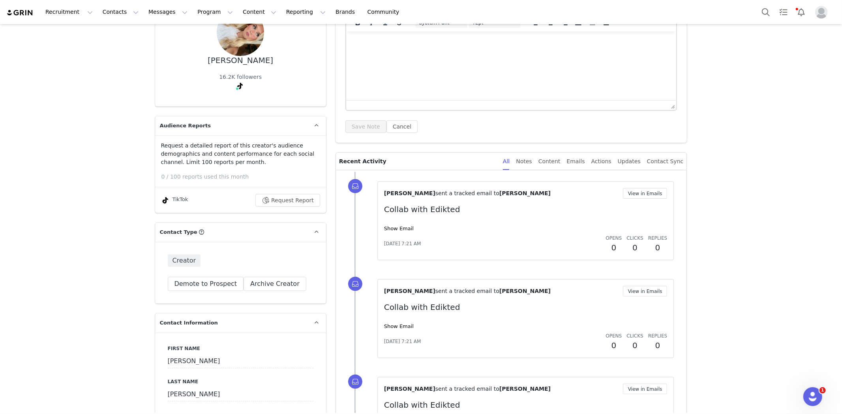
scroll to position [0, 0]
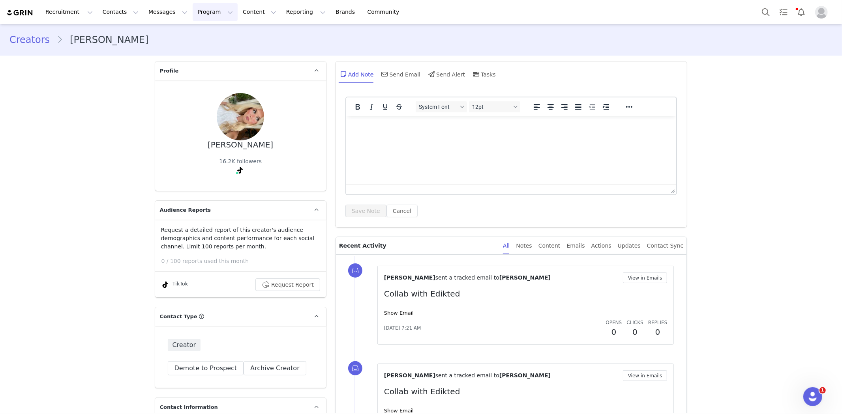
click at [193, 9] on button "Program Program" at bounding box center [215, 12] width 45 height 18
click at [210, 30] on link "Activations" at bounding box center [204, 35] width 62 height 15
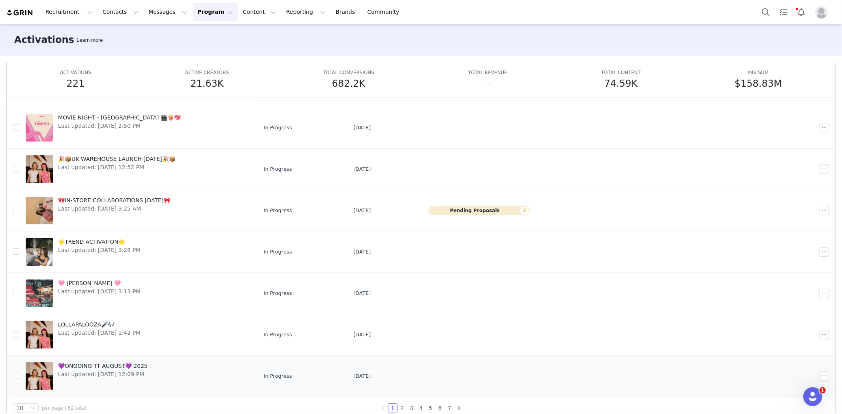
scroll to position [41, 0]
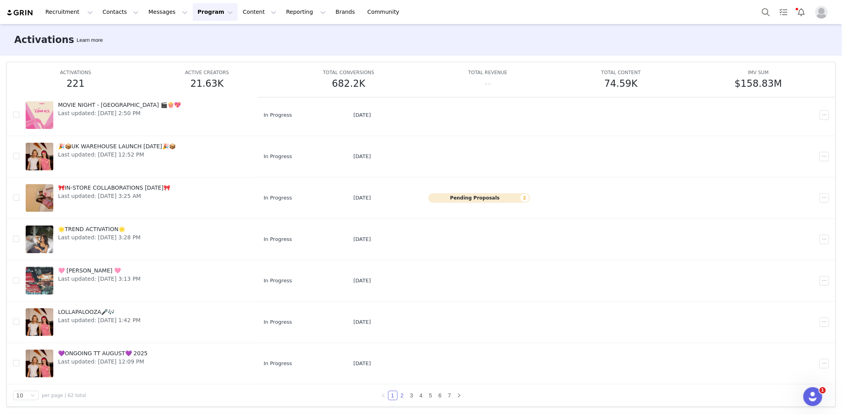
click at [398, 392] on link "2" at bounding box center [402, 396] width 9 height 9
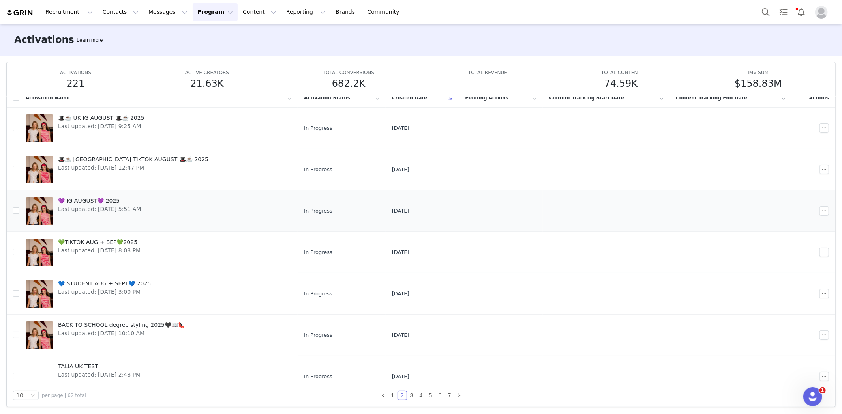
click at [108, 206] on span "Last updated: [DATE] 5:51 AM" at bounding box center [99, 209] width 83 height 8
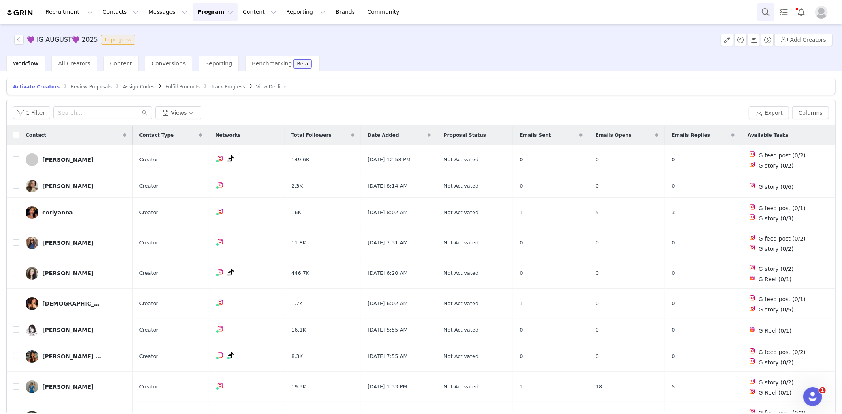
click at [760, 13] on button "Search" at bounding box center [765, 12] width 17 height 18
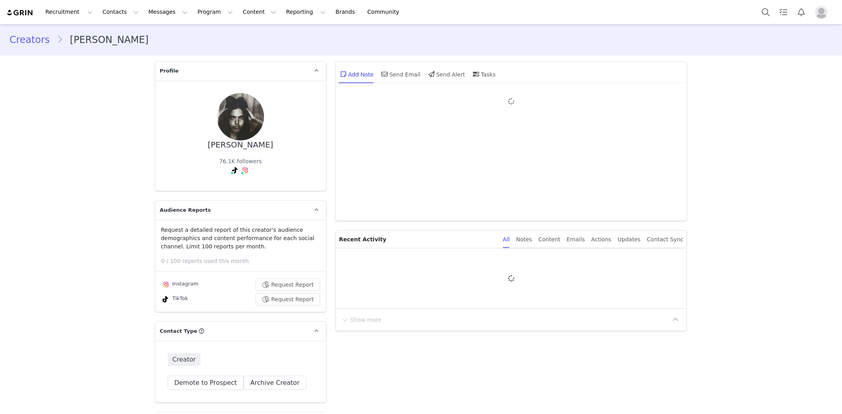
type input "+1 ([GEOGRAPHIC_DATA])"
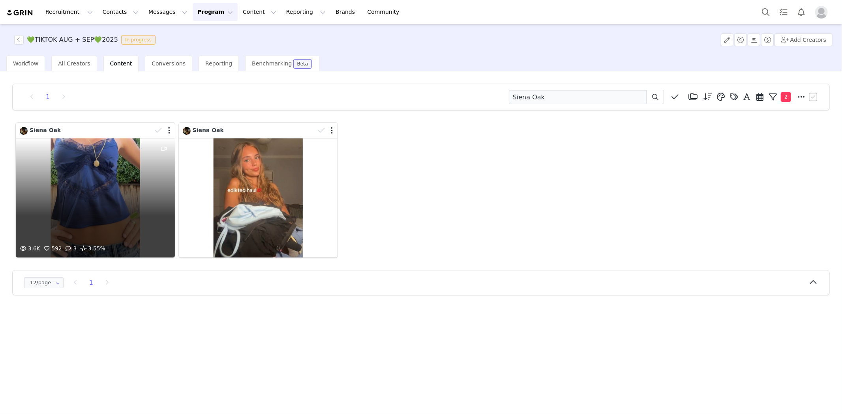
click at [95, 174] on div "3.6K 592 3 3.55%" at bounding box center [95, 198] width 159 height 119
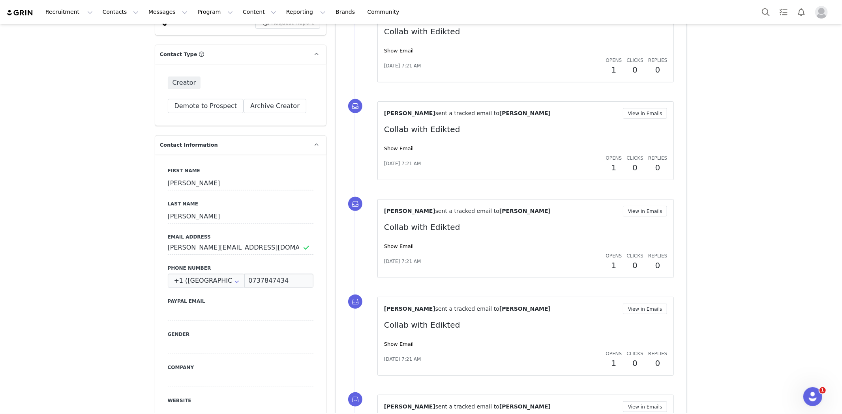
scroll to position [263, 0]
drag, startPoint x: 262, startPoint y: 252, endPoint x: 126, endPoint y: 241, distance: 137.0
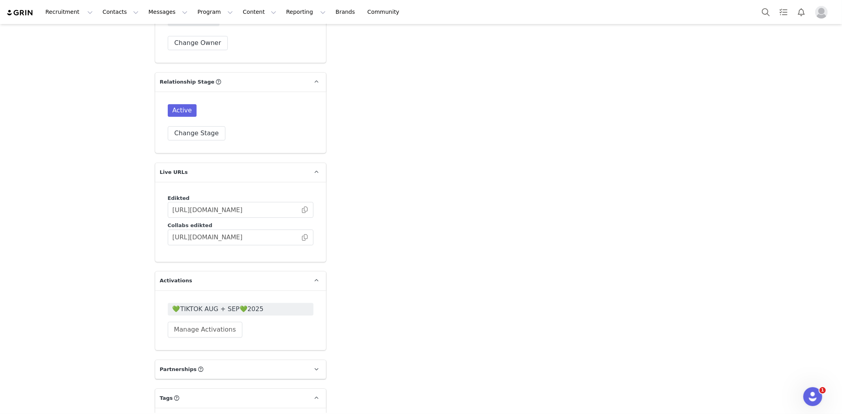
scroll to position [1974, 0]
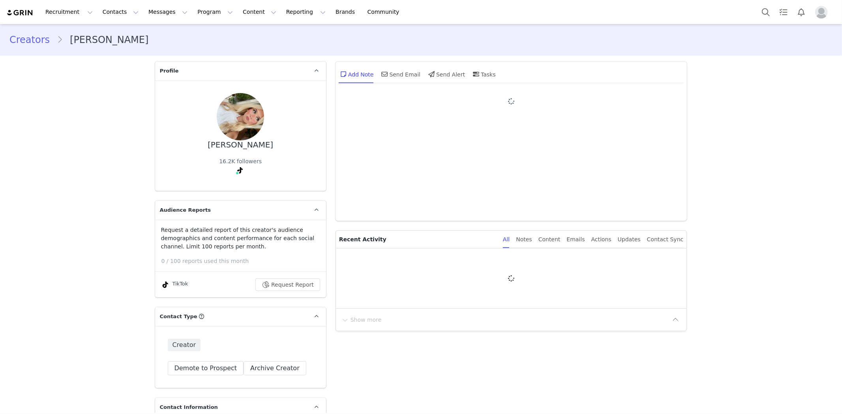
type input "+1 ([GEOGRAPHIC_DATA])"
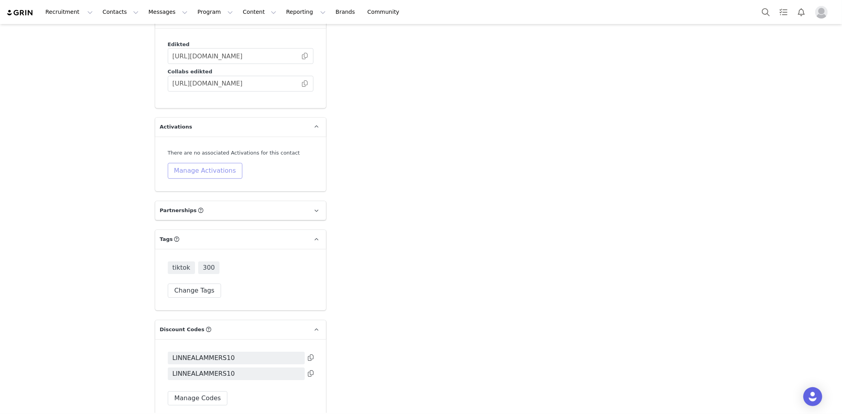
click at [187, 163] on button "Manage Activations" at bounding box center [205, 171] width 75 height 16
click at [219, 172] on div "Select Activation" at bounding box center [183, 177] width 92 height 13
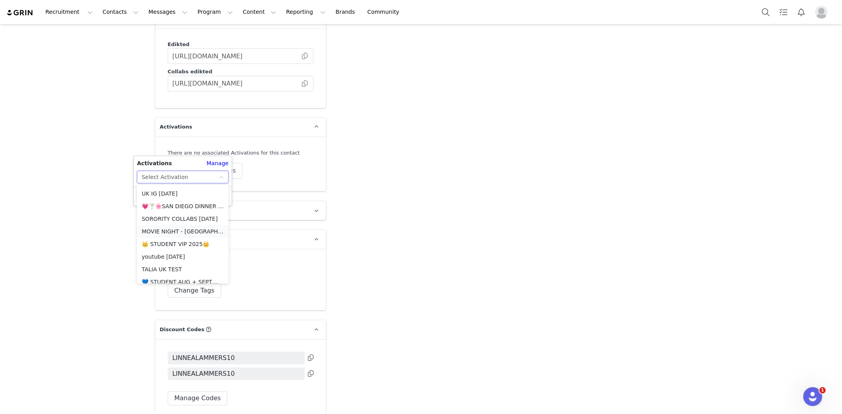
scroll to position [175, 0]
click at [172, 272] on li "💚TIKTOK AUG + SEP💚2025" at bounding box center [183, 270] width 92 height 13
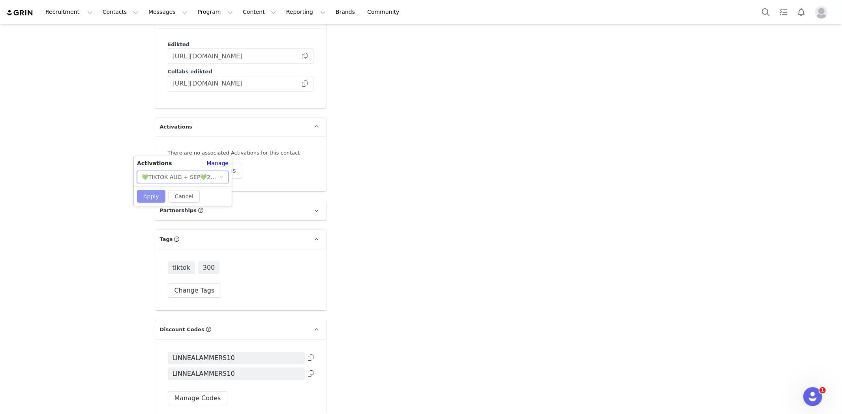
click at [150, 200] on button "Apply" at bounding box center [151, 196] width 28 height 13
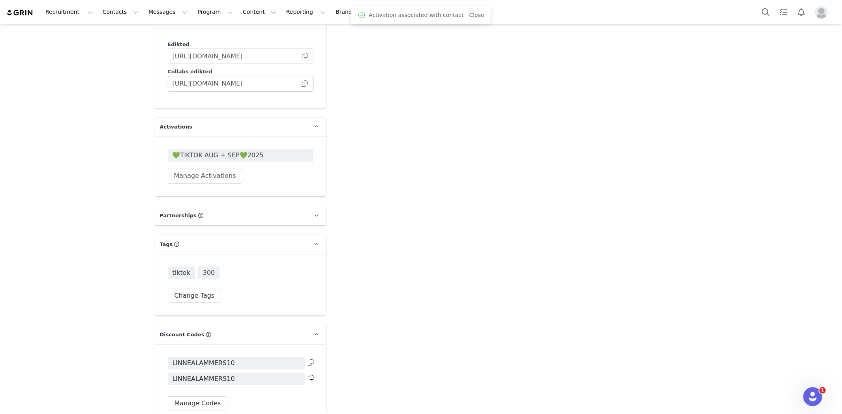
click at [302, 84] on span at bounding box center [305, 84] width 8 height 0
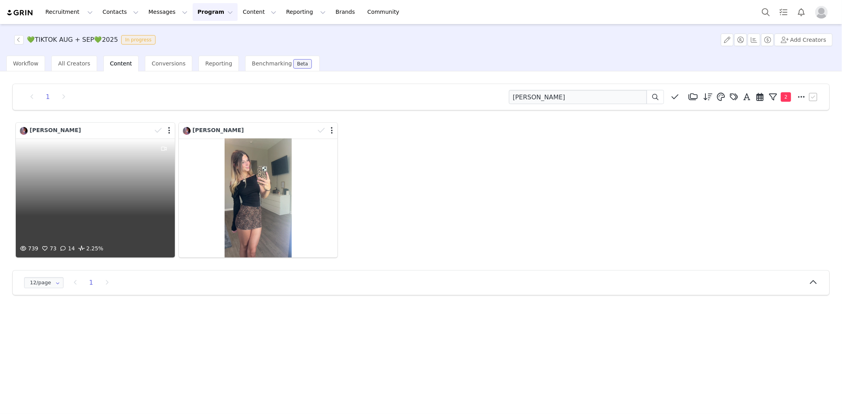
click at [118, 203] on div "739 73 14 2.25%" at bounding box center [95, 198] width 159 height 119
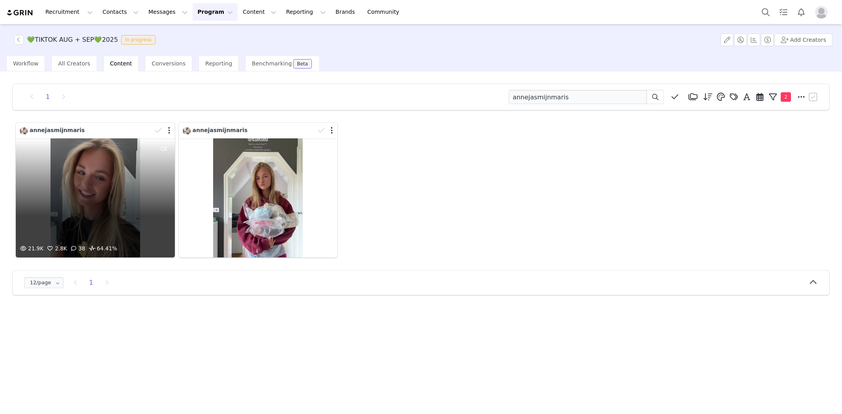
click at [49, 189] on div "21.9K 2.8K 38 64.41%" at bounding box center [95, 198] width 159 height 119
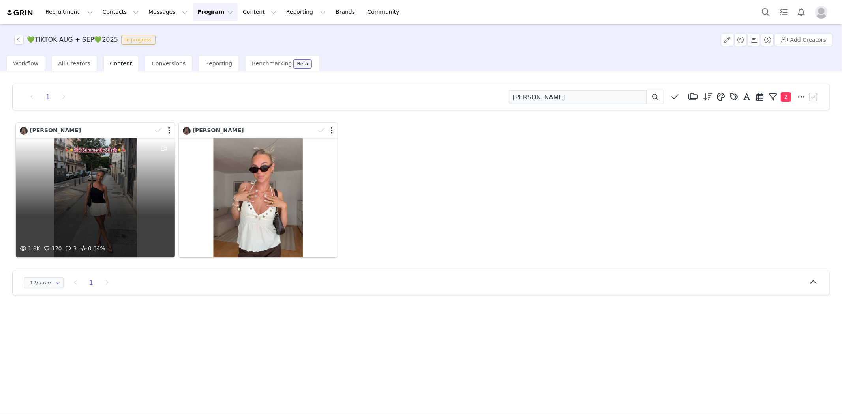
click at [92, 169] on div "1.8K 120 3 0.04%" at bounding box center [95, 198] width 159 height 119
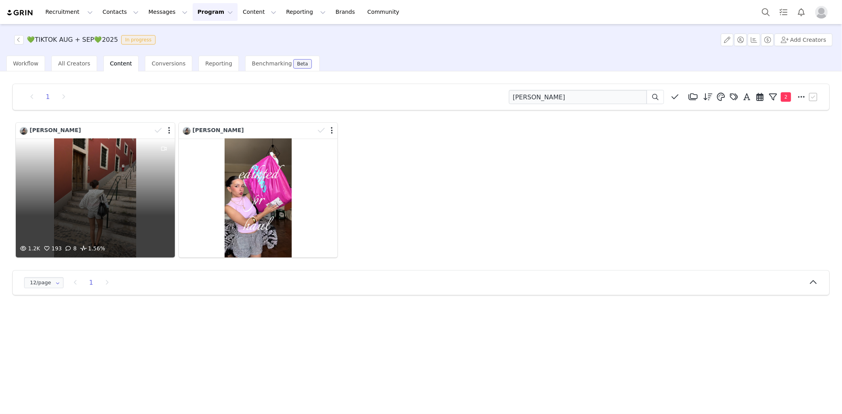
click at [133, 179] on div "1.2K 193 8 1.56%" at bounding box center [95, 198] width 159 height 119
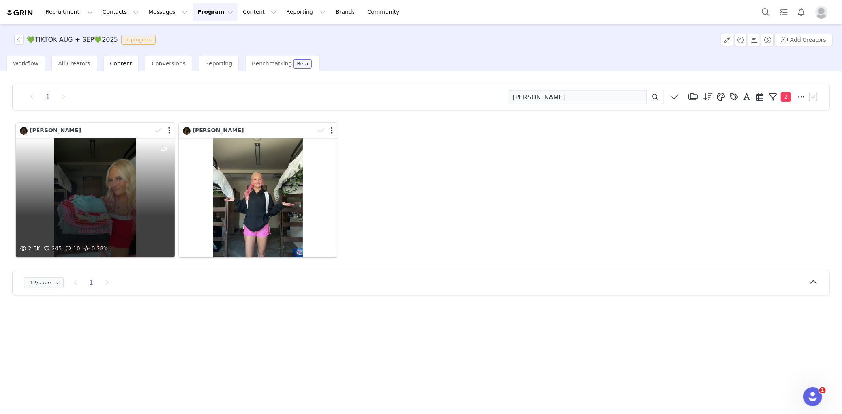
click at [107, 168] on div "2.5K 245 10 0.28%" at bounding box center [95, 198] width 159 height 119
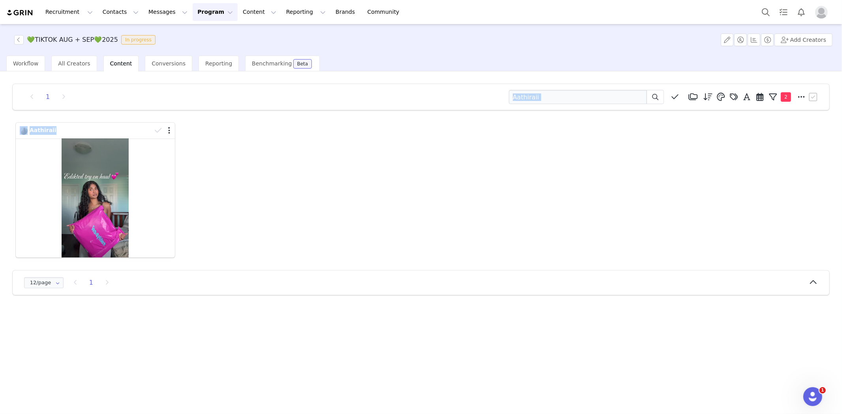
drag, startPoint x: 326, startPoint y: 60, endPoint x: 399, endPoint y: 206, distance: 162.9
click at [399, 206] on div "💚TIKTOK AUG + SEP💚2025 In progress Add Creators Workflow All Creators Content C…" at bounding box center [421, 218] width 842 height 389
click at [119, 159] on div at bounding box center [95, 198] width 159 height 119
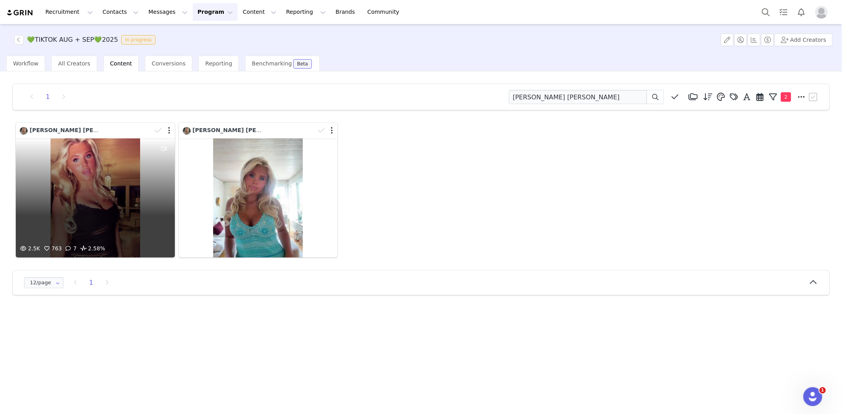
click at [109, 173] on div "2.5K 763 7 2.58%" at bounding box center [95, 198] width 159 height 119
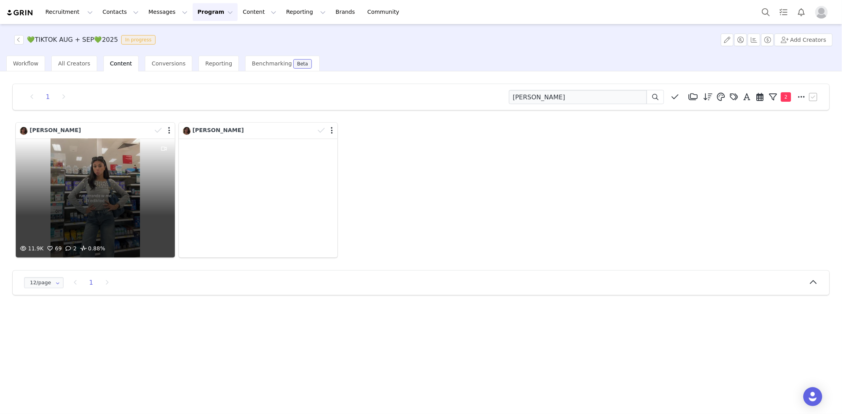
drag, startPoint x: 152, startPoint y: 135, endPoint x: 151, endPoint y: 144, distance: 9.2
click at [151, 144] on div "11.9K 69 2 0.88%" at bounding box center [95, 198] width 159 height 119
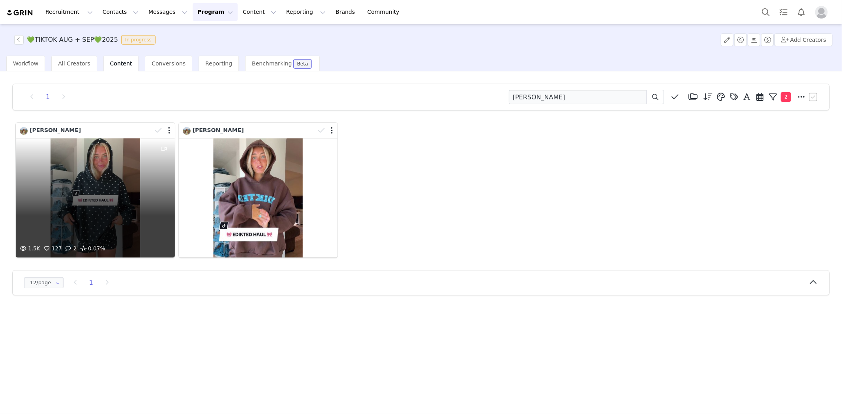
click at [116, 183] on div "1.5K 127 2 0.07%" at bounding box center [95, 198] width 159 height 119
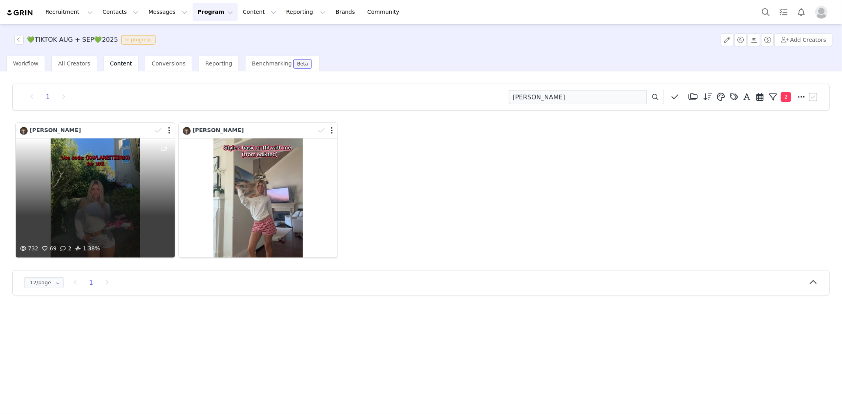
click at [152, 183] on div "732 69 2 1.38%" at bounding box center [95, 198] width 159 height 119
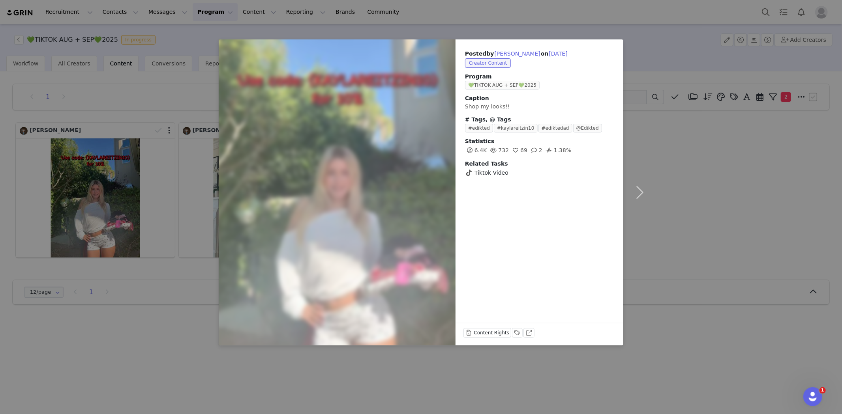
click at [160, 333] on div "Posted by Kayla Reitzin on Aug 29, 2025 Creator Content Program 💚TIKTOK AUG + S…" at bounding box center [421, 207] width 842 height 414
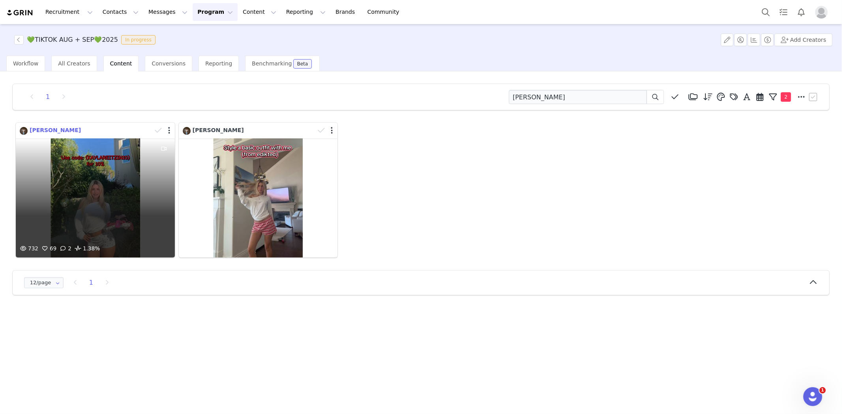
click at [45, 128] on span "Kayla Reitzin" at bounding box center [55, 130] width 51 height 6
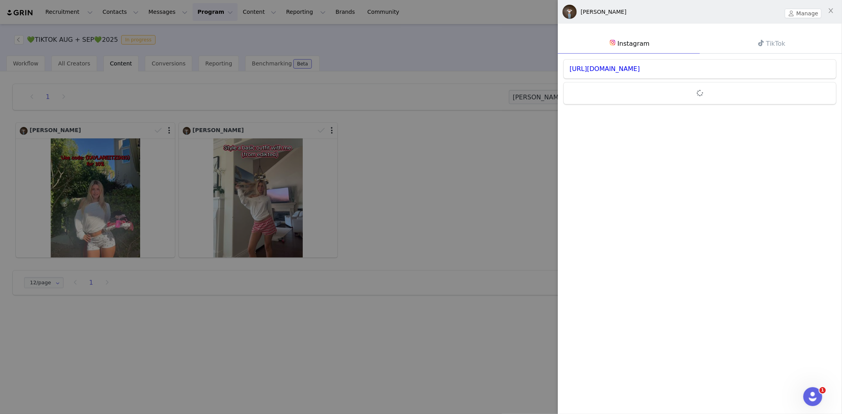
click at [590, 11] on div "Kayla Reitzin" at bounding box center [604, 12] width 46 height 8
click at [801, 9] on button "Manage" at bounding box center [803, 13] width 37 height 9
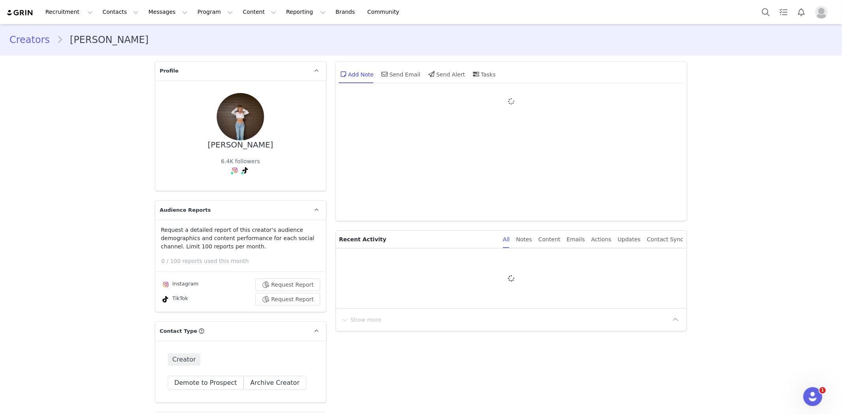
type input "+1 (United States)"
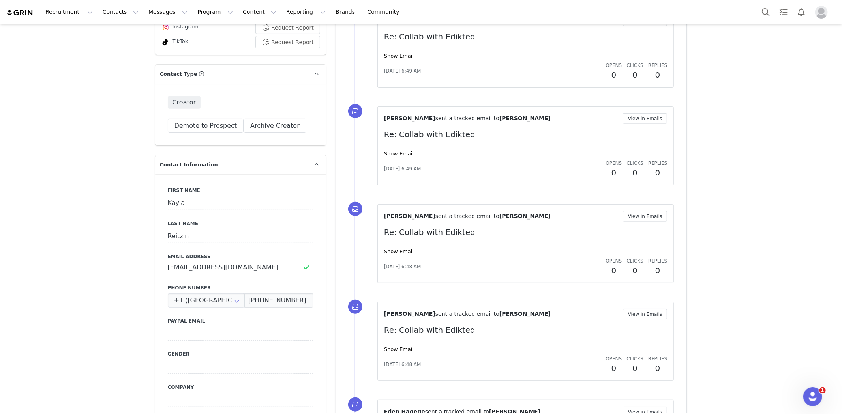
scroll to position [263, 0]
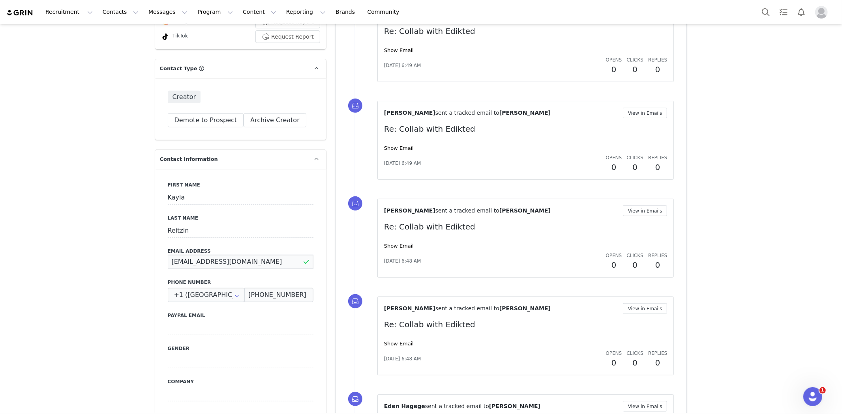
drag, startPoint x: 243, startPoint y: 263, endPoint x: 74, endPoint y: 253, distance: 169.3
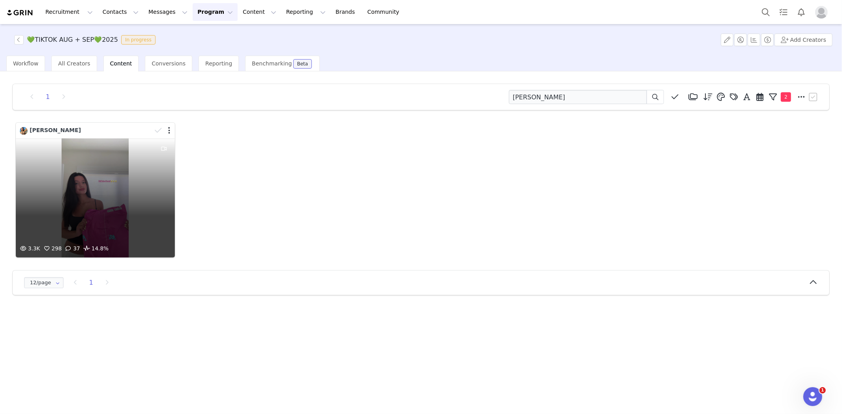
click at [109, 163] on div "3.3K 298 37 14.8%" at bounding box center [95, 198] width 159 height 119
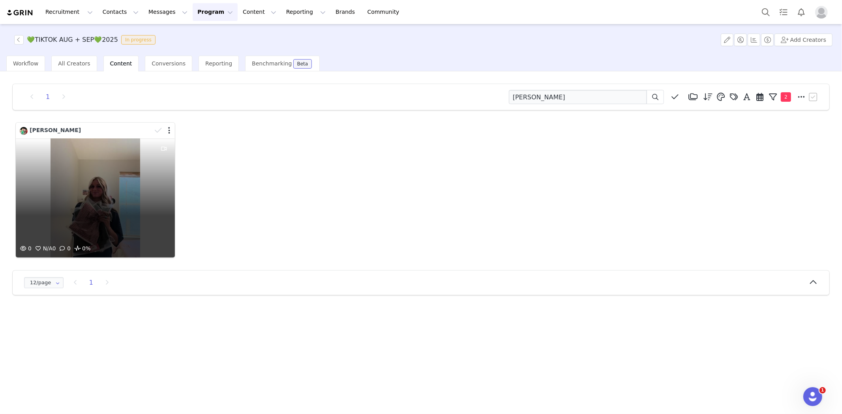
click at [88, 165] on div "0 N/A 0 0 0%" at bounding box center [95, 198] width 159 height 119
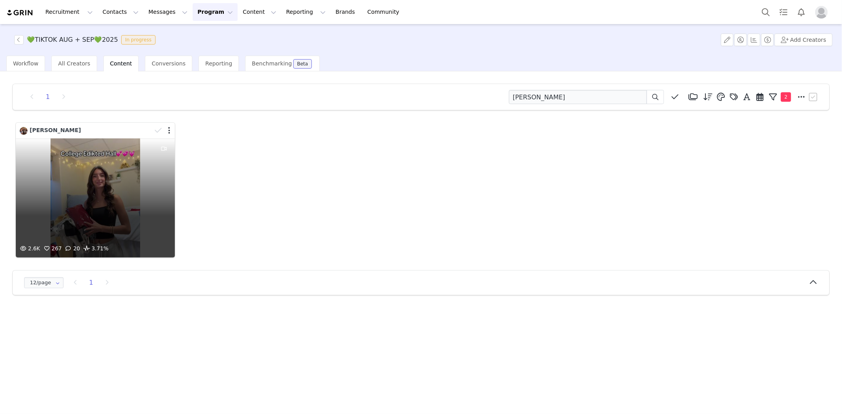
click at [83, 191] on div "2.6K 267 20 3.71%" at bounding box center [95, 198] width 159 height 119
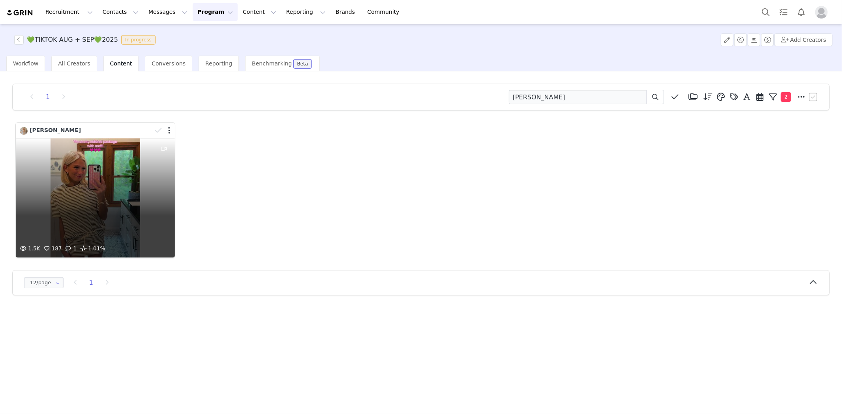
click at [126, 198] on div "1.5K 187 1 1.01%" at bounding box center [95, 198] width 159 height 119
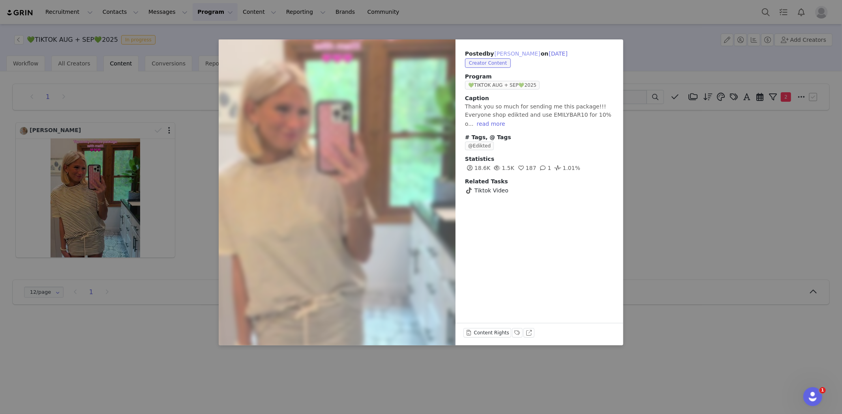
click at [507, 53] on button "[PERSON_NAME]" at bounding box center [517, 53] width 47 height 9
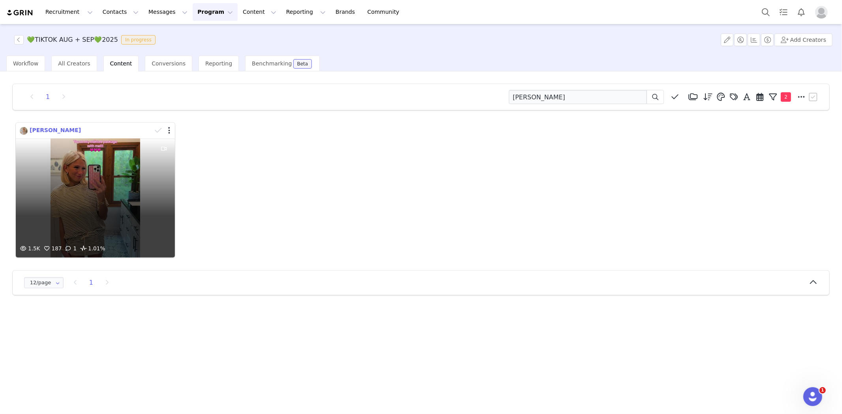
click at [56, 127] on span "[PERSON_NAME]" at bounding box center [55, 130] width 51 height 6
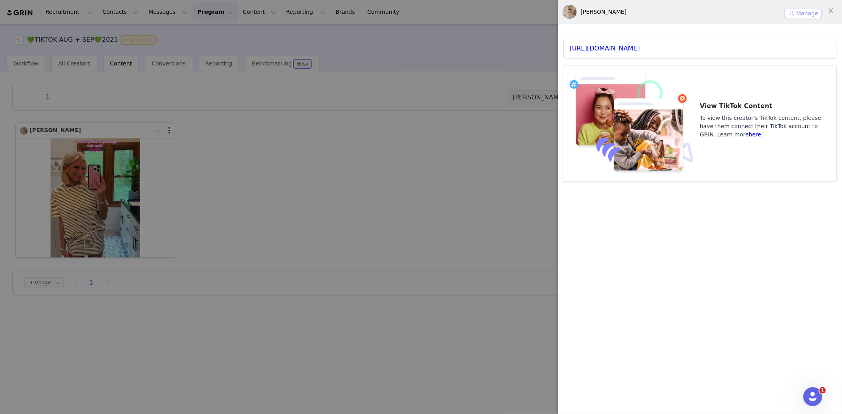
click at [806, 13] on button "Manage" at bounding box center [803, 13] width 37 height 9
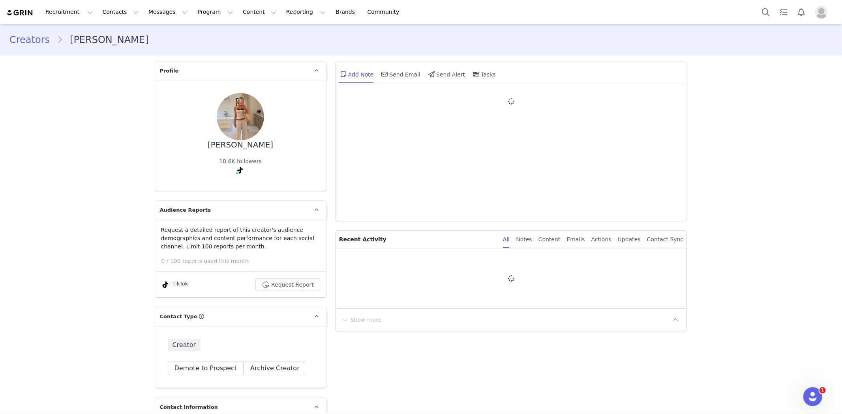
type input "+1 ([GEOGRAPHIC_DATA])"
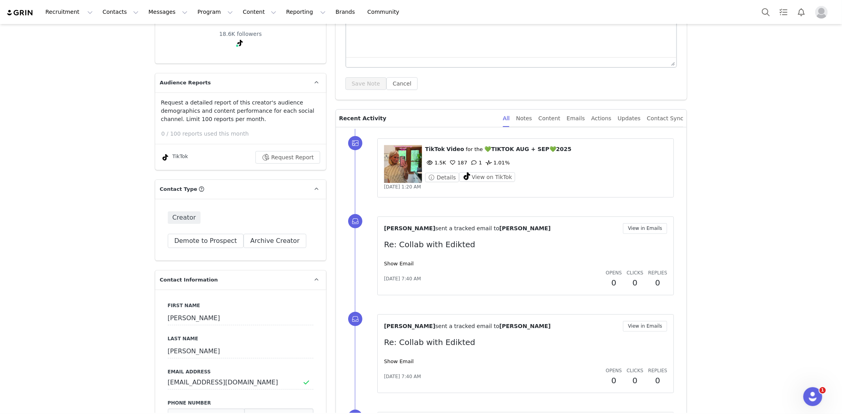
scroll to position [219, 0]
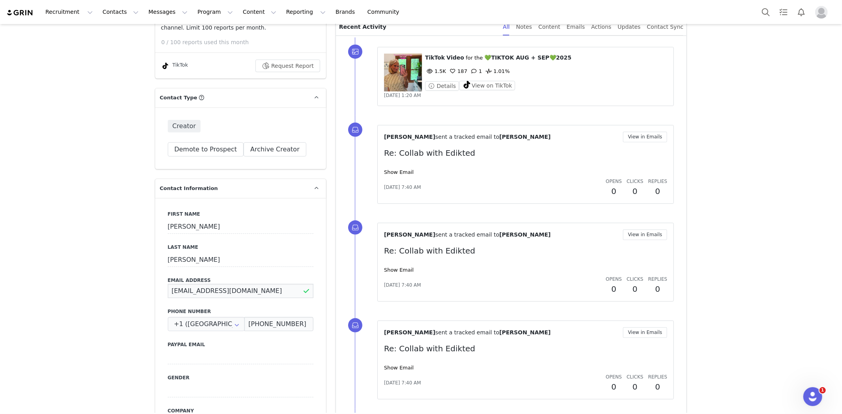
drag, startPoint x: 277, startPoint y: 291, endPoint x: 78, endPoint y: 282, distance: 199.5
click at [408, 72] on figure at bounding box center [403, 73] width 38 height 38
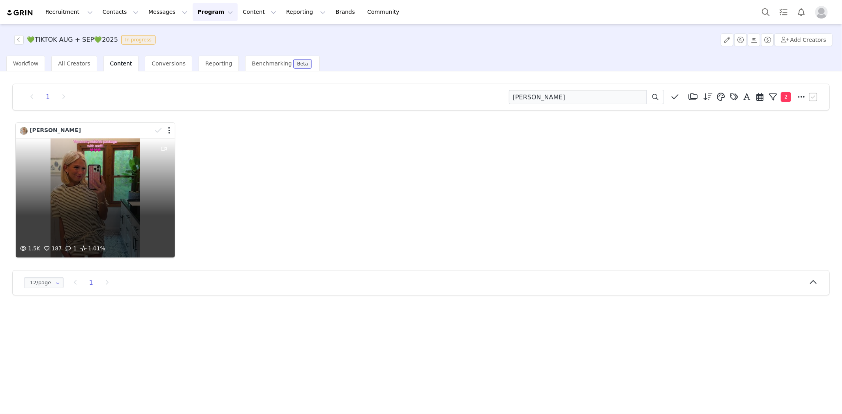
click at [115, 188] on div "1.5K 187 1 1.01%" at bounding box center [95, 198] width 159 height 119
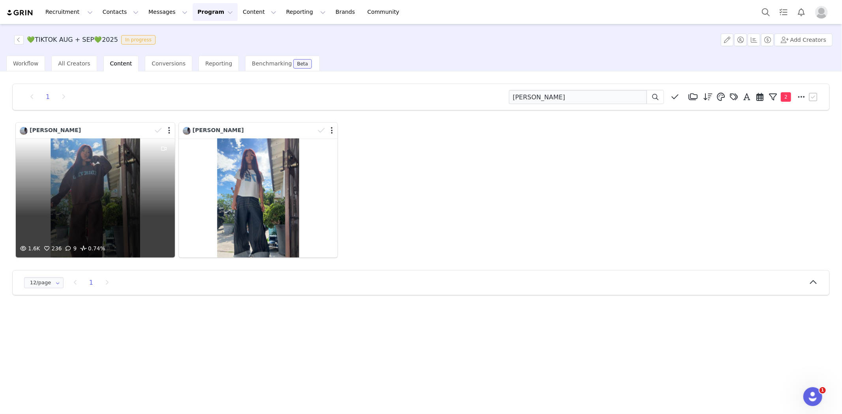
click at [171, 186] on div at bounding box center [164, 192] width 21 height 106
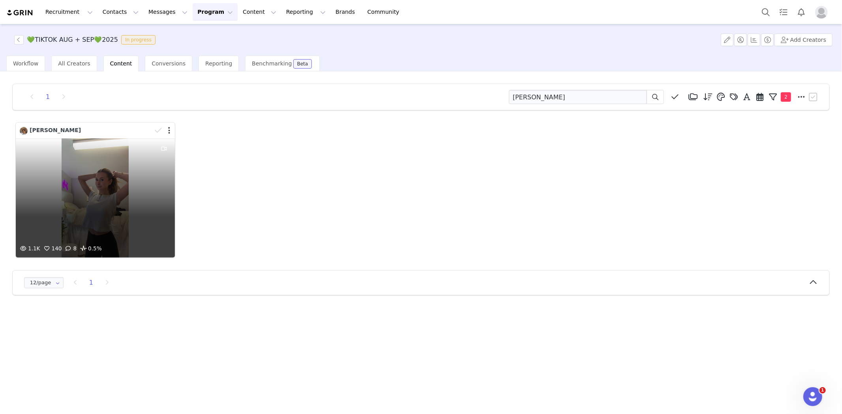
click at [136, 188] on div "1.1K 140 8 0.5%" at bounding box center [95, 198] width 159 height 119
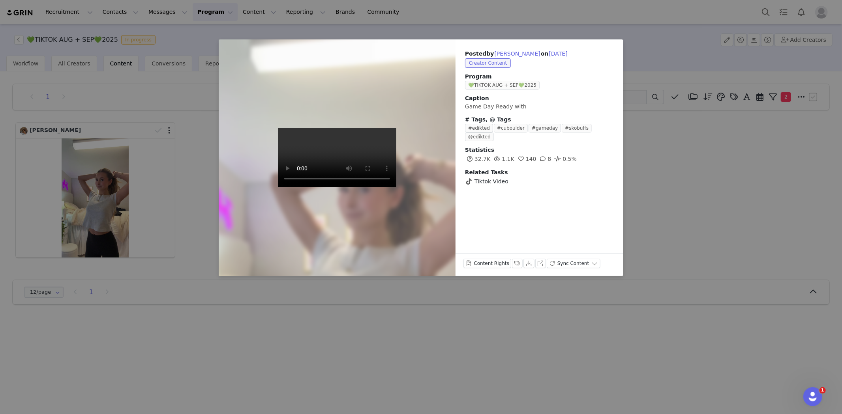
click at [191, 175] on div "Posted by Haidyn Thrasher on Aug 30, 2025 Creator Content Program 💚TIKTOK AUG +…" at bounding box center [421, 207] width 842 height 414
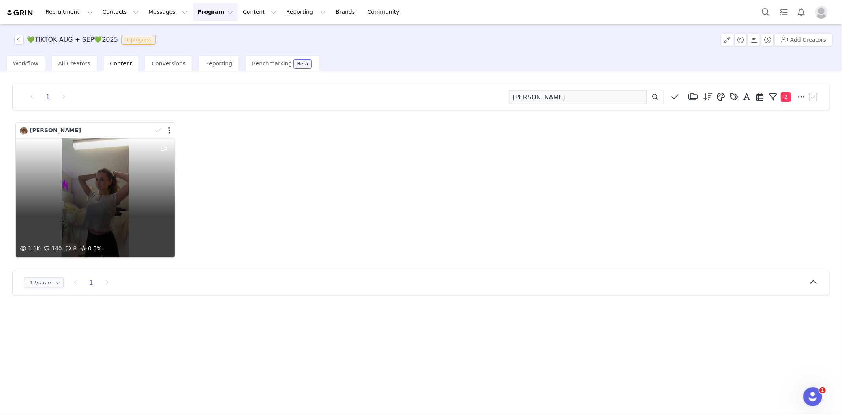
click at [113, 186] on div "1.1K 140 8 0.5%" at bounding box center [95, 198] width 159 height 119
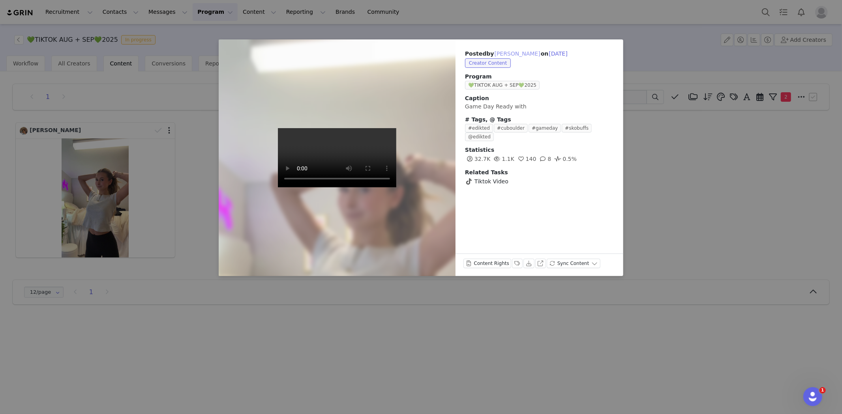
click at [511, 52] on button "Haidyn Thrasher" at bounding box center [517, 53] width 47 height 9
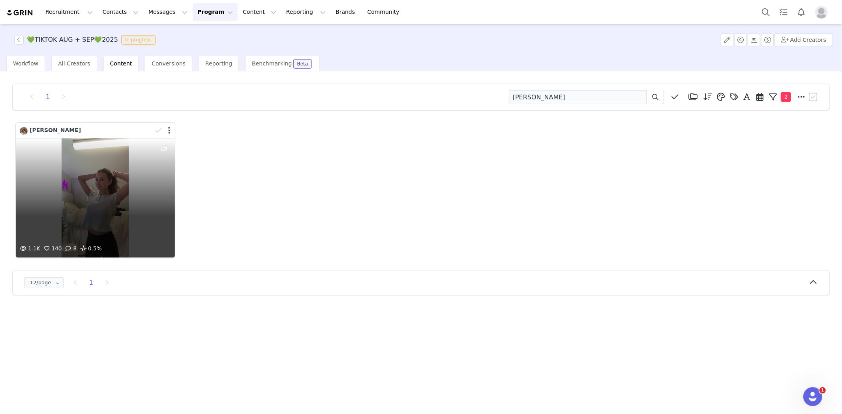
click at [137, 172] on div "1.1K 140 8 0.5%" at bounding box center [95, 198] width 159 height 119
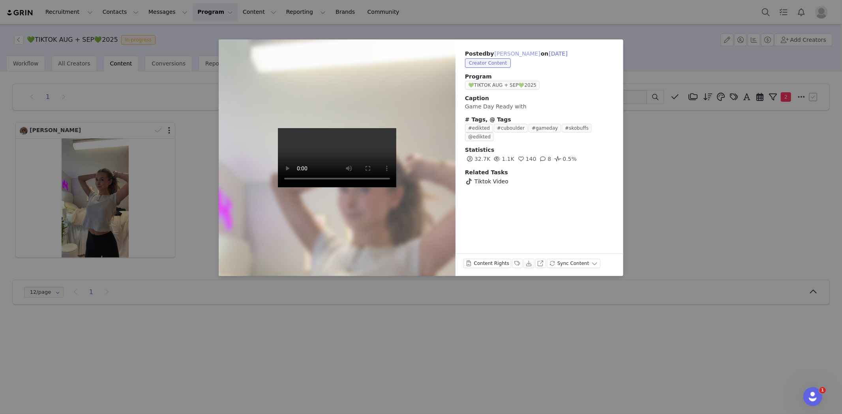
click at [511, 53] on button "Haidyn Thrasher" at bounding box center [517, 53] width 47 height 9
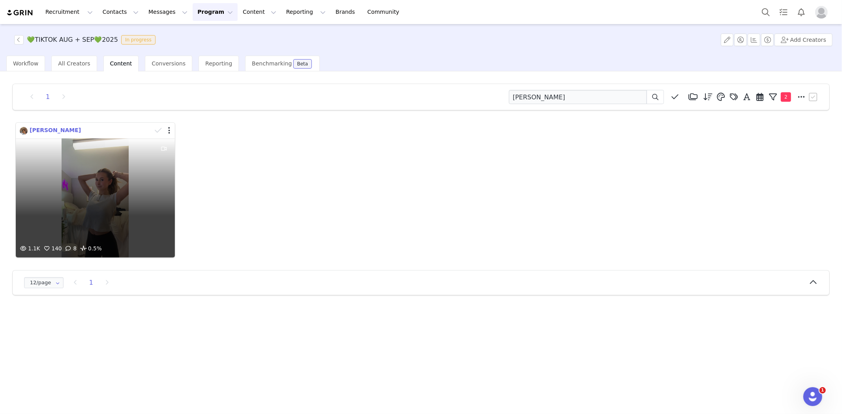
click at [62, 127] on span "Haidyn Thrasher" at bounding box center [55, 130] width 51 height 6
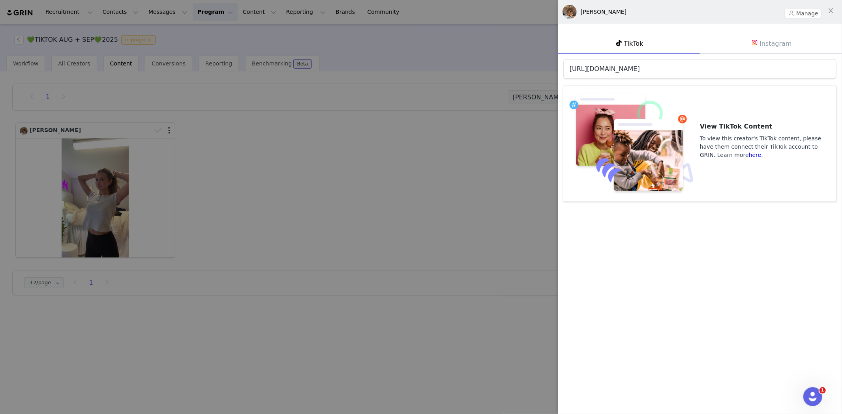
click at [626, 71] on link "https://www.tiktok.com/@haidynjoely" at bounding box center [605, 68] width 70 height 7
click at [808, 9] on div "Haidyn Thrasher Manage" at bounding box center [700, 12] width 284 height 24
click at [809, 9] on button "Manage" at bounding box center [803, 13] width 37 height 9
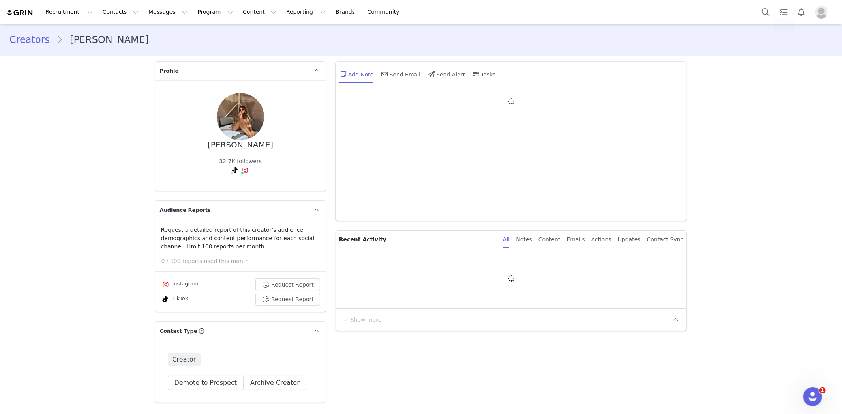
type input "+1 ([GEOGRAPHIC_DATA])"
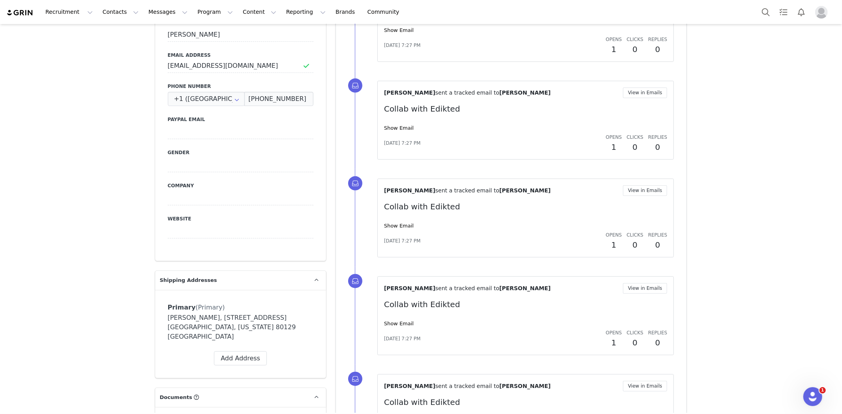
scroll to position [328, 0]
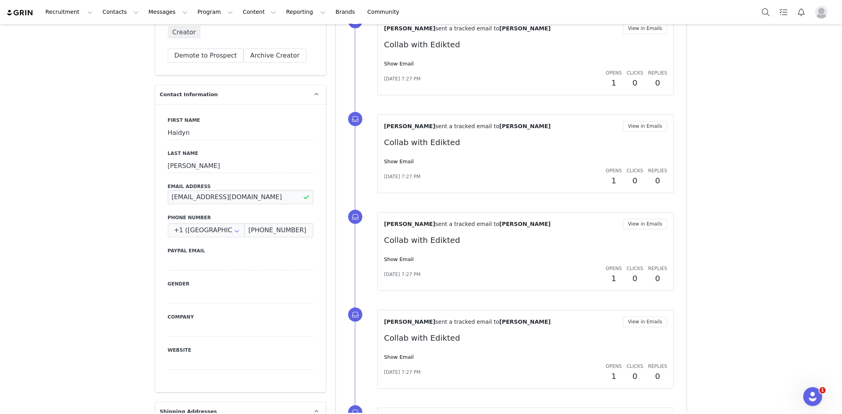
drag, startPoint x: 252, startPoint y: 198, endPoint x: 108, endPoint y: 187, distance: 144.0
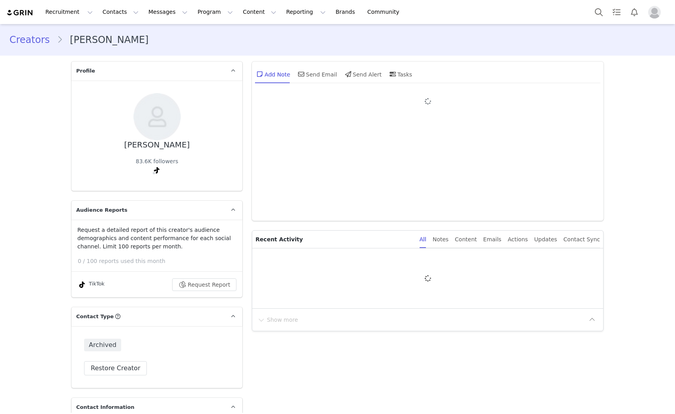
type input "+1 ([GEOGRAPHIC_DATA])"
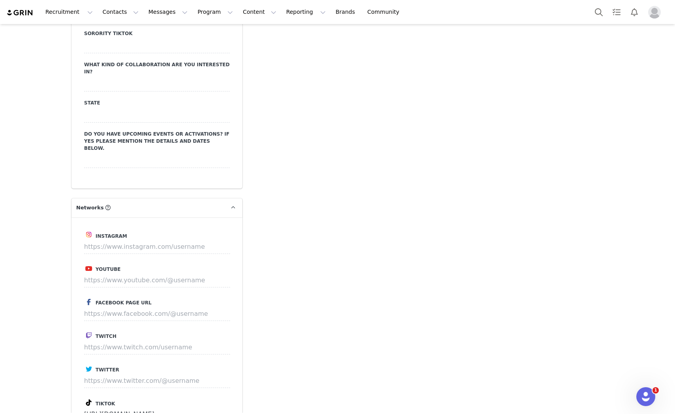
scroll to position [1262, 0]
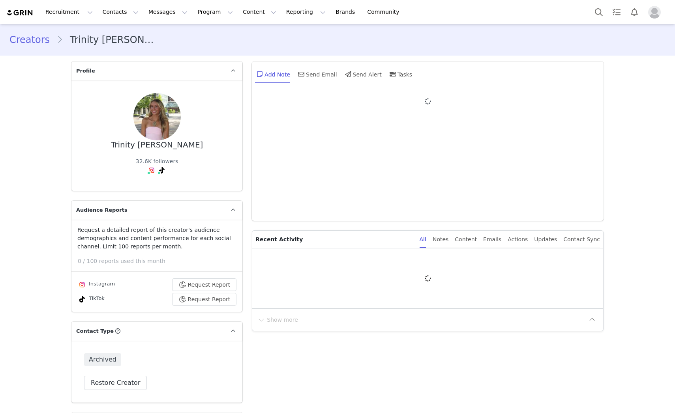
type input "+1 ([GEOGRAPHIC_DATA])"
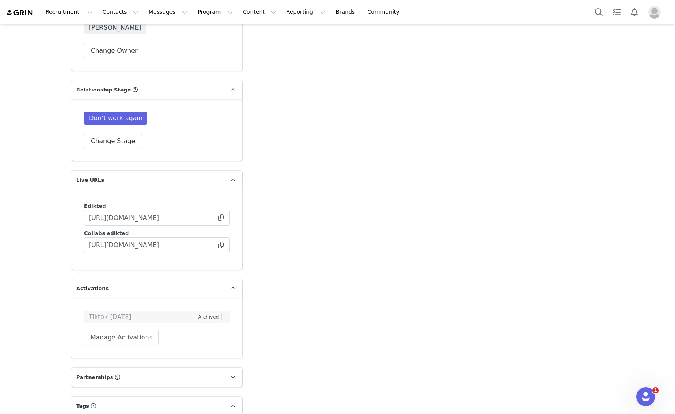
scroll to position [1929, 0]
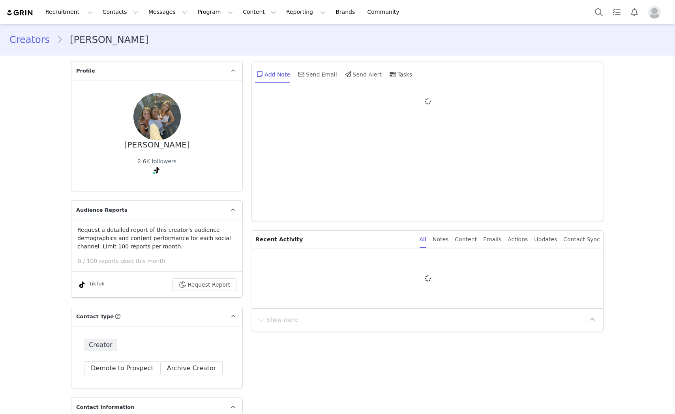
type input "+1 ([GEOGRAPHIC_DATA])"
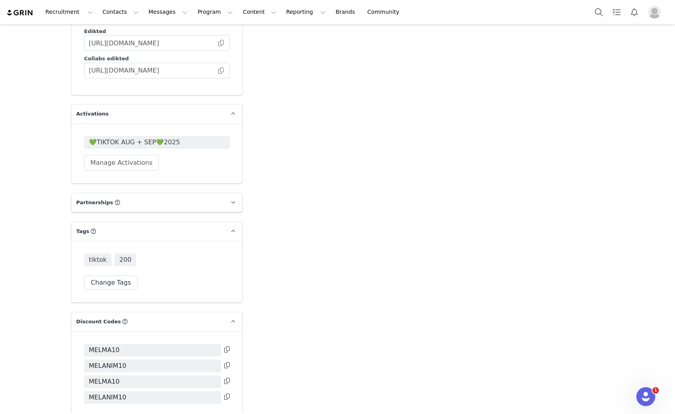
scroll to position [1923, 0]
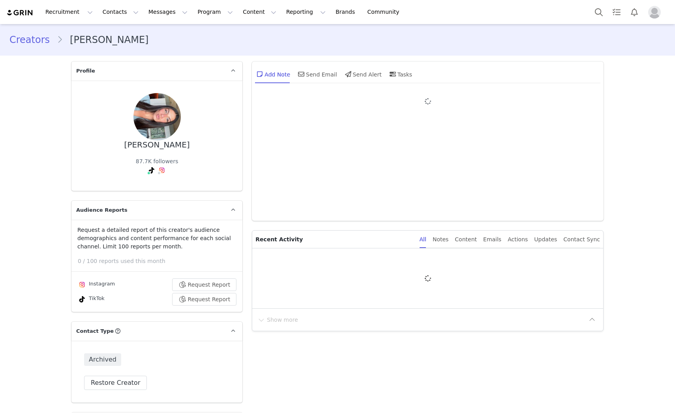
type input "+1 ([GEOGRAPHIC_DATA])"
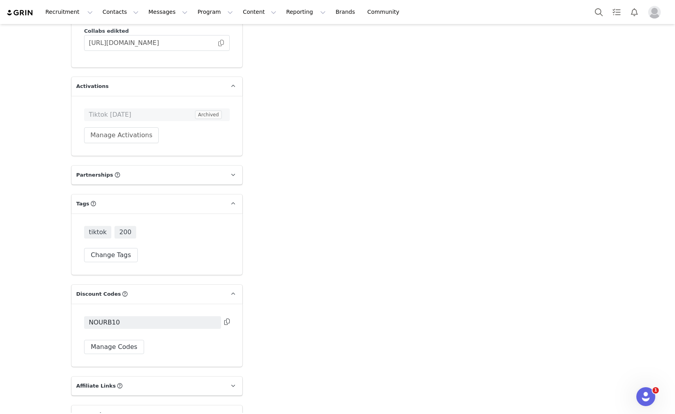
scroll to position [2154, 0]
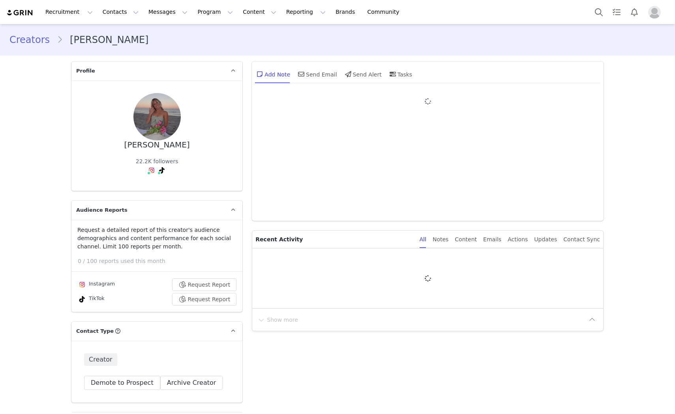
type input "+1 ([GEOGRAPHIC_DATA])"
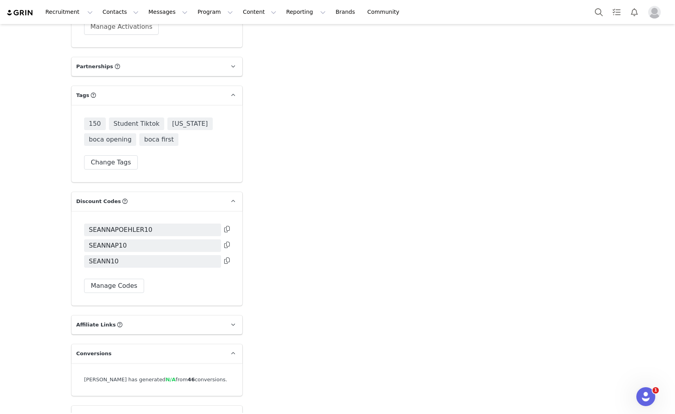
scroll to position [2253, 0]
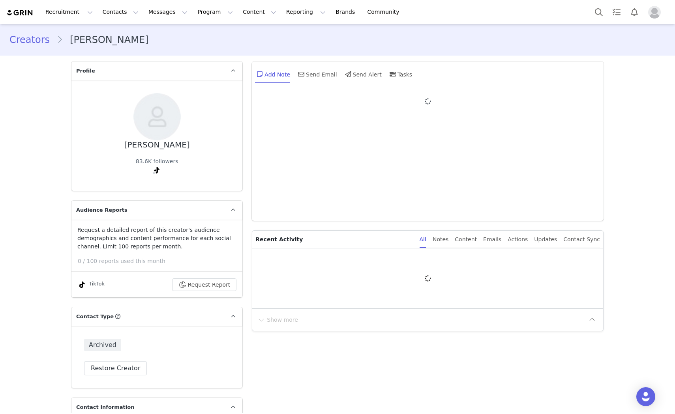
type input "+1 ([GEOGRAPHIC_DATA])"
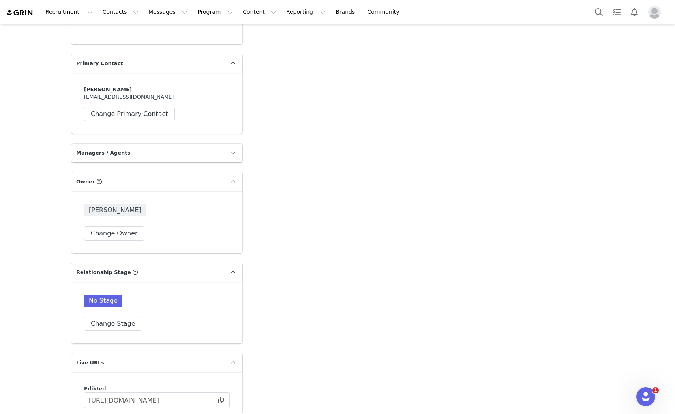
scroll to position [1710, 0]
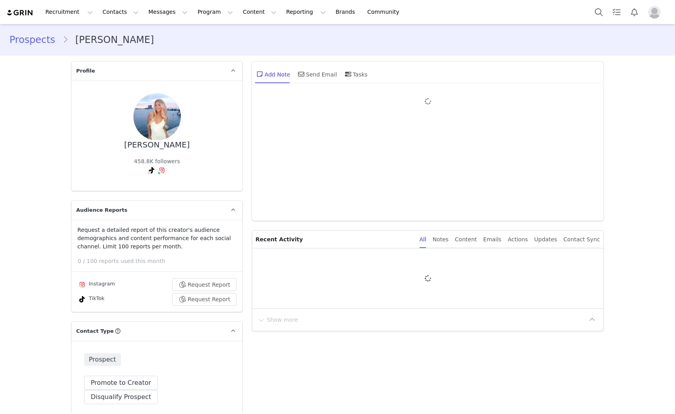
type input "+1 ([GEOGRAPHIC_DATA])"
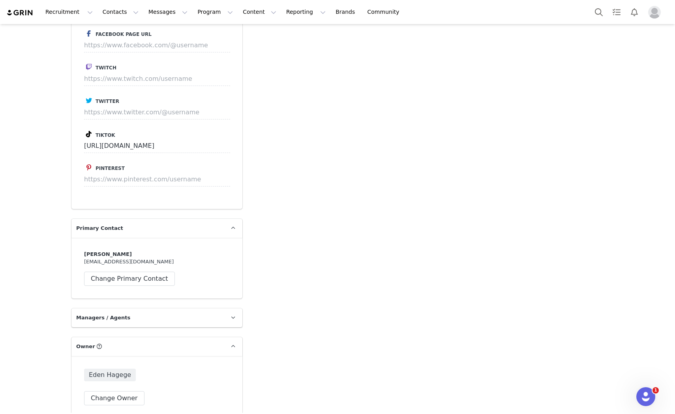
scroll to position [1667, 0]
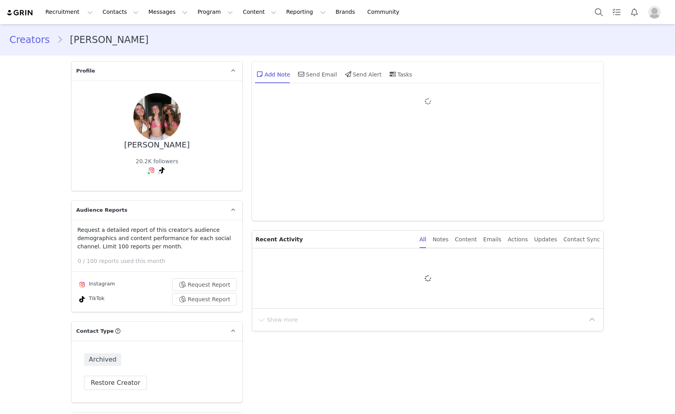
type input "+1 ([GEOGRAPHIC_DATA])"
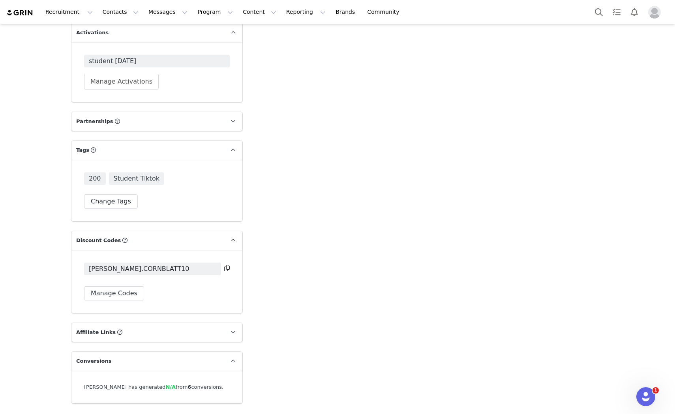
scroll to position [2154, 0]
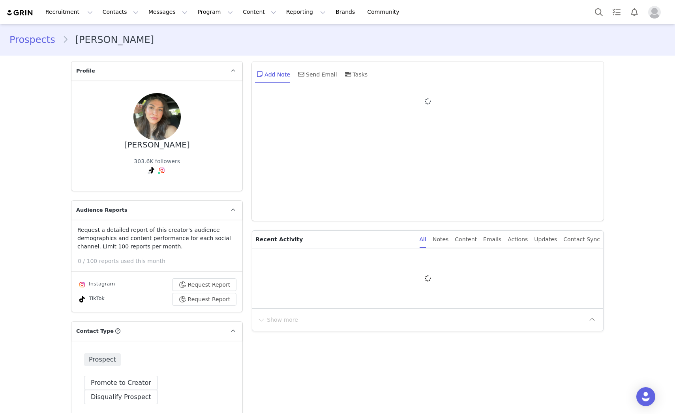
type input "+1 ([GEOGRAPHIC_DATA])"
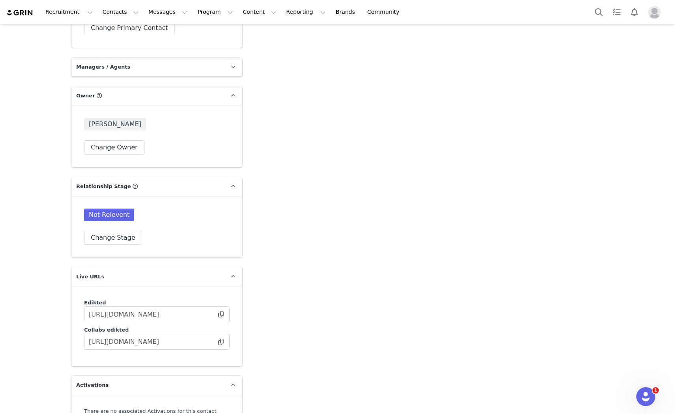
scroll to position [1884, 0]
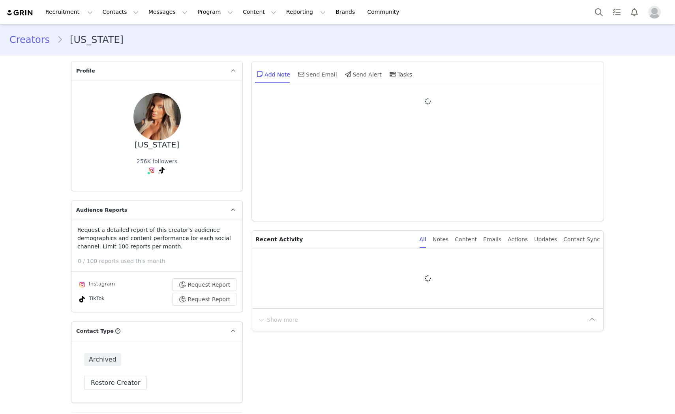
type input "+1 ([GEOGRAPHIC_DATA])"
